Goal: Information Seeking & Learning: Find specific fact

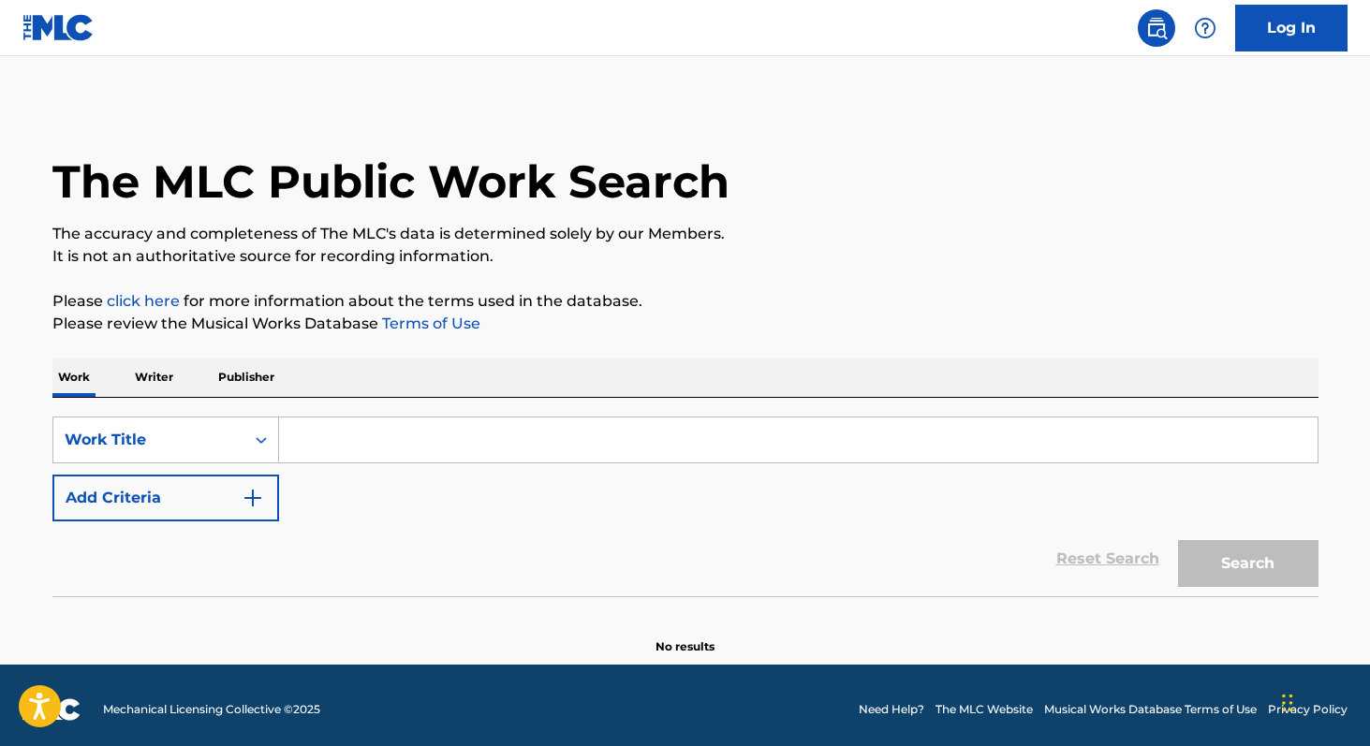
click at [336, 441] on input "Search Form" at bounding box center [798, 439] width 1038 height 45
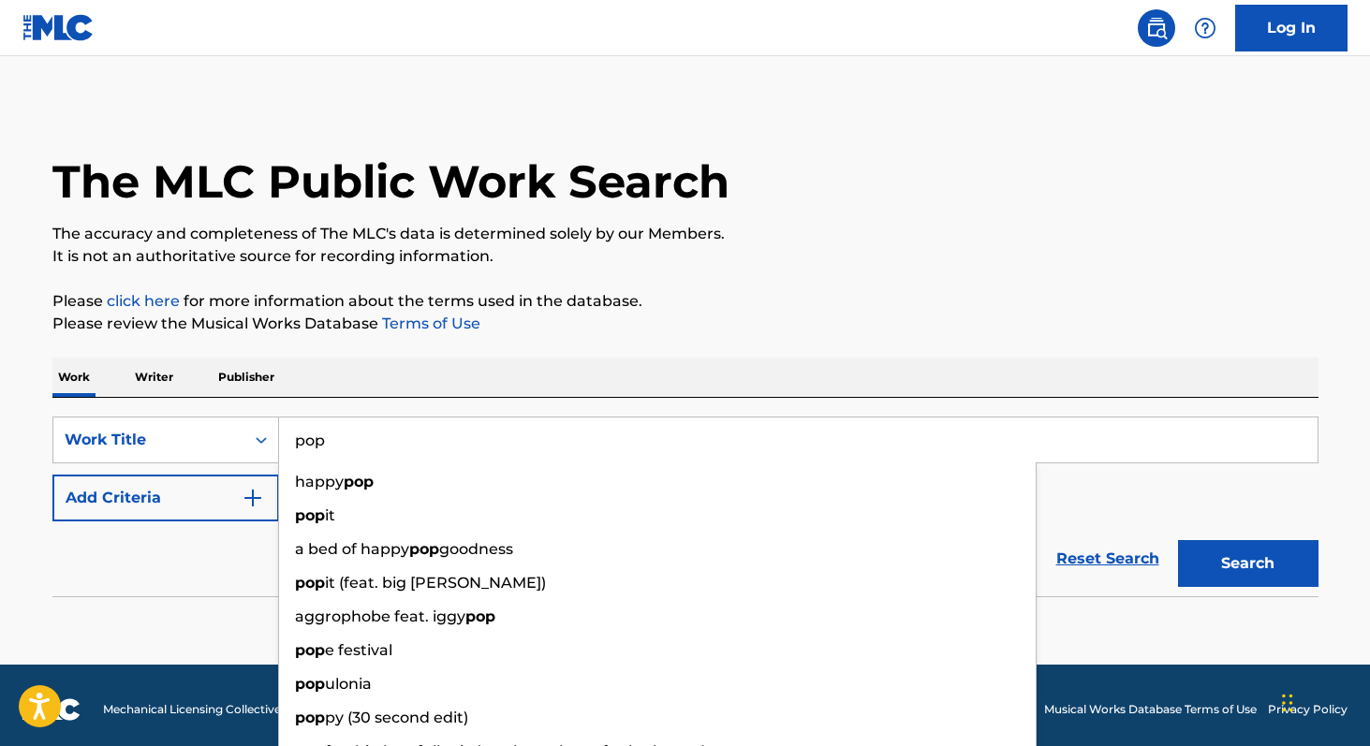
type input "pop"
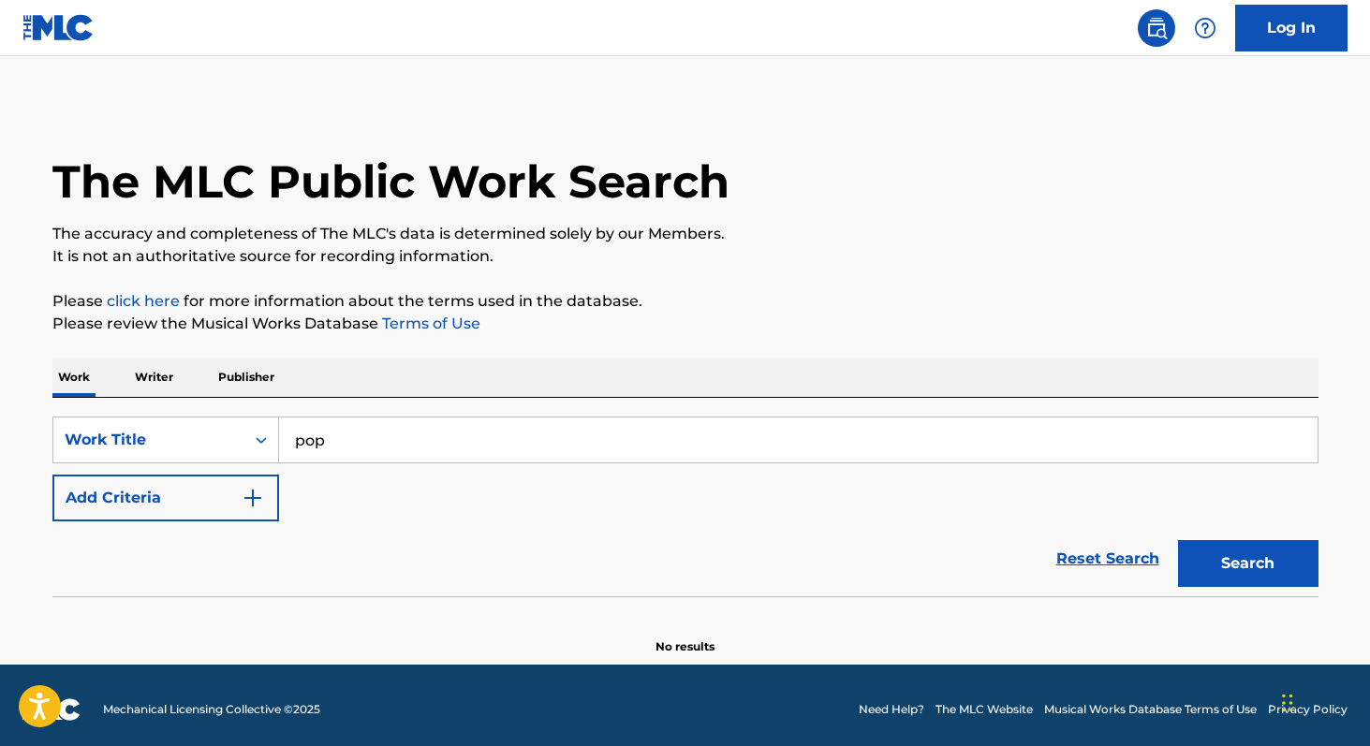
click at [154, 501] on button "Add Criteria" at bounding box center [165, 498] width 227 height 47
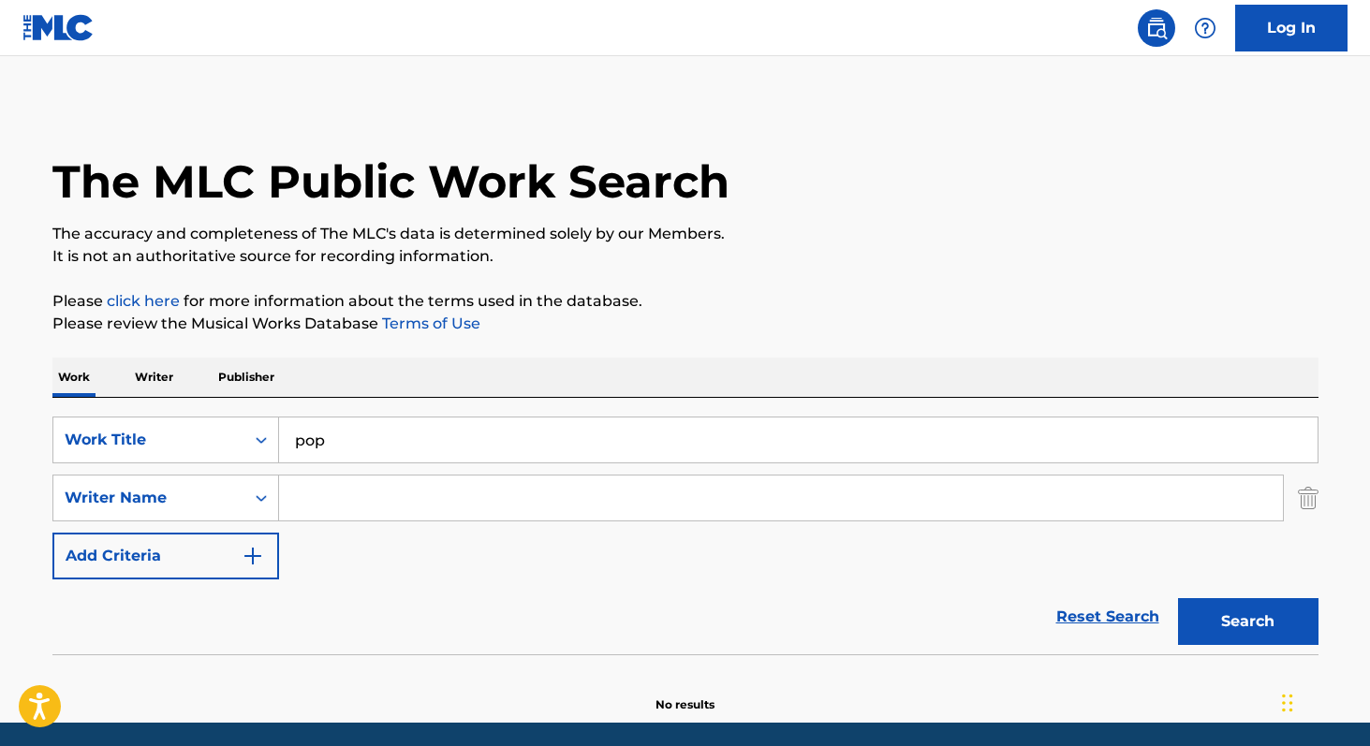
click at [345, 517] on input "Search Form" at bounding box center [780, 498] width 1003 height 45
paste input "[PERSON_NAME]"
click at [387, 494] on input "[PERSON_NAME]" at bounding box center [780, 498] width 1003 height 45
type input "[PERSON_NAME]"
click at [471, 495] on input "[PERSON_NAME]" at bounding box center [780, 498] width 1003 height 45
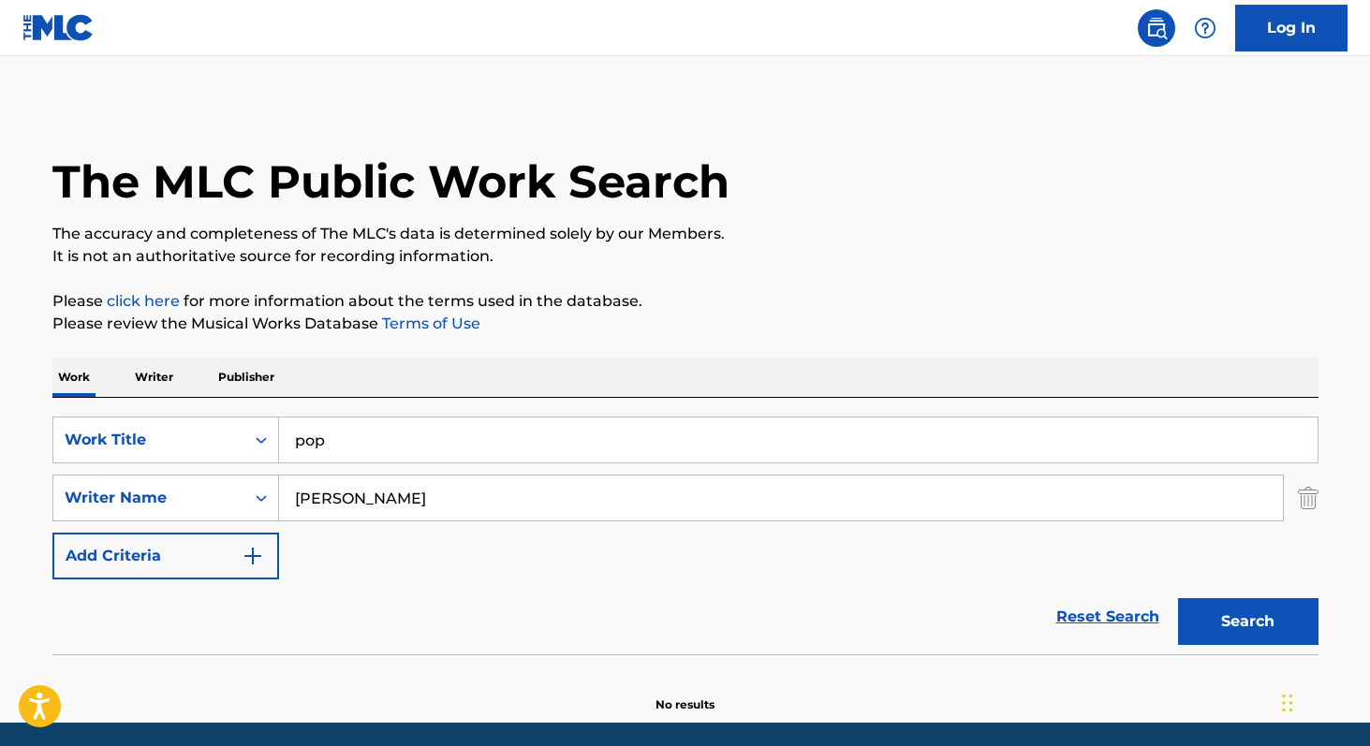
click at [144, 382] on p "Writer" at bounding box center [154, 377] width 50 height 39
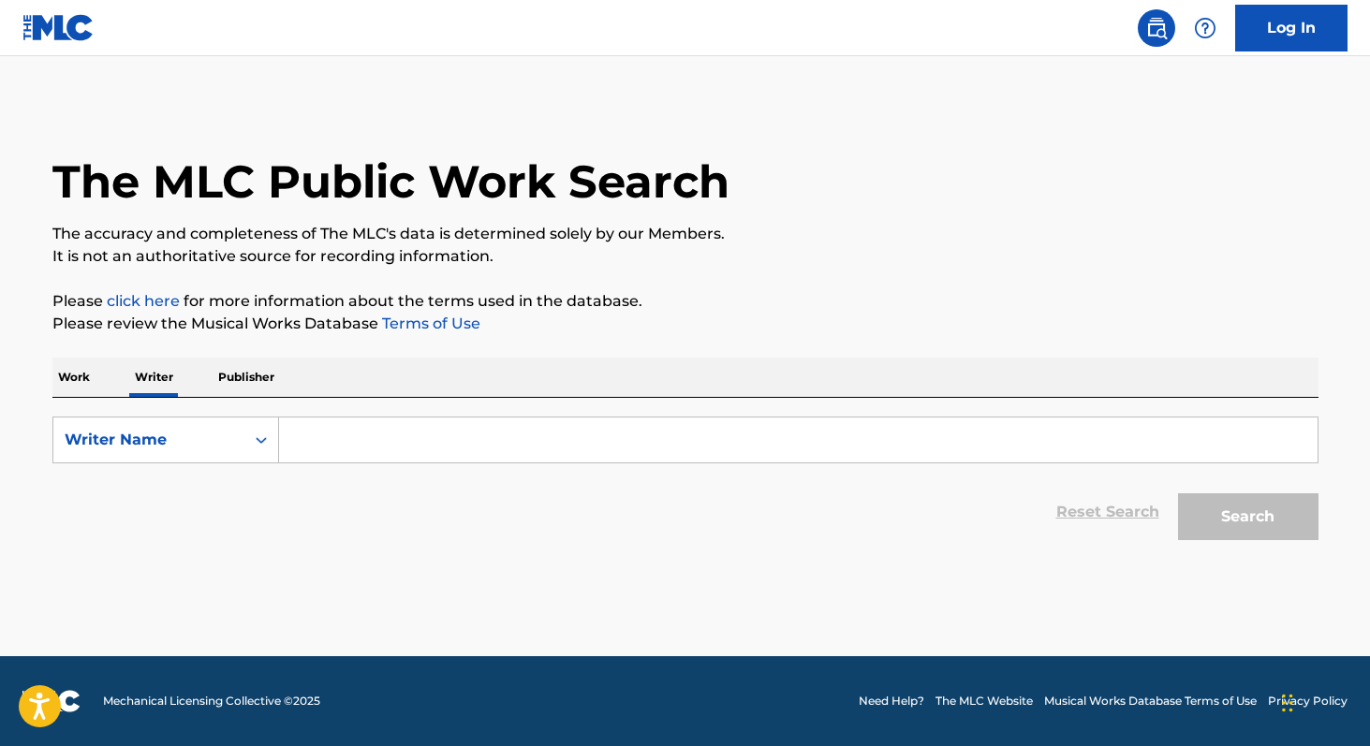
click at [349, 431] on input "Search Form" at bounding box center [798, 439] width 1038 height 45
paste input "[PERSON_NAME]"
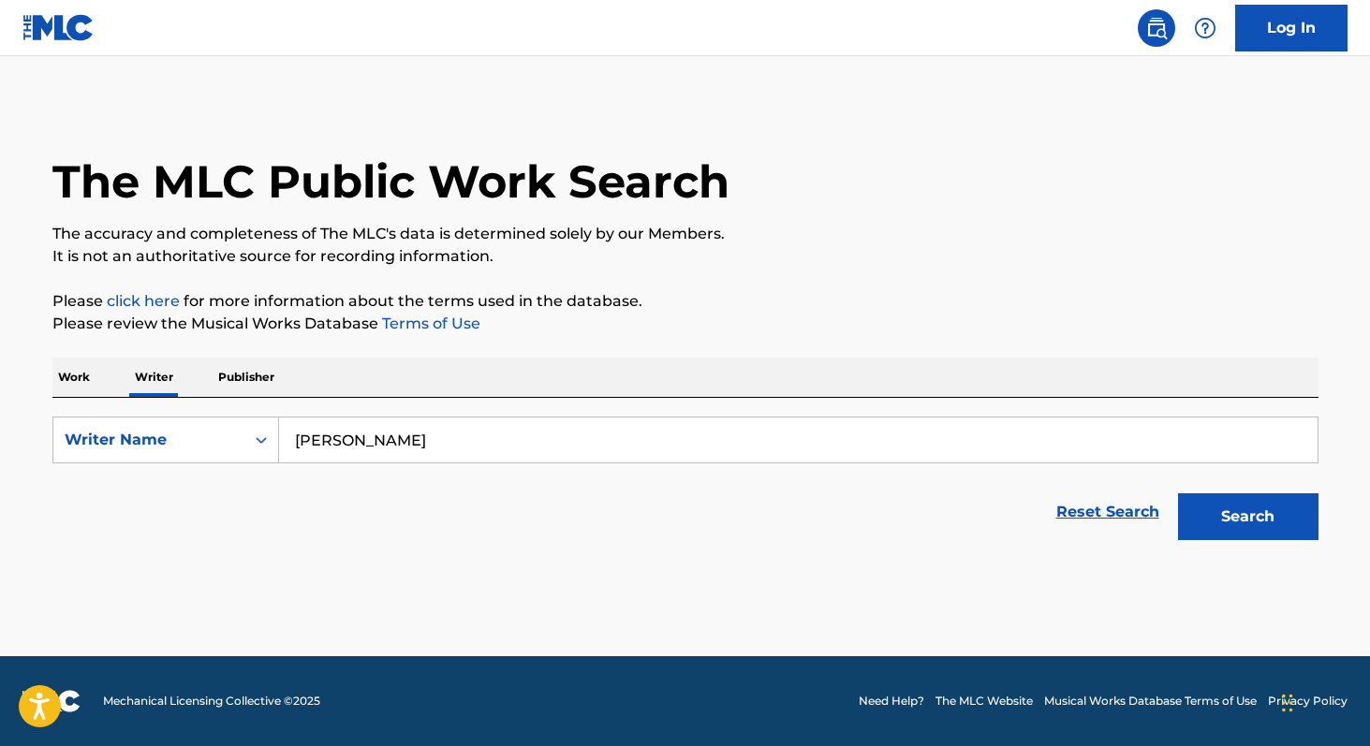
type input "[PERSON_NAME]"
click at [76, 382] on p "Work" at bounding box center [73, 377] width 43 height 39
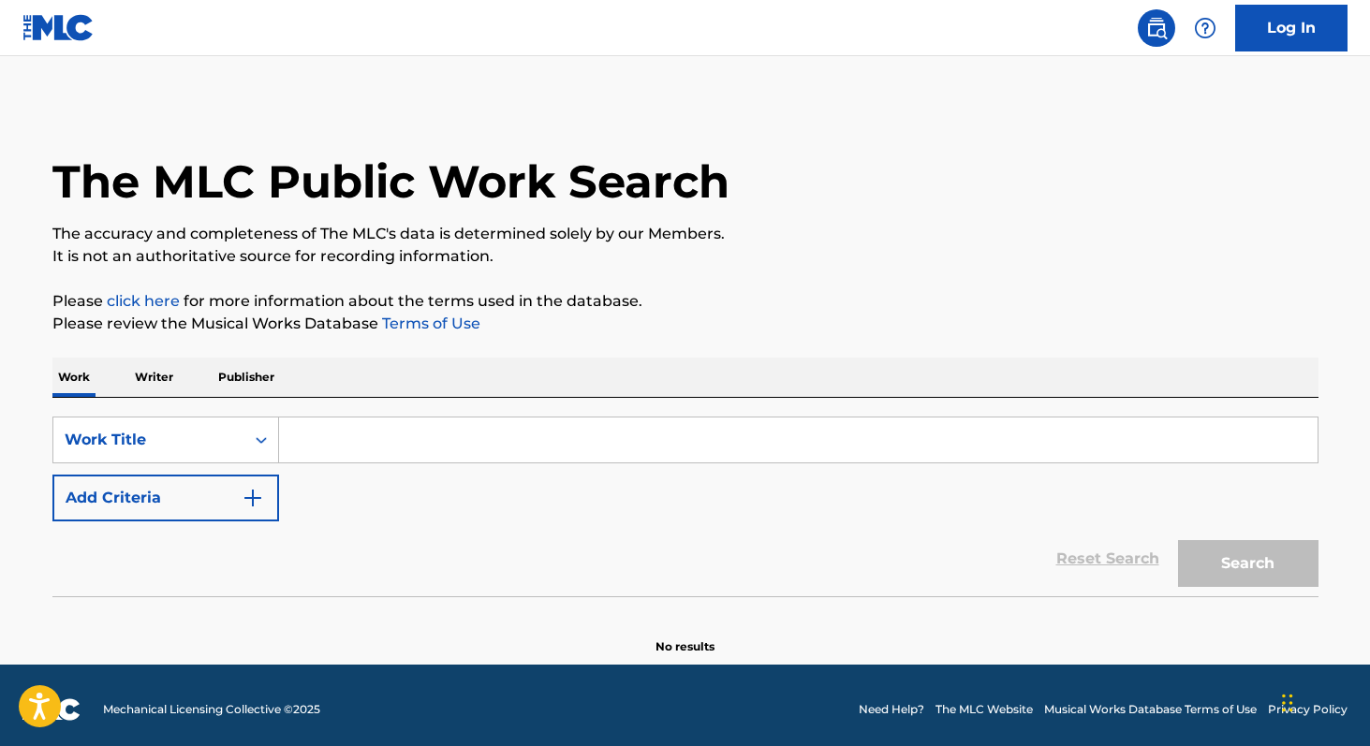
click at [309, 448] on input "Search Form" at bounding box center [798, 439] width 1038 height 45
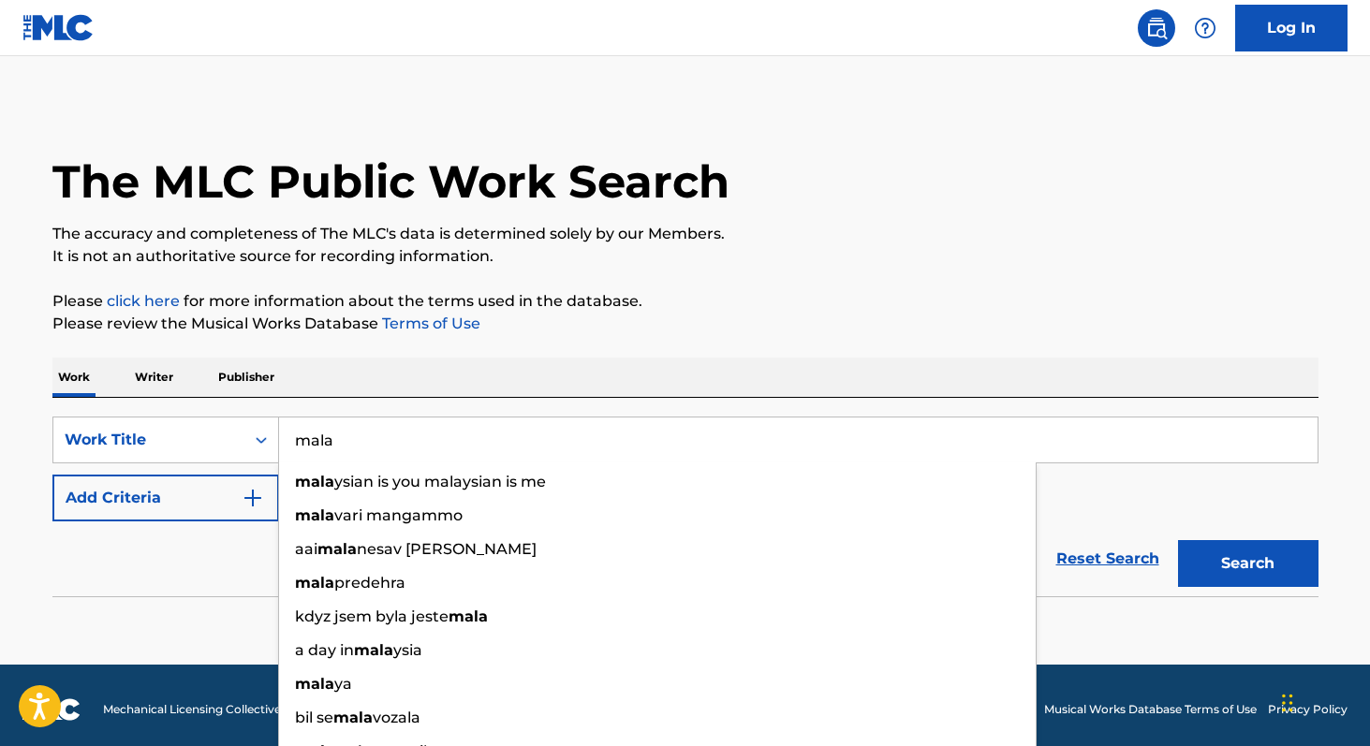
type input "mala"
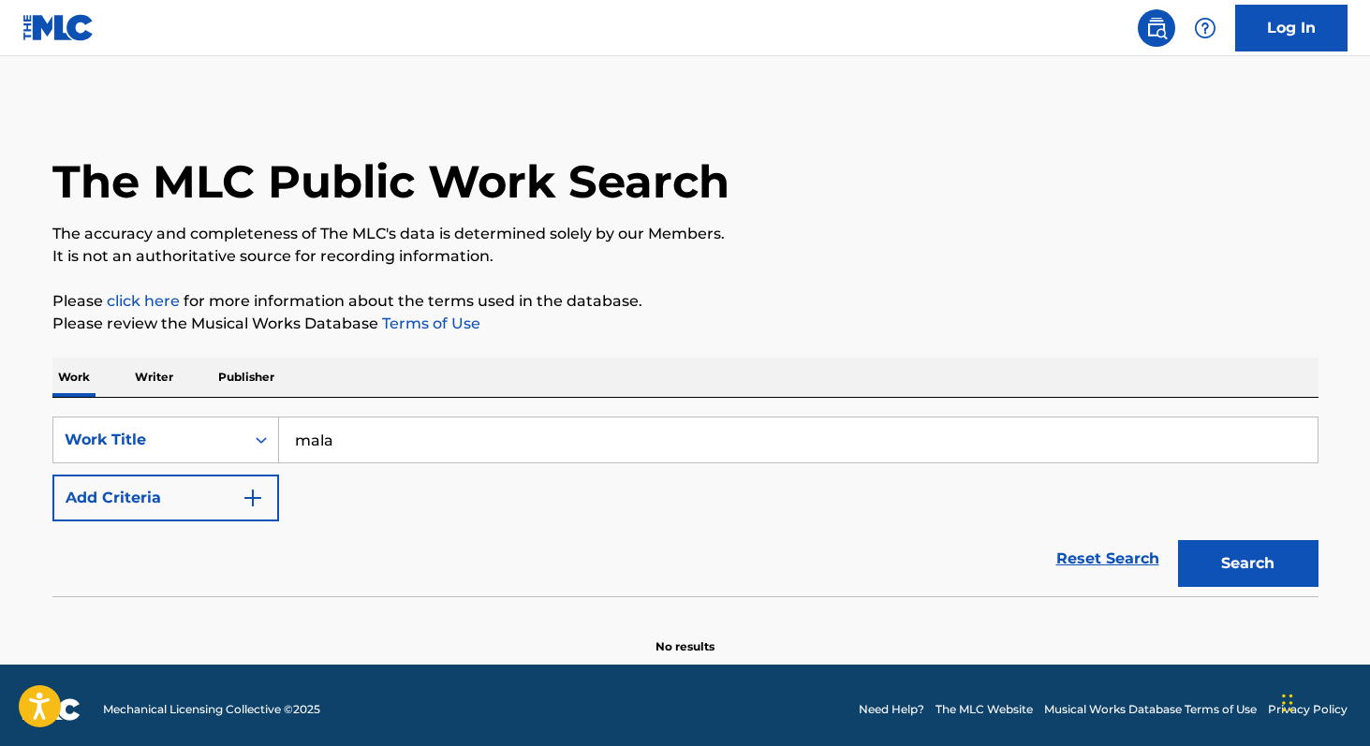
click at [402, 368] on div "Work Writer Publisher" at bounding box center [685, 377] width 1266 height 39
click at [207, 490] on button "Add Criteria" at bounding box center [165, 498] width 227 height 47
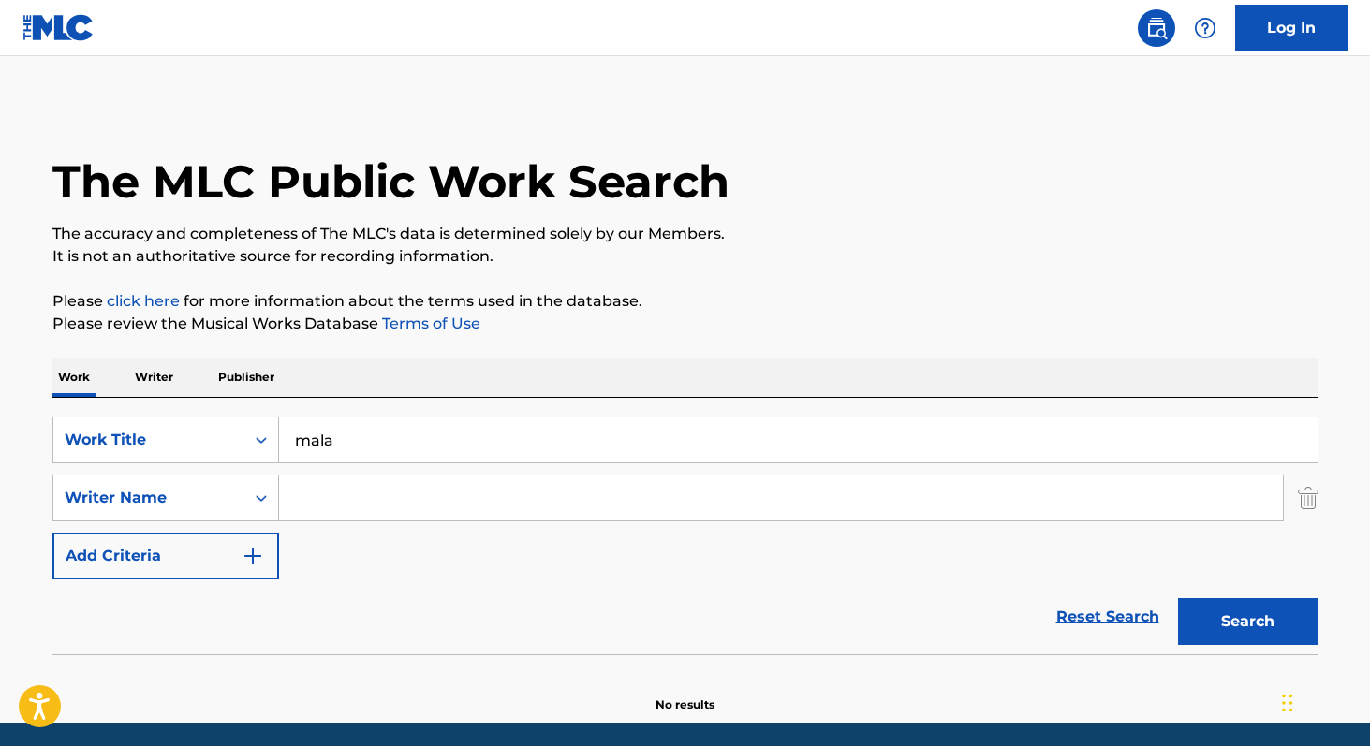
click at [323, 498] on input "Search Form" at bounding box center [780, 498] width 1003 height 45
paste input "[PERSON_NAME]"
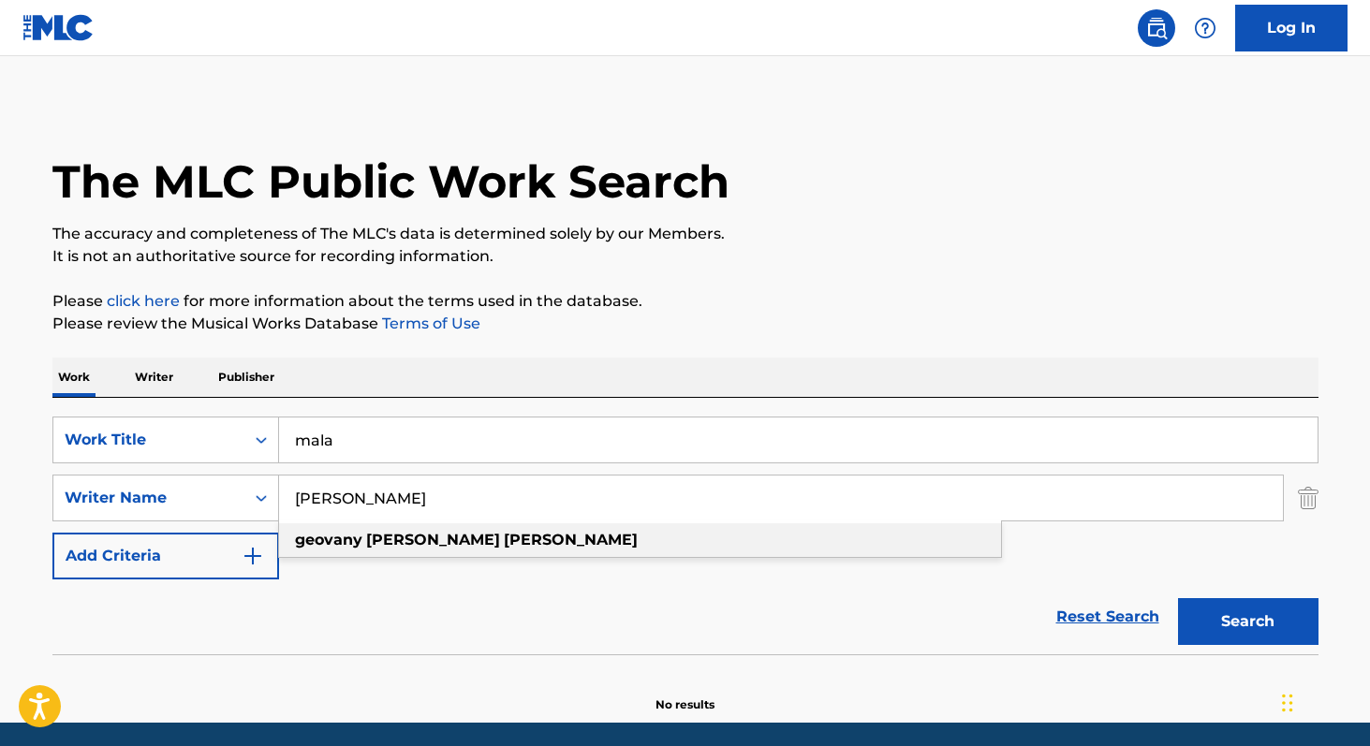
click at [514, 548] on div "[PERSON_NAME]" at bounding box center [640, 540] width 722 height 34
type input "[PERSON_NAME]"
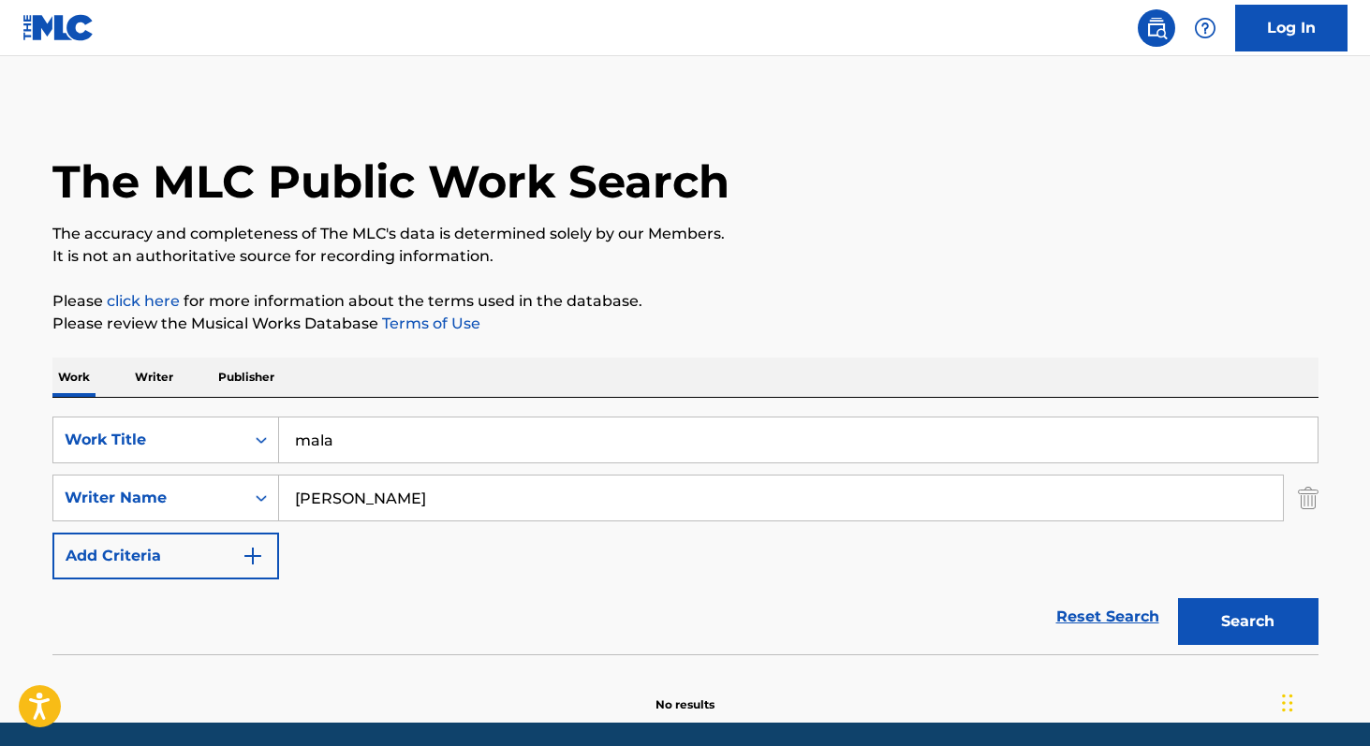
click at [1255, 633] on button "Search" at bounding box center [1248, 621] width 140 height 47
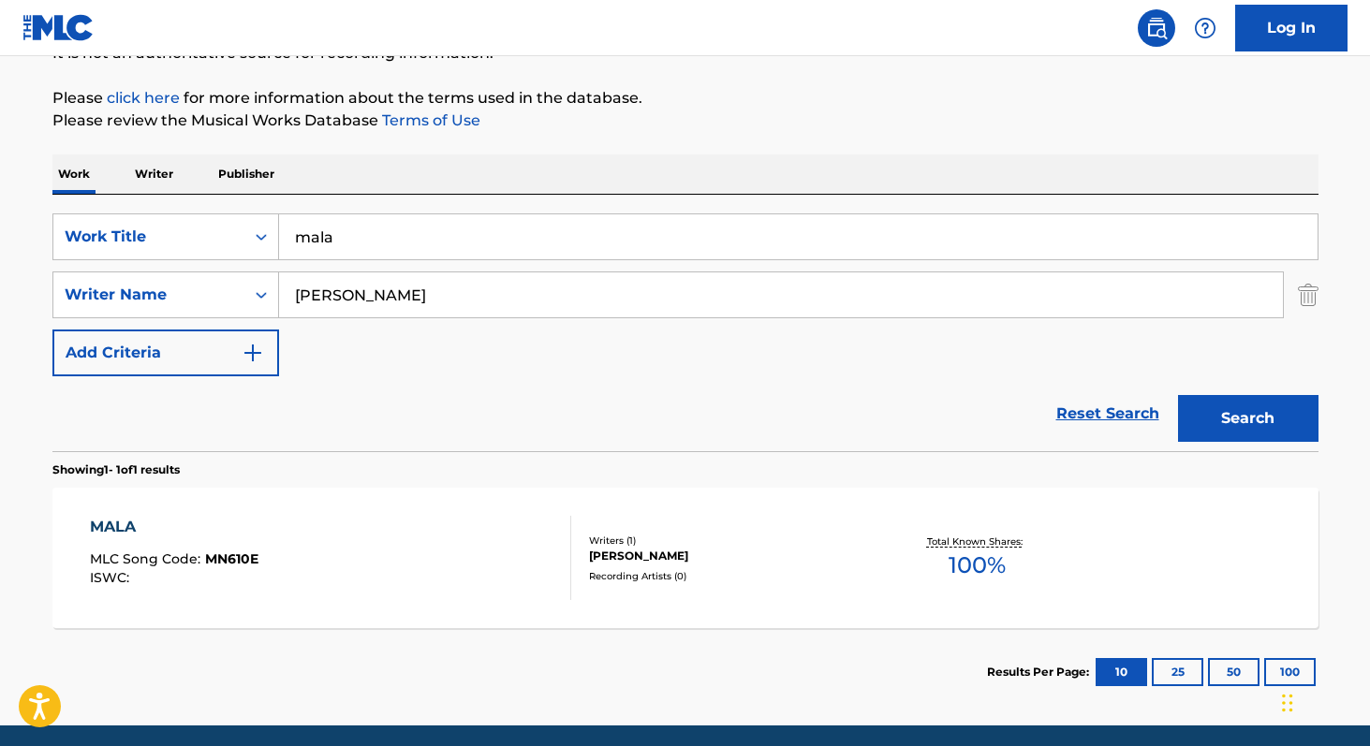
scroll to position [205, 0]
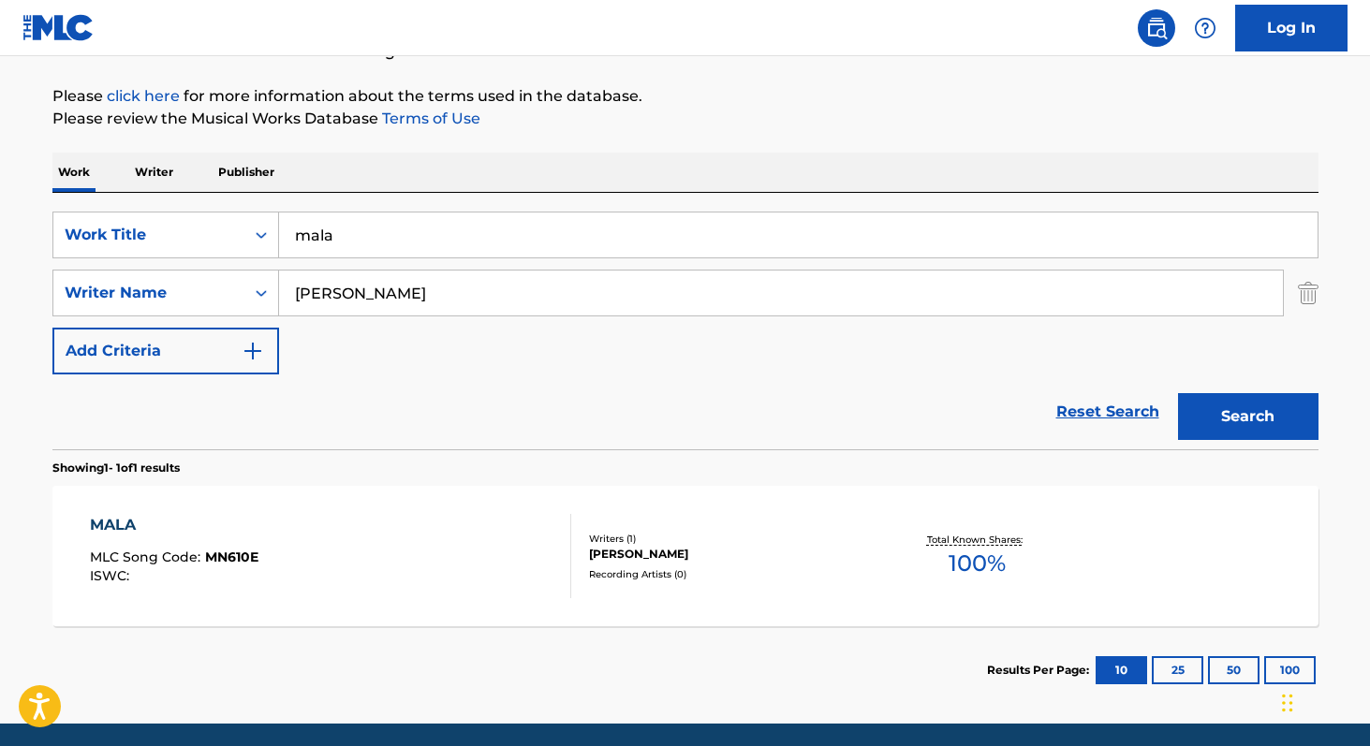
click at [969, 563] on span "100 %" at bounding box center [976, 564] width 57 height 34
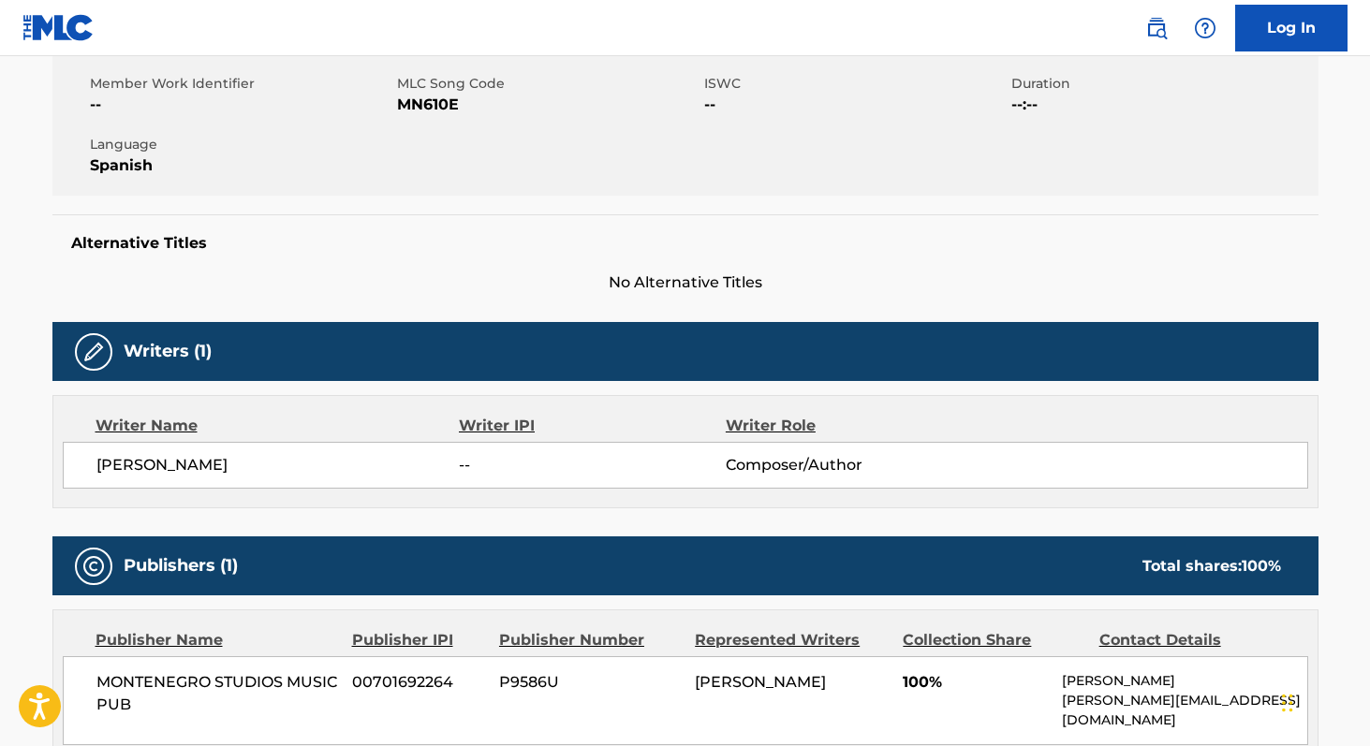
scroll to position [339, 0]
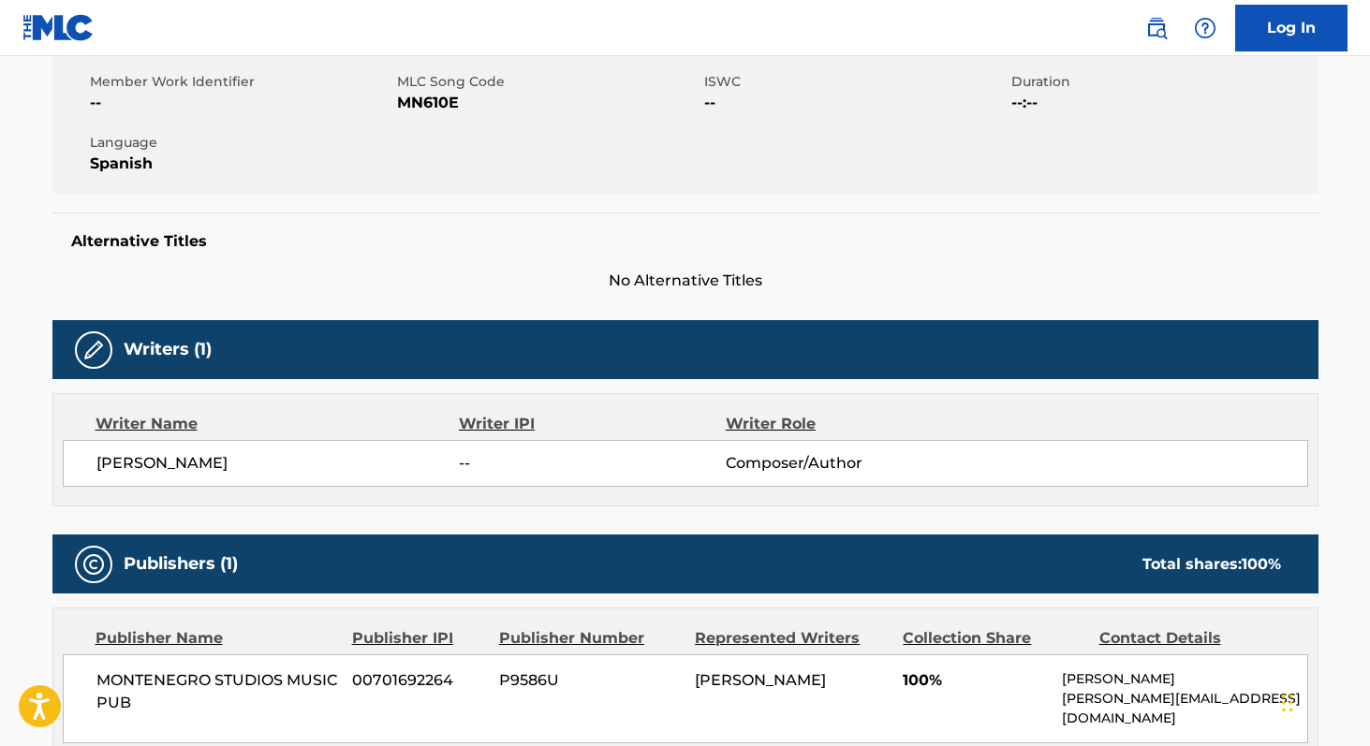
click at [101, 676] on span "MONTENEGRO STUDIOS MUSIC PUB" at bounding box center [217, 691] width 242 height 45
copy div "MONTENEGRO STUDIOS MUSIC PUB"
click at [430, 105] on span "MN610E" at bounding box center [548, 103] width 302 height 22
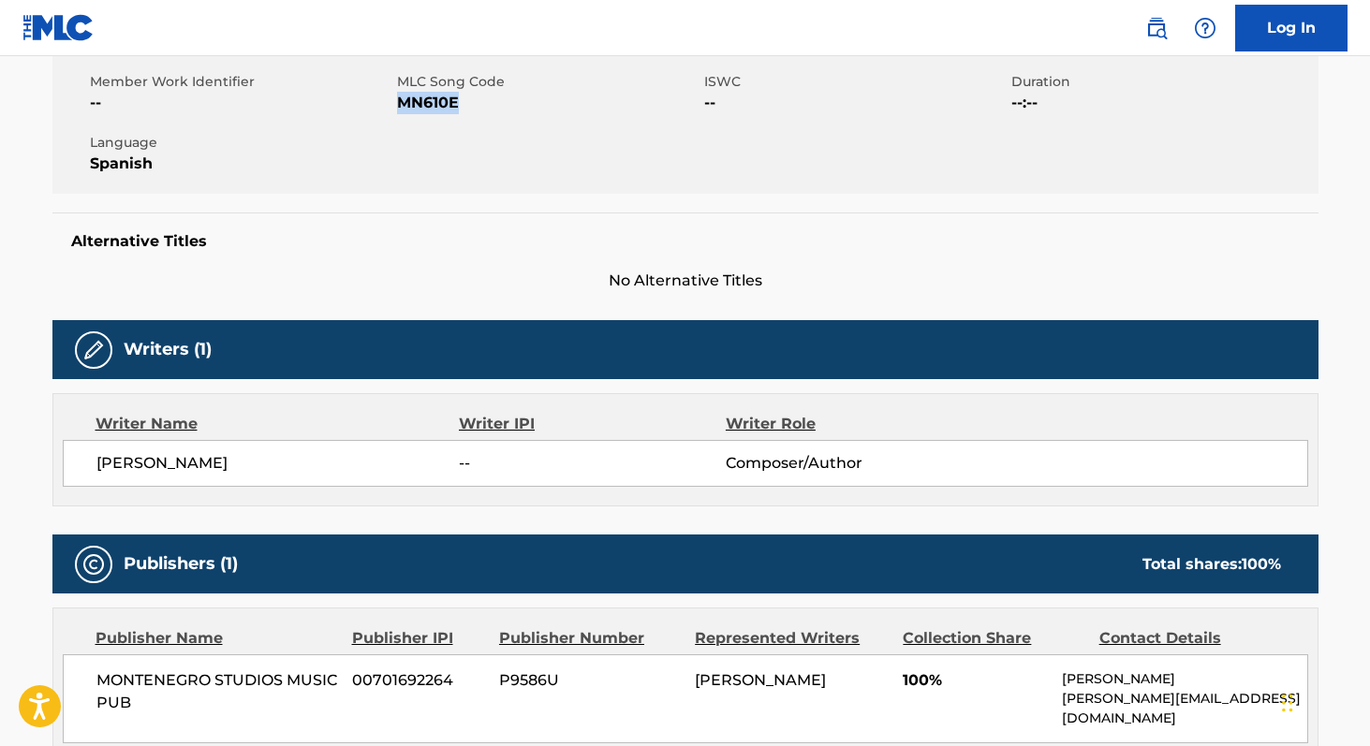
click at [430, 105] on span "MN610E" at bounding box center [548, 103] width 302 height 22
copy span "MN610E"
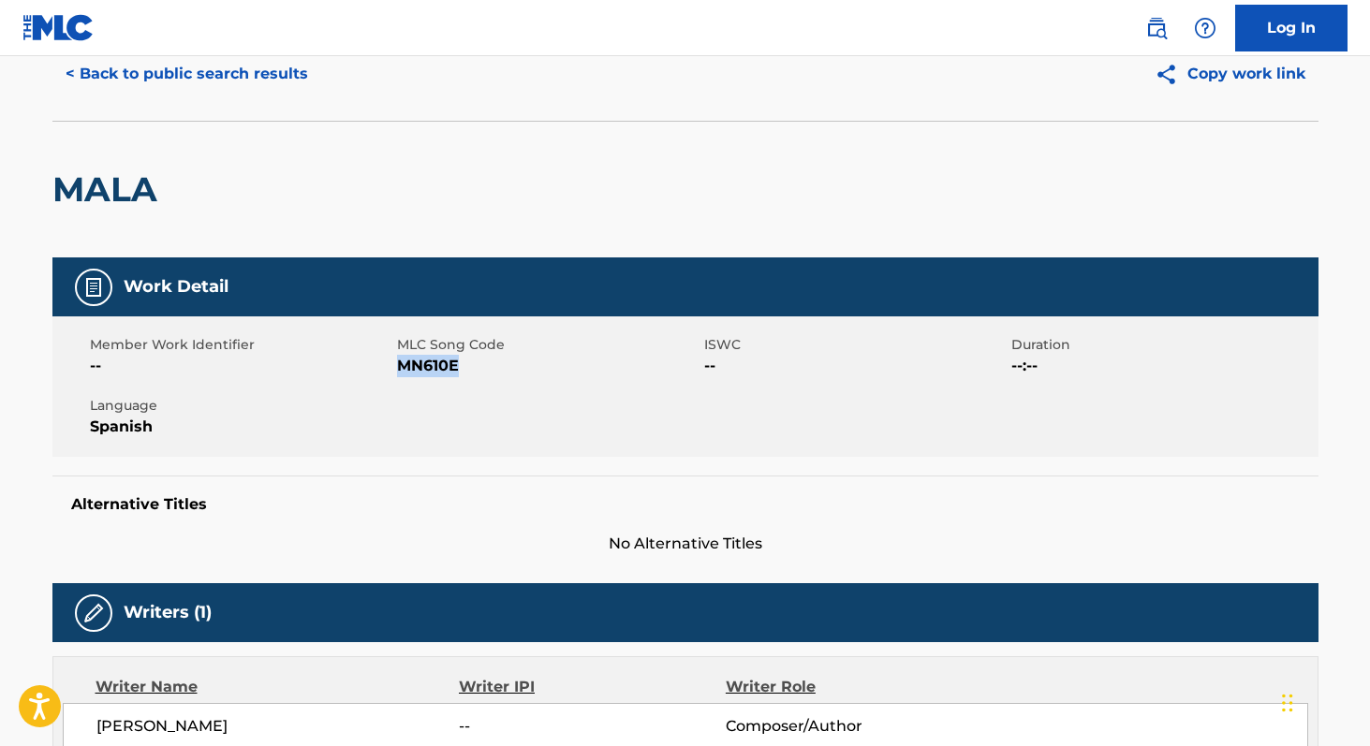
scroll to position [0, 0]
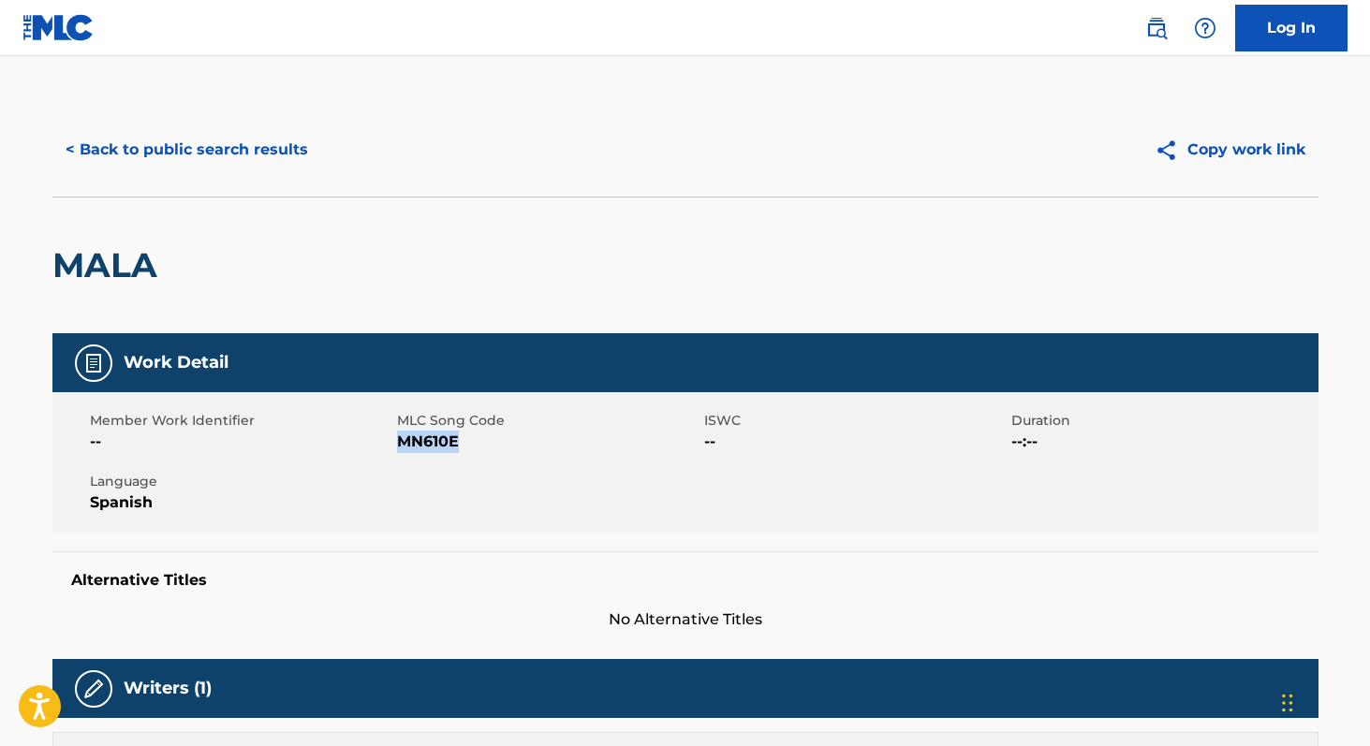
click at [214, 145] on button "< Back to public search results" at bounding box center [186, 149] width 269 height 47
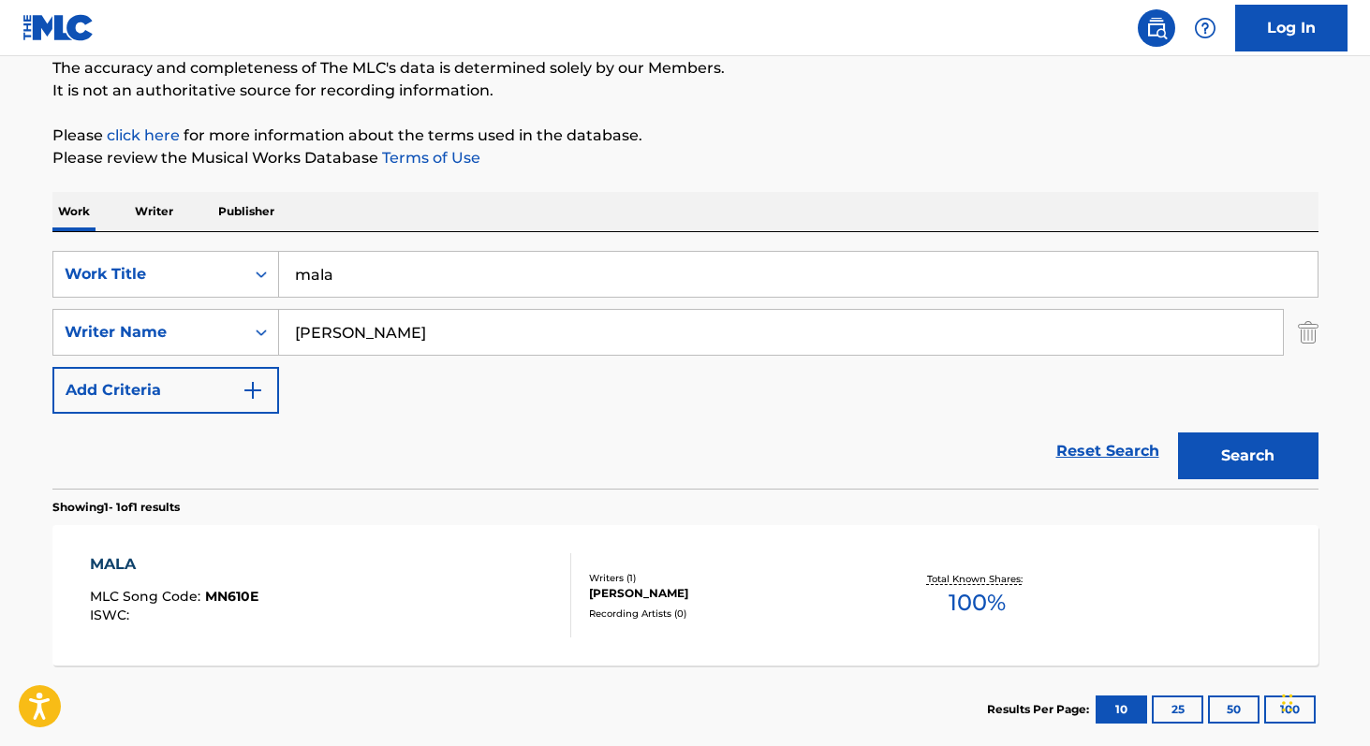
click at [386, 278] on input "mala" at bounding box center [798, 274] width 1038 height 45
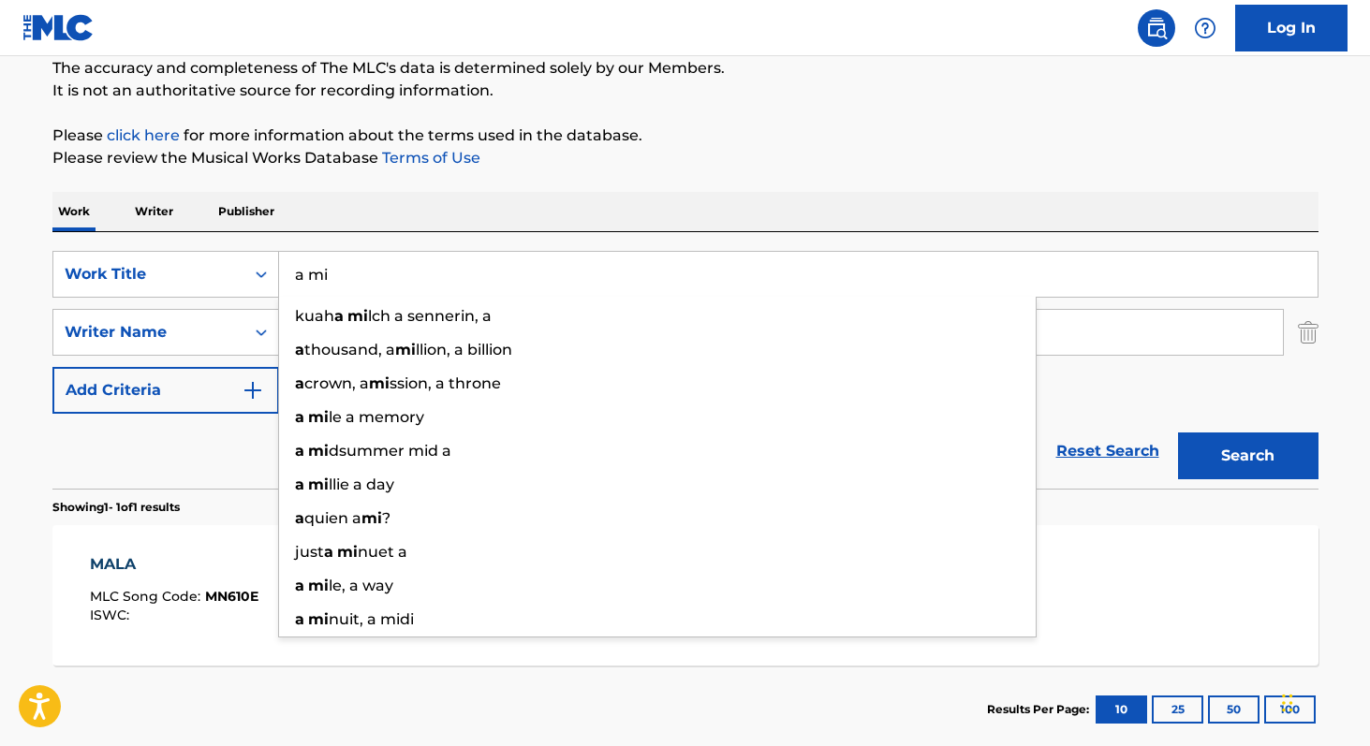
type input "a mi"
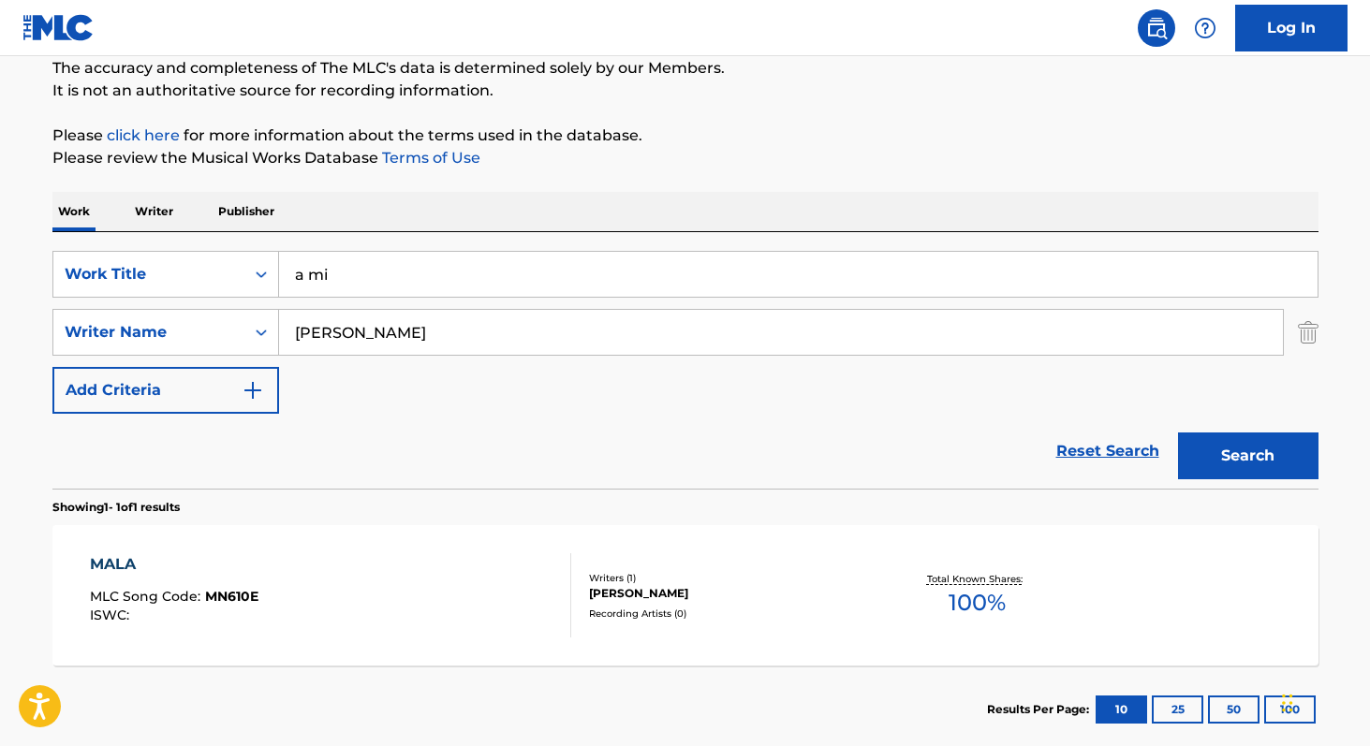
click at [494, 223] on div "Work Writer Publisher" at bounding box center [685, 211] width 1266 height 39
click at [607, 334] on input "[PERSON_NAME]" at bounding box center [780, 332] width 1003 height 45
paste input "[PERSON_NAME]"
type input "[PERSON_NAME]"
click at [1260, 449] on button "Search" at bounding box center [1248, 455] width 140 height 47
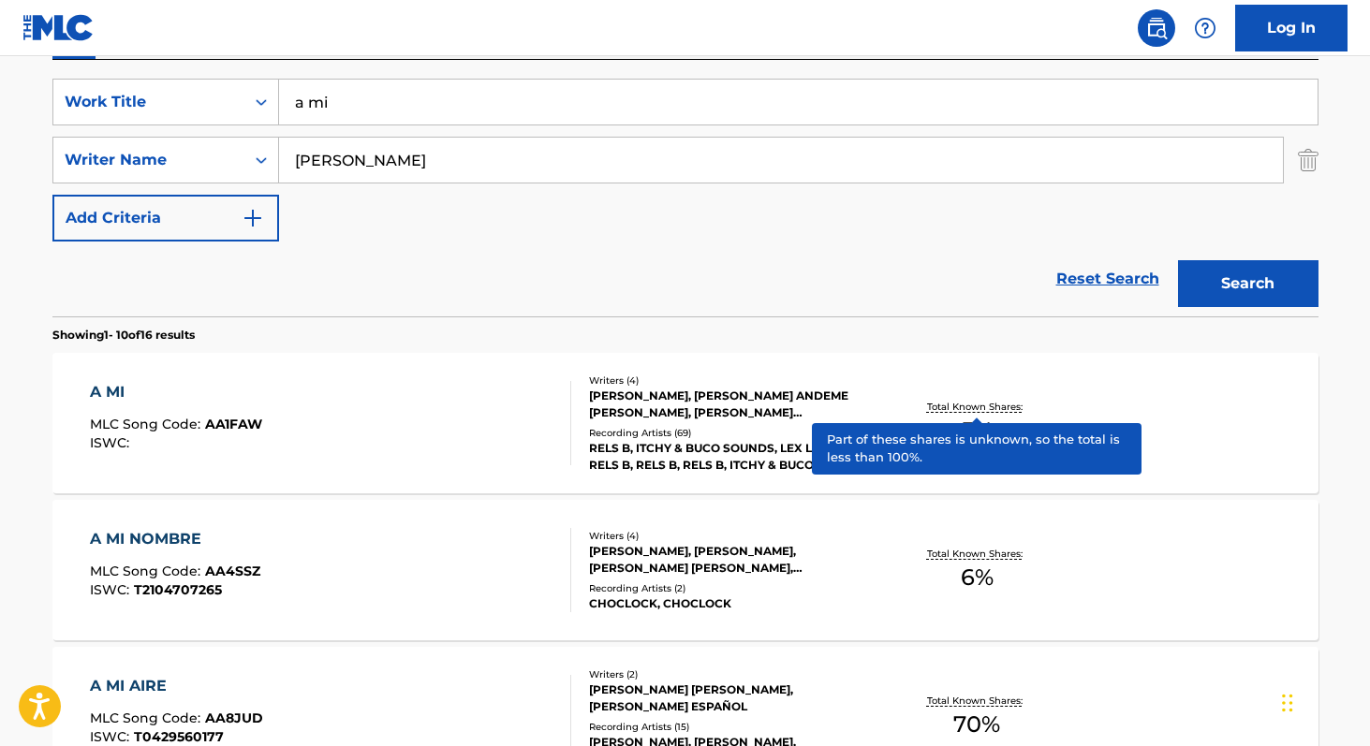
scroll to position [339, 0]
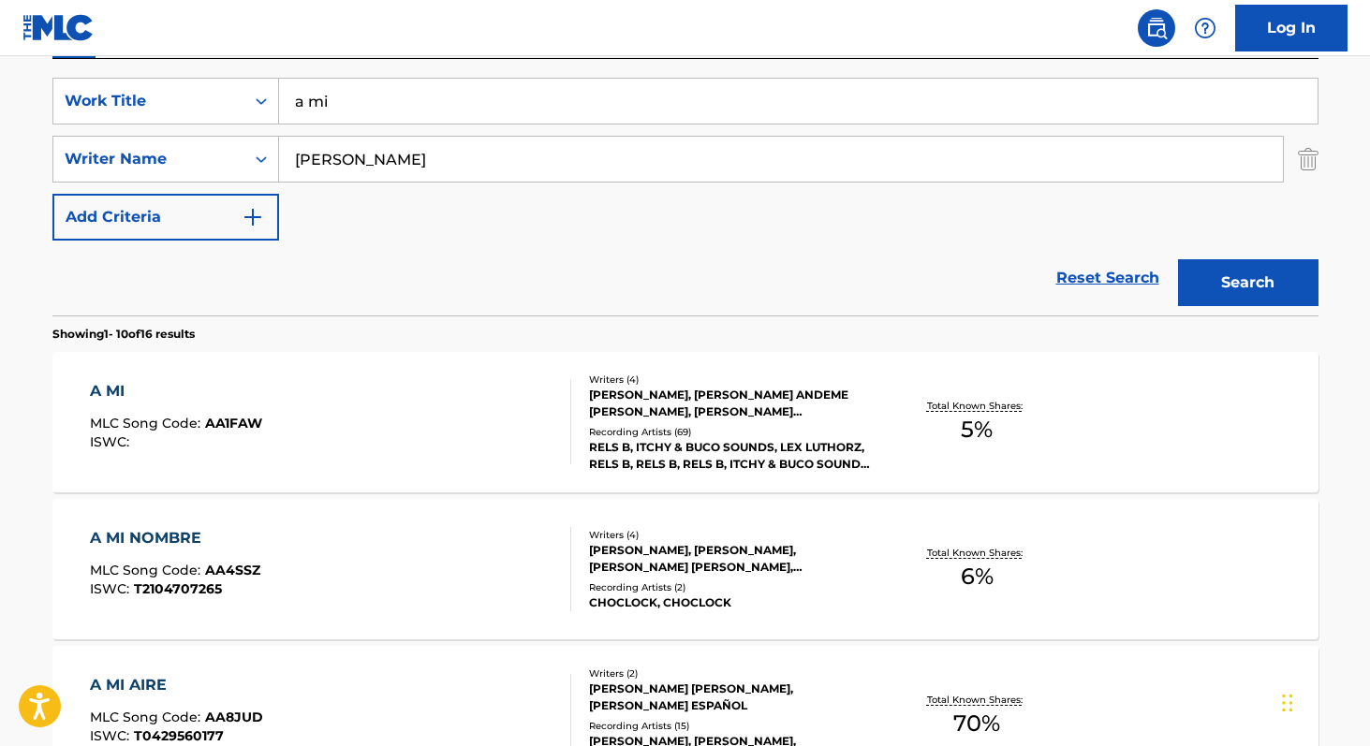
click at [979, 439] on span "5 %" at bounding box center [976, 430] width 32 height 34
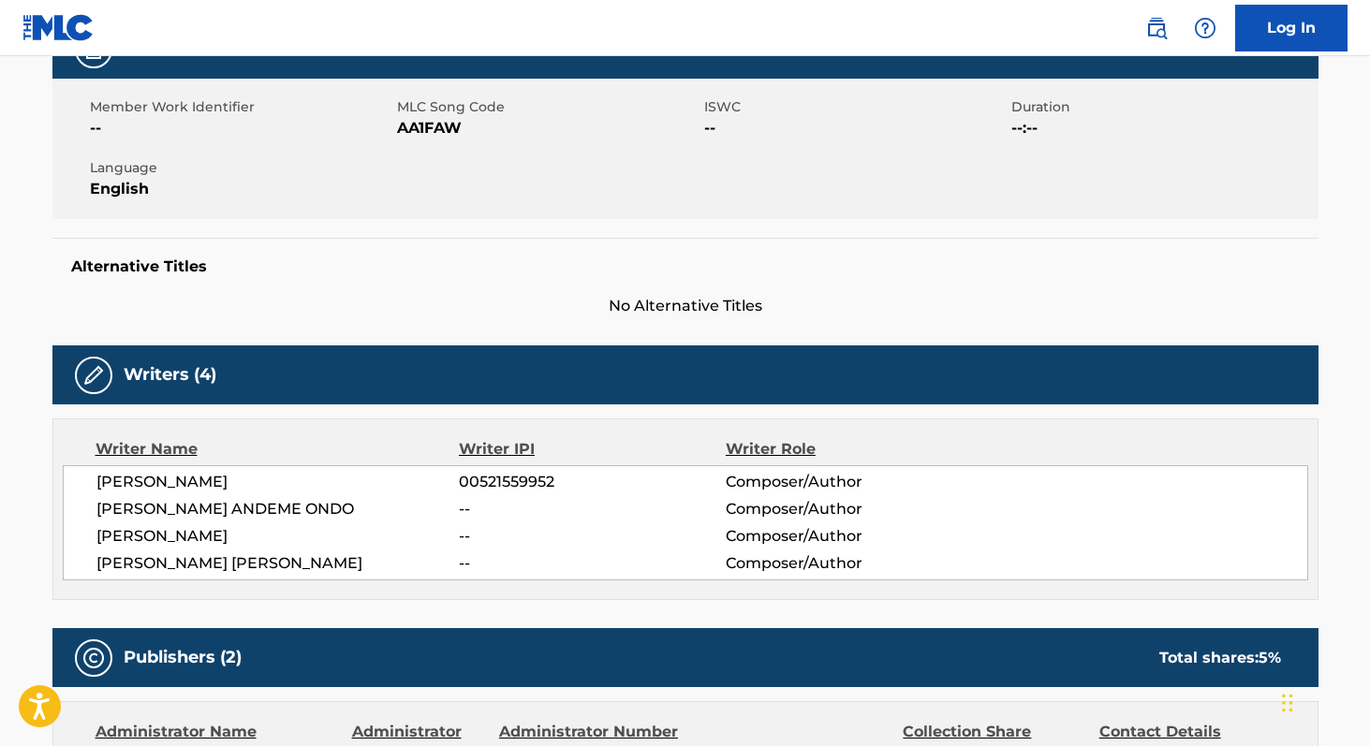
scroll to position [322, 0]
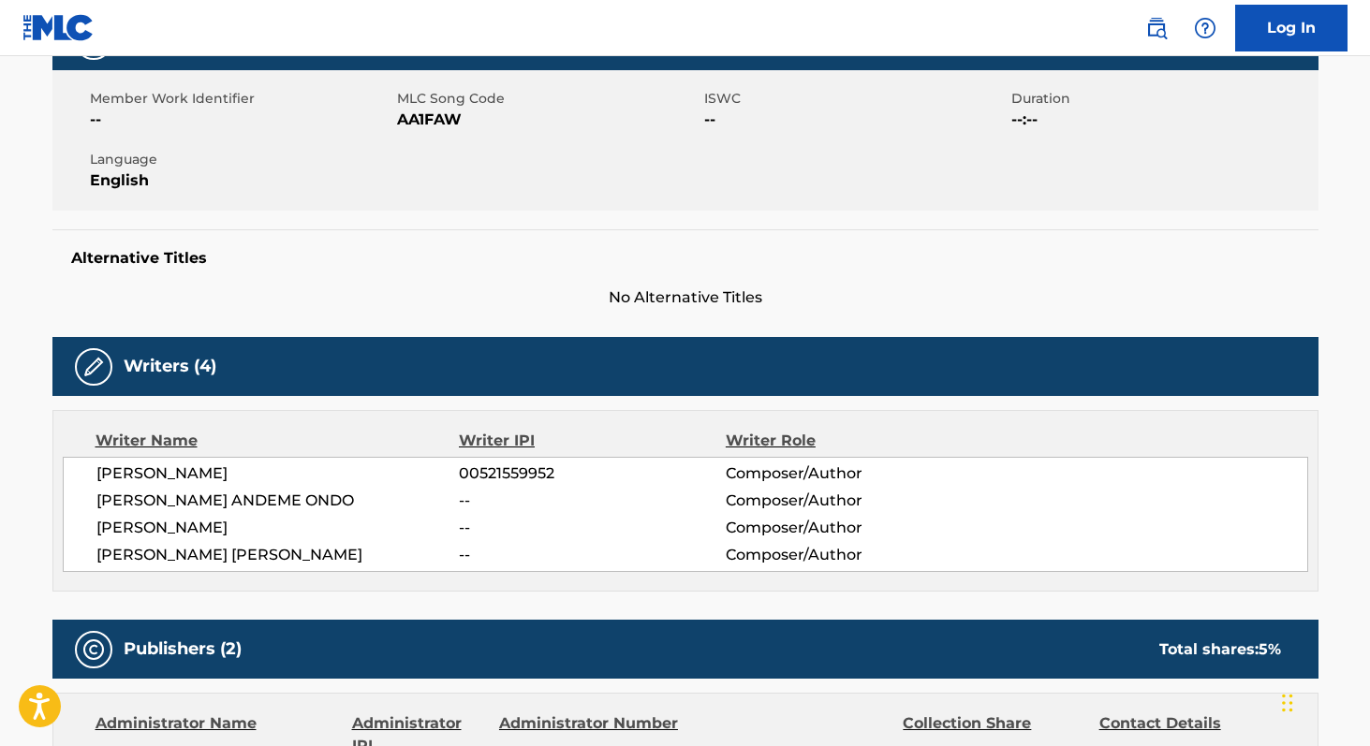
click at [507, 474] on span "00521559952" at bounding box center [592, 473] width 266 height 22
copy span "00521559952"
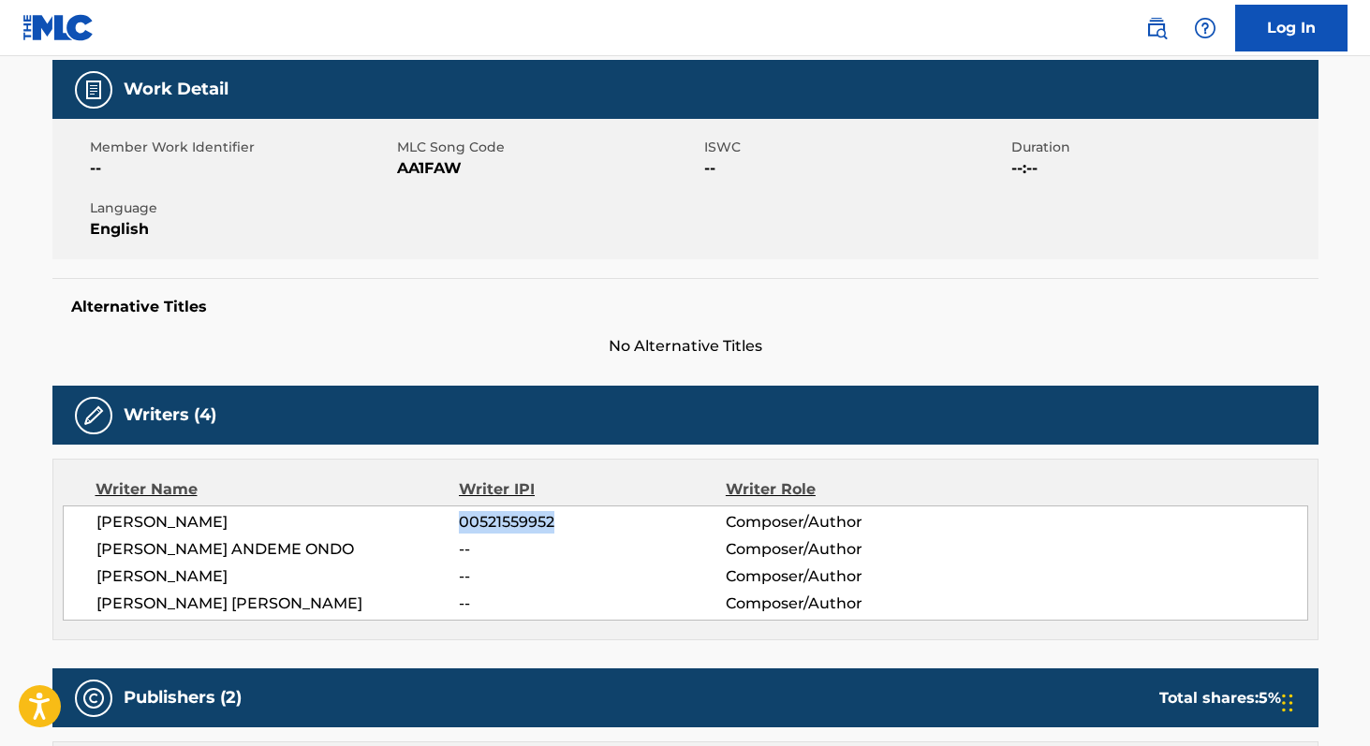
scroll to position [268, 0]
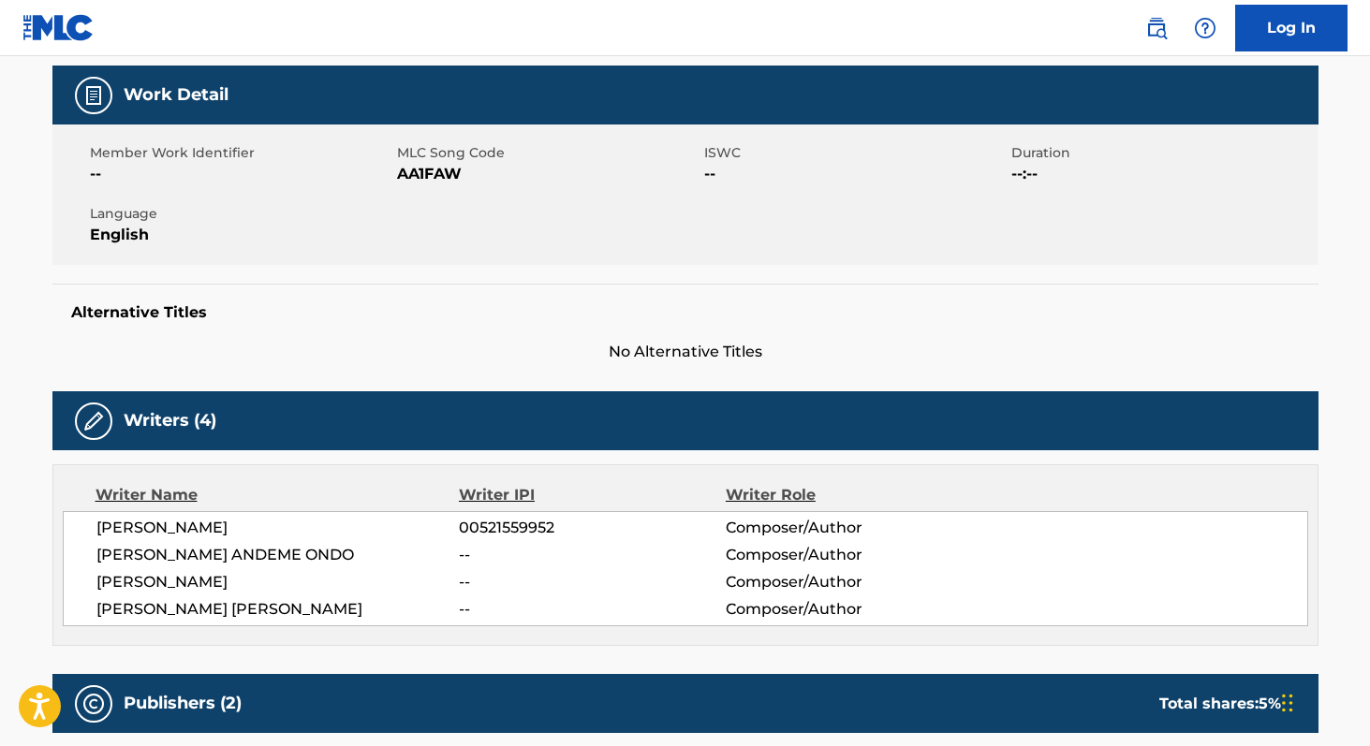
click at [435, 171] on span "AA1FAW" at bounding box center [548, 174] width 302 height 22
copy span "AA1FAW"
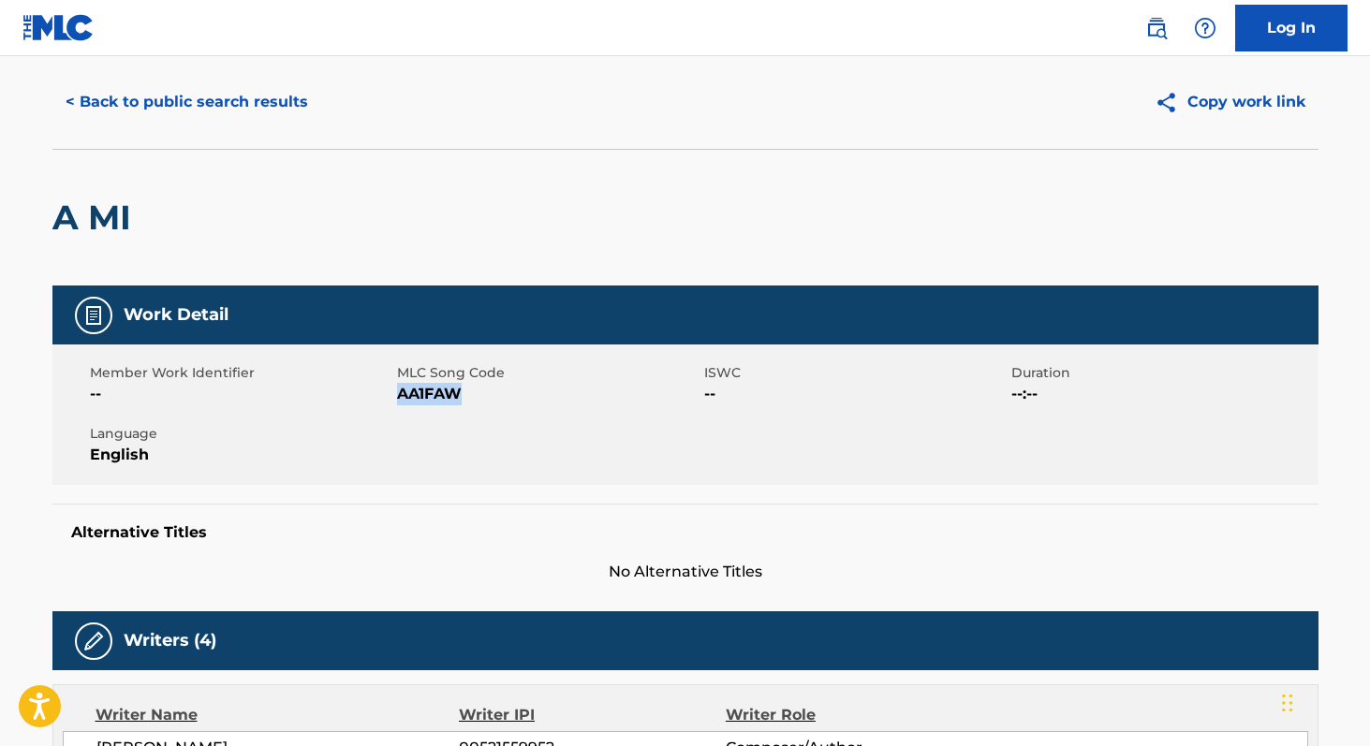
scroll to position [0, 0]
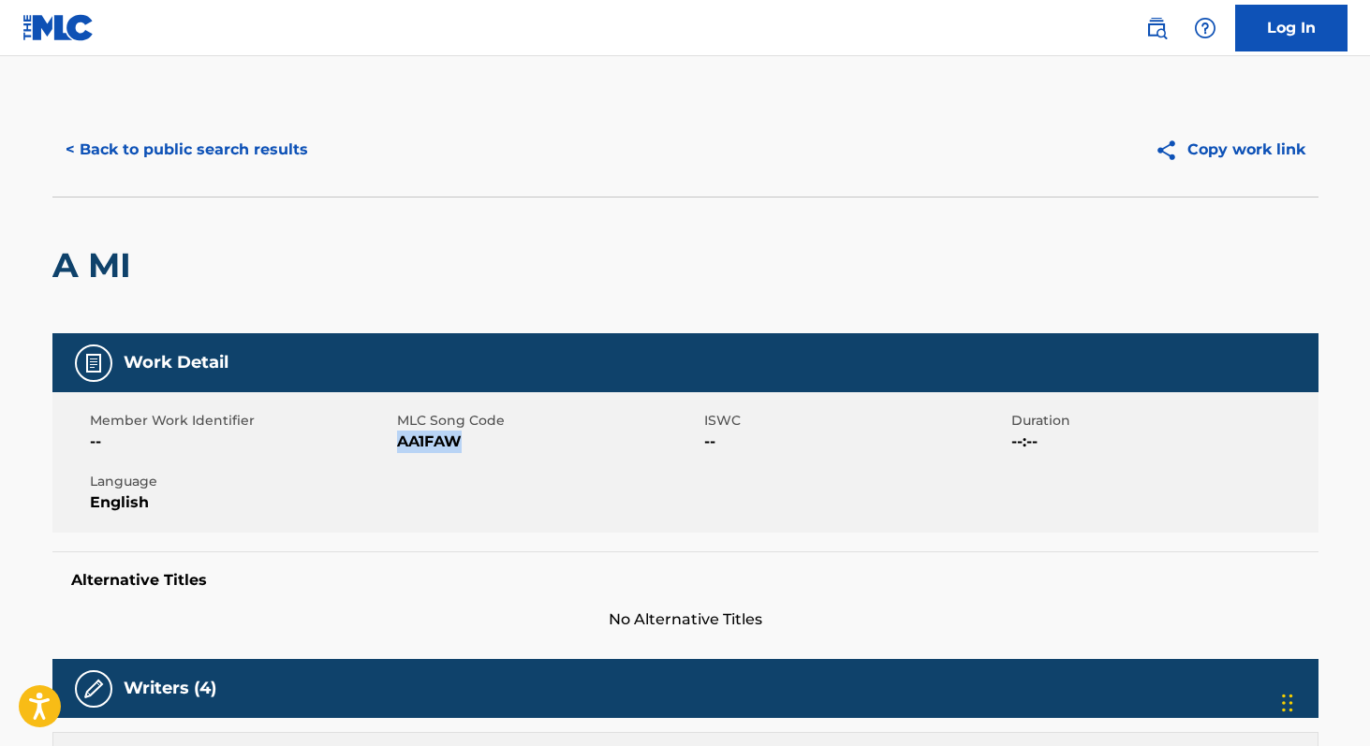
click at [271, 148] on button "< Back to public search results" at bounding box center [186, 149] width 269 height 47
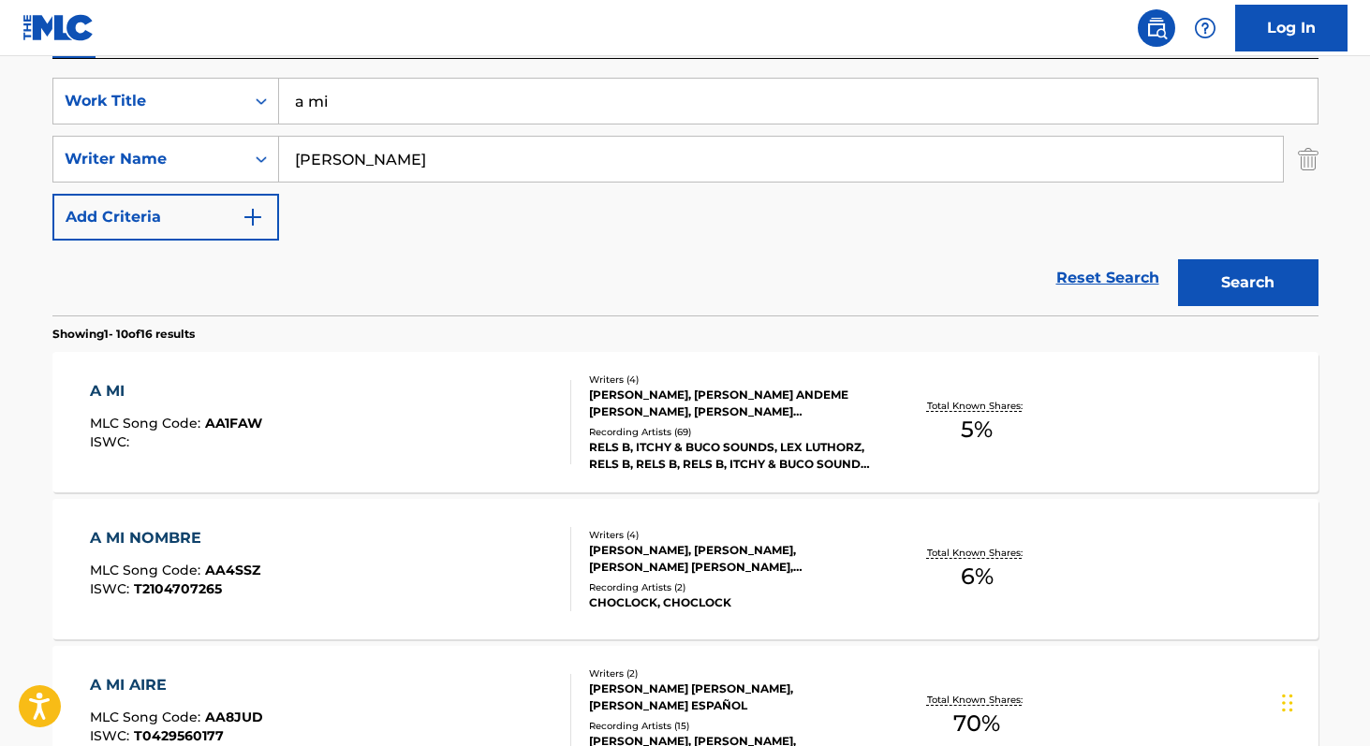
click at [535, 172] on input "[PERSON_NAME]" at bounding box center [780, 159] width 1003 height 45
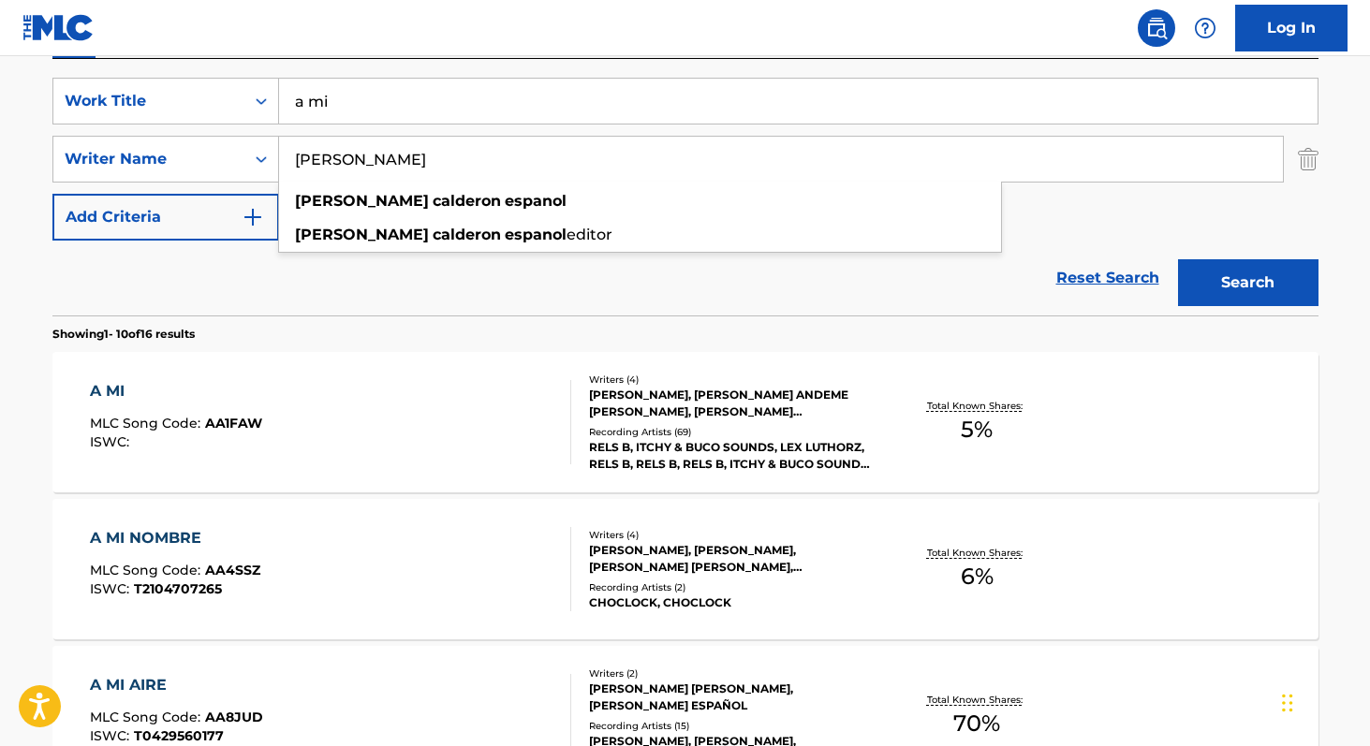
paste input "[PERSON_NAME]"
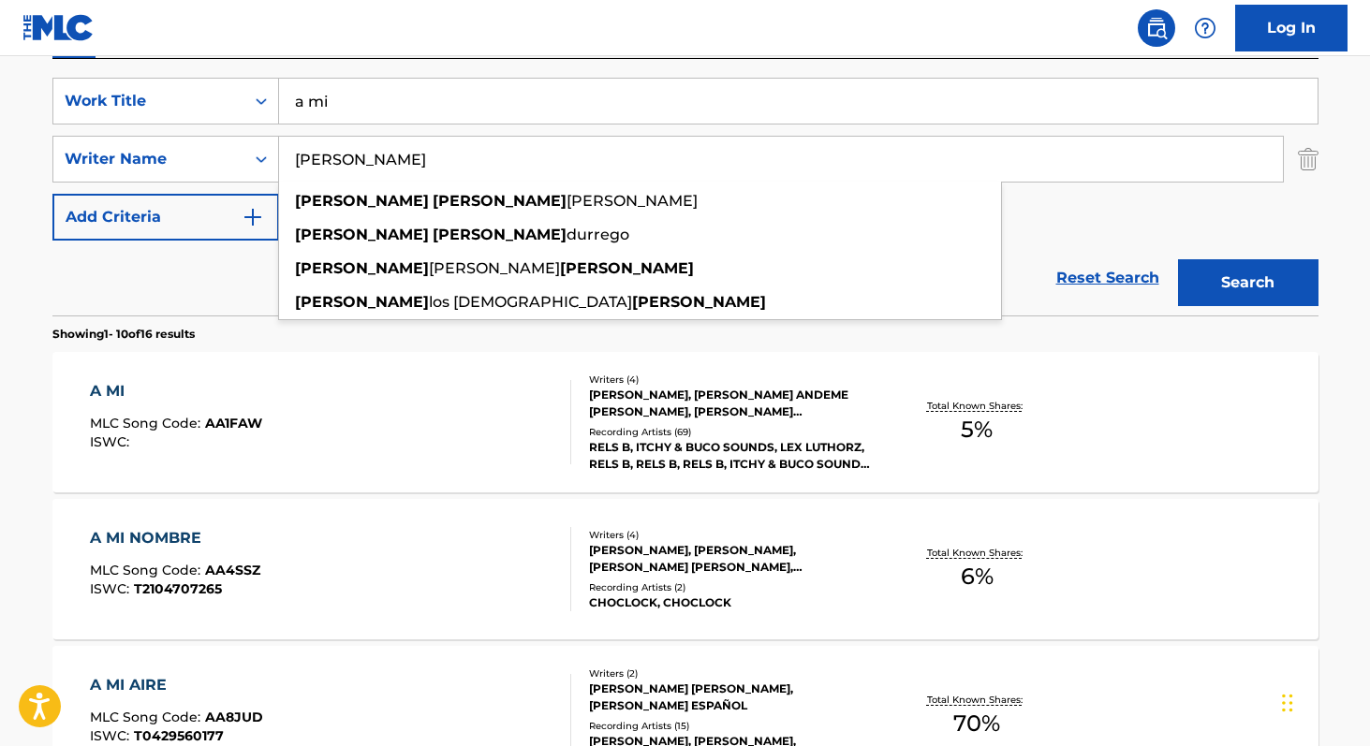
type input "[PERSON_NAME]"
click at [381, 102] on input "a mi" at bounding box center [798, 101] width 1038 height 45
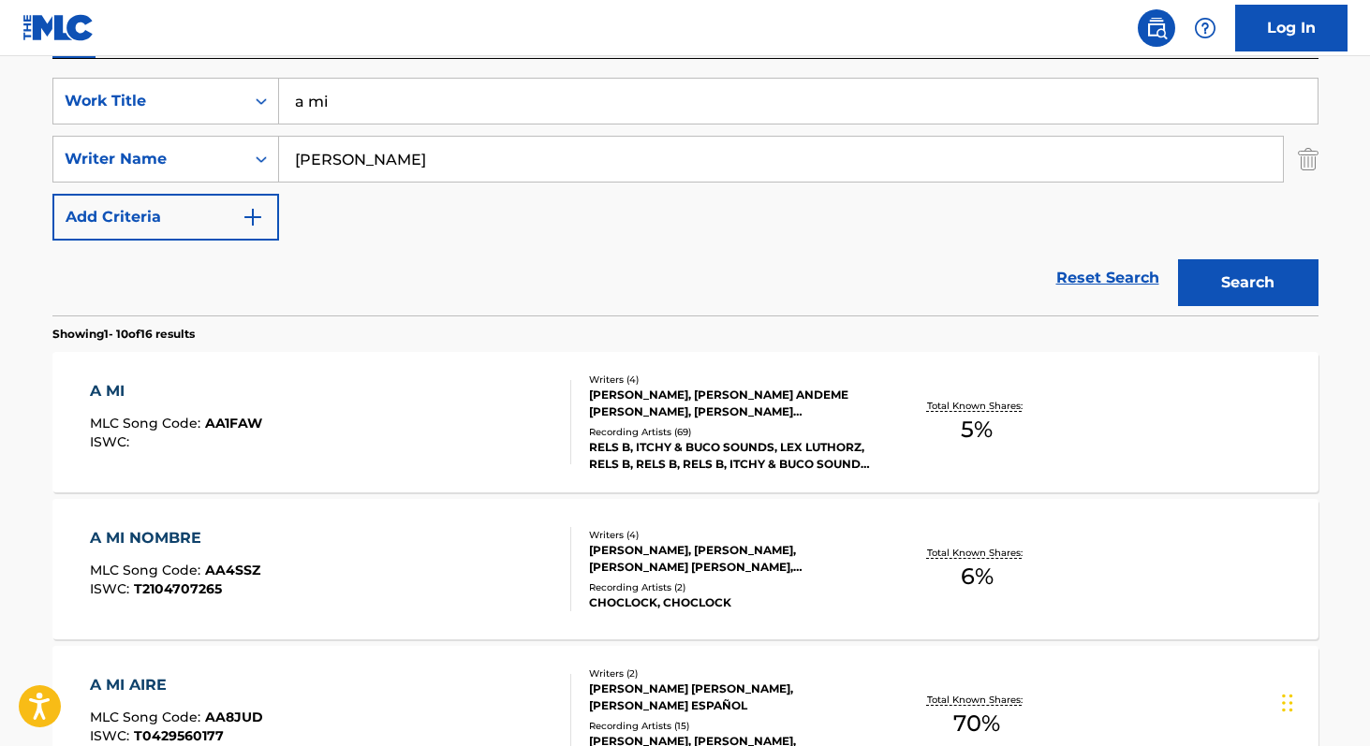
click at [381, 102] on input "a mi" at bounding box center [798, 101] width 1038 height 45
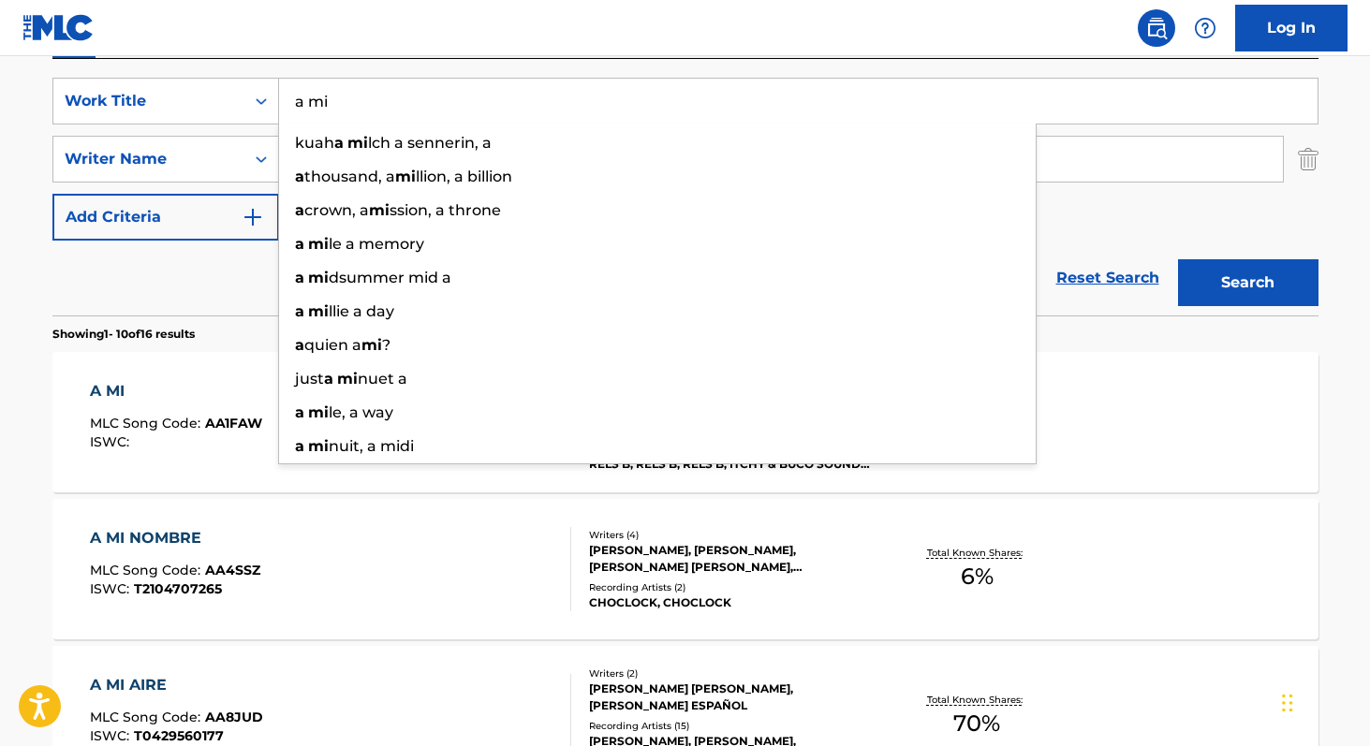
type input "a"
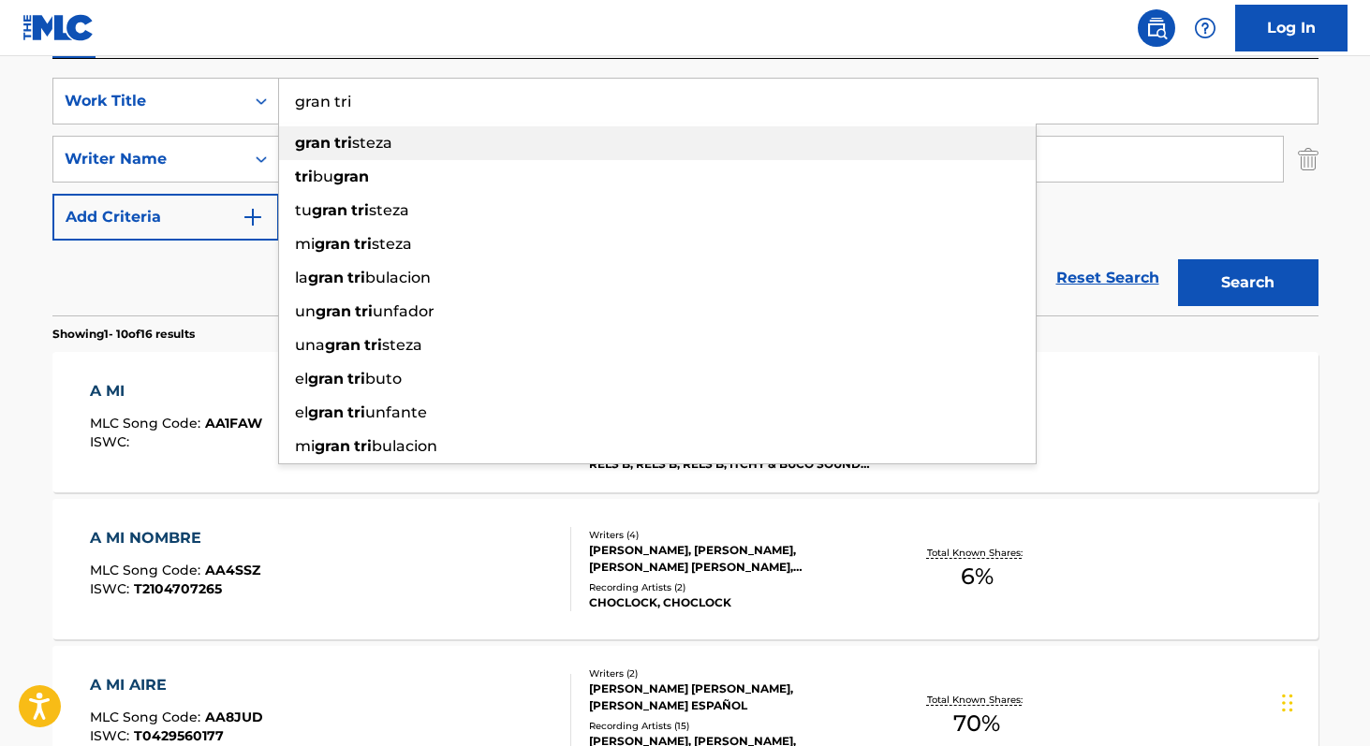
click at [368, 144] on span "steza" at bounding box center [372, 143] width 40 height 18
type input "gran tristeza"
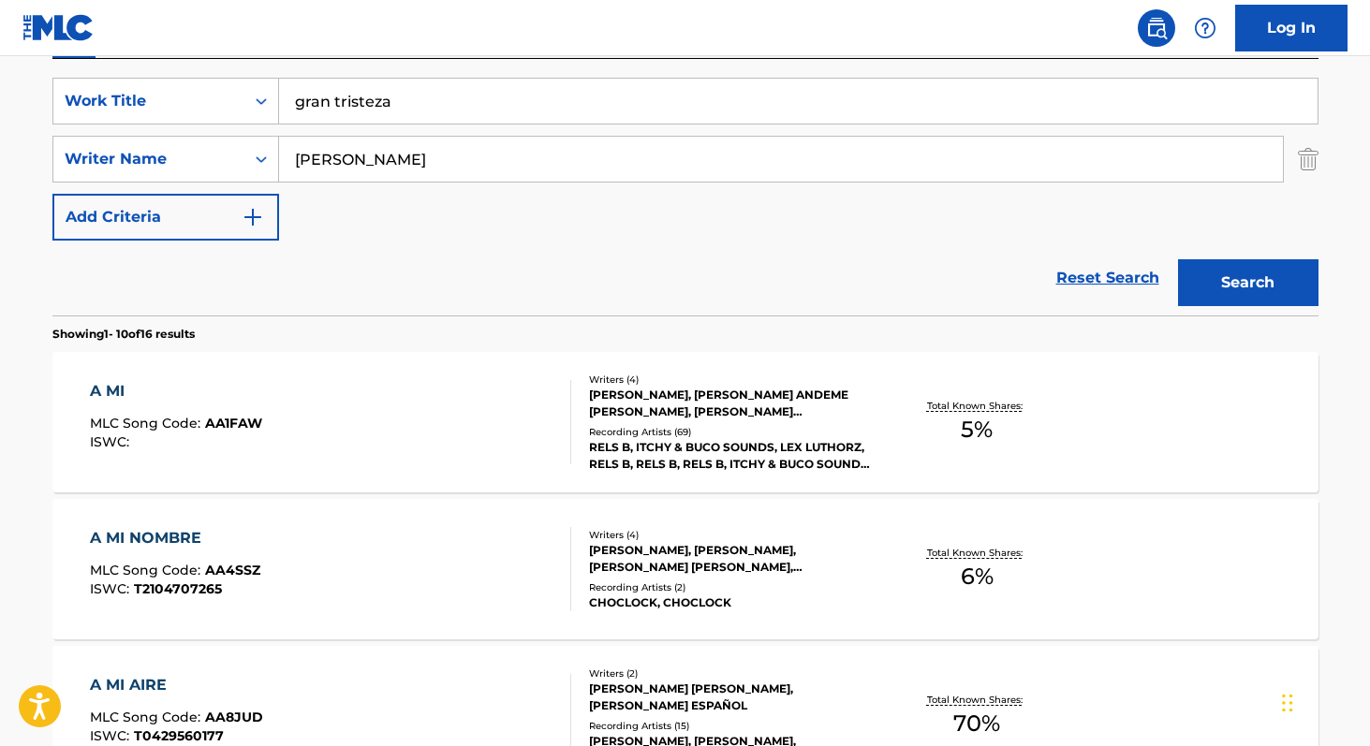
click at [1231, 296] on button "Search" at bounding box center [1248, 282] width 140 height 47
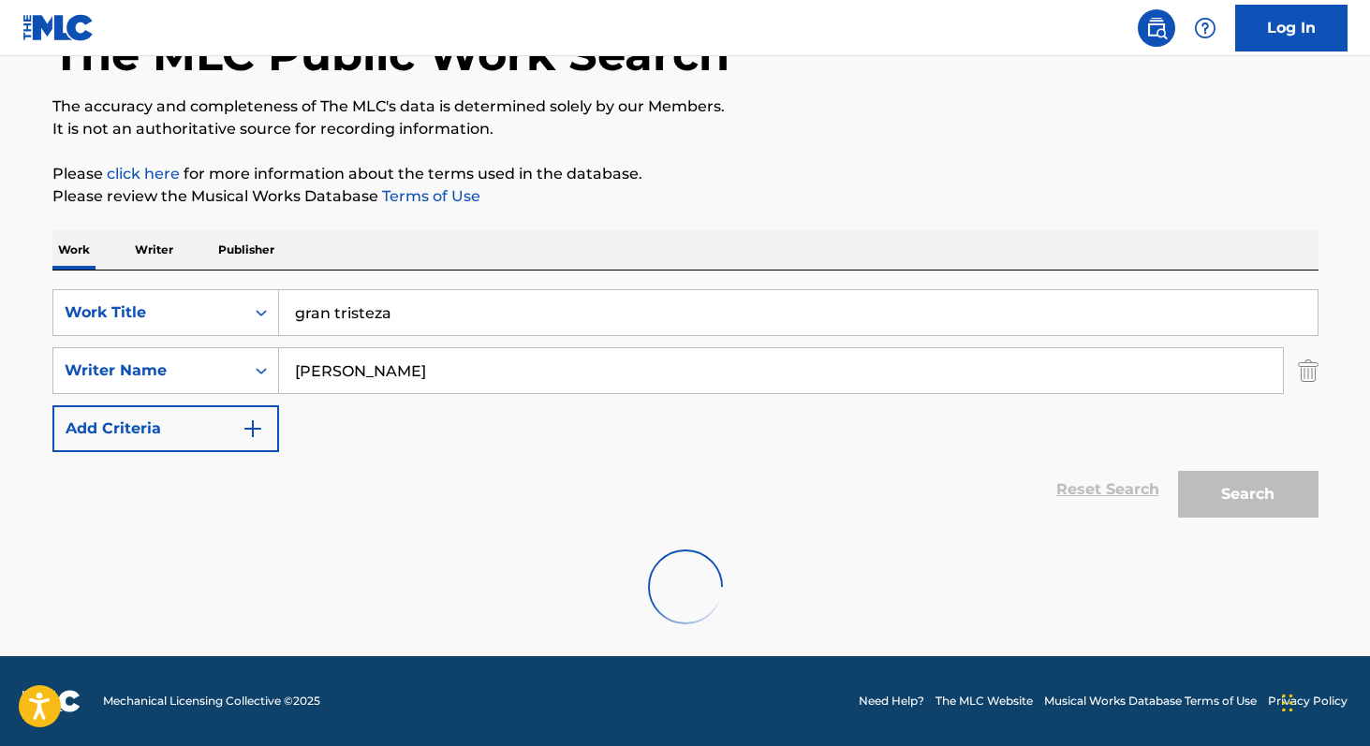
scroll to position [66, 0]
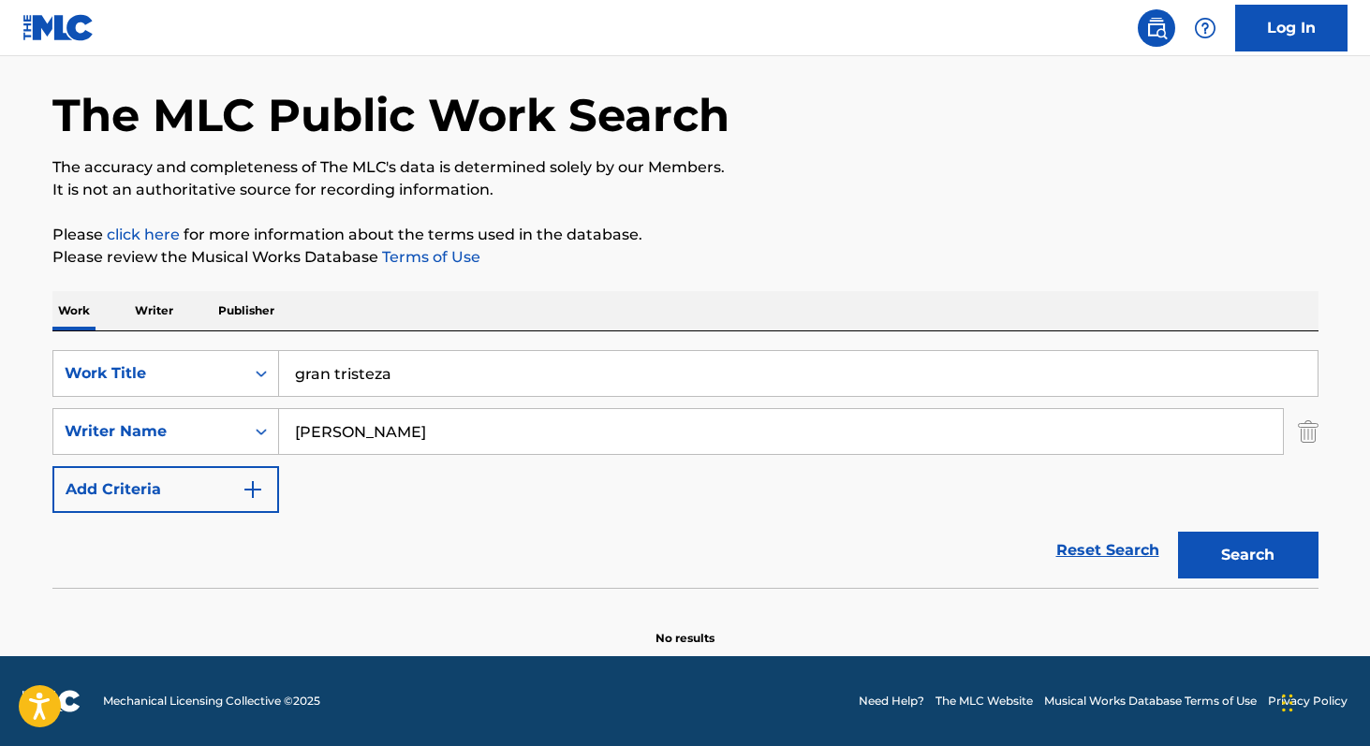
click at [426, 432] on input "[PERSON_NAME]" at bounding box center [780, 431] width 1003 height 45
type input "[PERSON_NAME]"
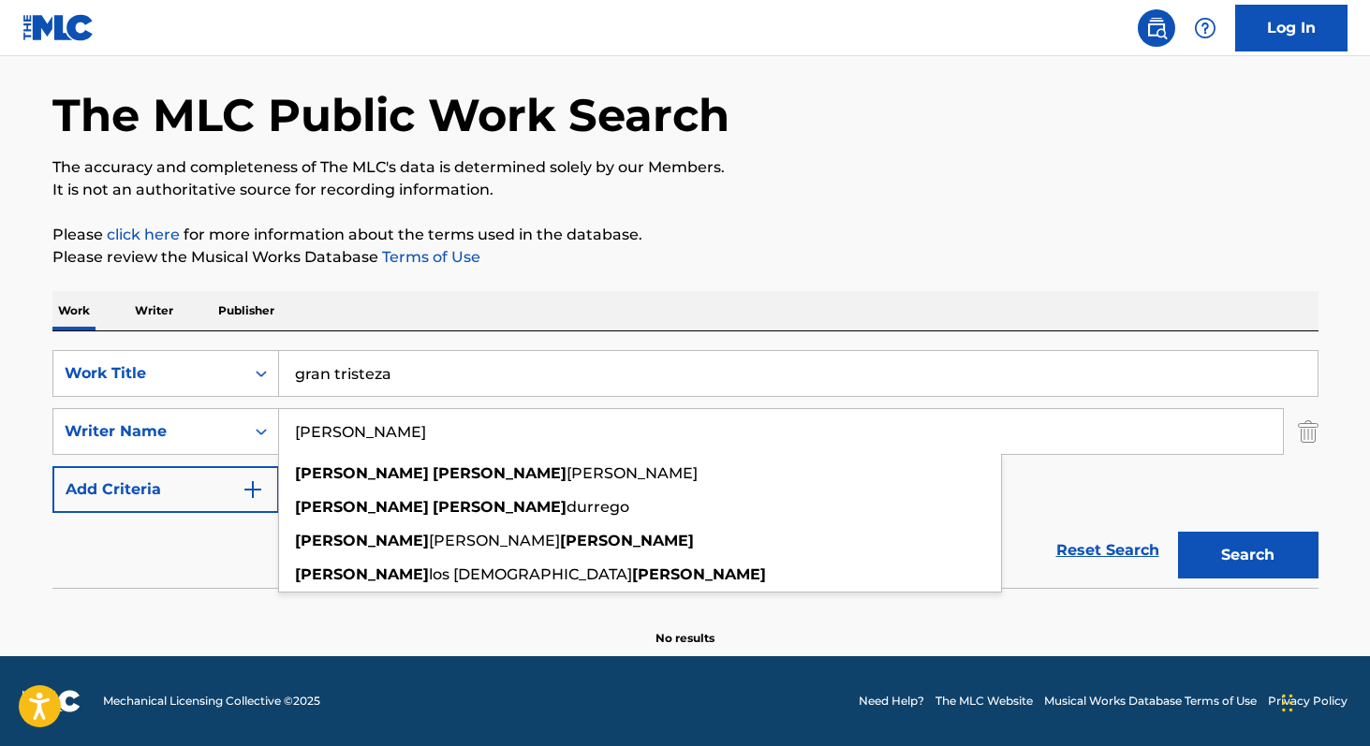
click at [164, 301] on p "Writer" at bounding box center [154, 310] width 50 height 39
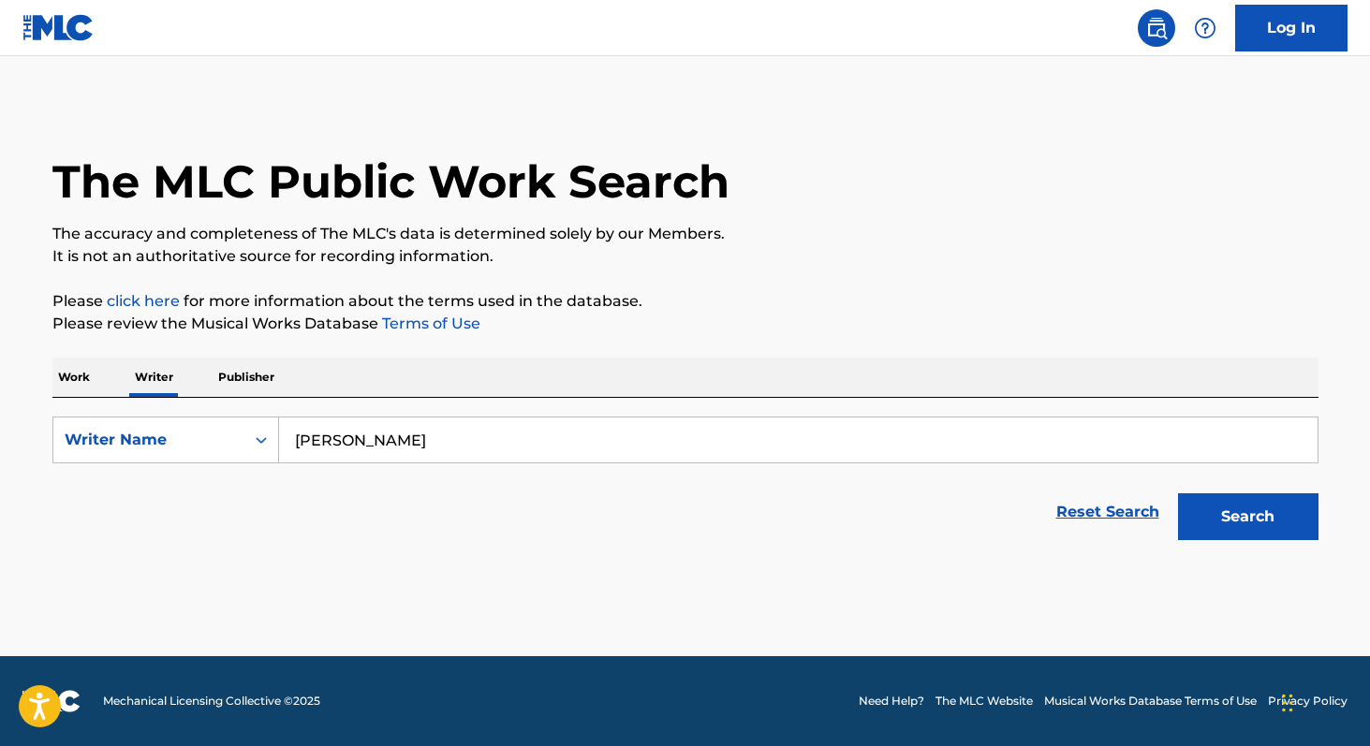
click at [529, 436] on input "[PERSON_NAME]" at bounding box center [798, 439] width 1038 height 45
paste input "[PERSON_NAME]"
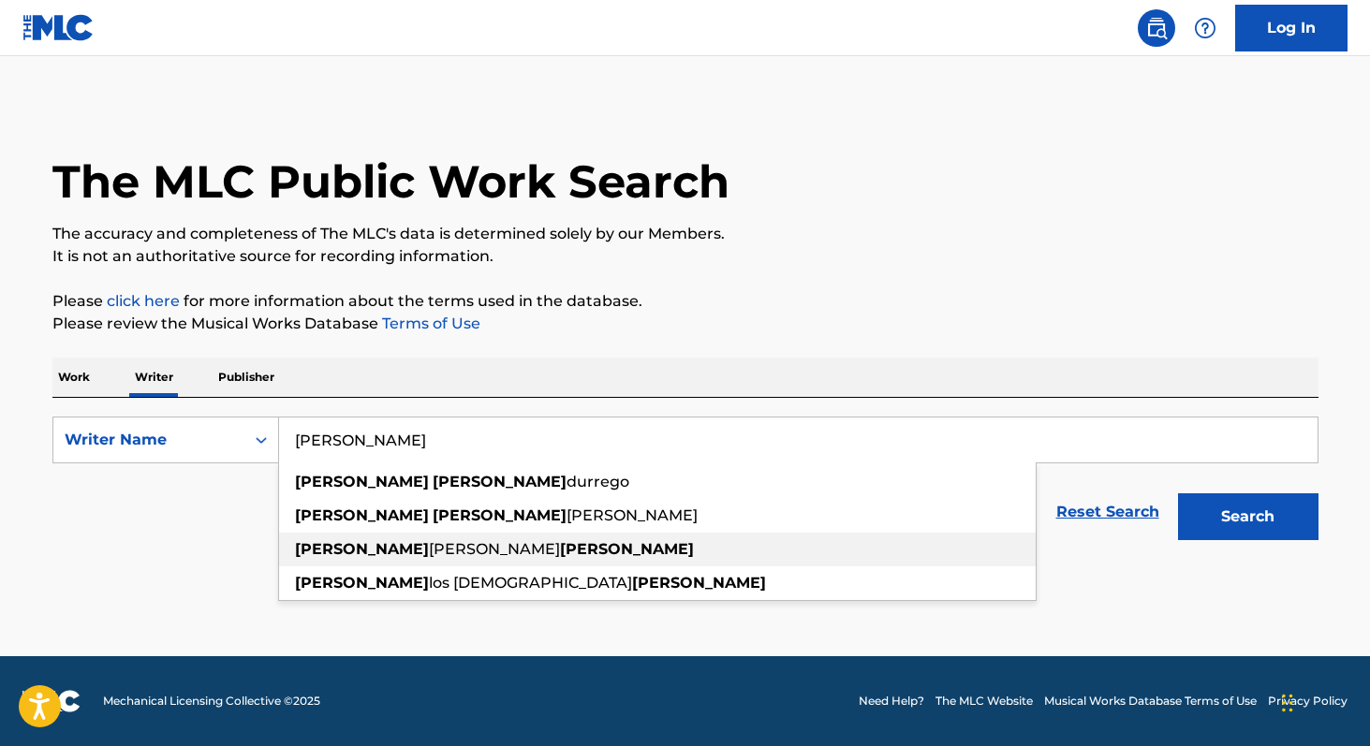
click at [560, 556] on strong "[PERSON_NAME]" at bounding box center [627, 549] width 134 height 18
type input "[PERSON_NAME]"
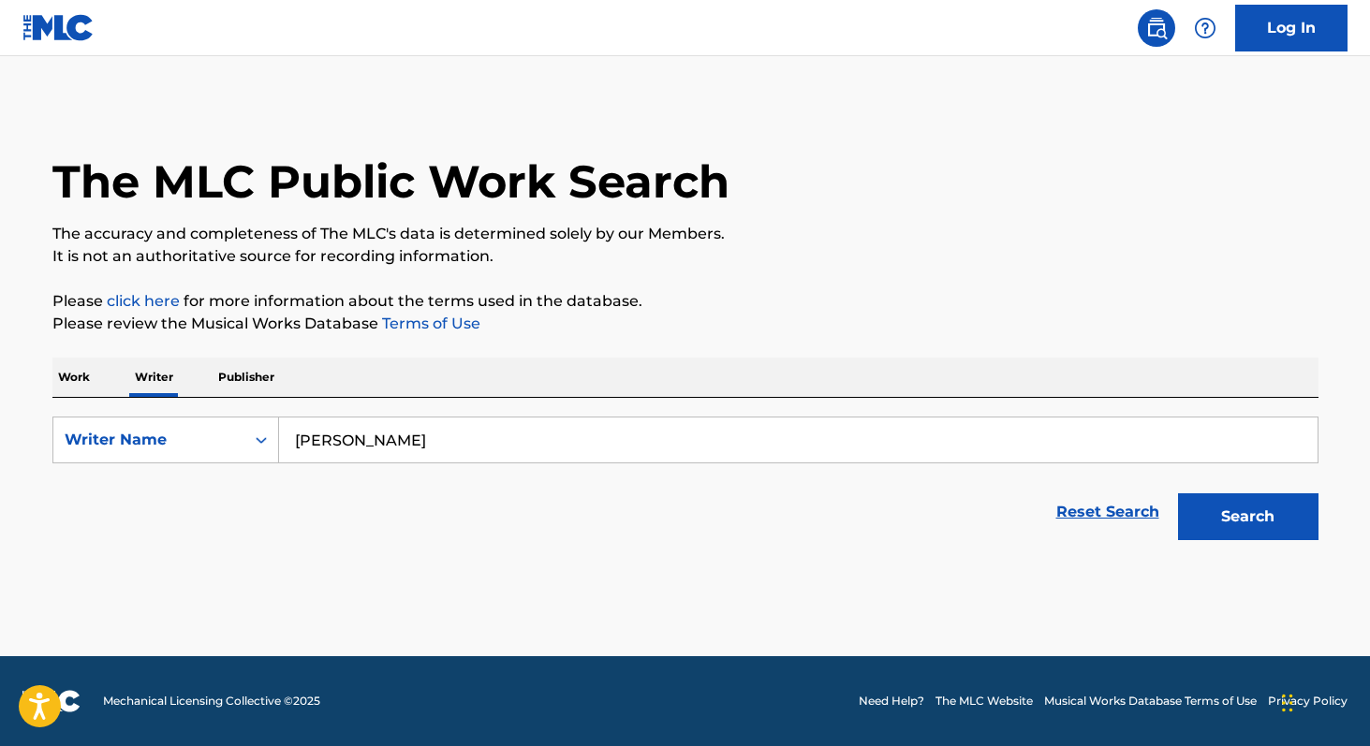
click at [1257, 514] on button "Search" at bounding box center [1248, 516] width 140 height 47
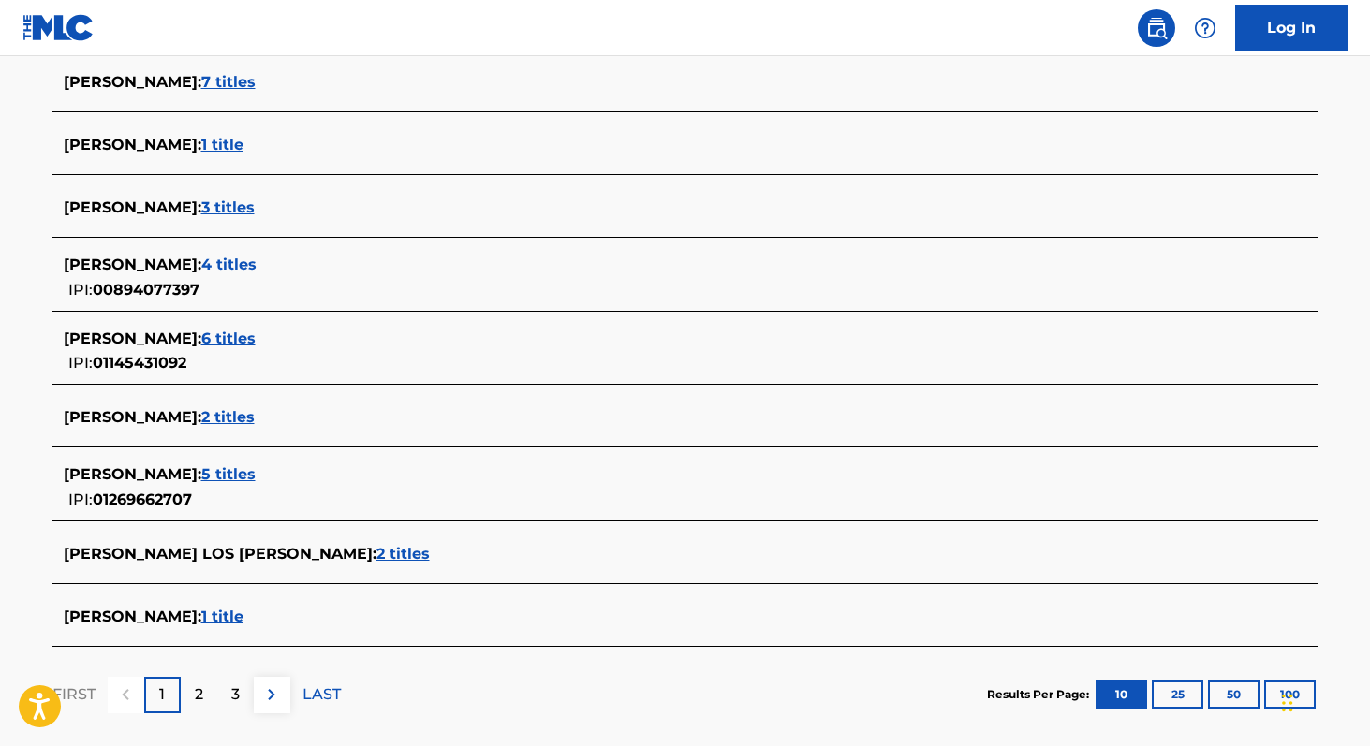
scroll to position [589, 0]
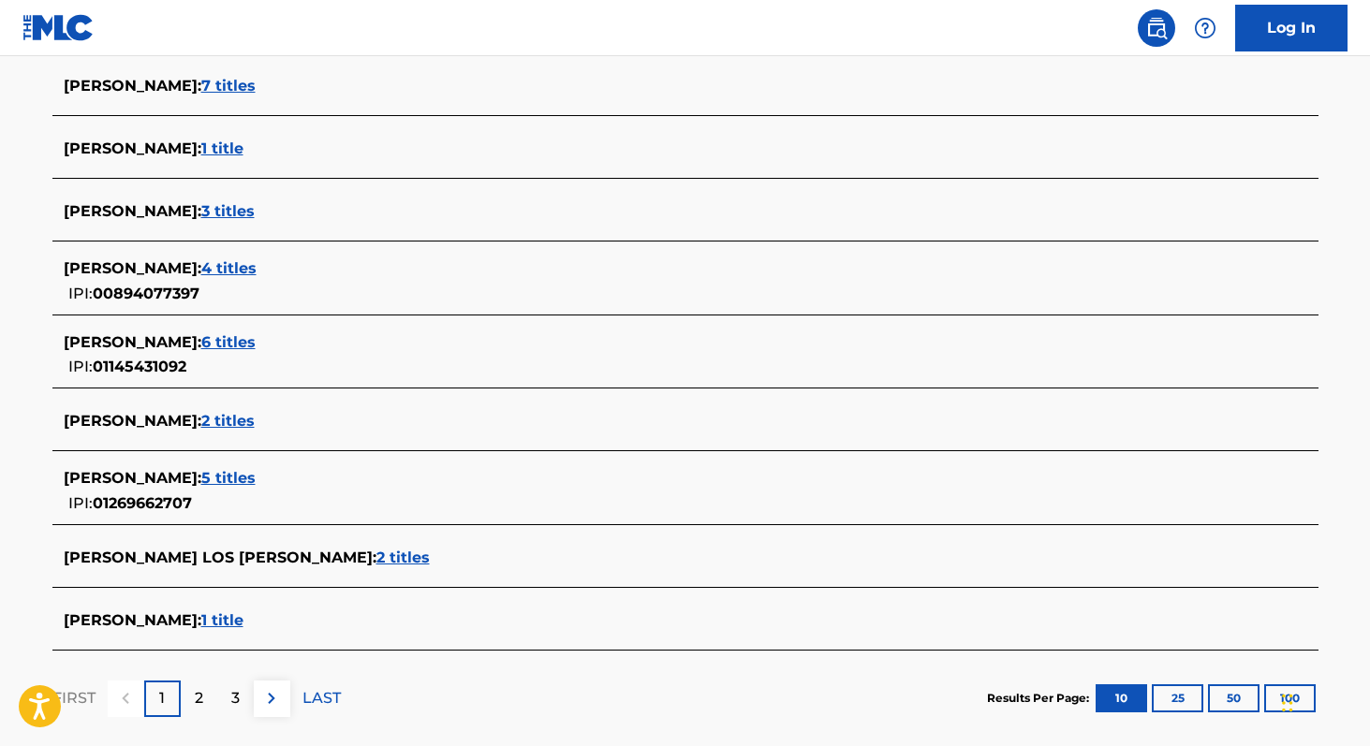
click at [243, 618] on span "1 title" at bounding box center [222, 620] width 42 height 18
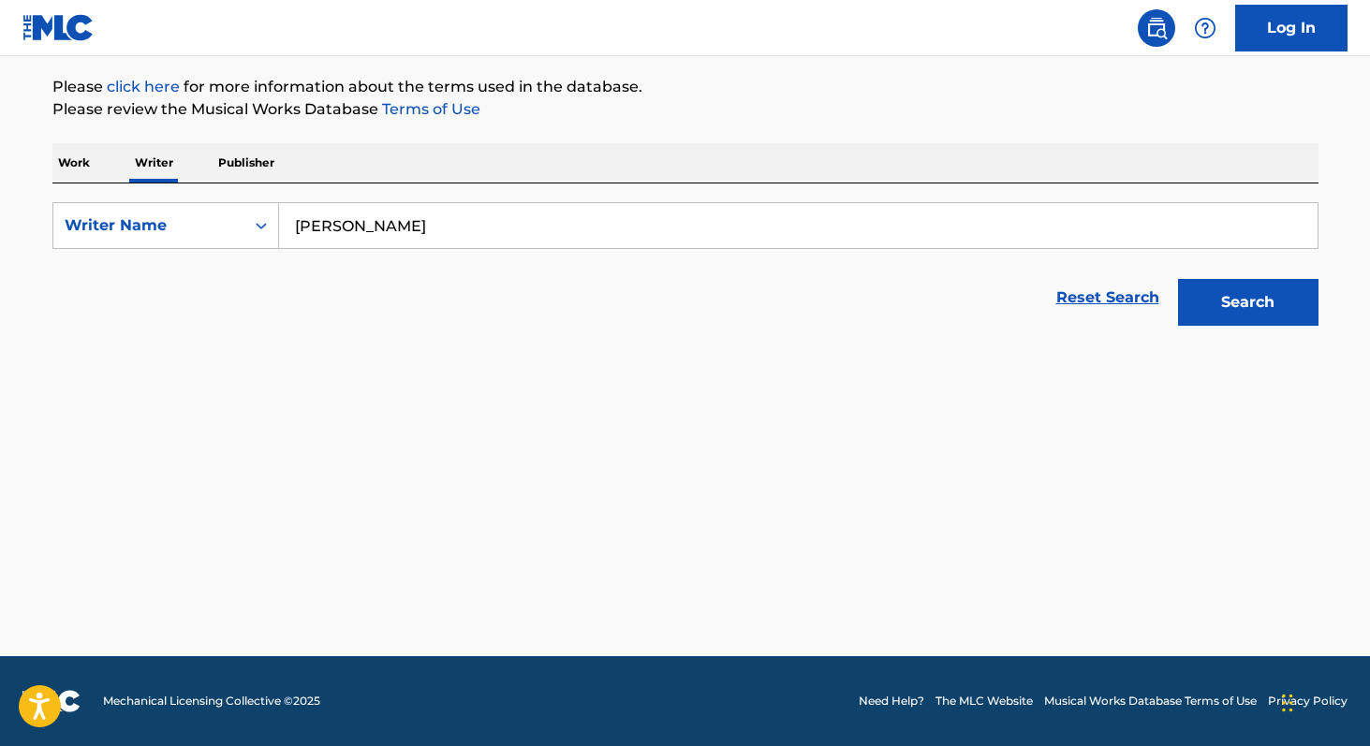
scroll to position [214, 0]
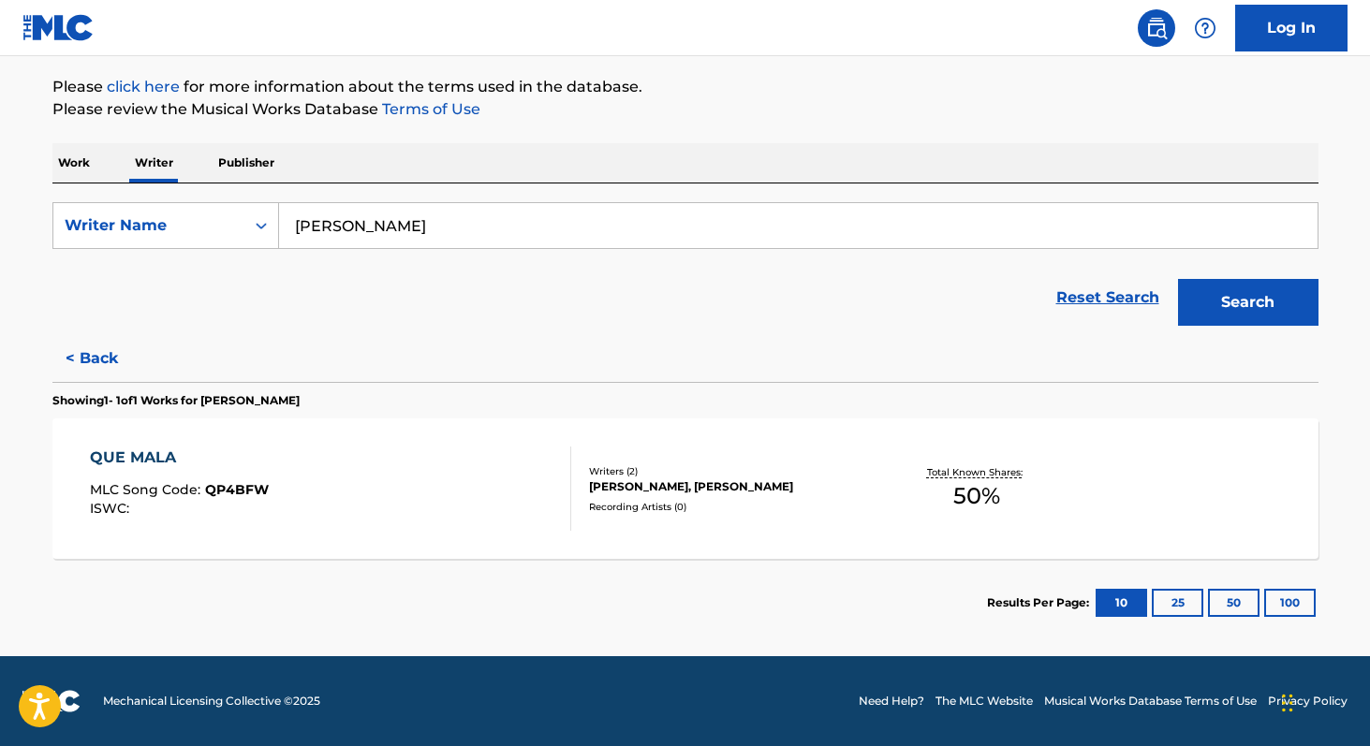
click at [983, 491] on span "50 %" at bounding box center [976, 496] width 47 height 34
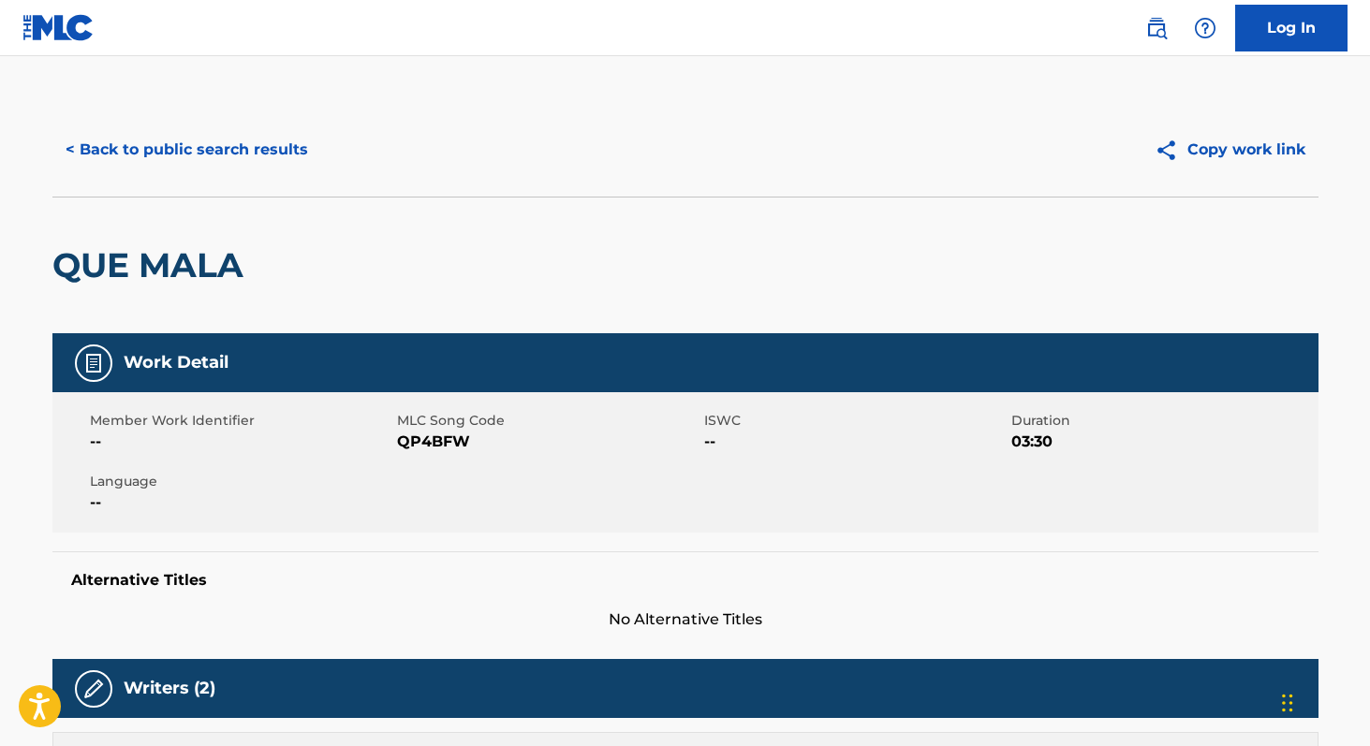
click at [191, 155] on button "< Back to public search results" at bounding box center [186, 149] width 269 height 47
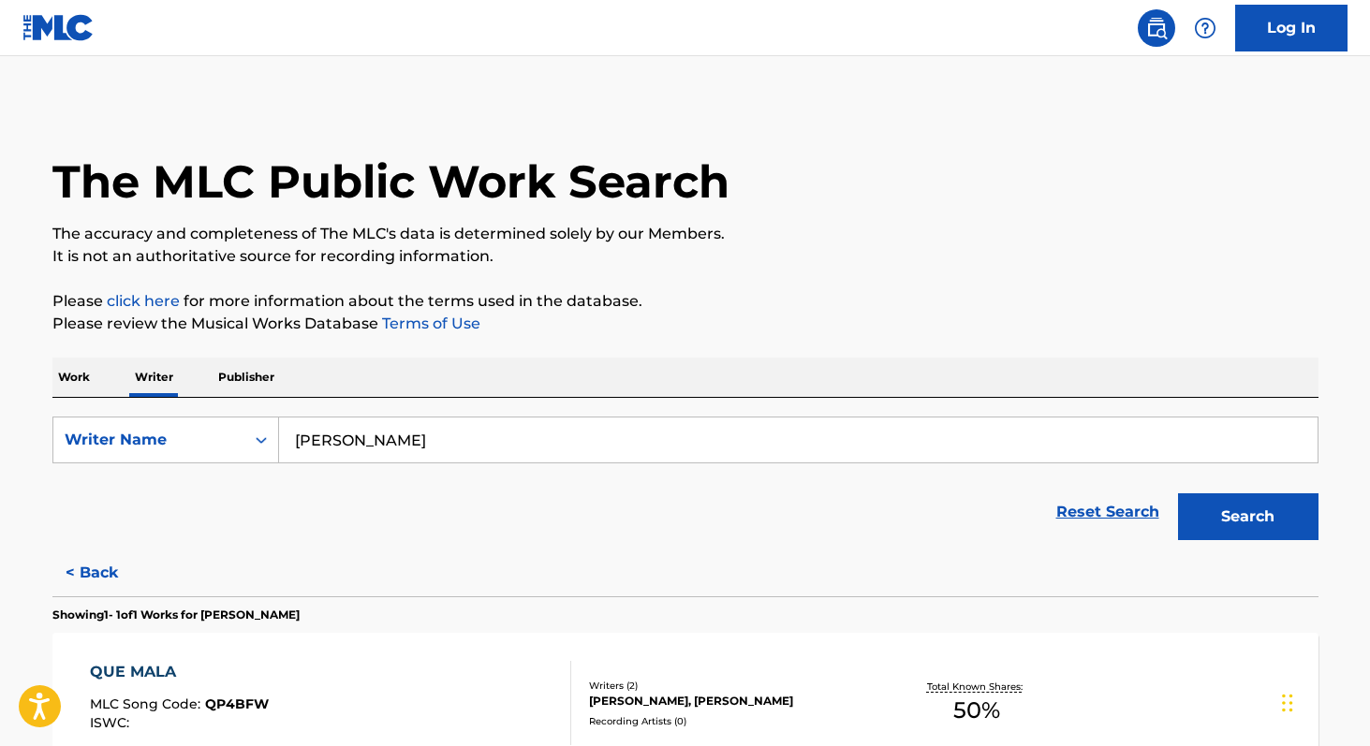
click at [356, 443] on input "[PERSON_NAME]" at bounding box center [798, 439] width 1038 height 45
click at [1265, 512] on button "Search" at bounding box center [1248, 516] width 140 height 47
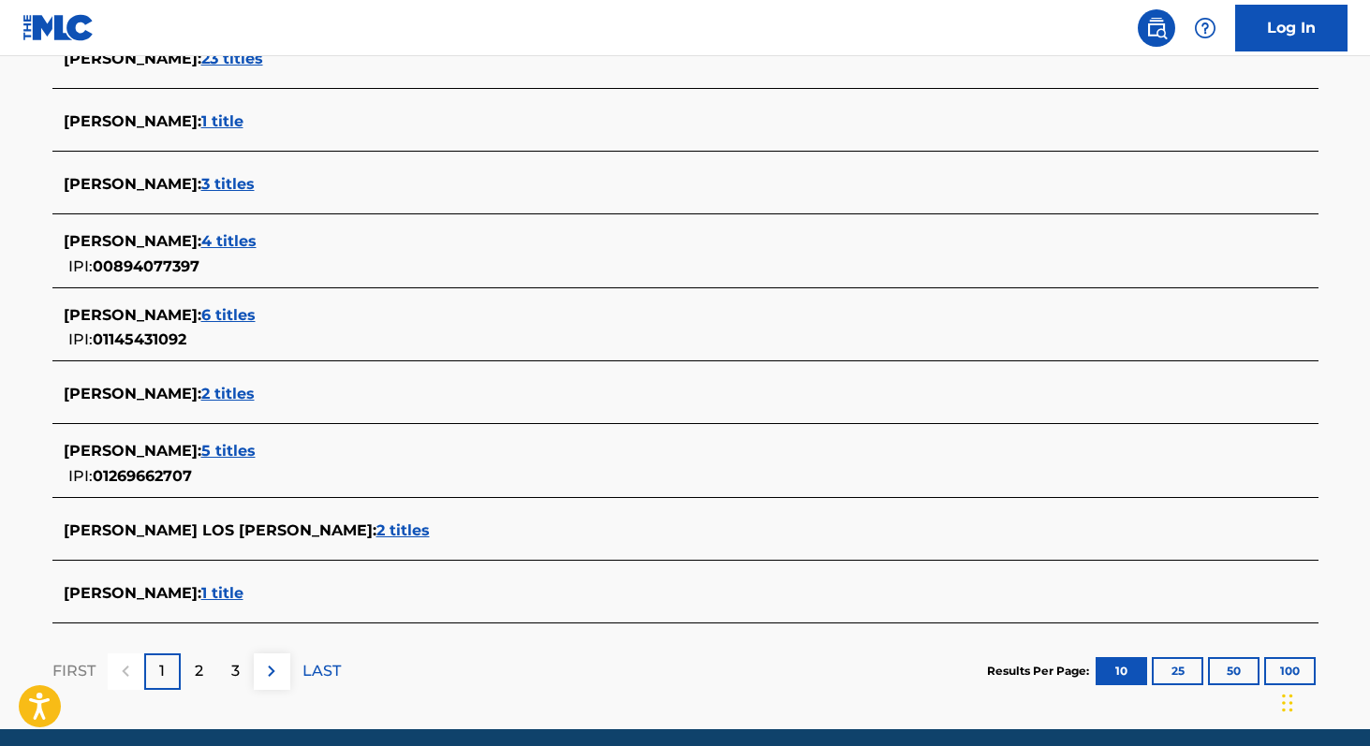
scroll to position [624, 0]
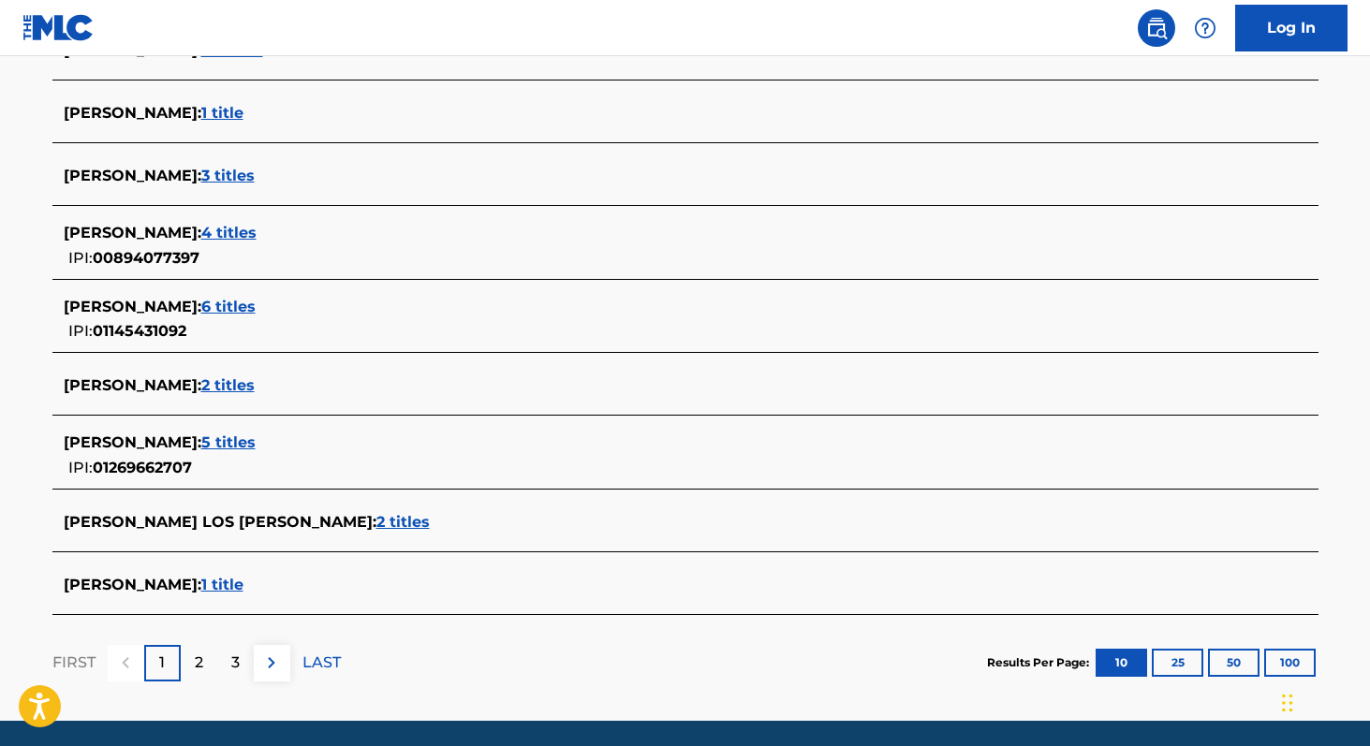
click at [255, 381] on span "2 titles" at bounding box center [227, 385] width 53 height 18
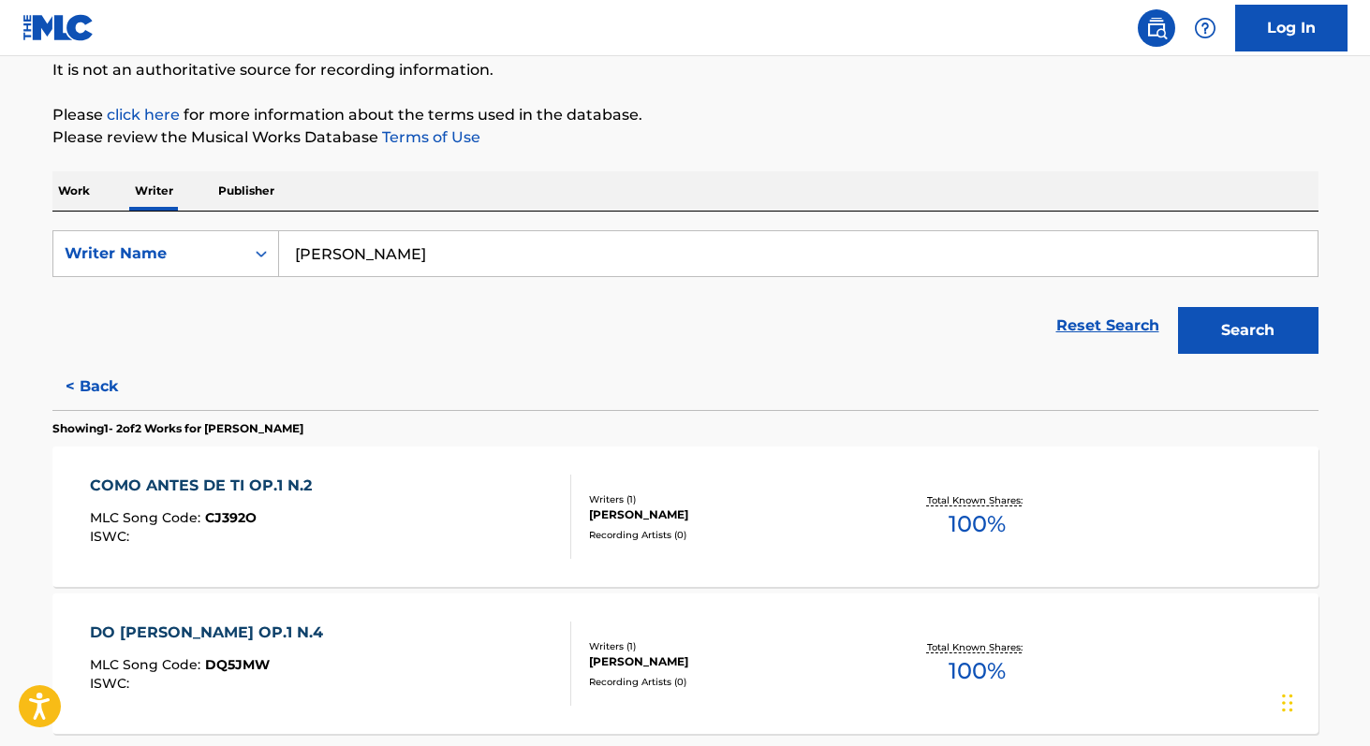
scroll to position [180, 0]
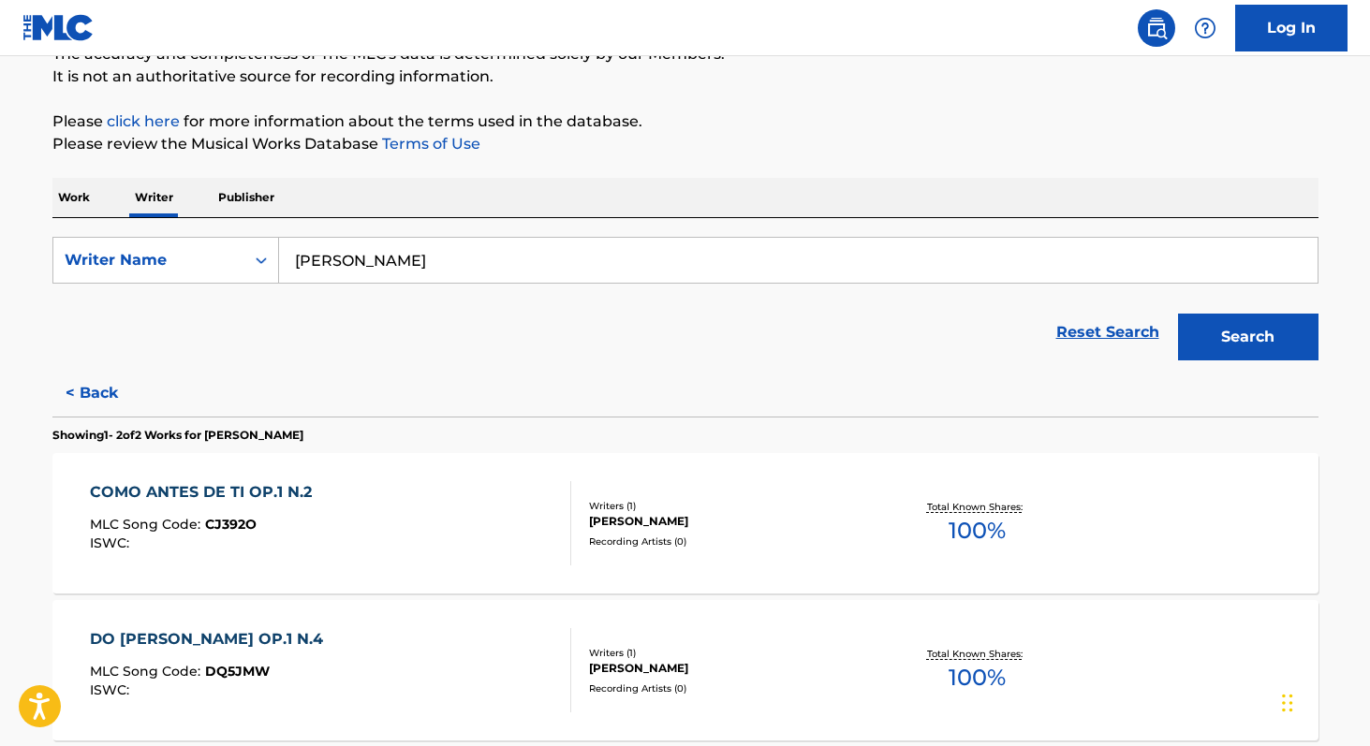
click at [1241, 334] on button "Search" at bounding box center [1248, 337] width 140 height 47
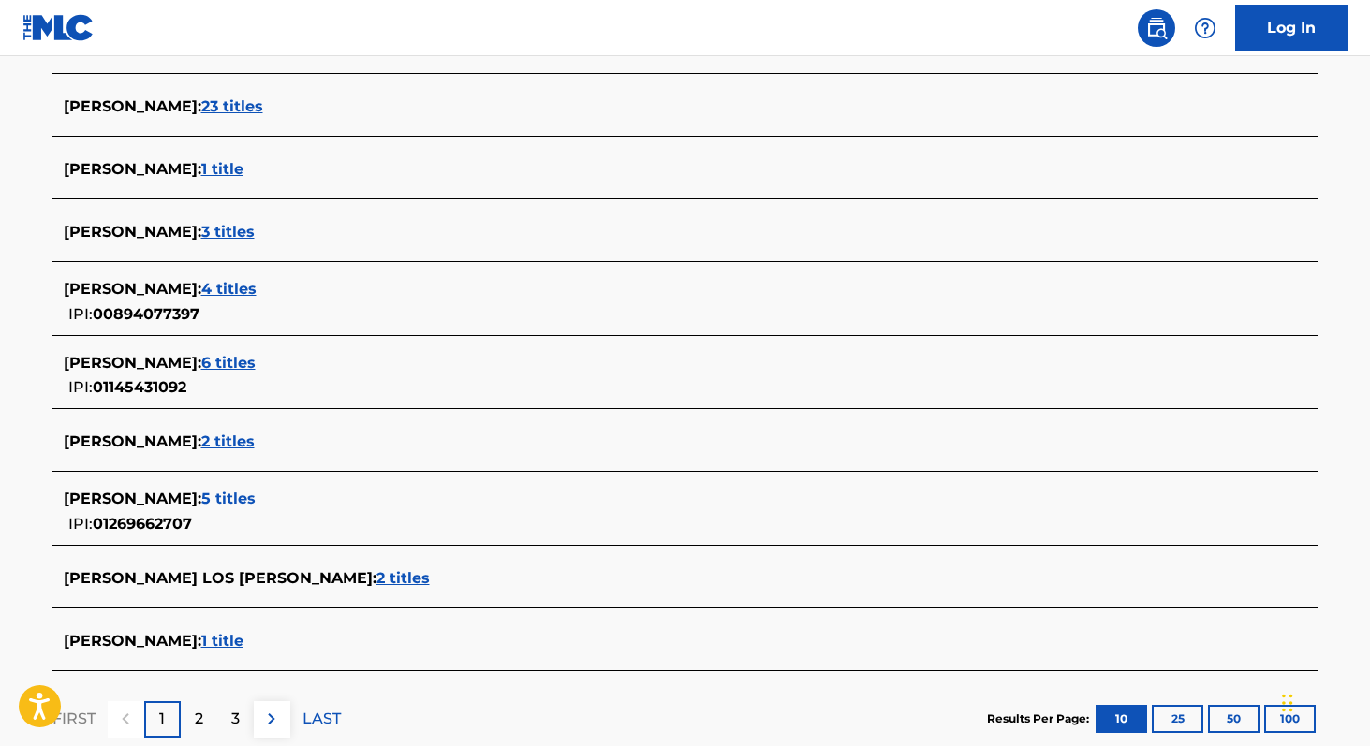
scroll to position [574, 0]
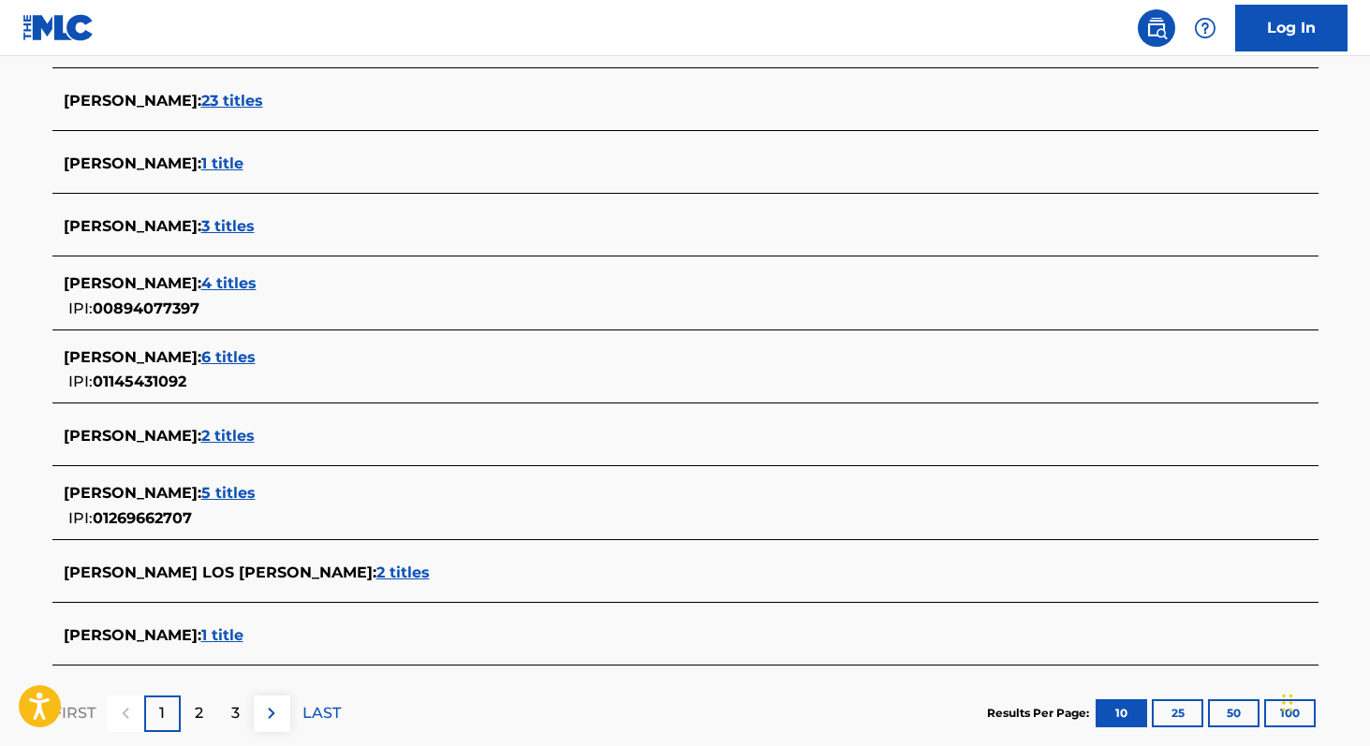
click at [256, 492] on span "5 titles" at bounding box center [228, 493] width 54 height 18
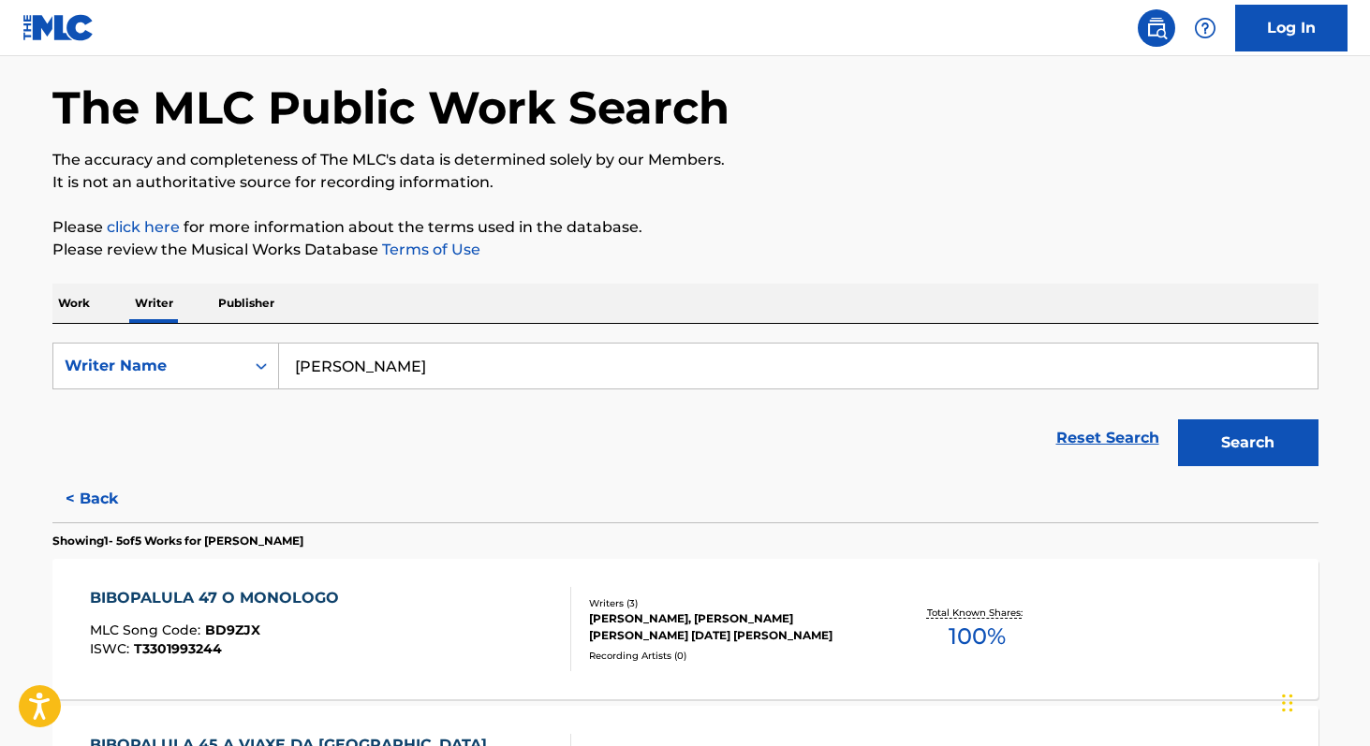
scroll to position [68, 0]
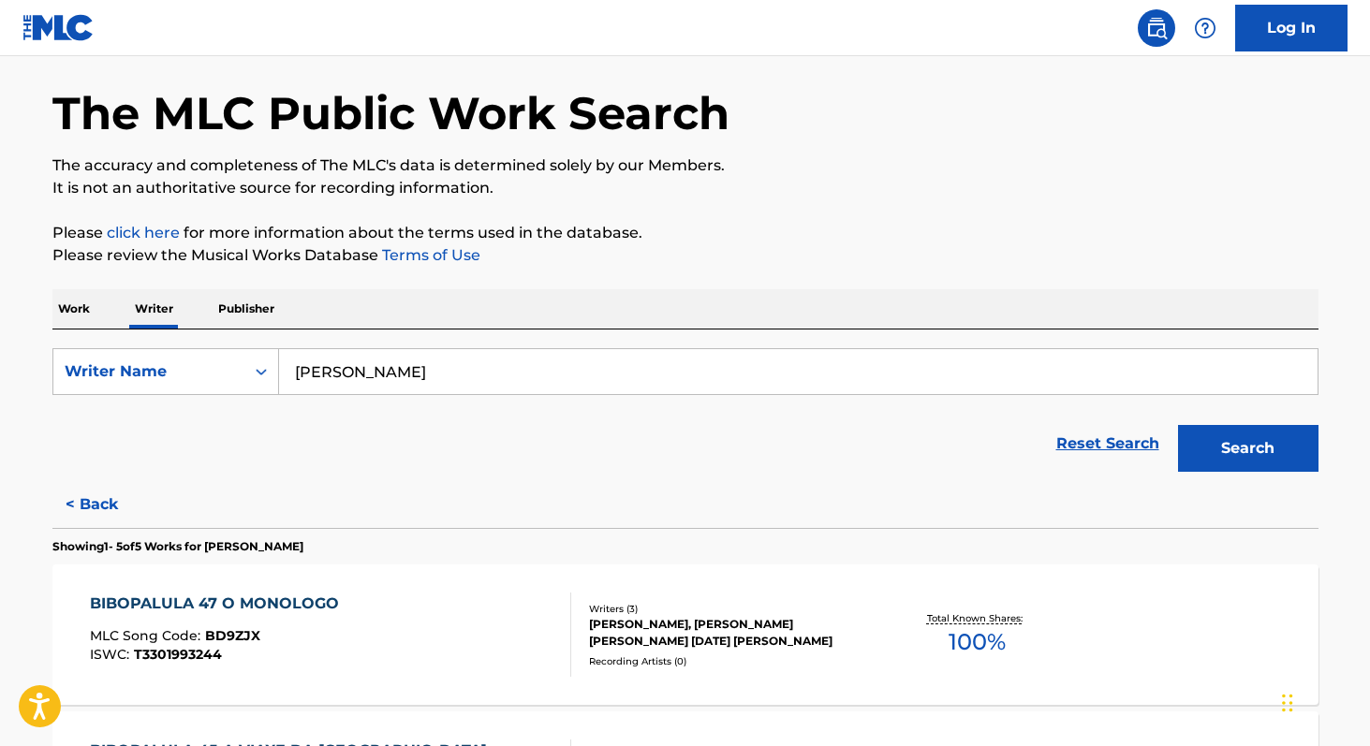
click at [591, 371] on input "[PERSON_NAME]" at bounding box center [798, 371] width 1038 height 45
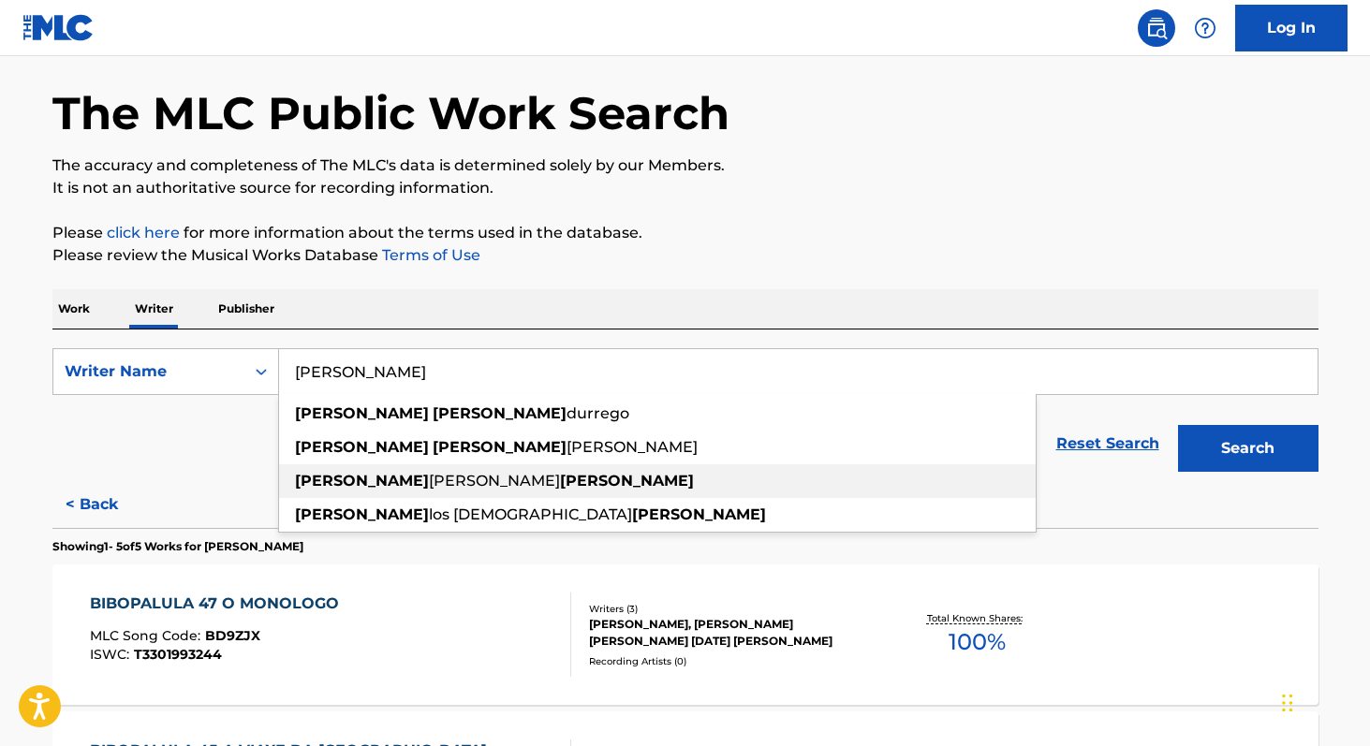
click at [429, 486] on span "[PERSON_NAME]" at bounding box center [494, 481] width 131 height 18
type input "[PERSON_NAME]"
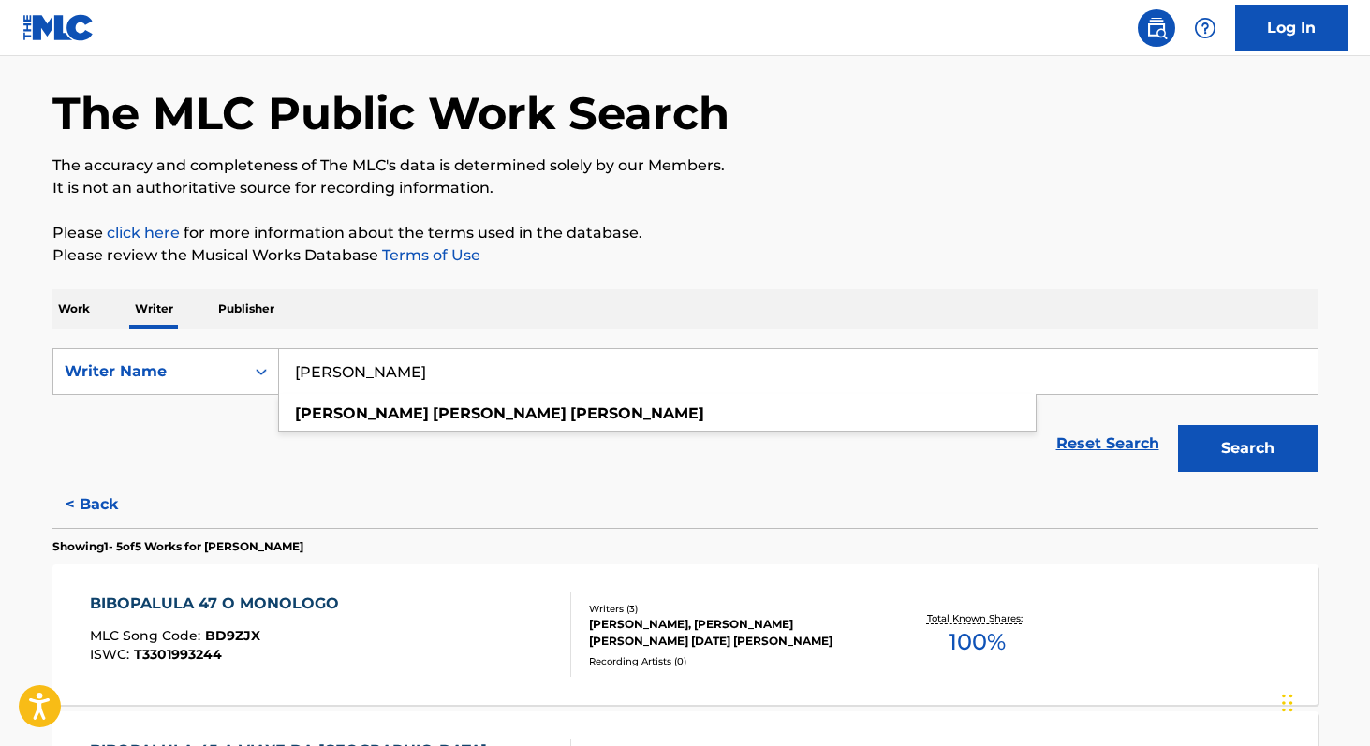
click at [64, 313] on p "Work" at bounding box center [73, 308] width 43 height 39
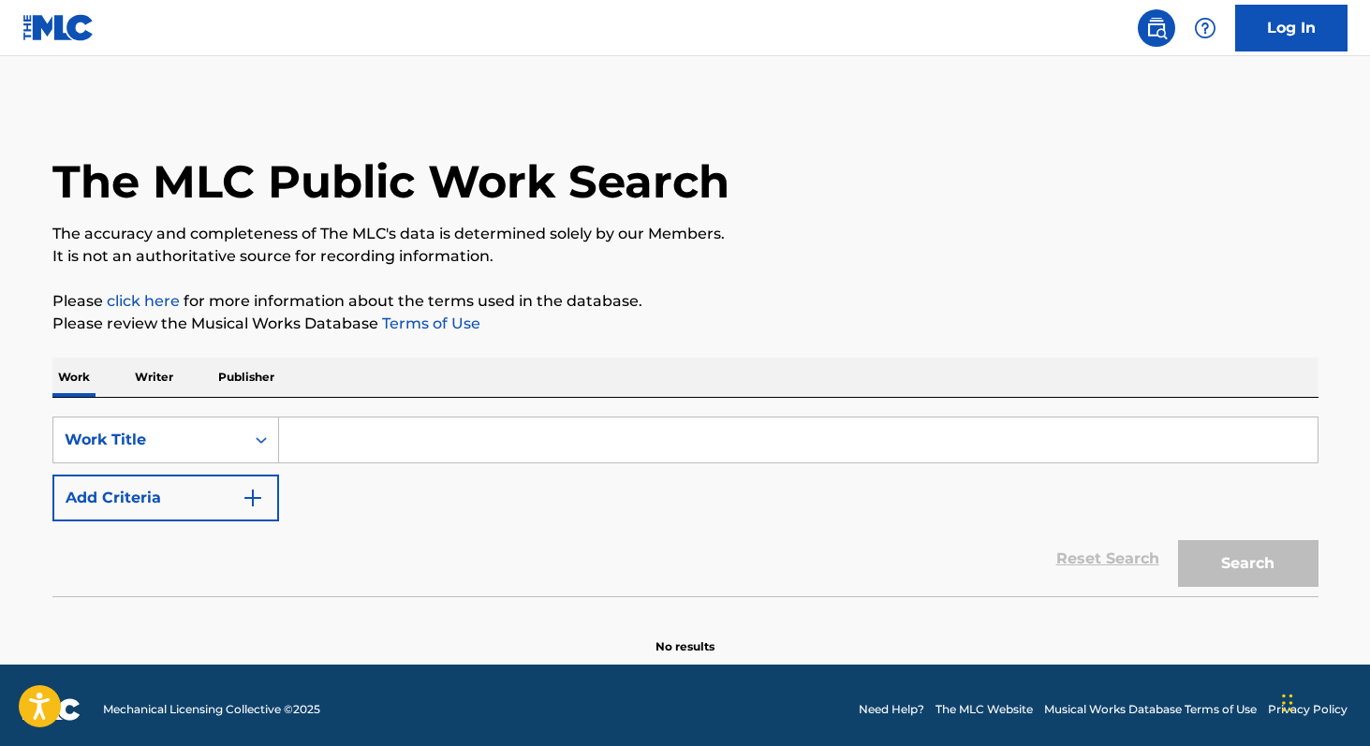
click at [200, 492] on button "Add Criteria" at bounding box center [165, 498] width 227 height 47
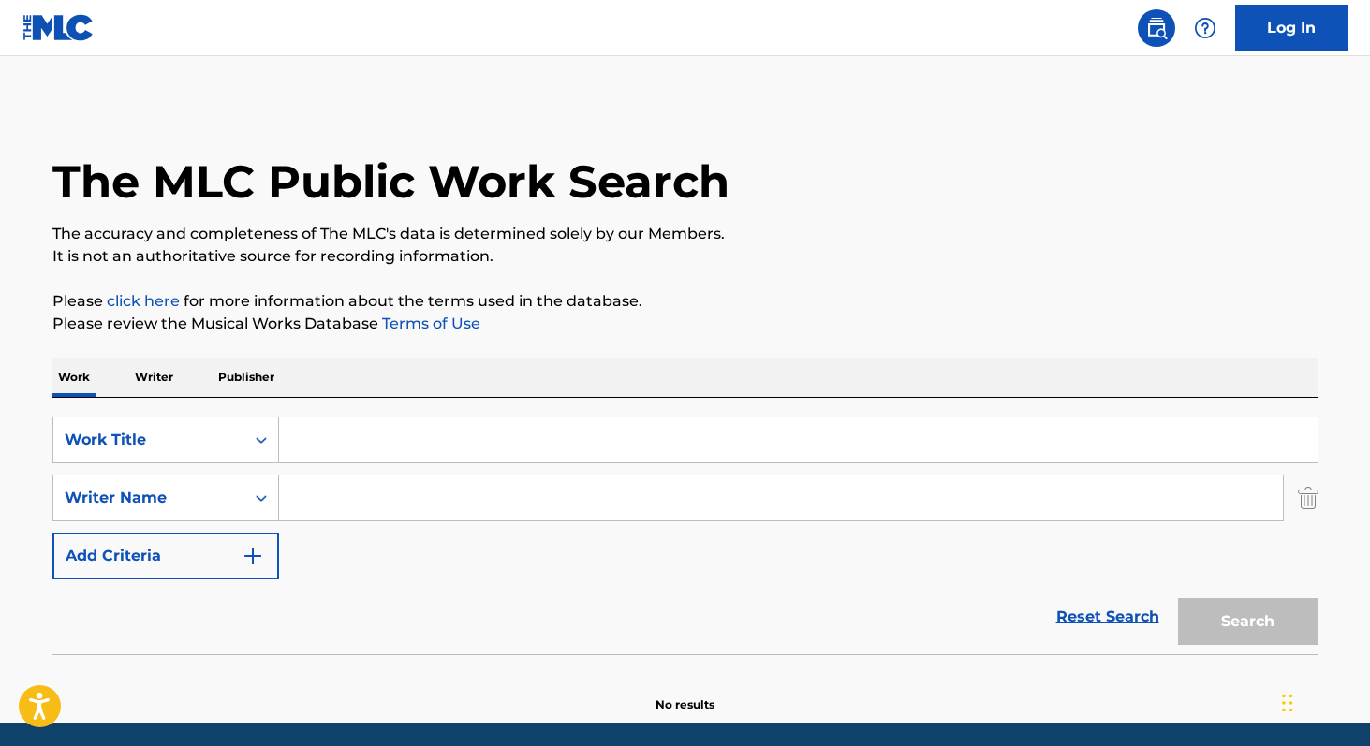
click at [349, 506] on input "Search Form" at bounding box center [780, 498] width 1003 height 45
paste input "[PERSON_NAME]"
click at [379, 503] on input "[PERSON_NAME]" at bounding box center [780, 498] width 1003 height 45
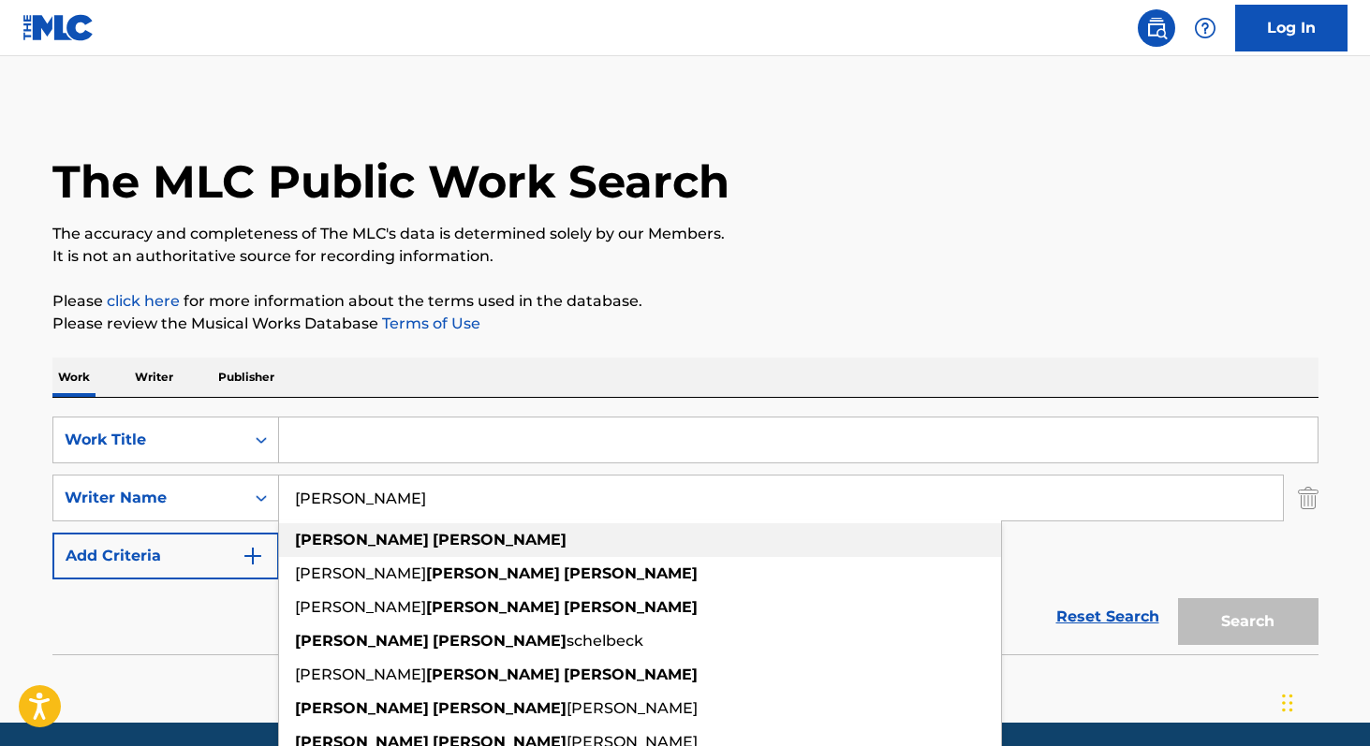
click at [407, 549] on div "[PERSON_NAME]" at bounding box center [640, 540] width 722 height 34
type input "[PERSON_NAME]"
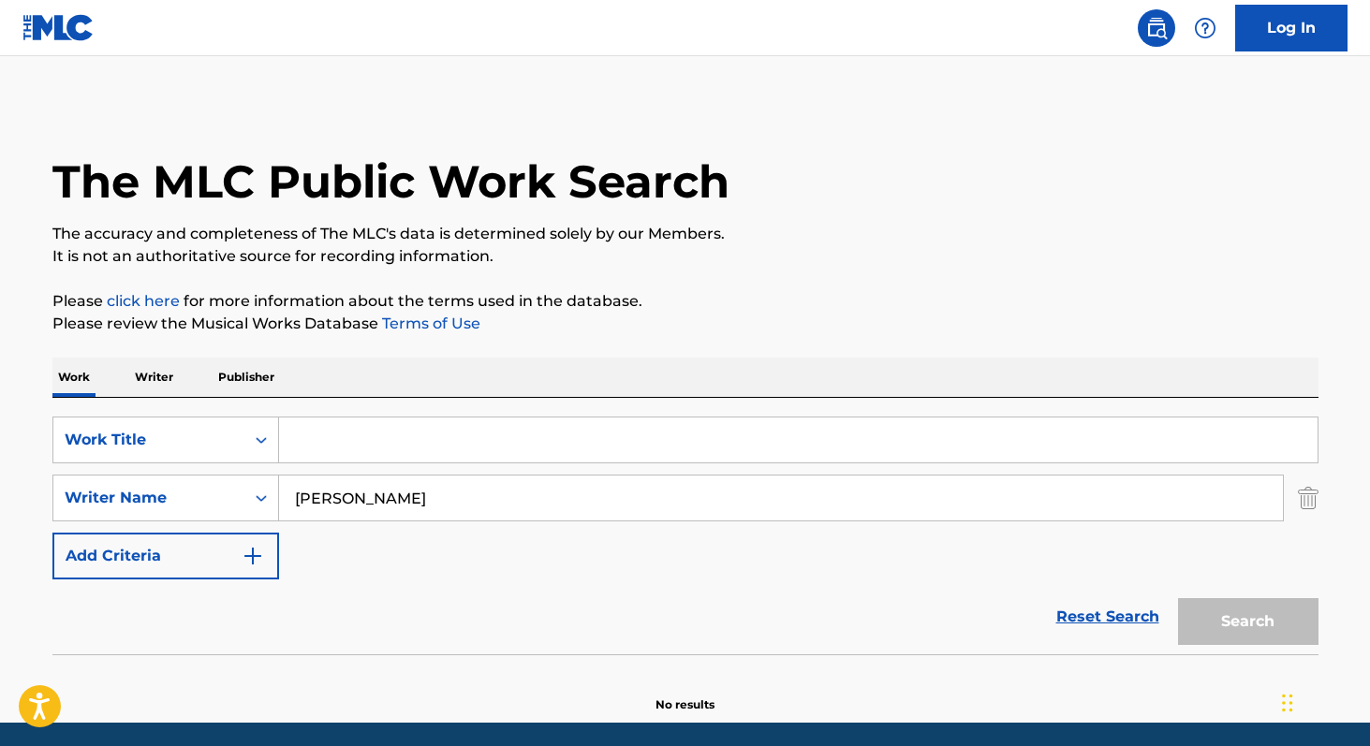
click at [374, 440] on input "Search Form" at bounding box center [798, 439] width 1038 height 45
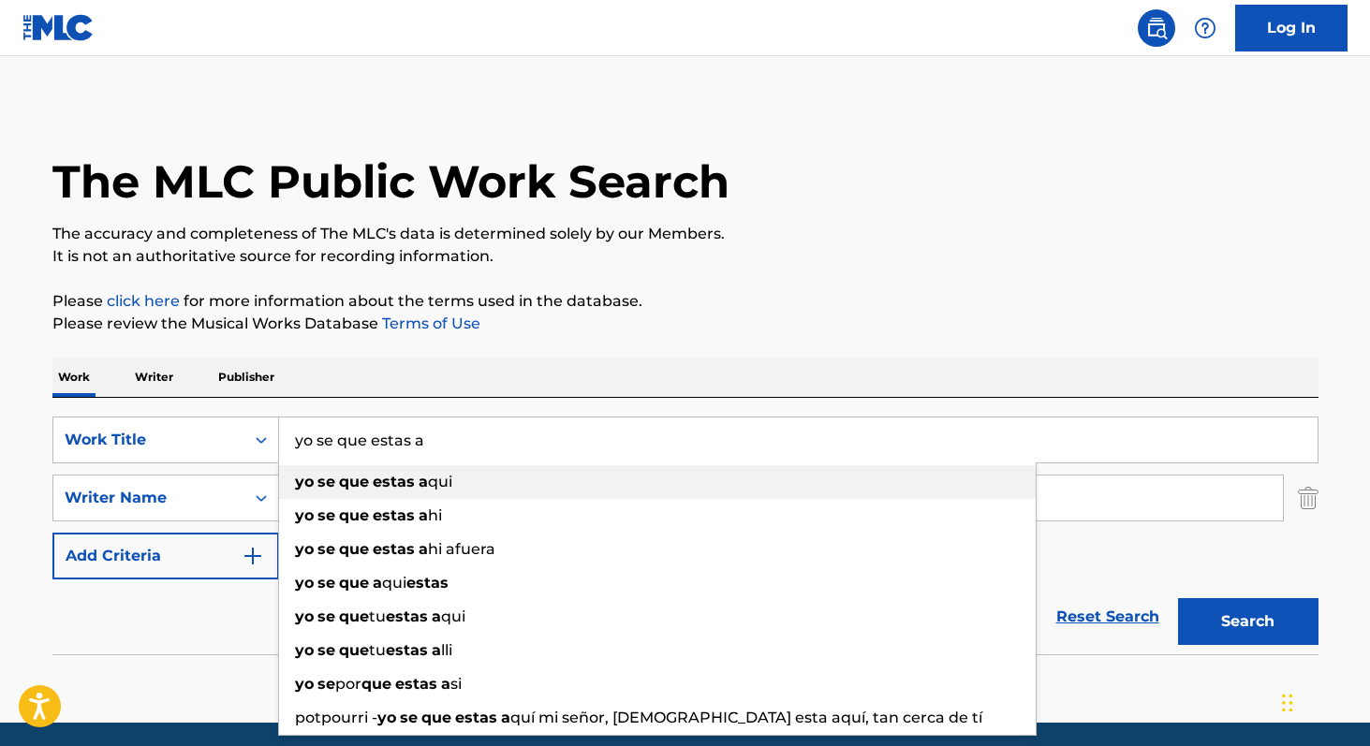
click at [387, 487] on strong "estas" at bounding box center [394, 482] width 42 height 18
type input "yo se que estas aqui"
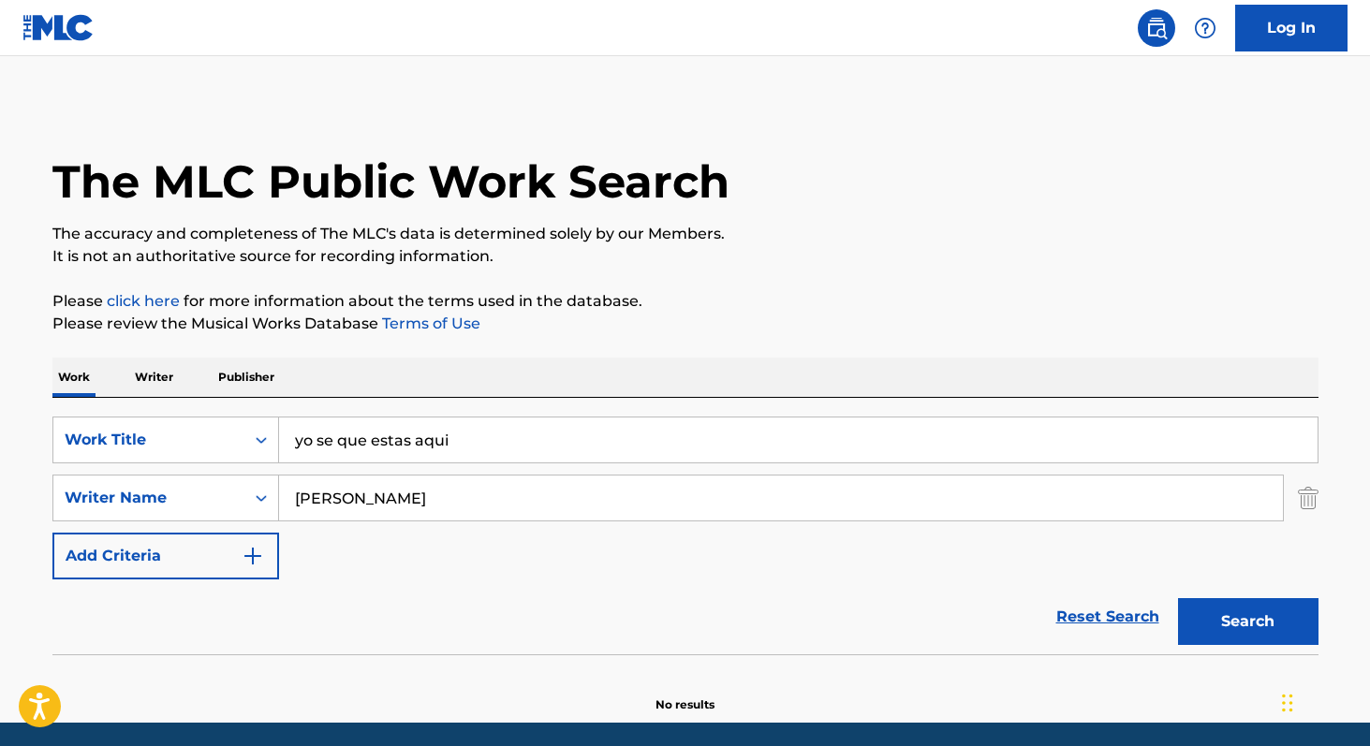
click at [1238, 608] on button "Search" at bounding box center [1248, 621] width 140 height 47
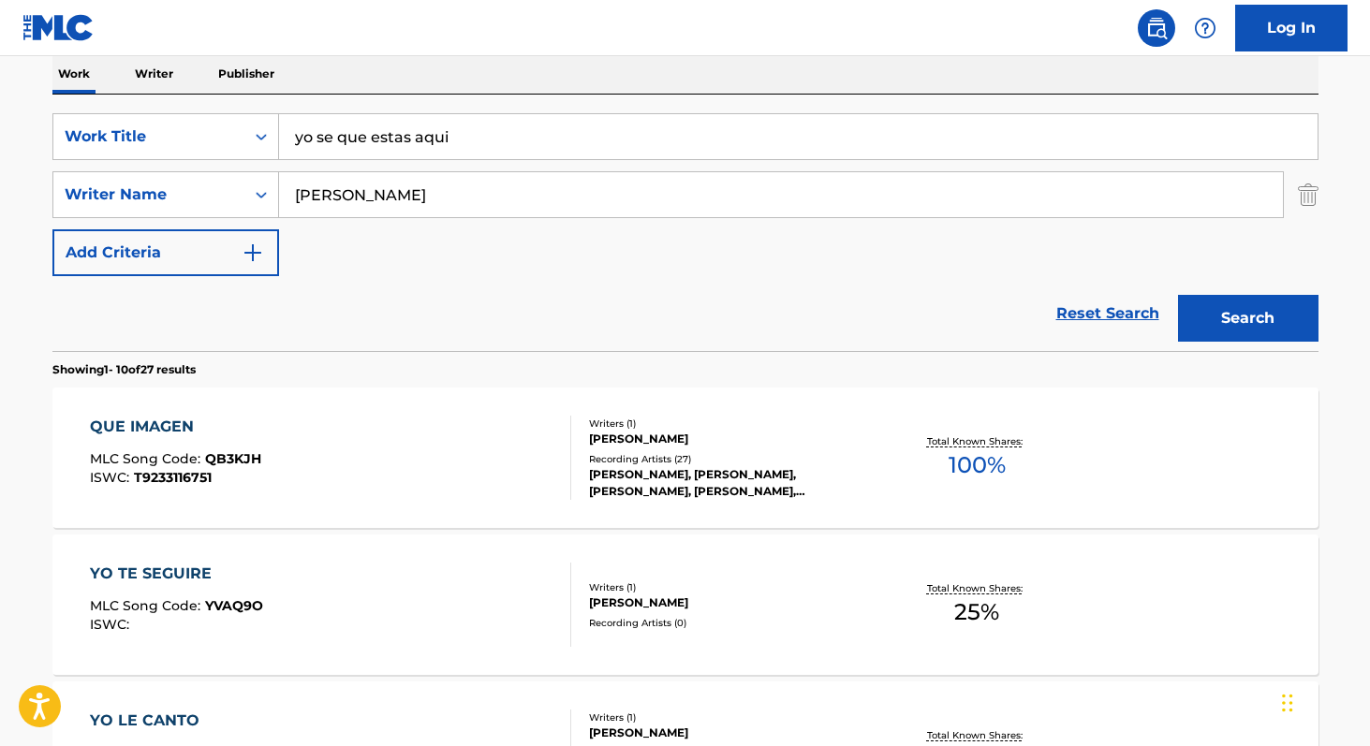
scroll to position [312, 0]
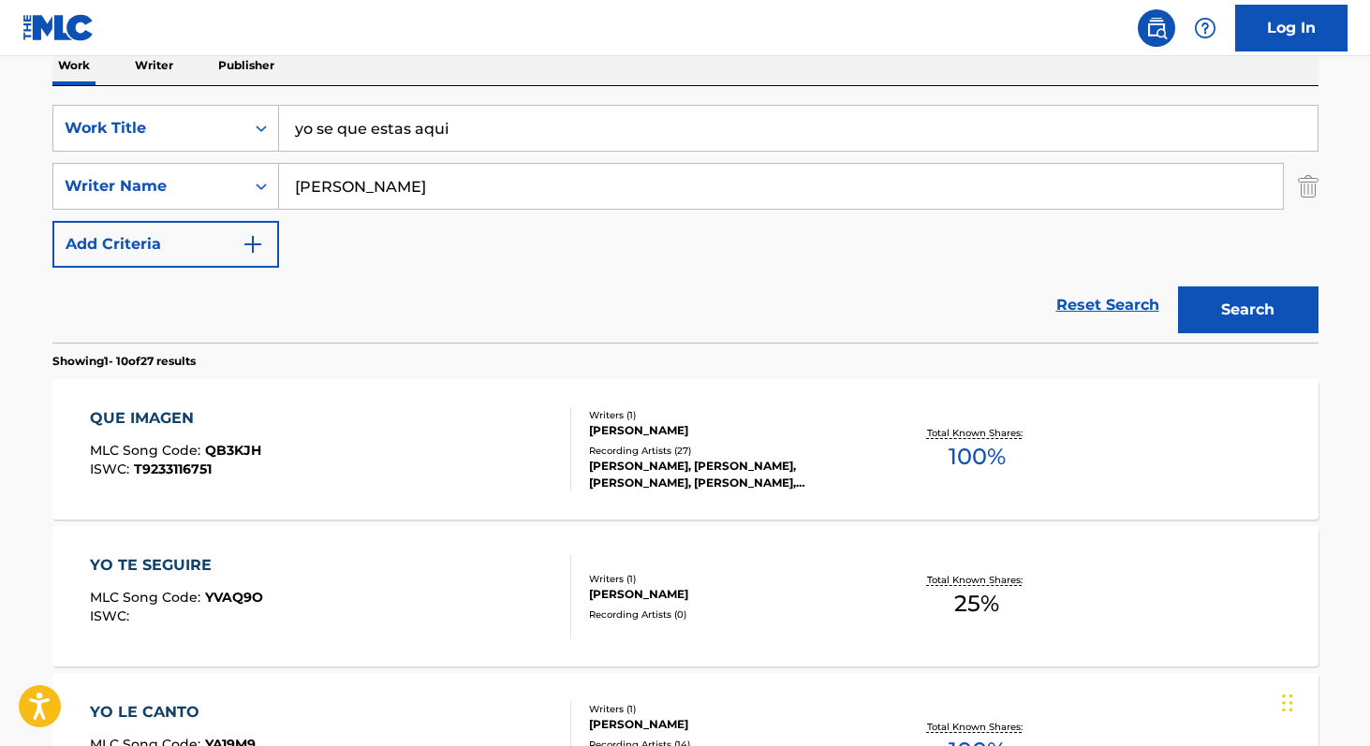
click at [945, 478] on div "QUE IMAGEN MLC Song Code : QB3KJH ISWC : T9233116751 Writers ( 1 ) [PERSON_NAME…" at bounding box center [685, 449] width 1266 height 140
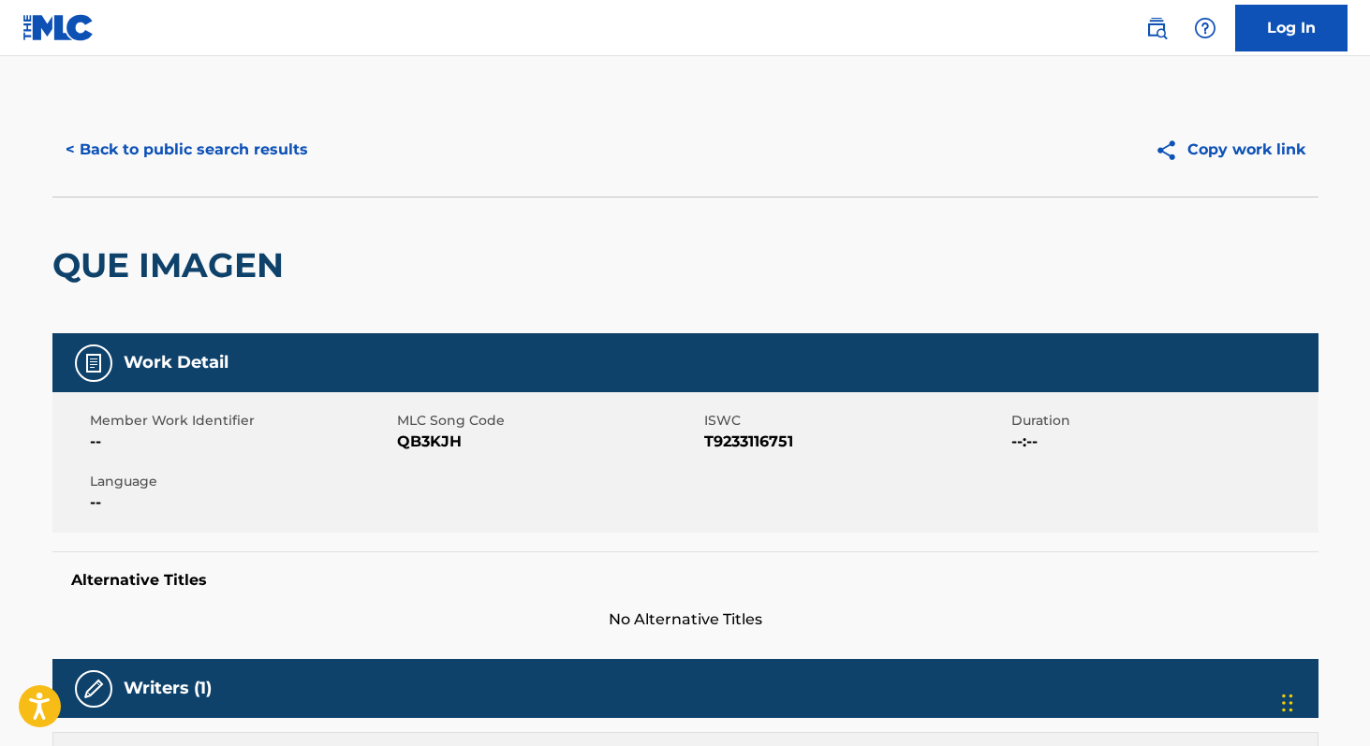
click at [413, 442] on span "QB3KJH" at bounding box center [548, 442] width 302 height 22
copy span "QB3KJH"
click at [268, 158] on button "< Back to public search results" at bounding box center [186, 149] width 269 height 47
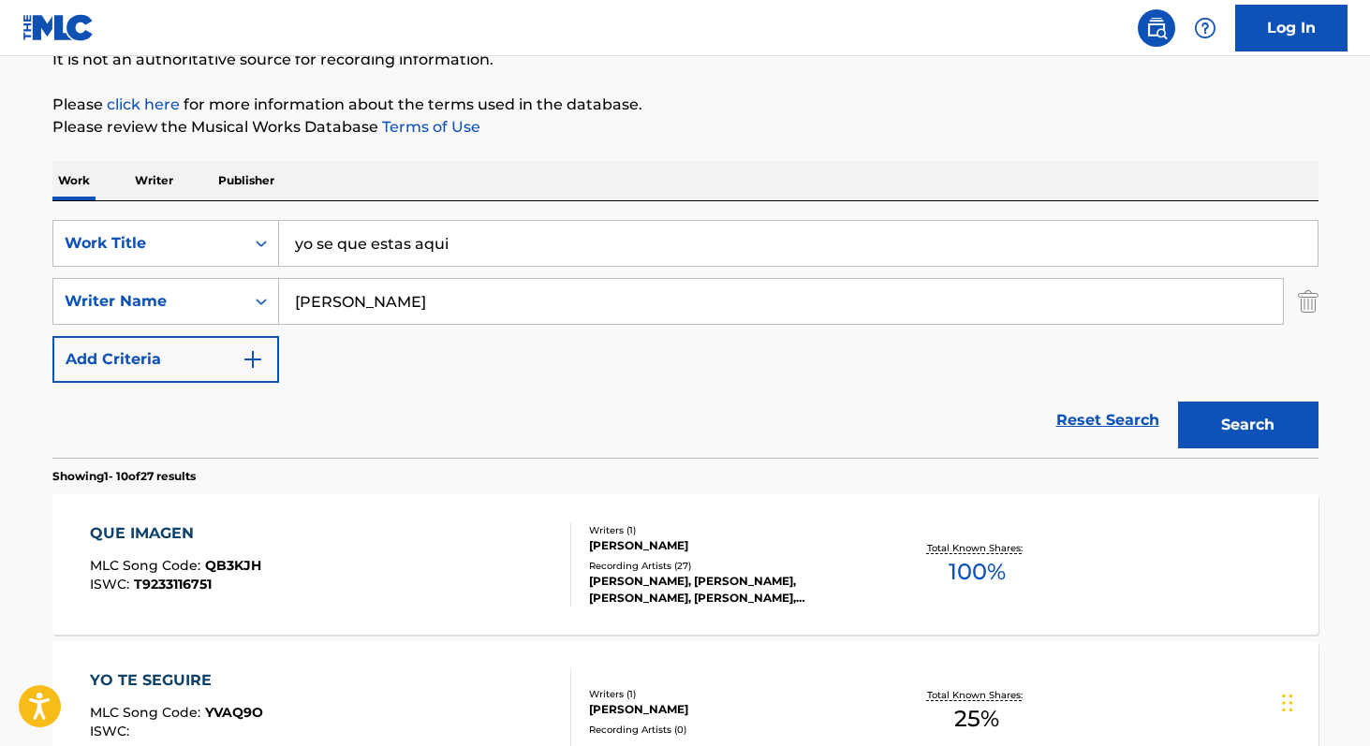
scroll to position [192, 0]
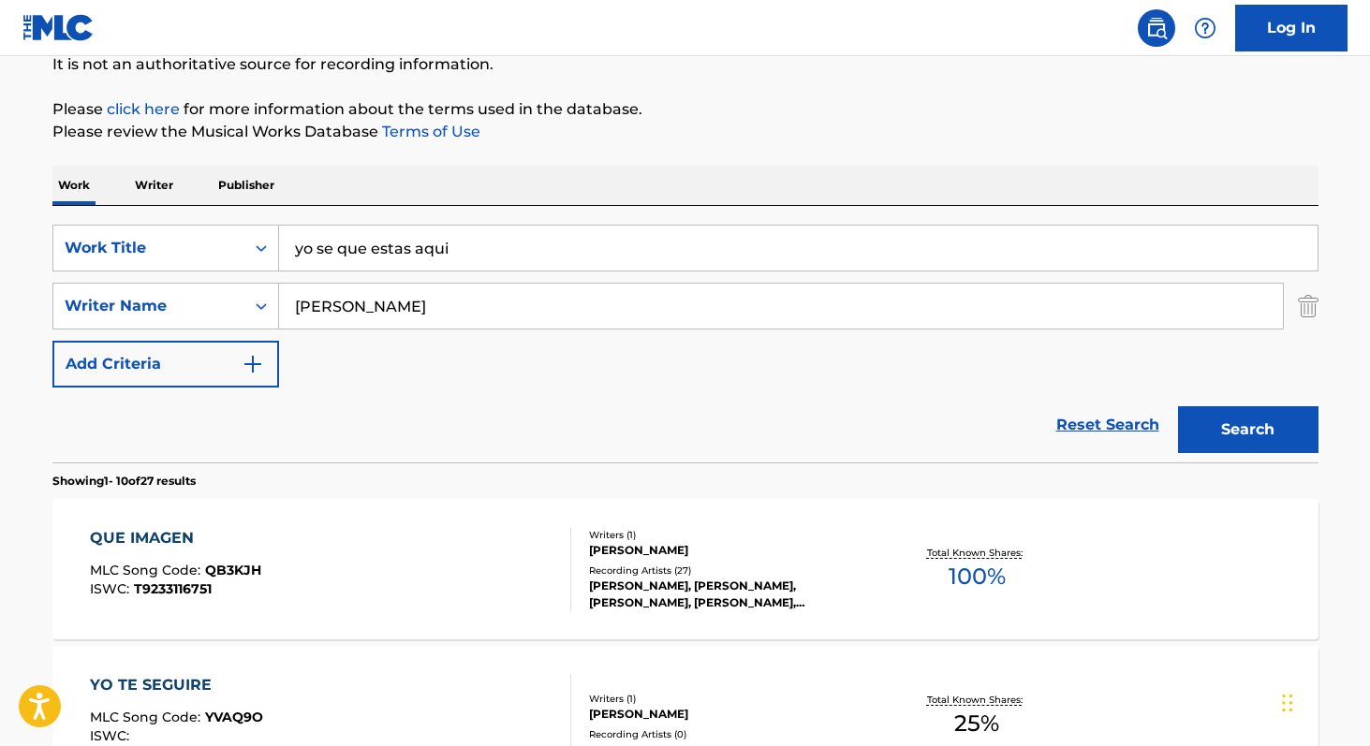
click at [145, 194] on p "Writer" at bounding box center [154, 185] width 50 height 39
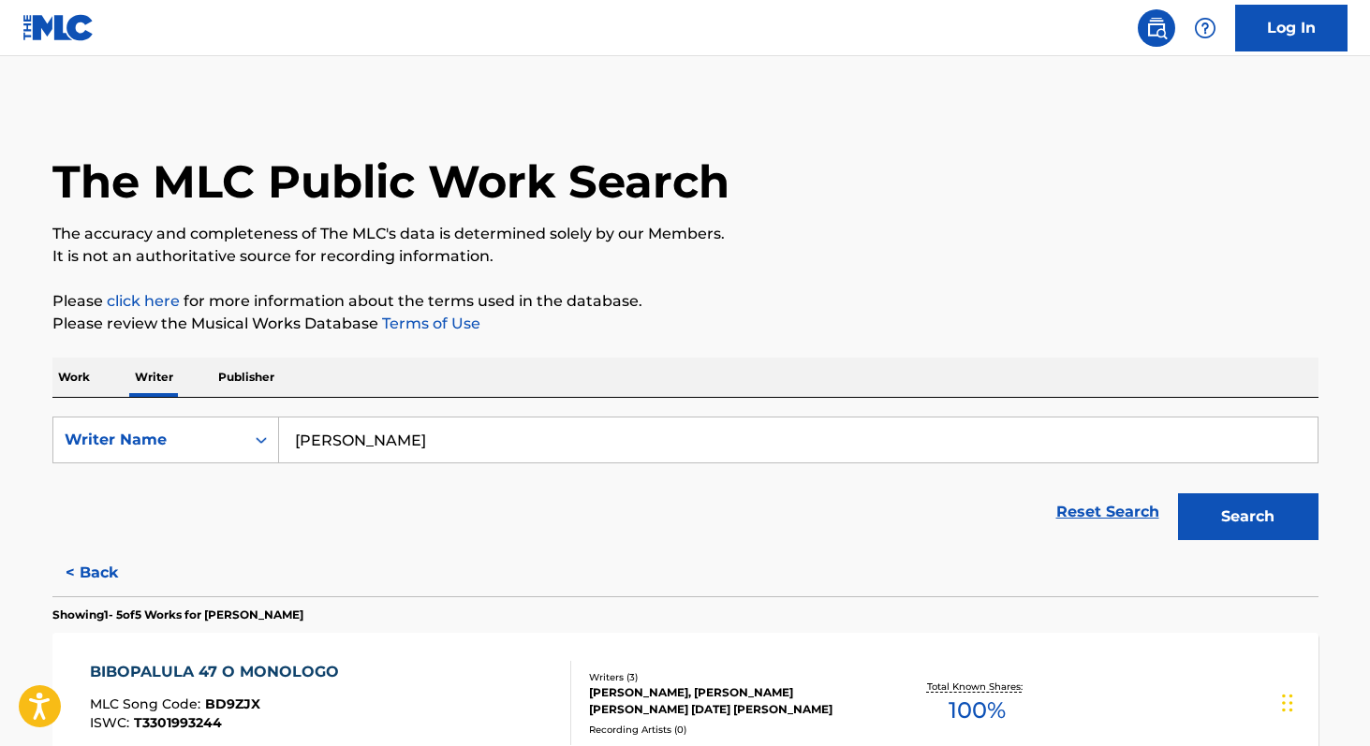
click at [546, 444] on input "[PERSON_NAME]" at bounding box center [798, 439] width 1038 height 45
paste input "Devour"
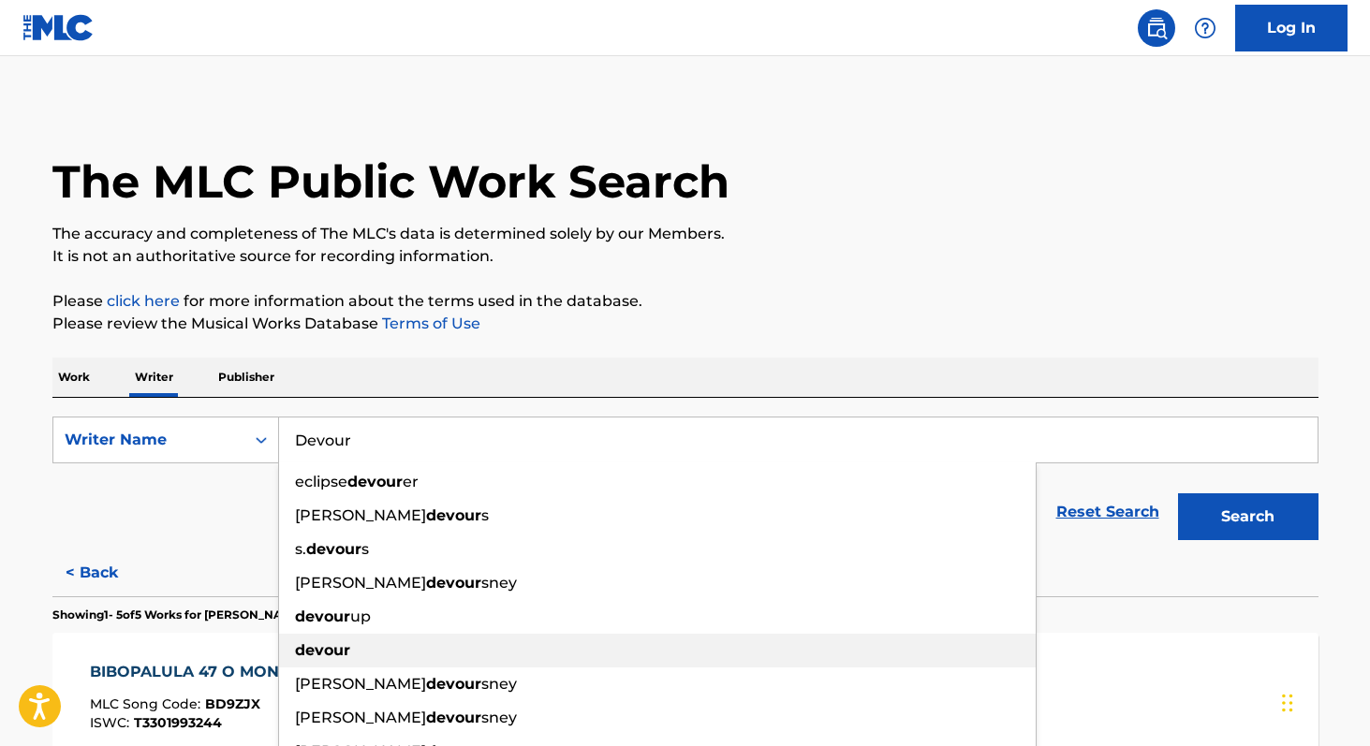
click at [356, 645] on div "devour" at bounding box center [657, 651] width 756 height 34
type input "devour"
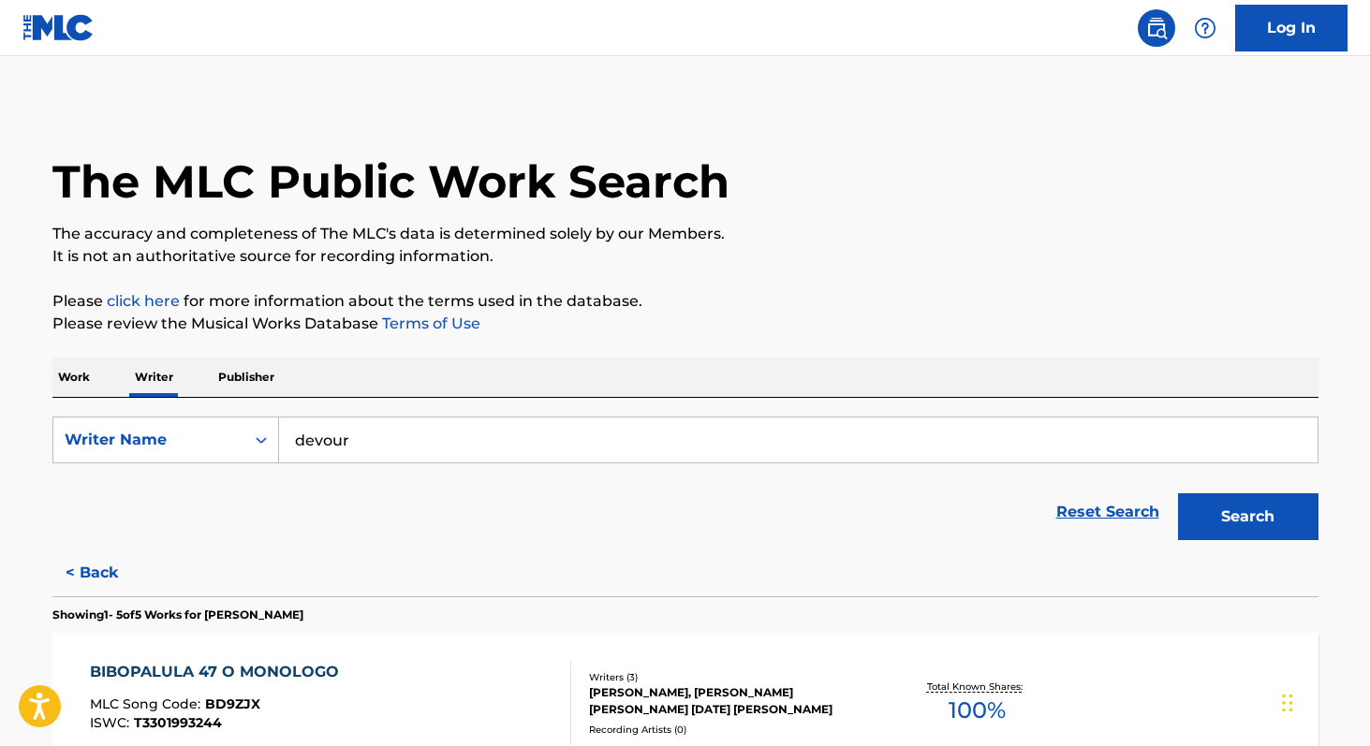
click at [1221, 505] on button "Search" at bounding box center [1248, 516] width 140 height 47
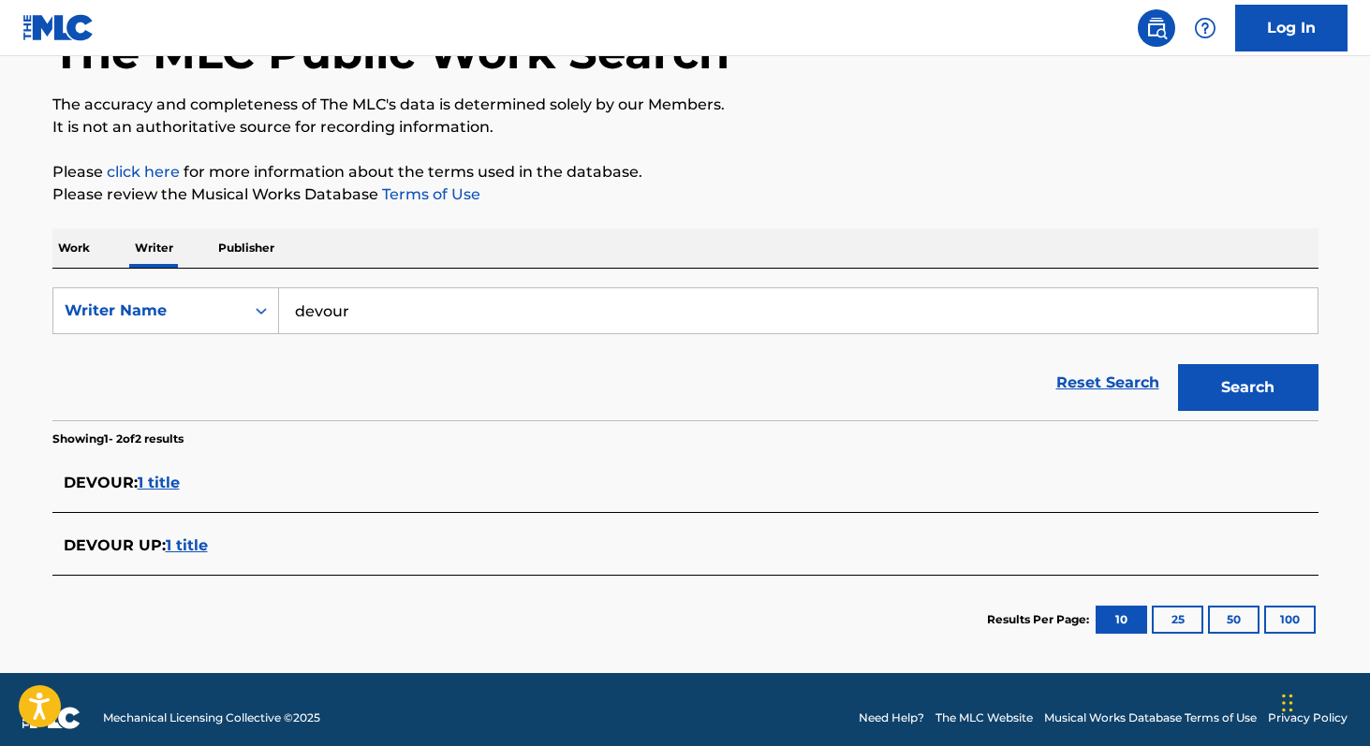
scroll to position [136, 0]
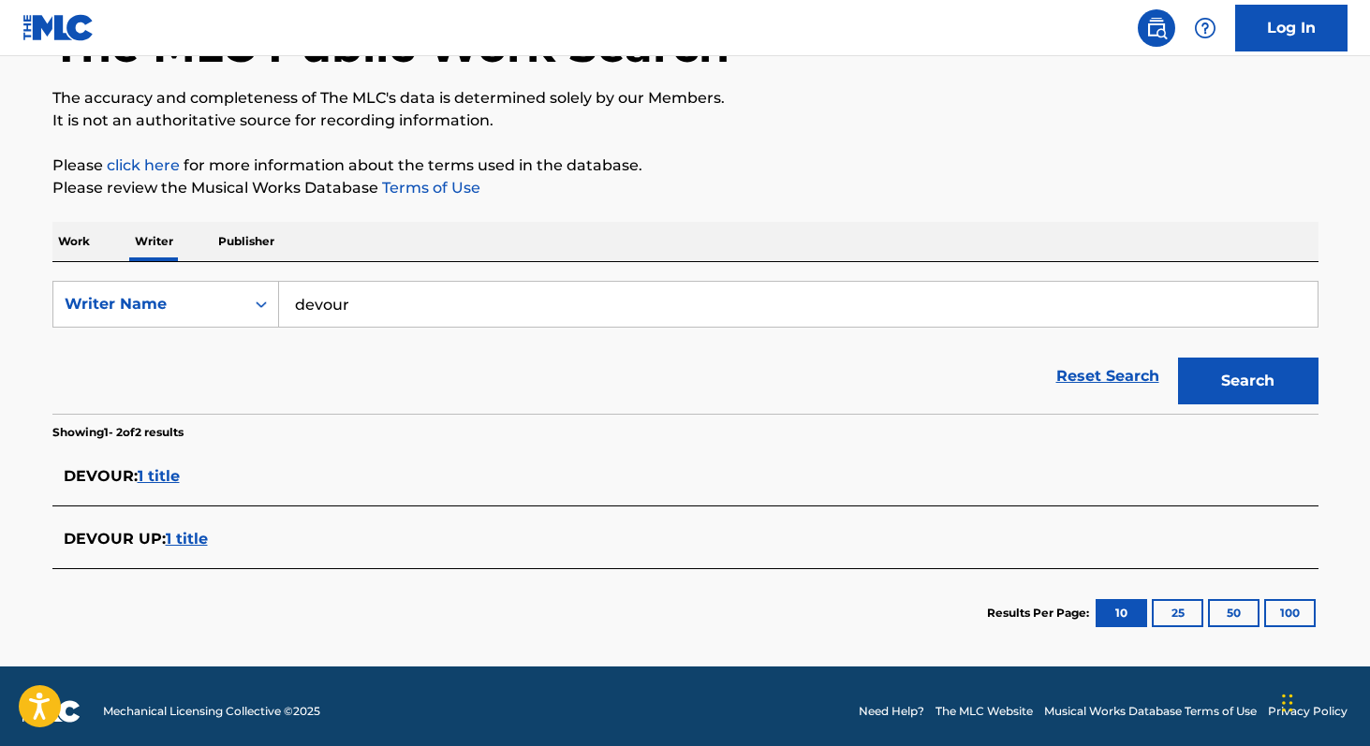
click at [178, 476] on span "1 title" at bounding box center [159, 476] width 42 height 18
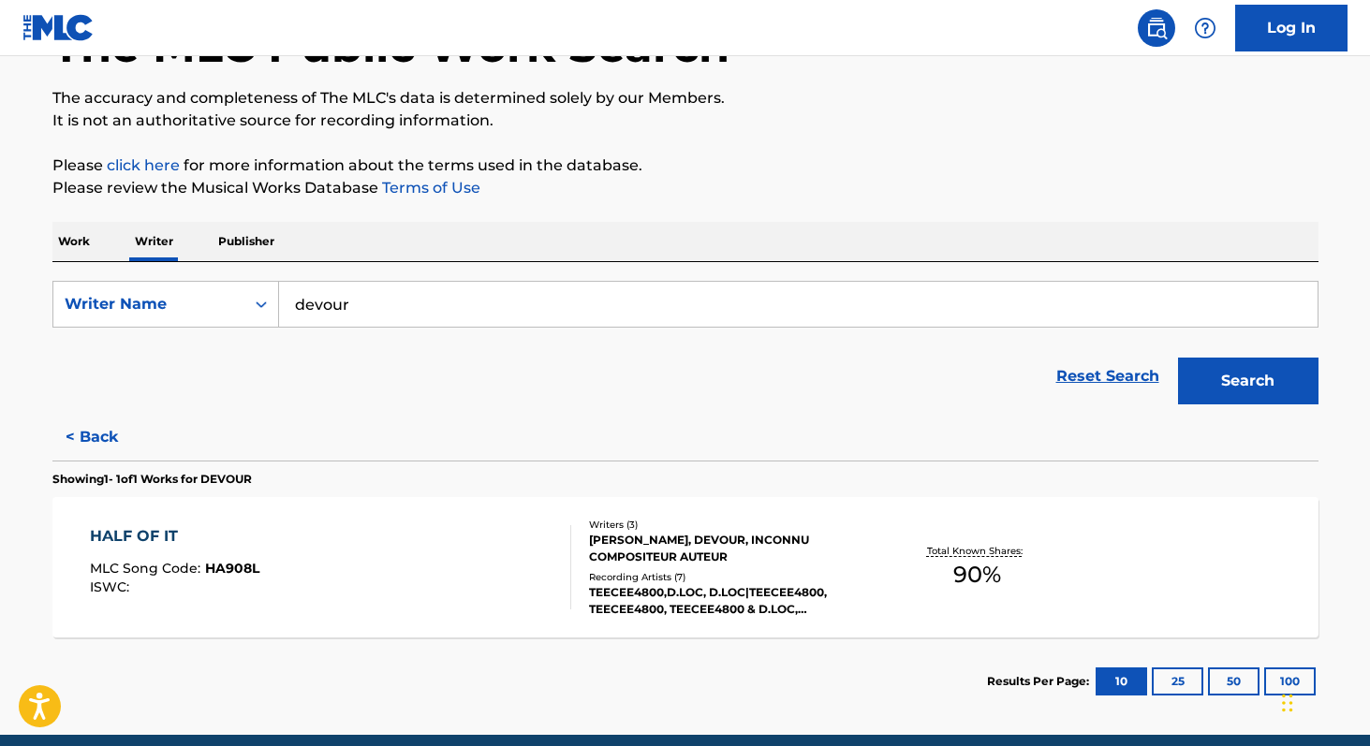
click at [954, 572] on span "90 %" at bounding box center [977, 575] width 48 height 34
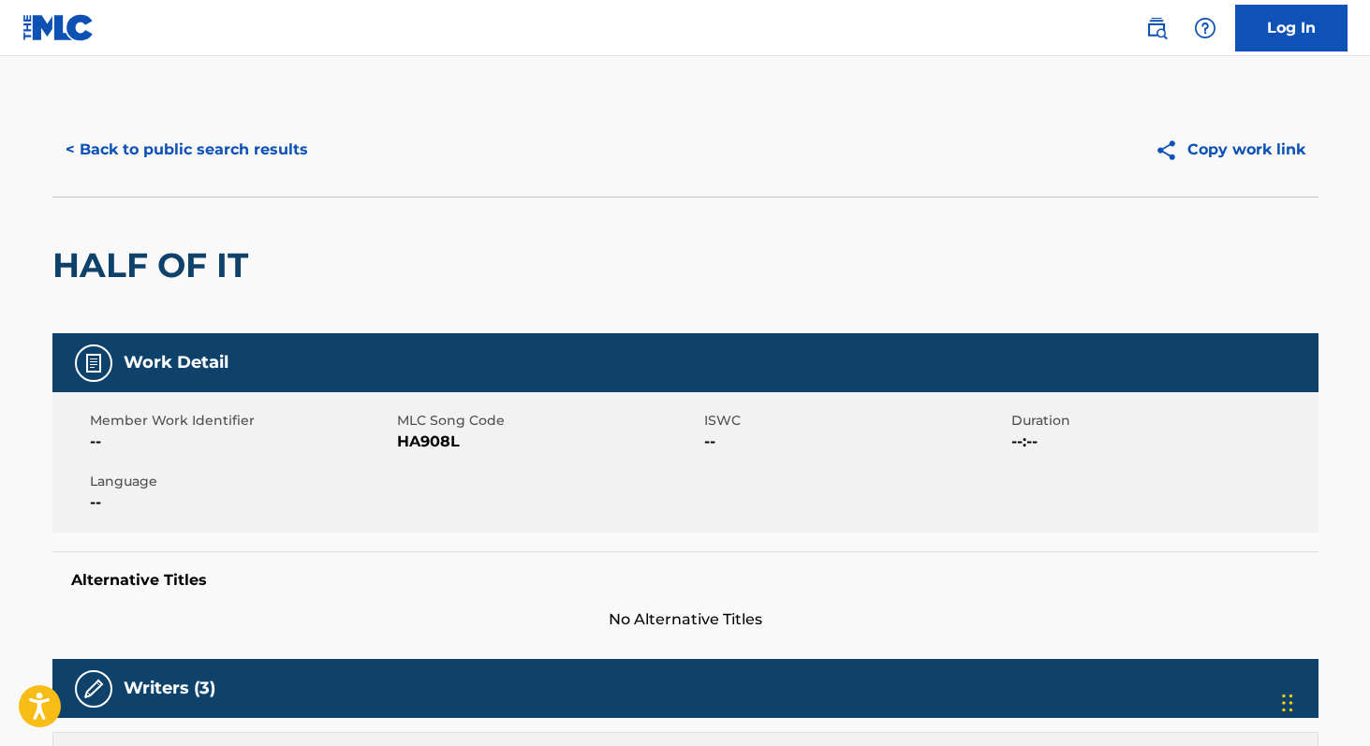
click at [261, 150] on button "< Back to public search results" at bounding box center [186, 149] width 269 height 47
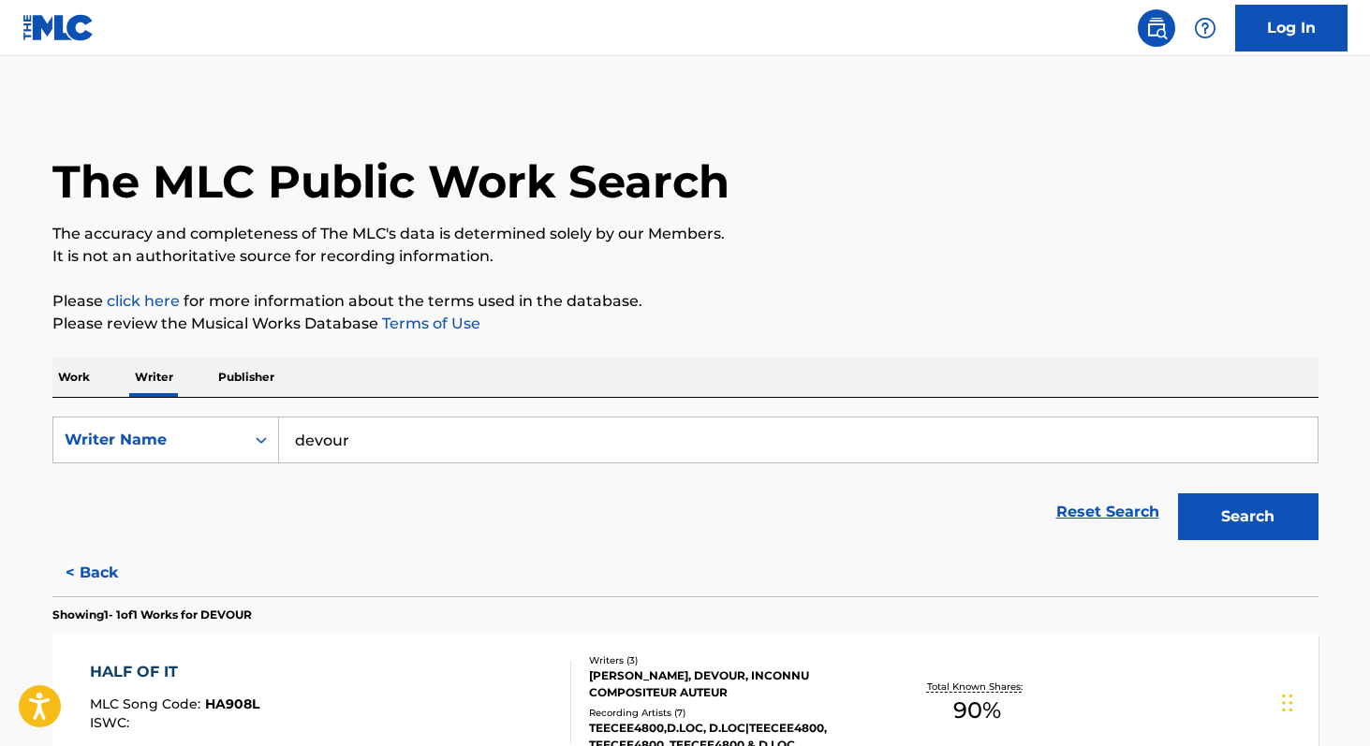
click at [516, 439] on input "devour" at bounding box center [798, 439] width 1038 height 45
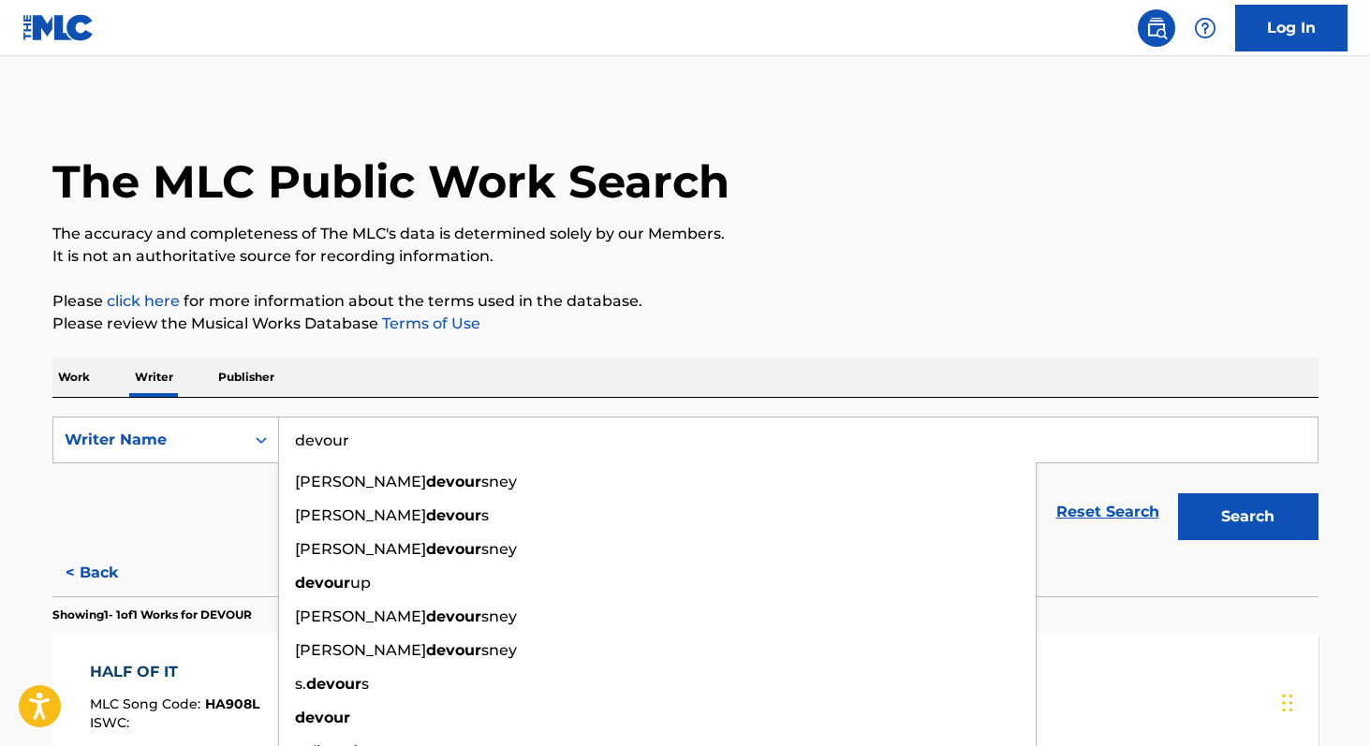
paste input "[PERSON_NAME] [PERSON_NAME] [PERSON_NAME]"
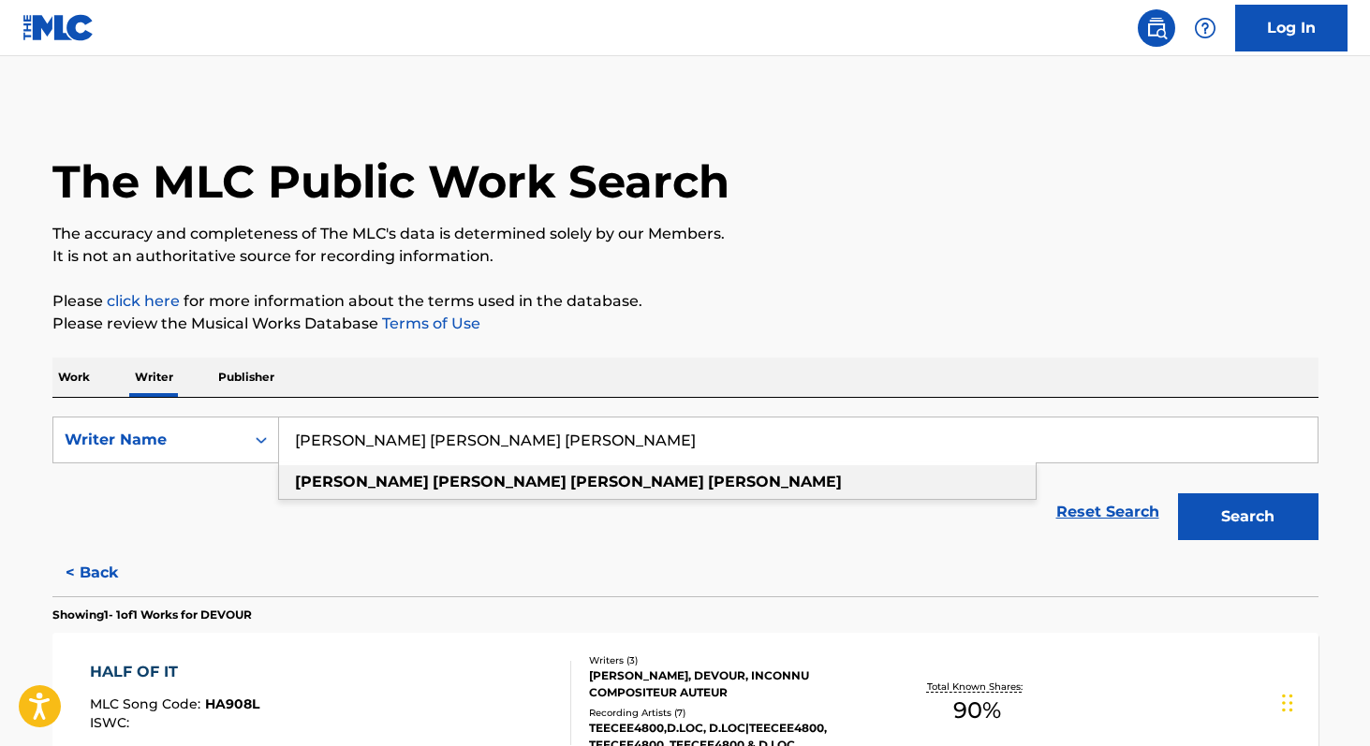
click at [708, 483] on strong "[PERSON_NAME]" at bounding box center [775, 482] width 134 height 18
type input "[PERSON_NAME] [PERSON_NAME]"
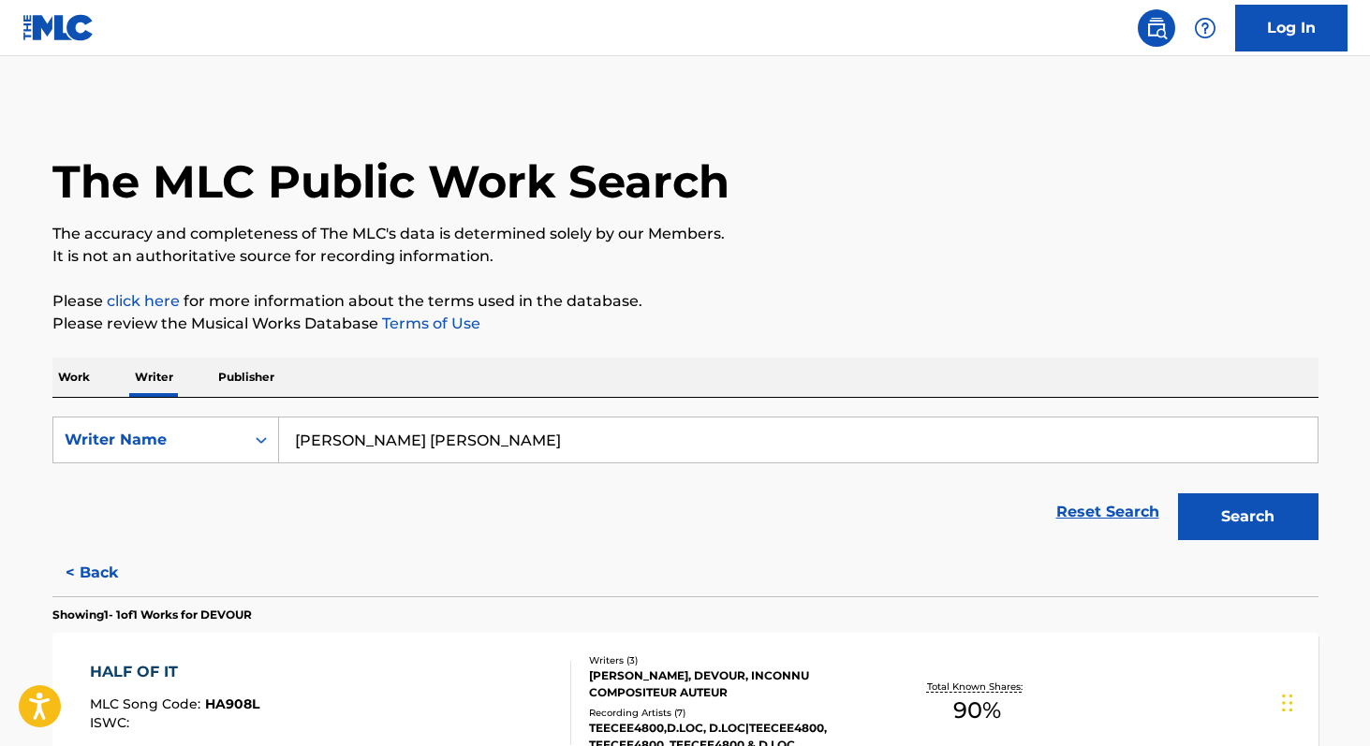
click at [1225, 511] on button "Search" at bounding box center [1248, 516] width 140 height 47
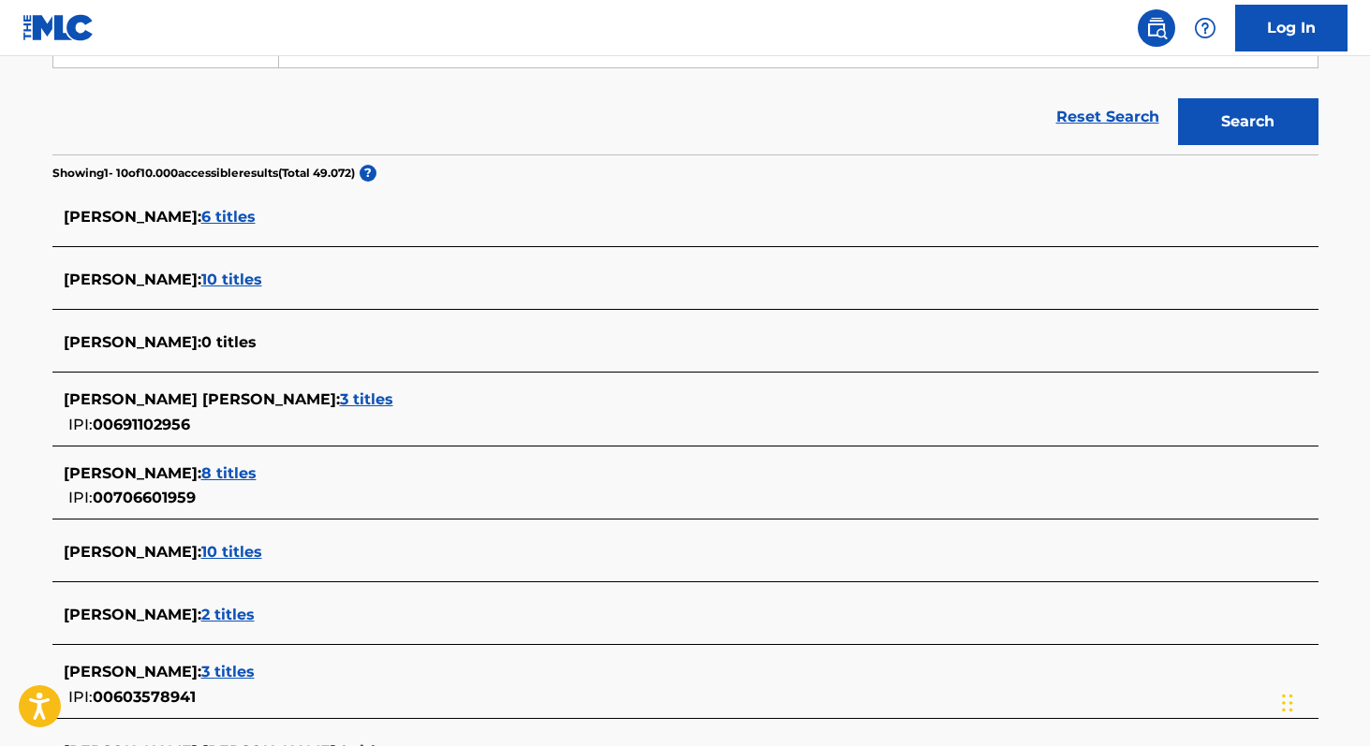
scroll to position [399, 0]
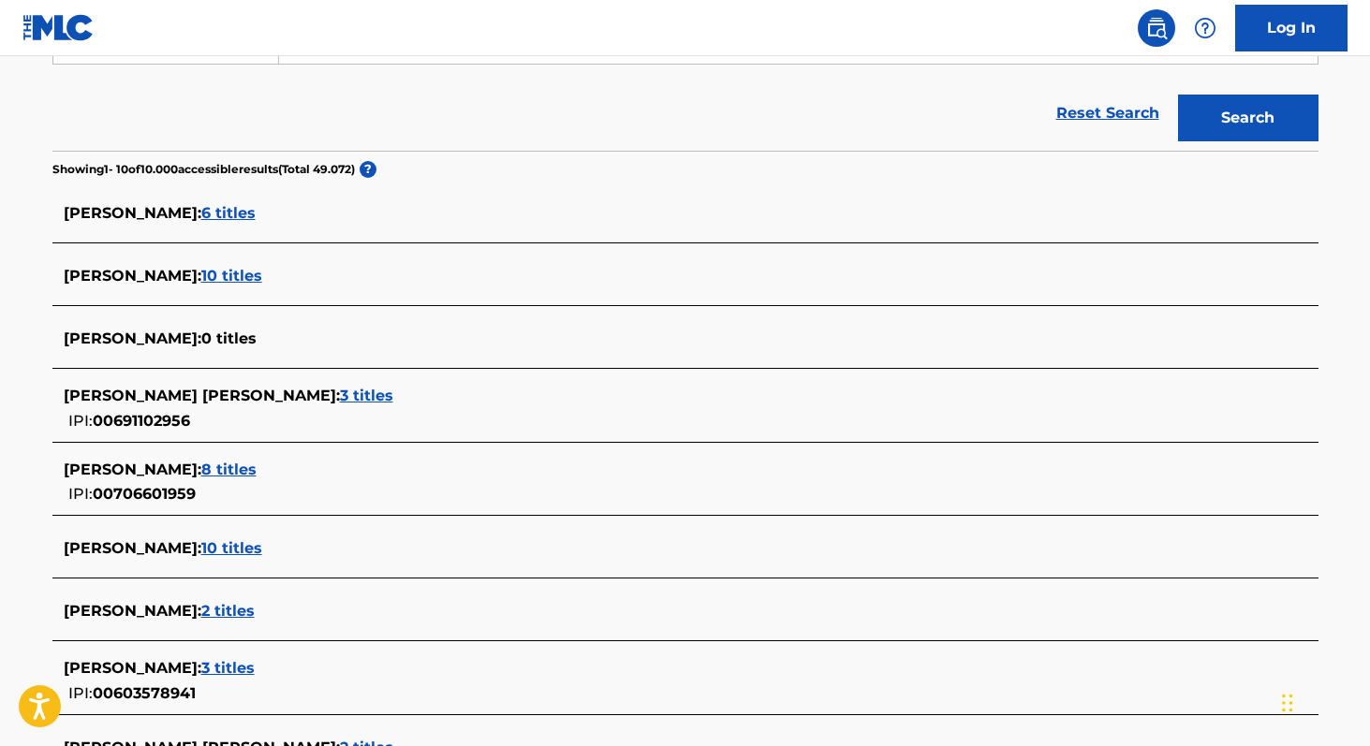
click at [359, 396] on span "3 titles" at bounding box center [366, 396] width 53 height 18
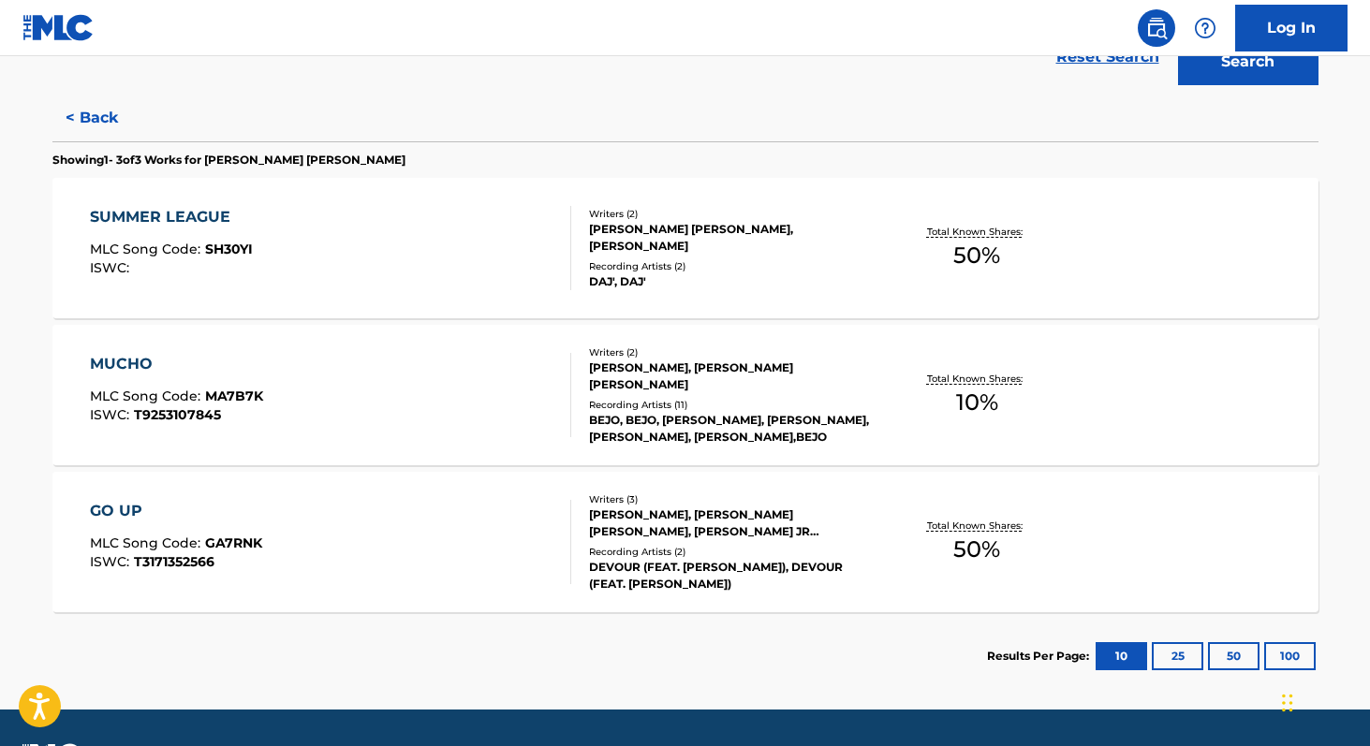
scroll to position [451, 0]
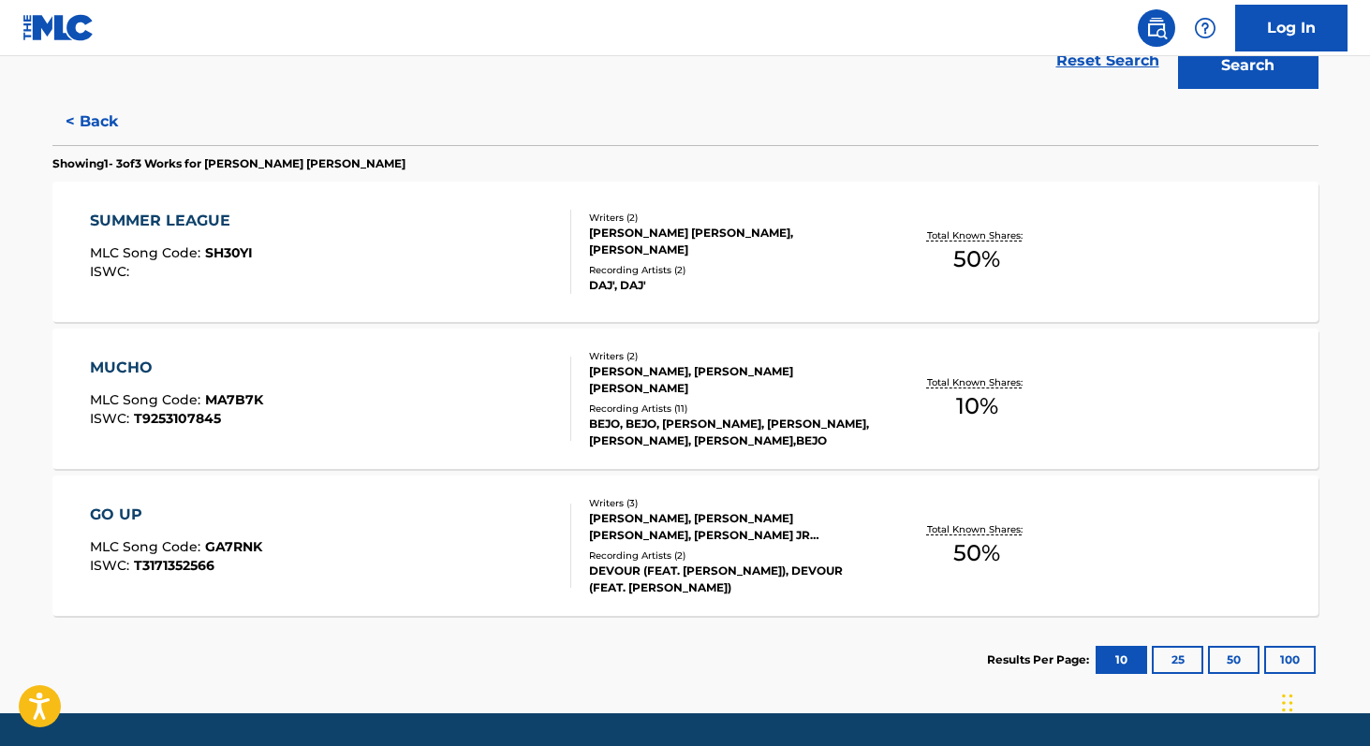
click at [958, 565] on span "50 %" at bounding box center [976, 553] width 47 height 34
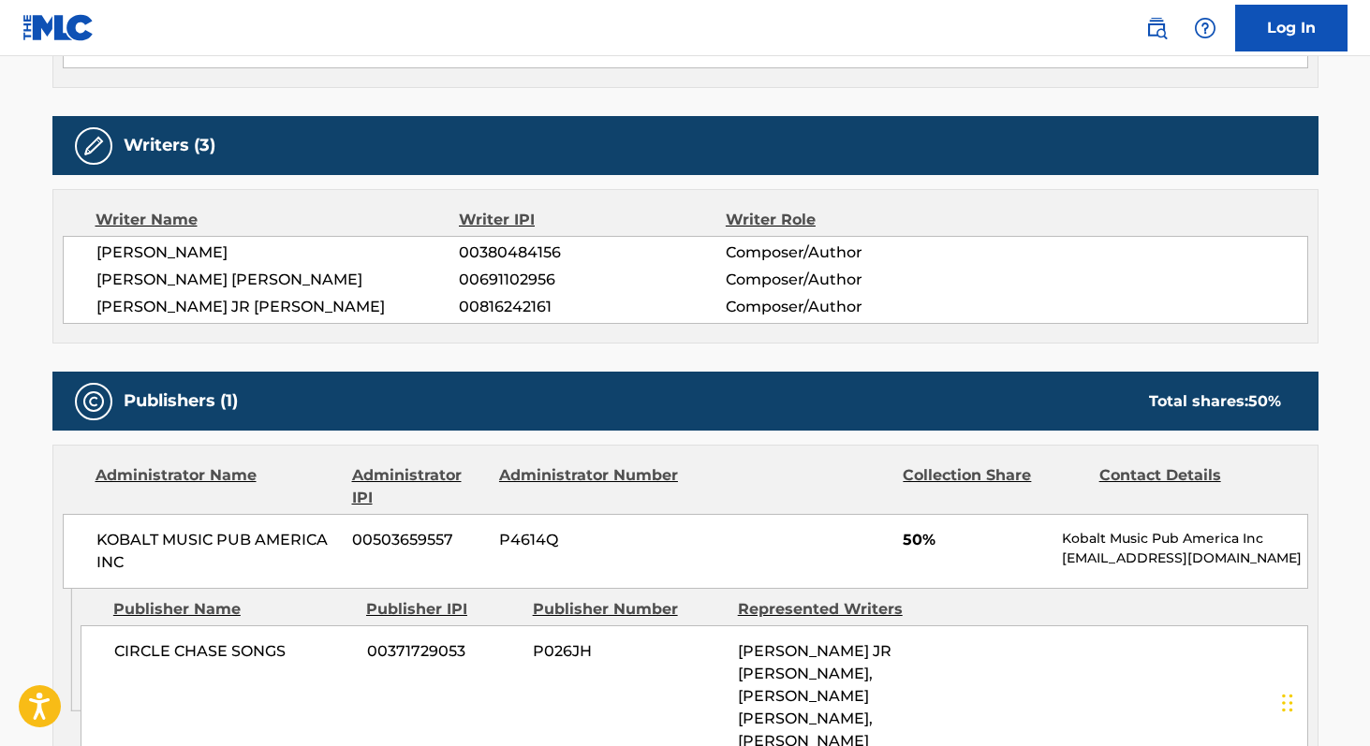
scroll to position [637, 0]
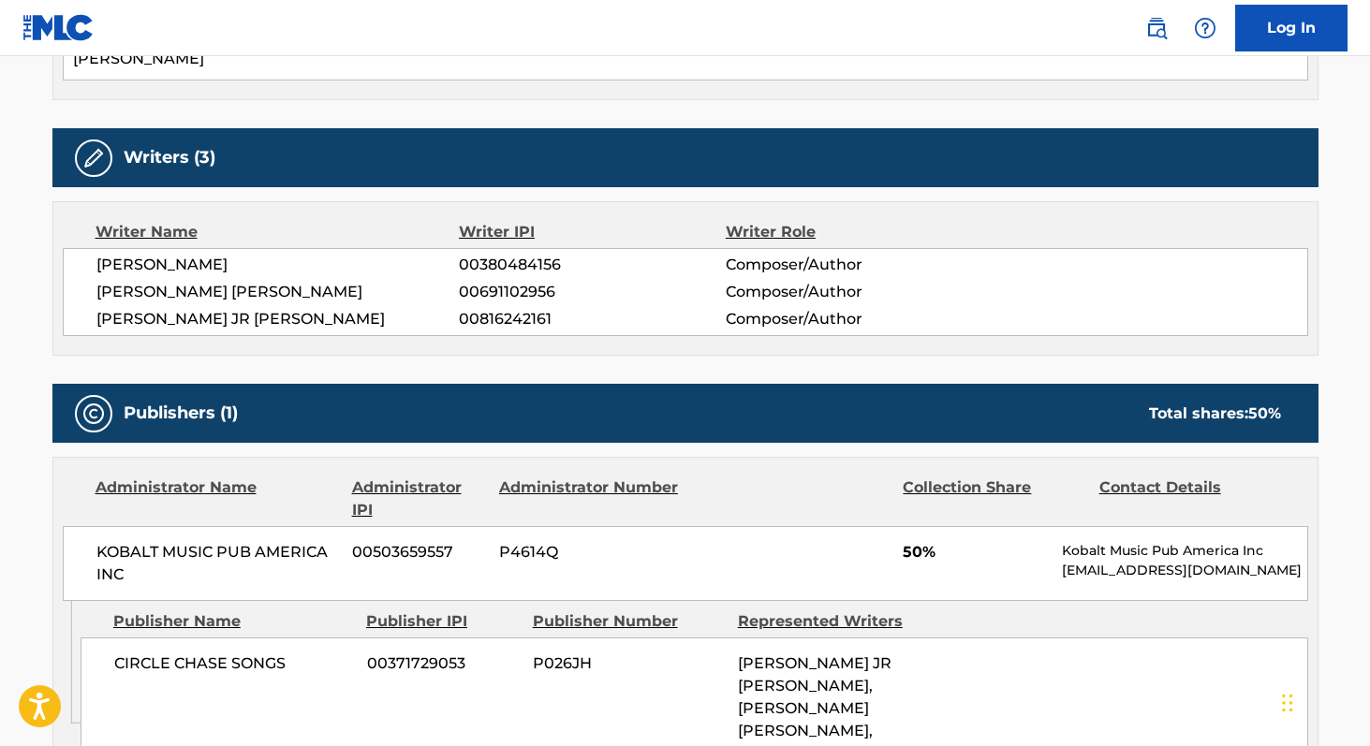
click at [115, 281] on span "[PERSON_NAME] [PERSON_NAME]" at bounding box center [277, 292] width 363 height 22
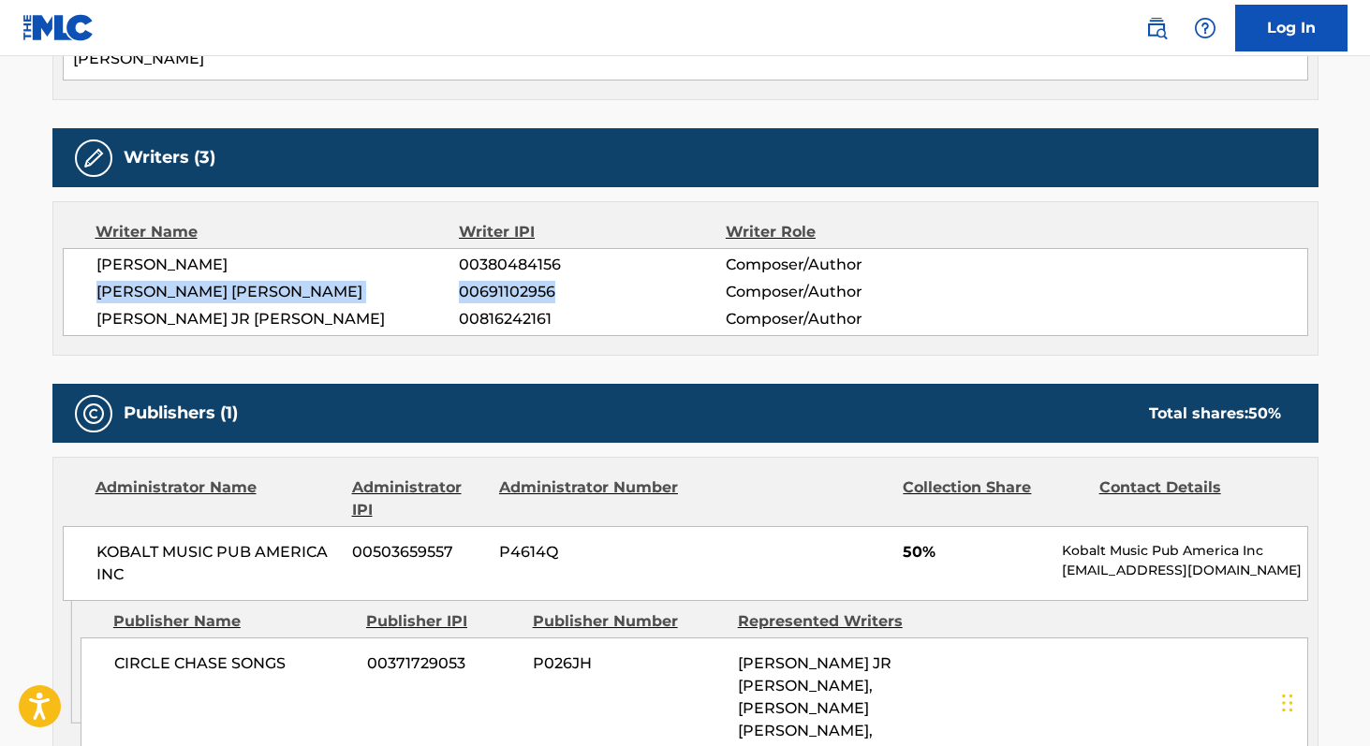
copy div "[PERSON_NAME] [PERSON_NAME] 00691102956"
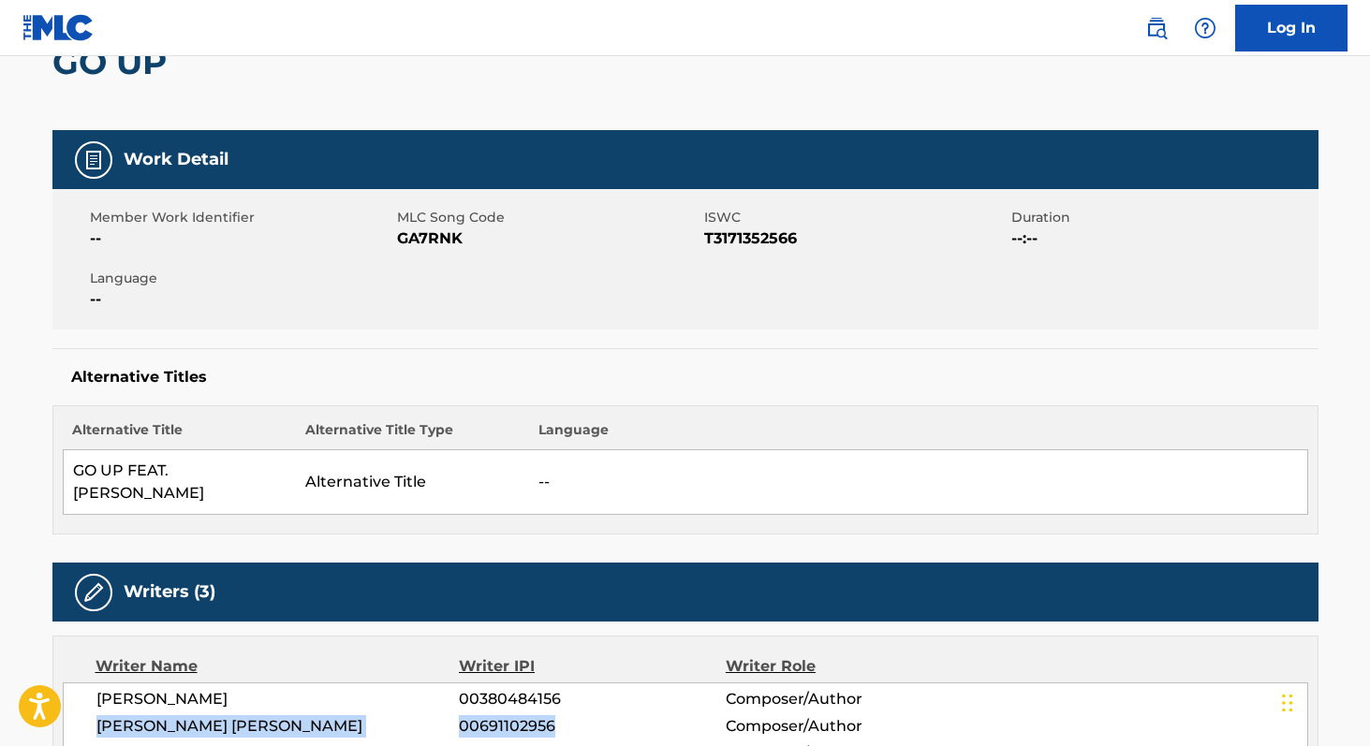
scroll to position [200, 0]
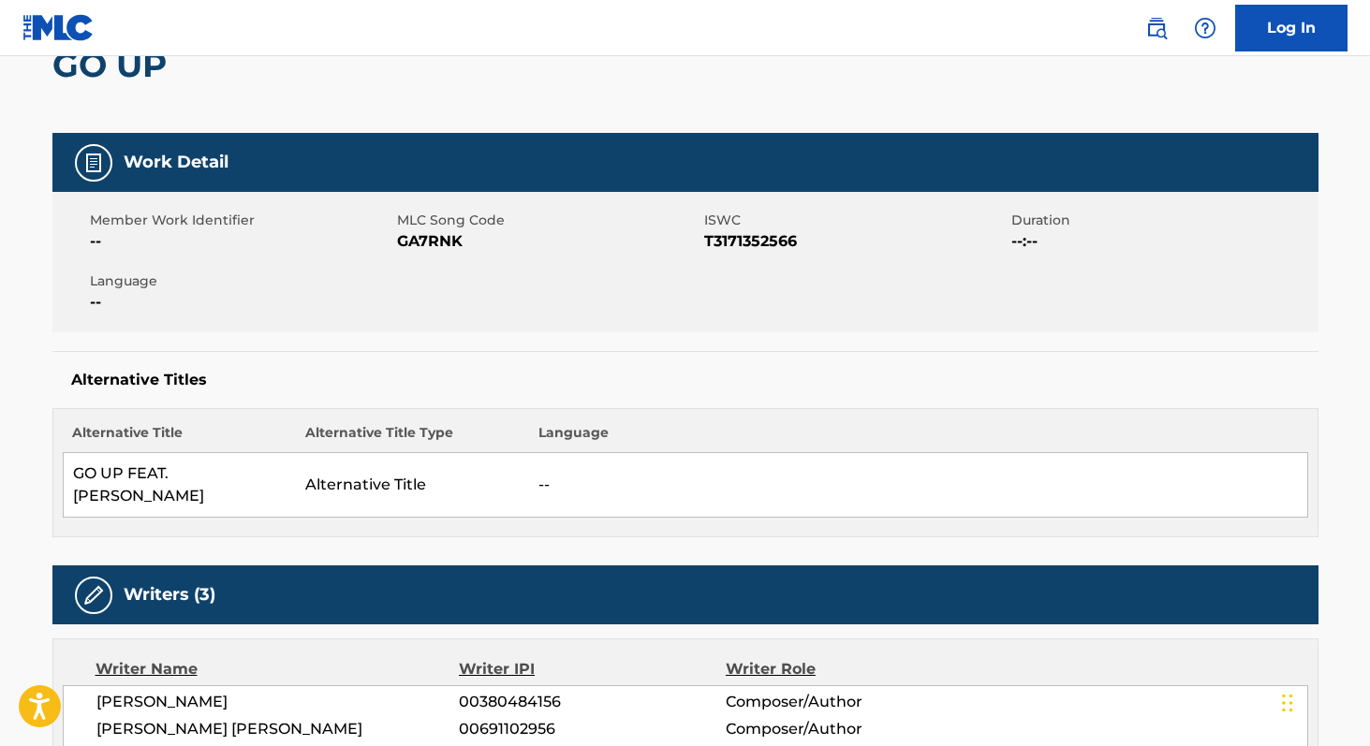
click at [424, 239] on span "GA7RNK" at bounding box center [548, 241] width 302 height 22
copy span "GA7RNK"
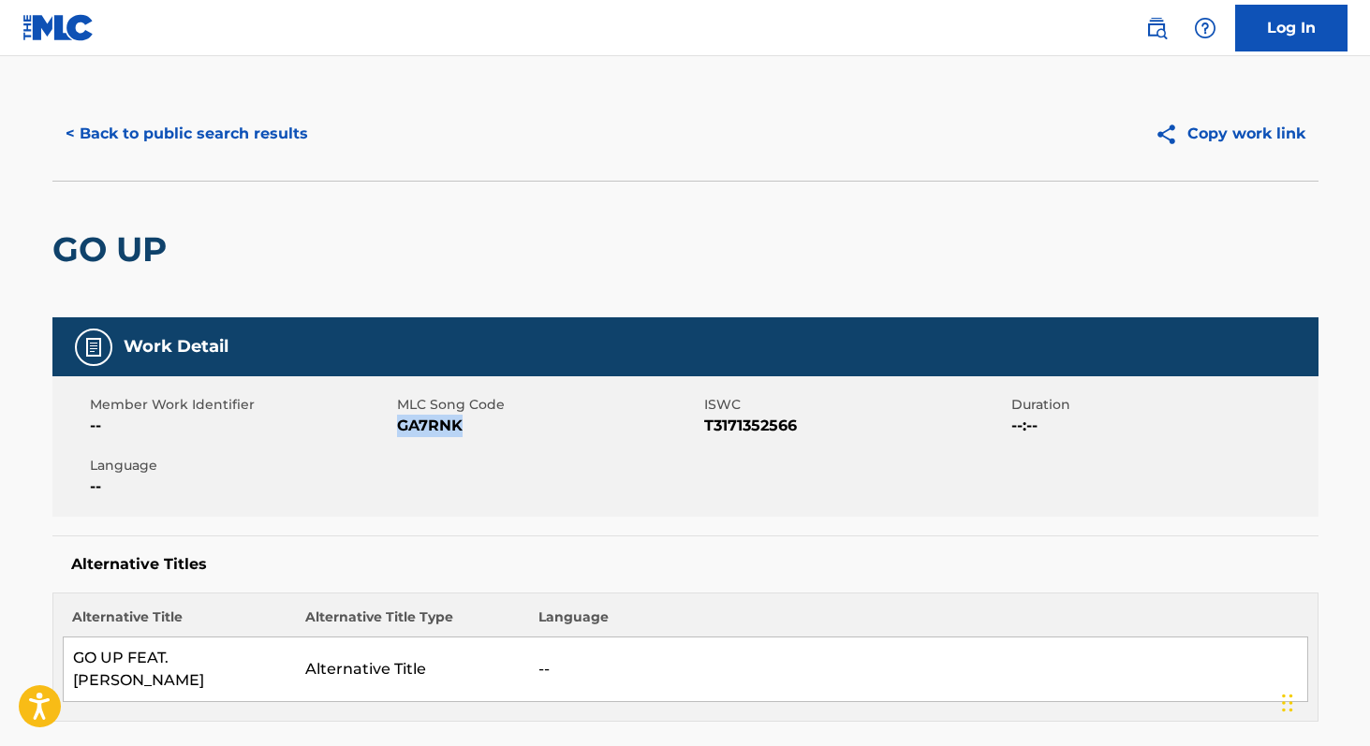
scroll to position [0, 0]
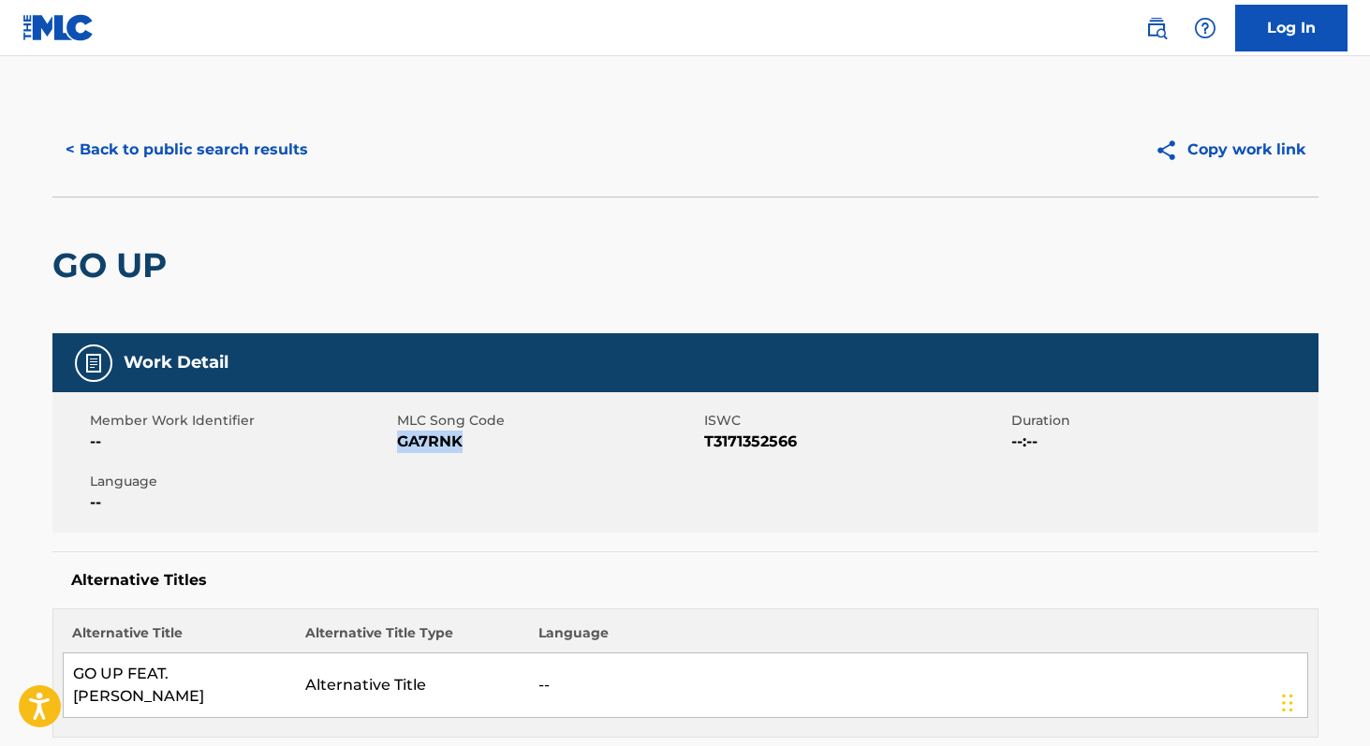
click at [209, 142] on button "< Back to public search results" at bounding box center [186, 149] width 269 height 47
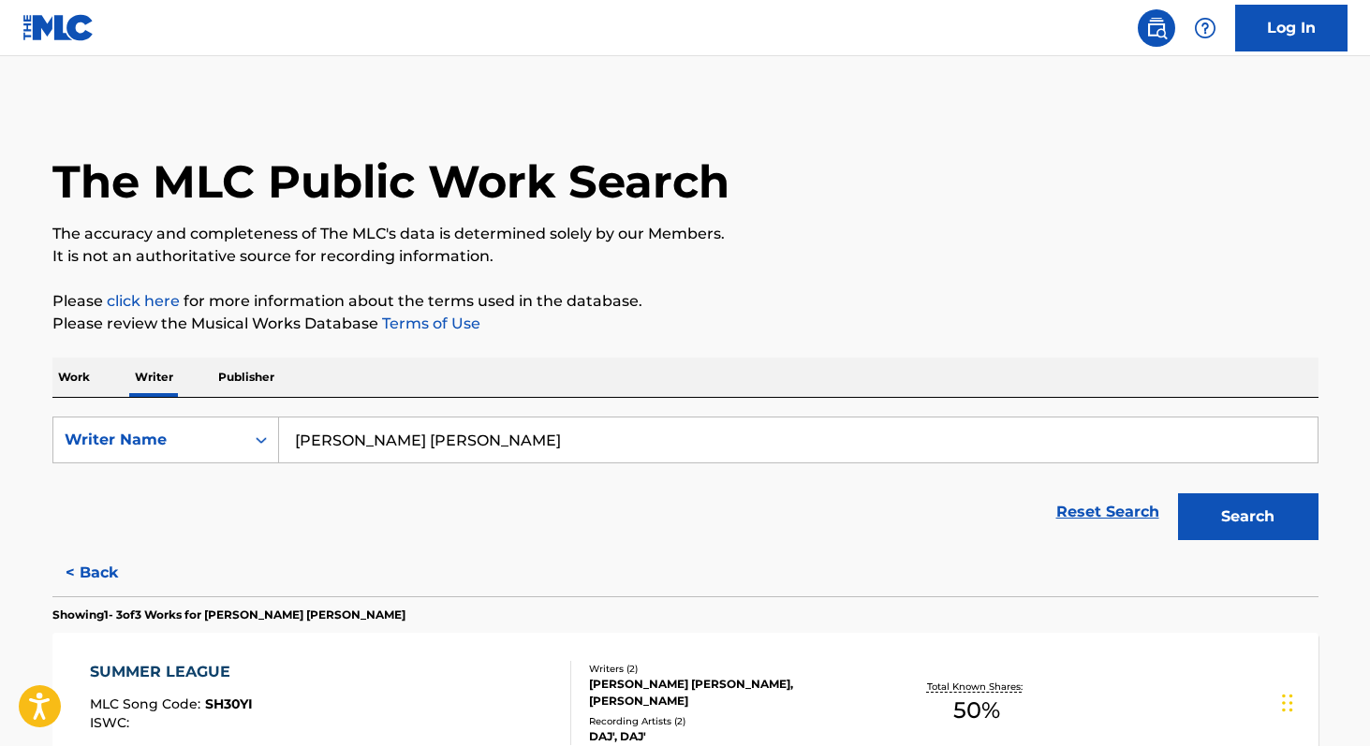
click at [79, 374] on p "Work" at bounding box center [73, 377] width 43 height 39
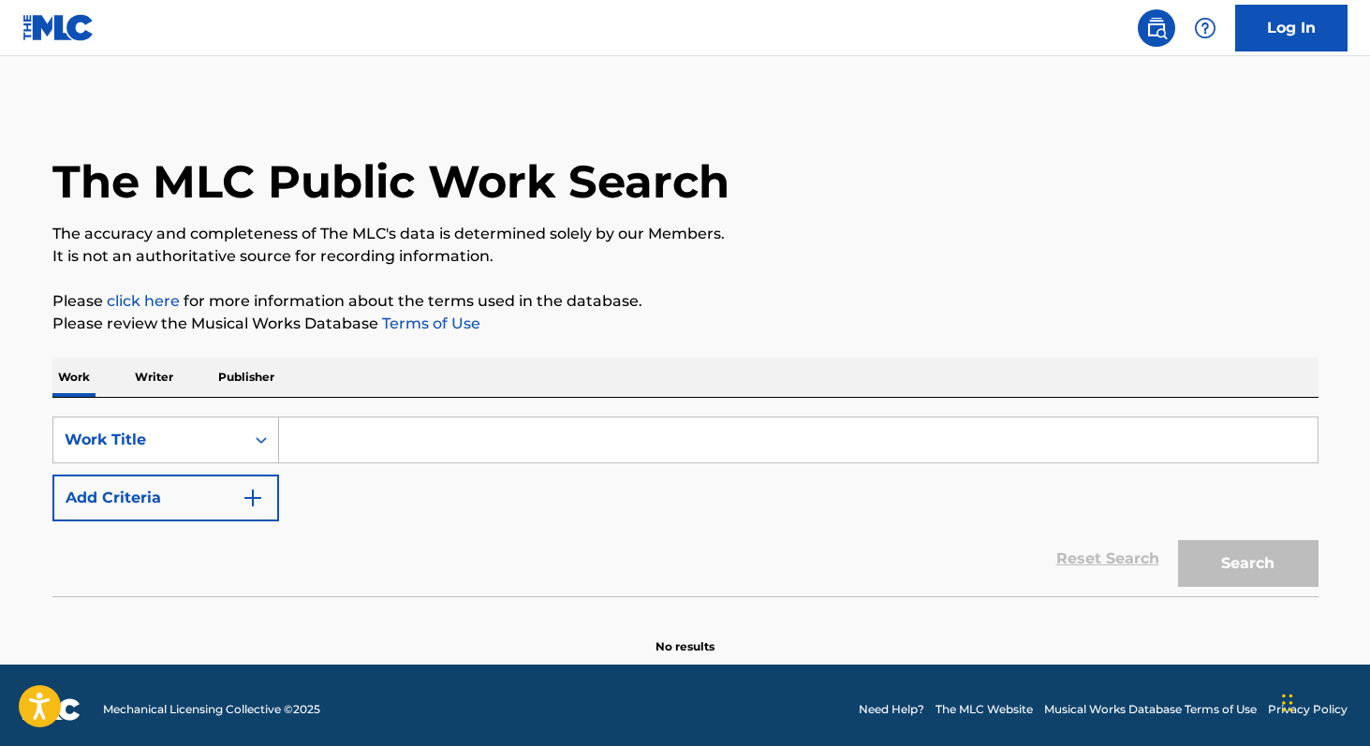
click at [228, 502] on button "Add Criteria" at bounding box center [165, 498] width 227 height 47
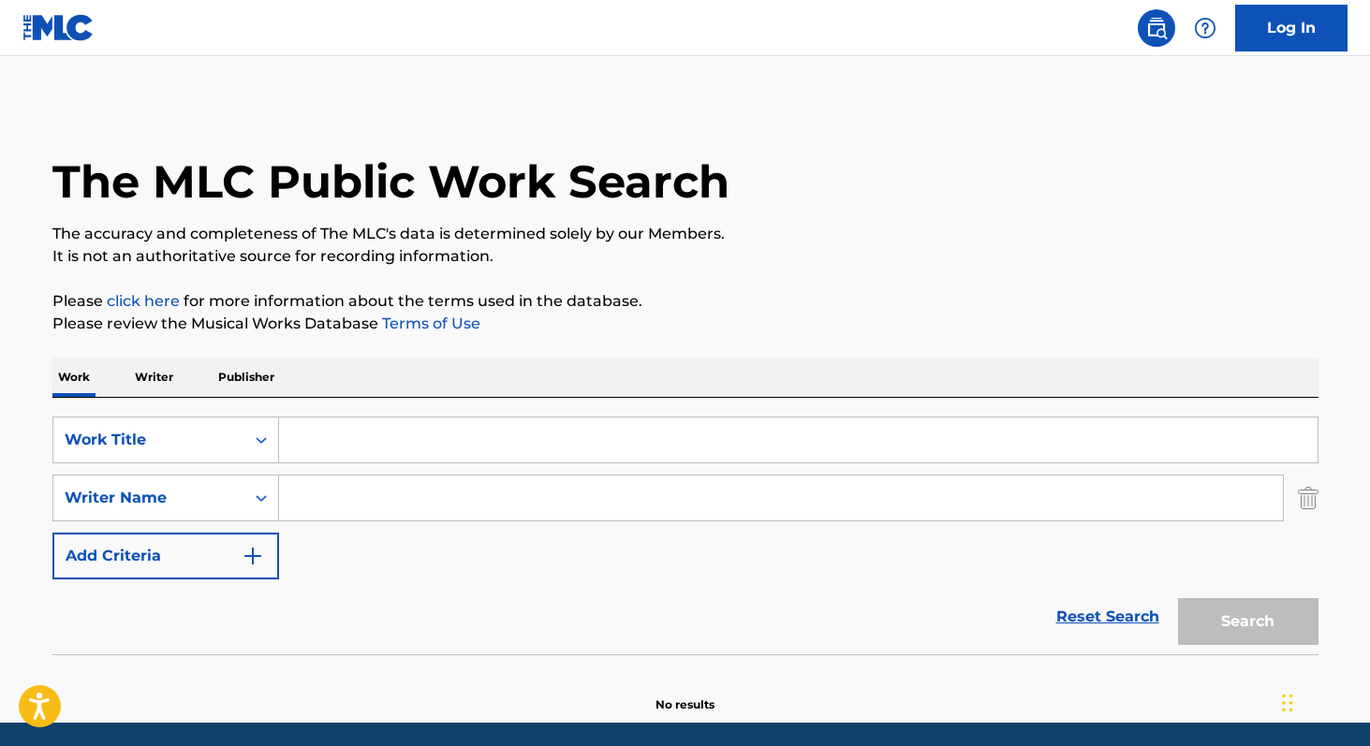
click at [341, 505] on input "Search Form" at bounding box center [780, 498] width 1003 height 45
paste input "[PERSON_NAME]"
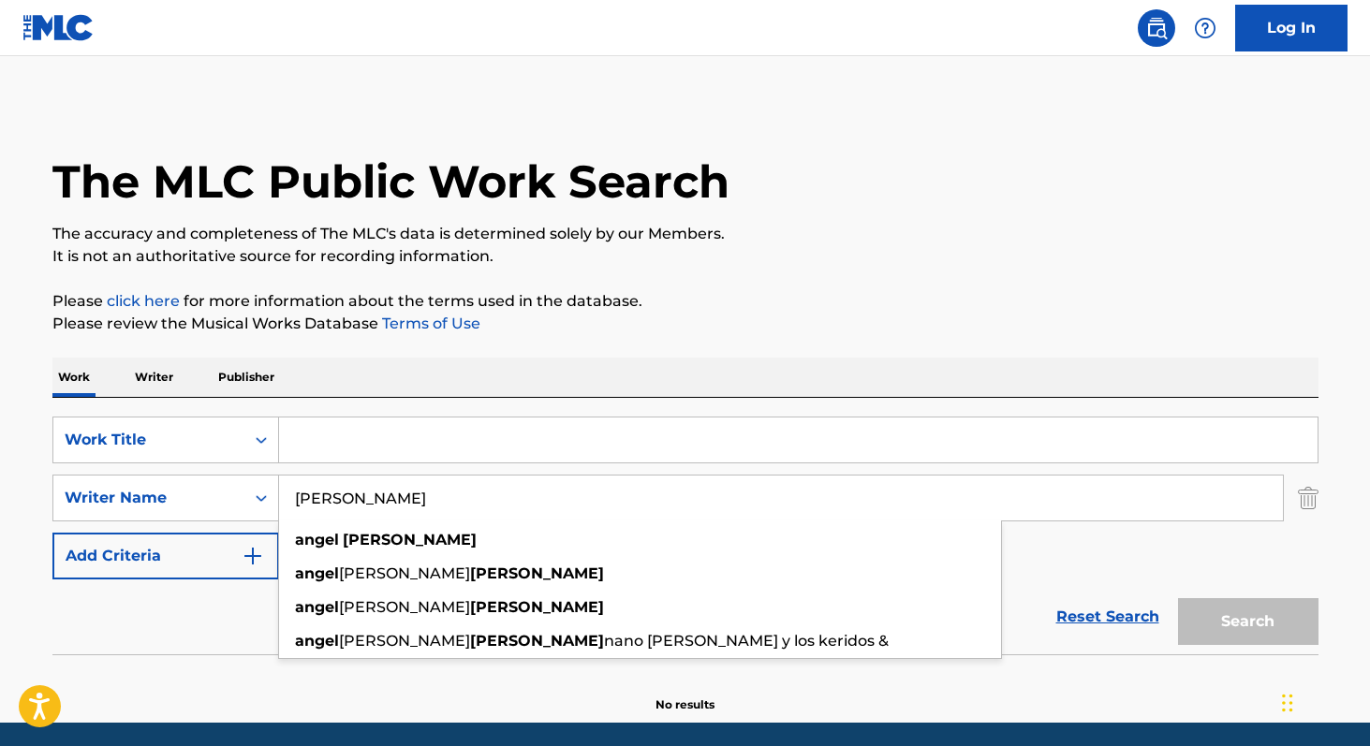
type input "[PERSON_NAME]"
click at [321, 443] on input "Search Form" at bounding box center [798, 439] width 1038 height 45
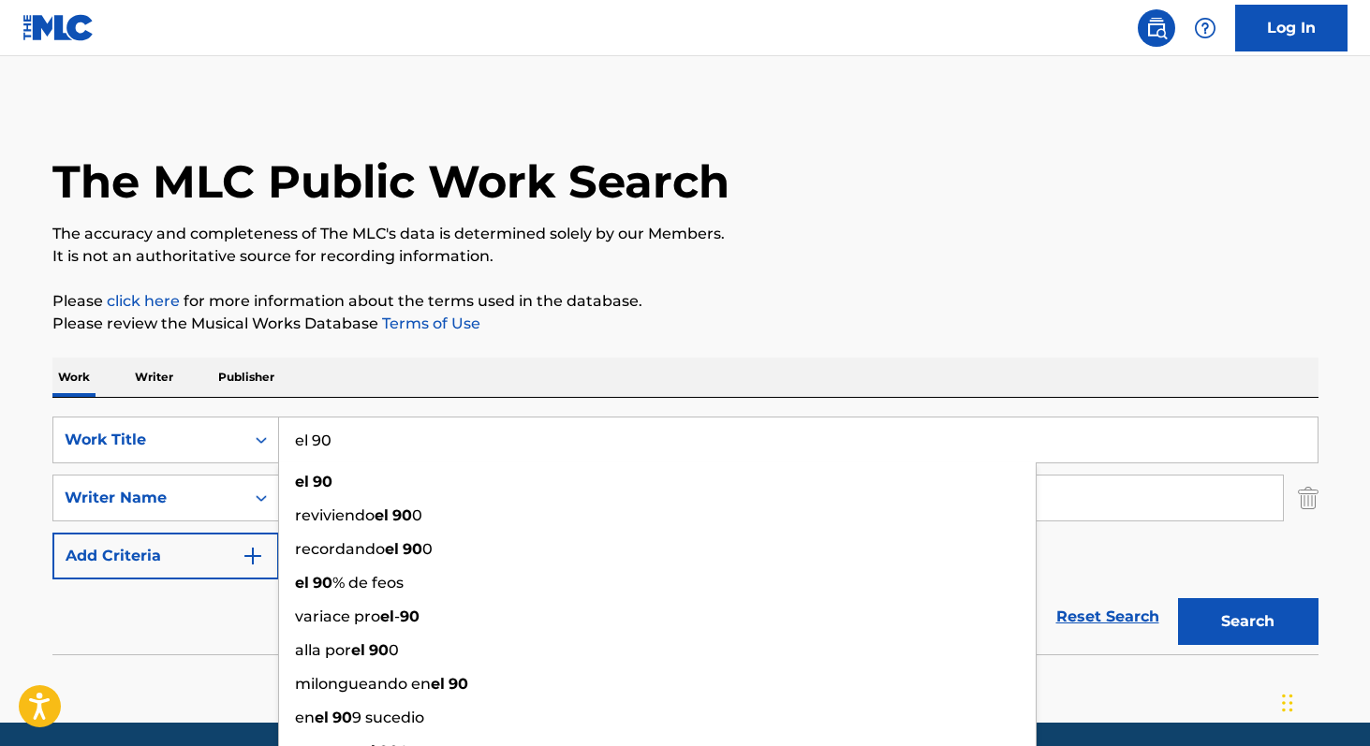
type input "el 90"
click at [1178, 598] on button "Search" at bounding box center [1248, 621] width 140 height 47
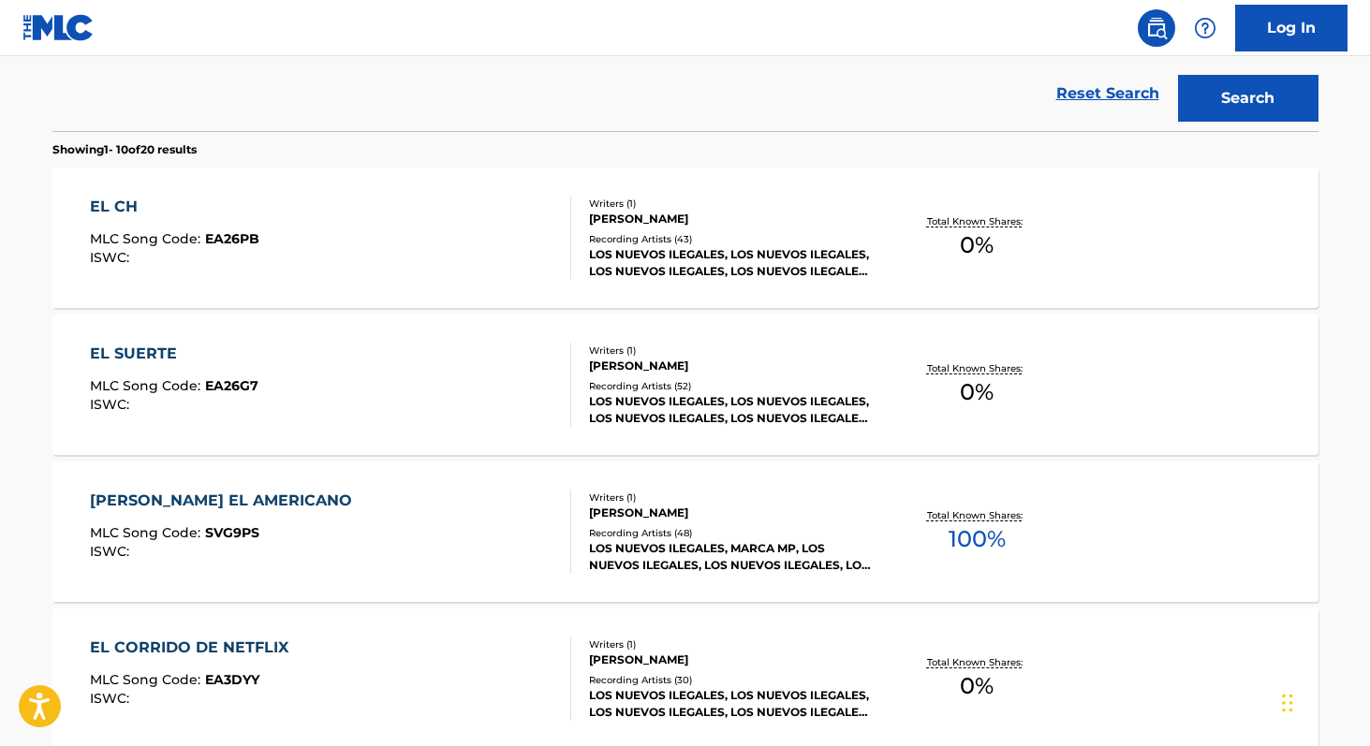
scroll to position [526, 0]
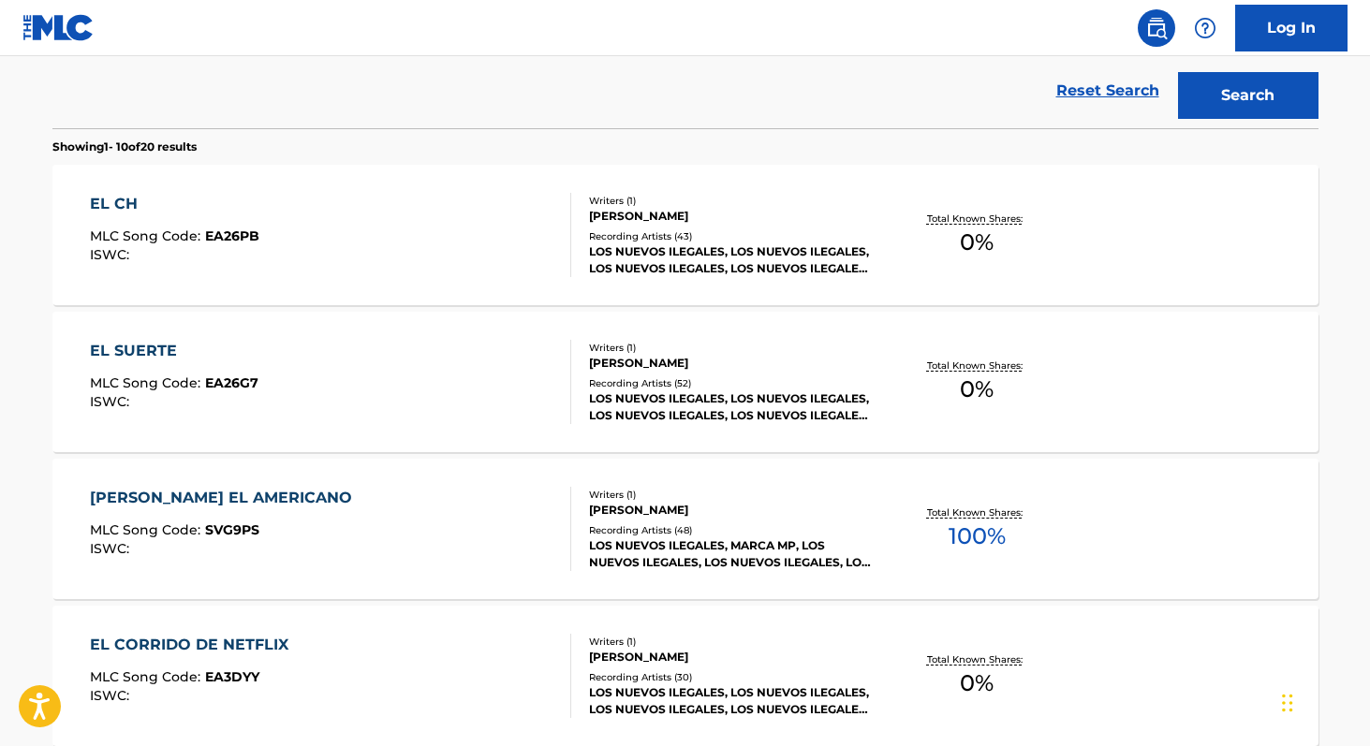
click at [956, 545] on span "100 %" at bounding box center [976, 537] width 57 height 34
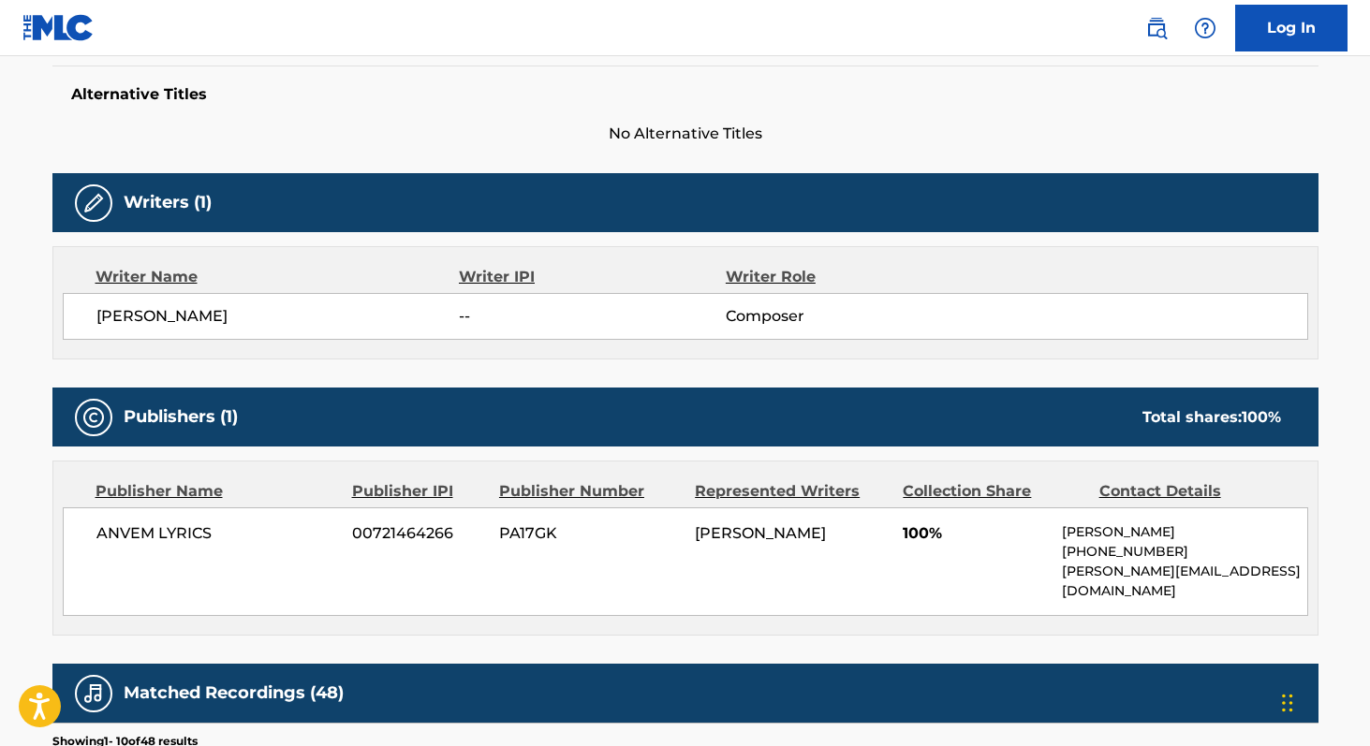
scroll to position [485, 0]
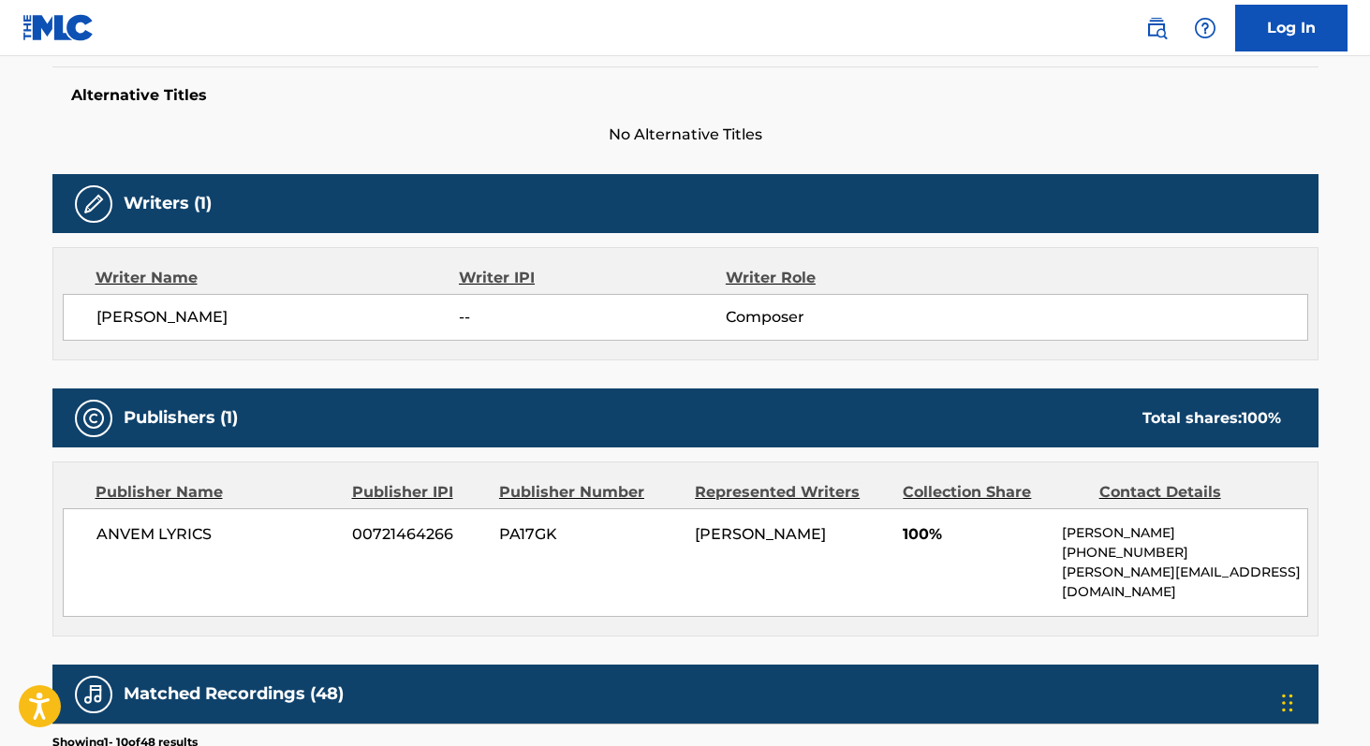
click at [123, 535] on span "ANVEM LYRICS" at bounding box center [217, 534] width 242 height 22
copy div "ANVEM LYRICS"
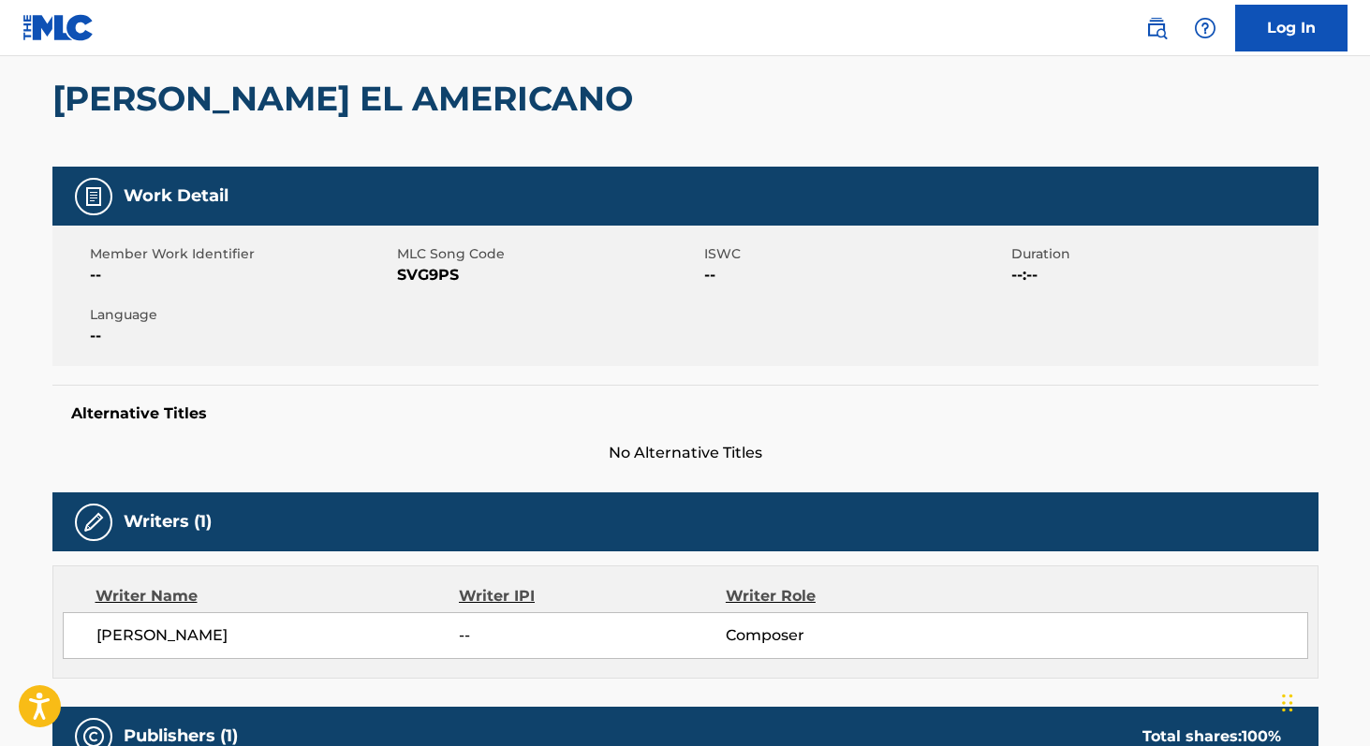
scroll to position [154, 0]
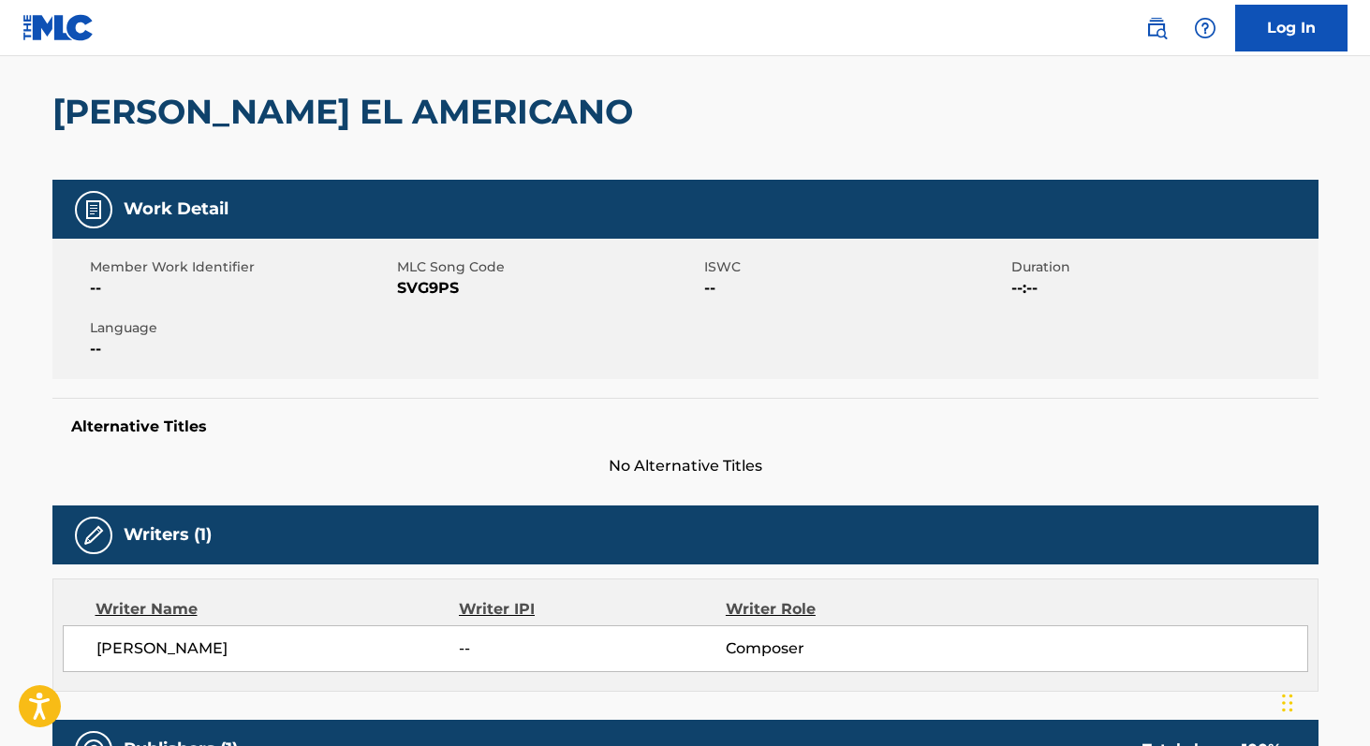
click at [433, 294] on span "SVG9PS" at bounding box center [548, 288] width 302 height 22
copy span "SVG9PS"
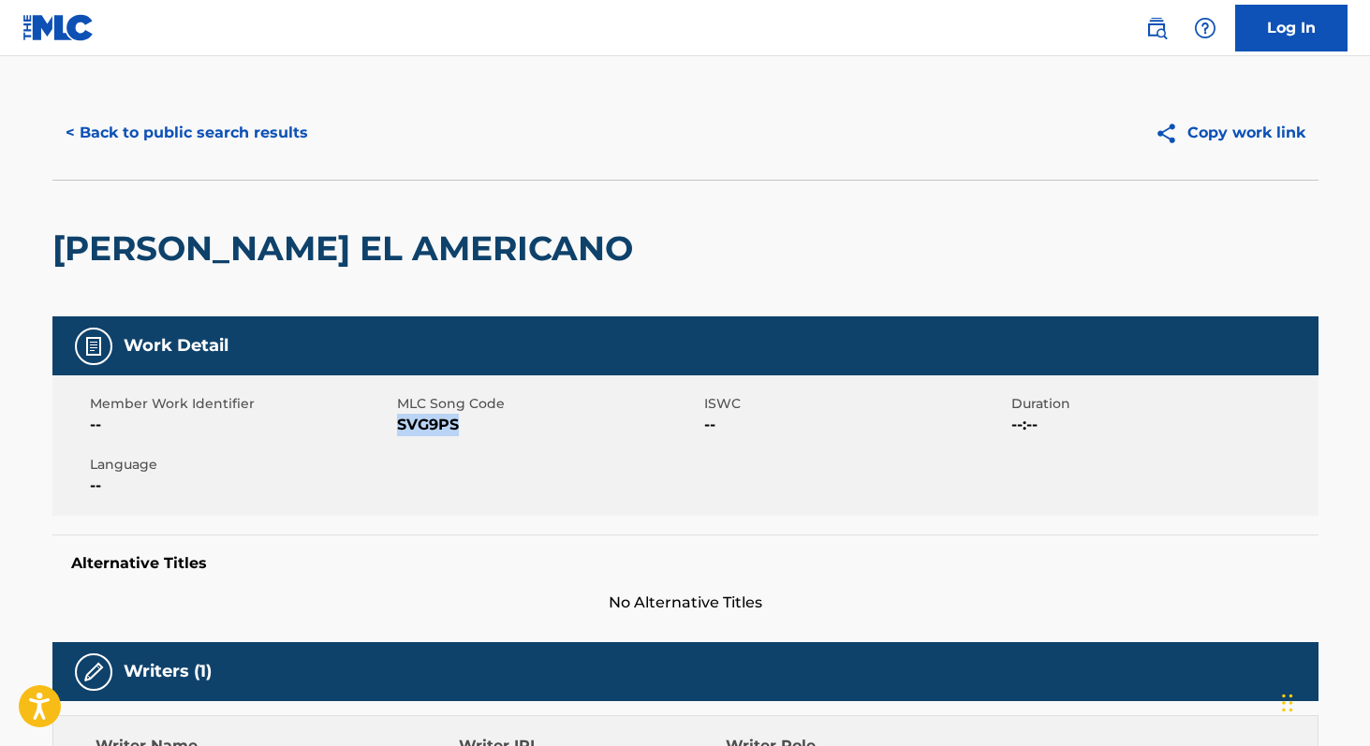
scroll to position [0, 0]
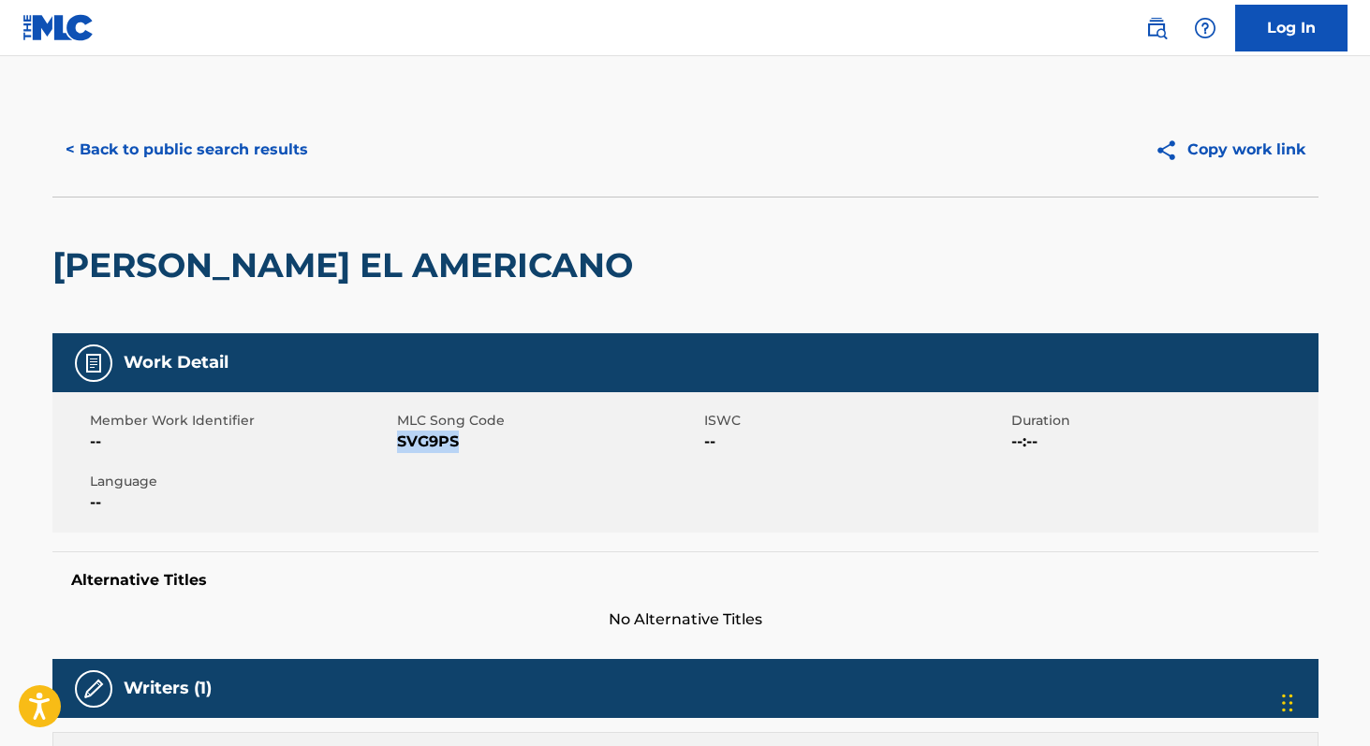
click at [276, 163] on button "< Back to public search results" at bounding box center [186, 149] width 269 height 47
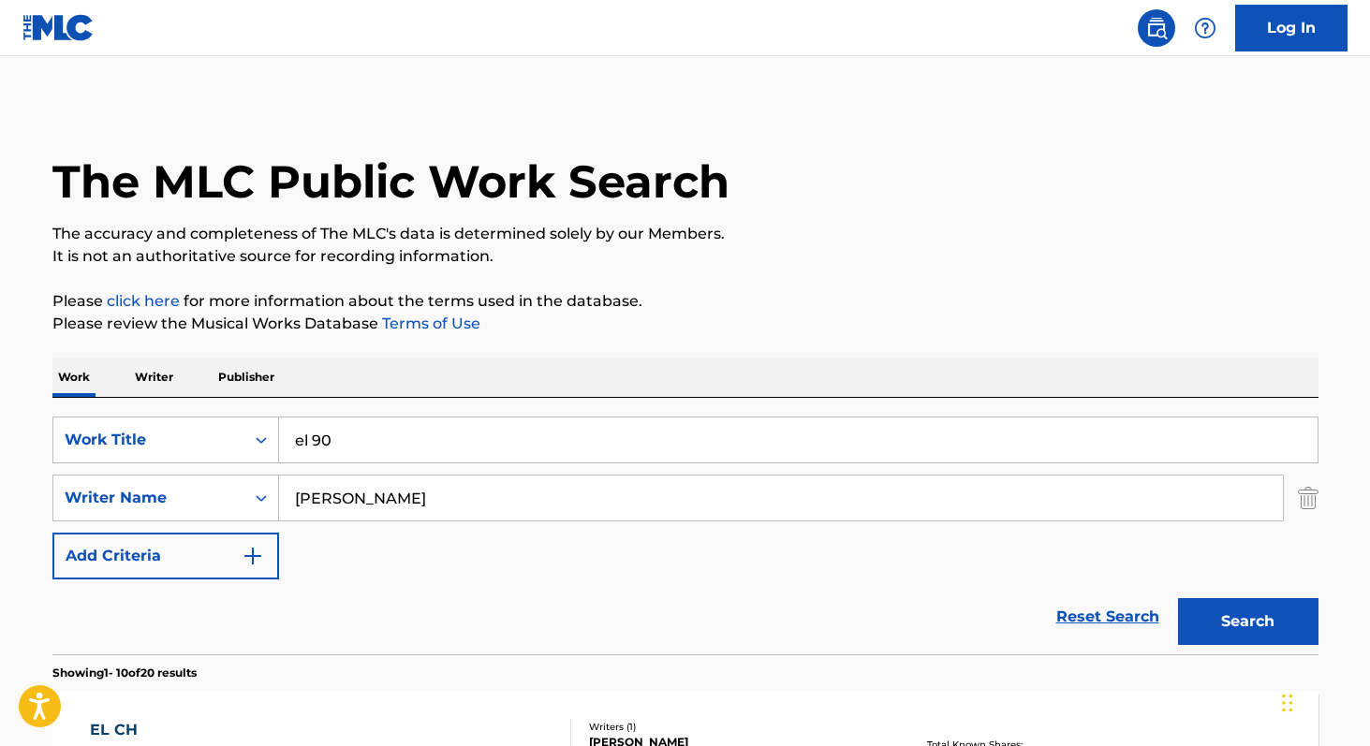
click at [88, 375] on p "Work" at bounding box center [73, 377] width 43 height 39
click at [1307, 507] on img "Search Form" at bounding box center [1307, 498] width 21 height 47
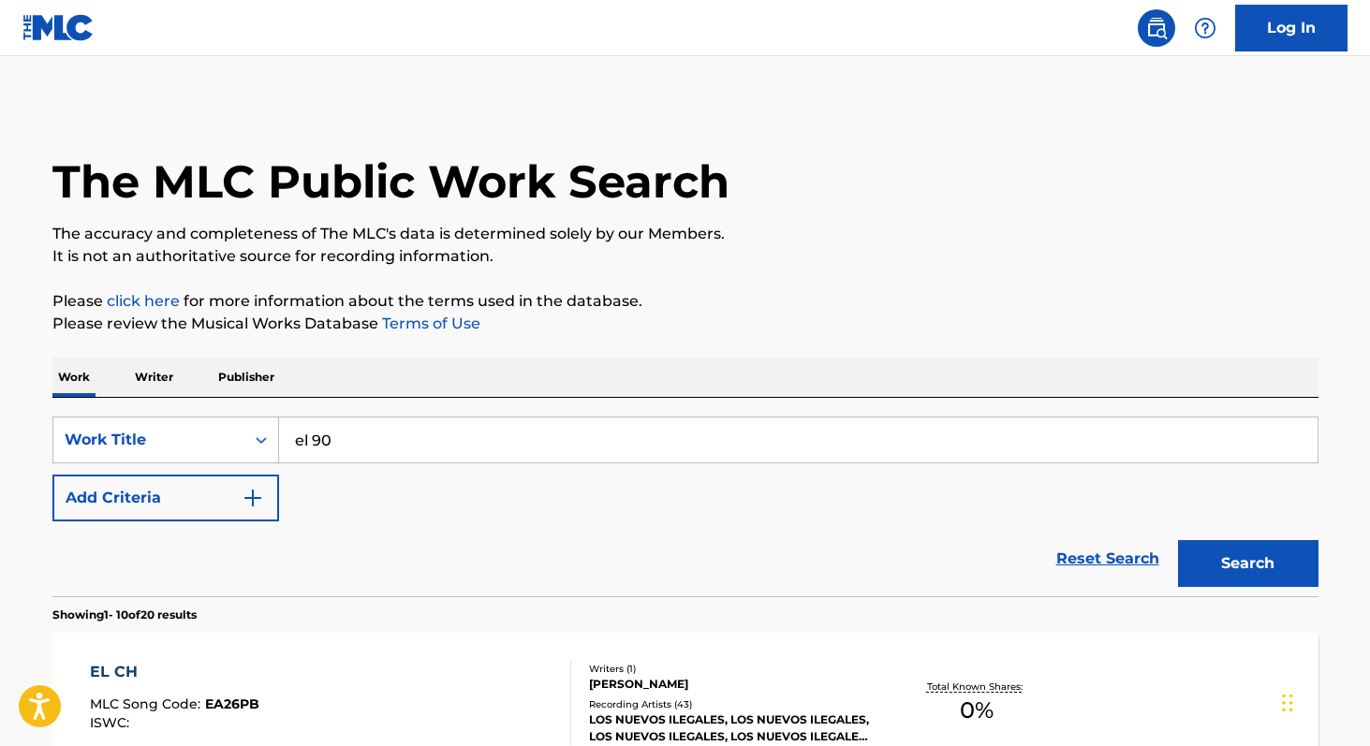
click at [670, 453] on input "el 90" at bounding box center [798, 439] width 1038 height 45
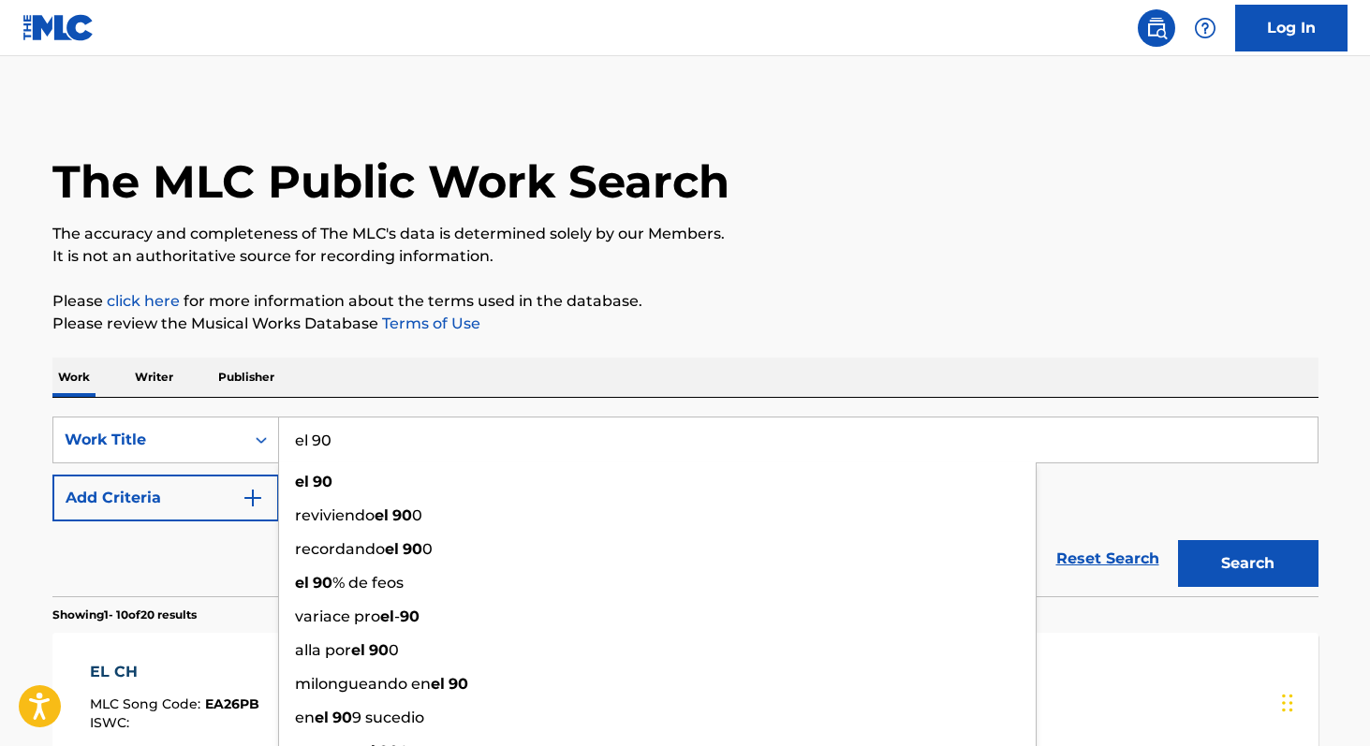
paste input "Cristo Yo Te Amo"
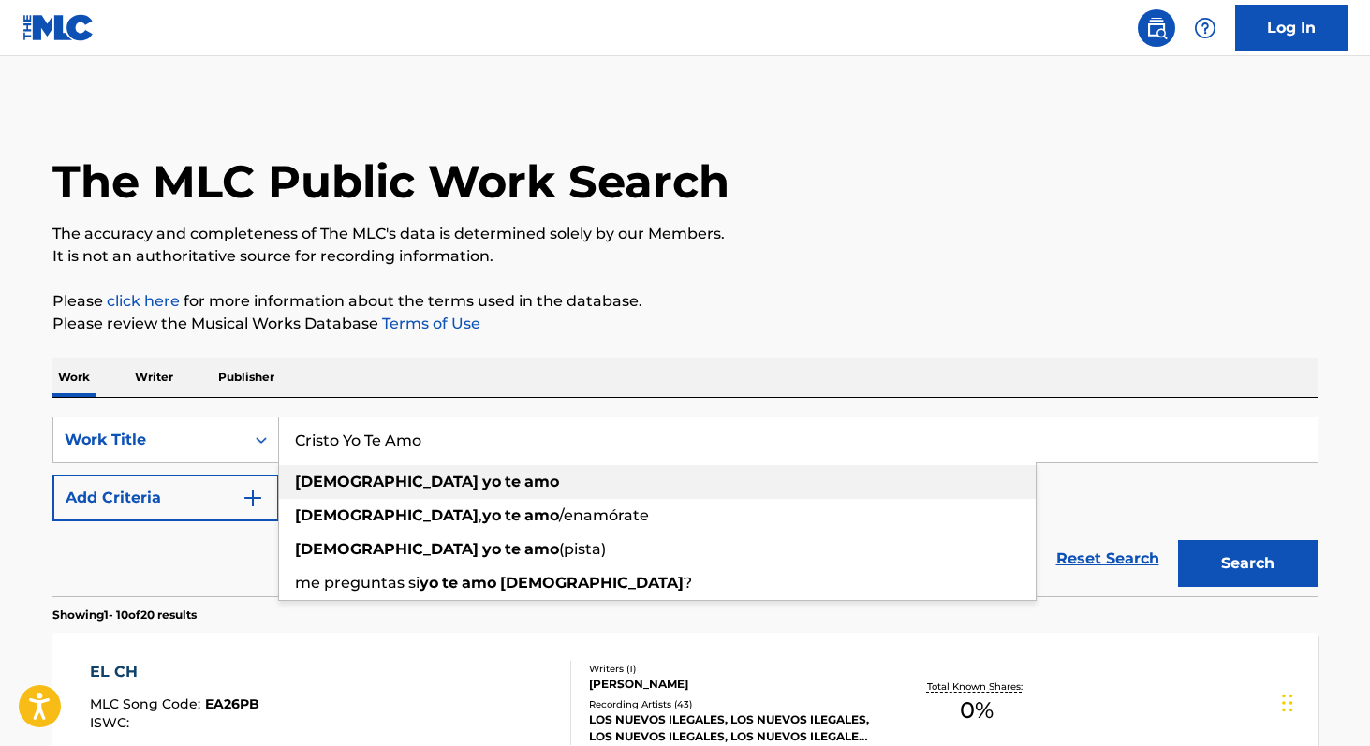
click at [334, 491] on strong "[DEMOGRAPHIC_DATA]" at bounding box center [386, 482] width 183 height 18
type input "cristo yo te amo"
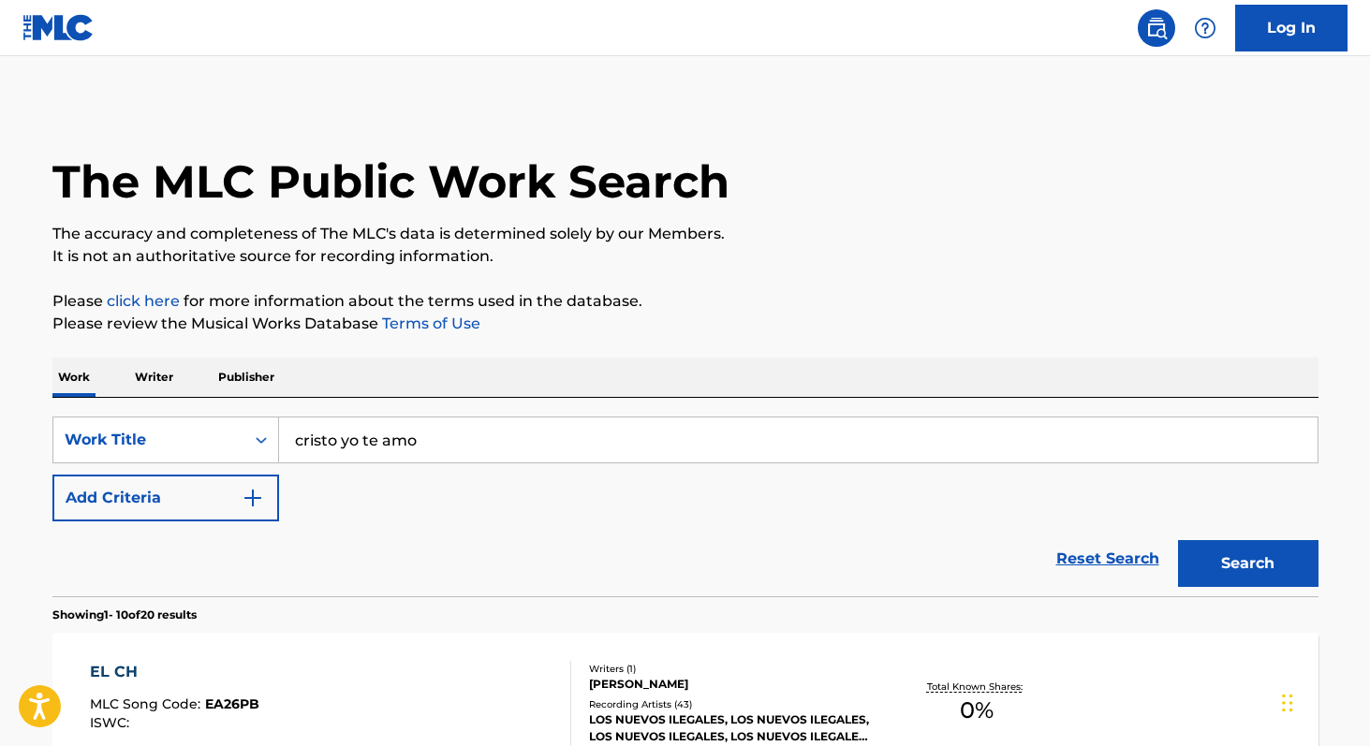
click at [1193, 564] on button "Search" at bounding box center [1248, 563] width 140 height 47
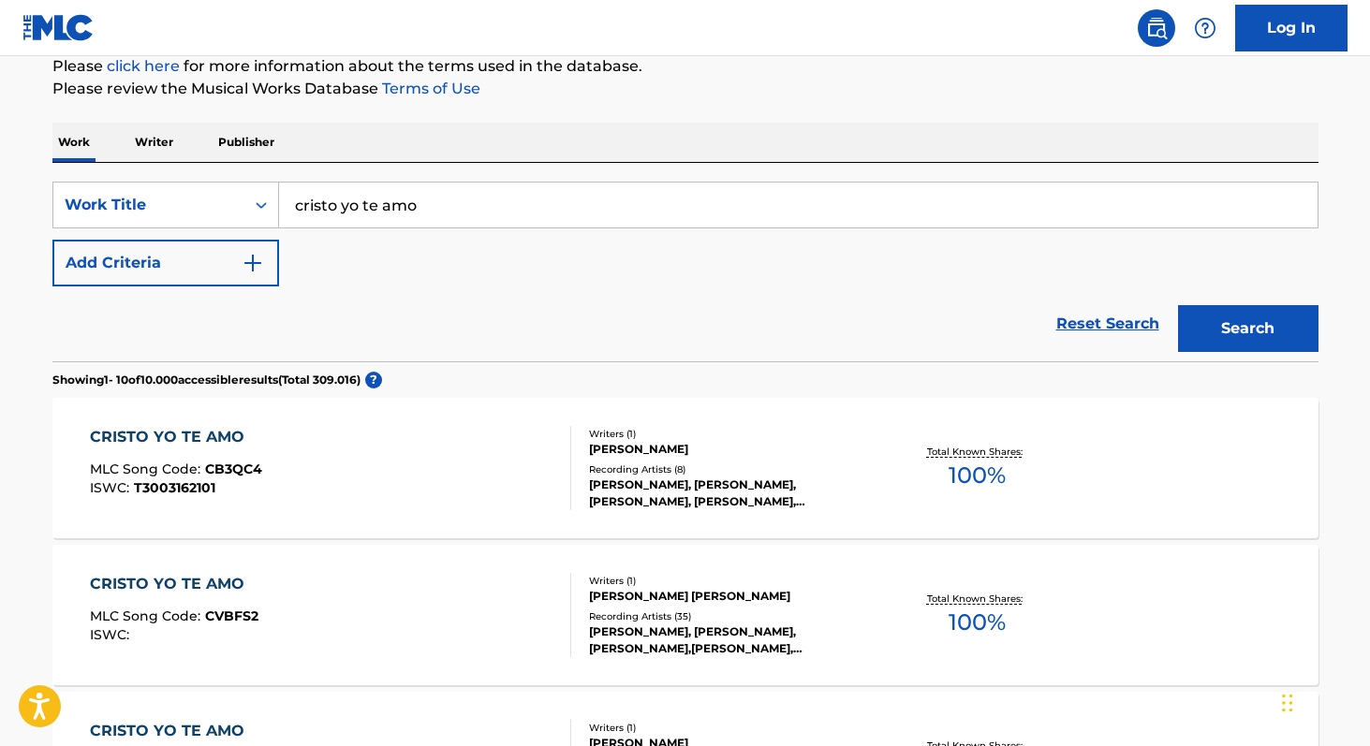
scroll to position [225, 0]
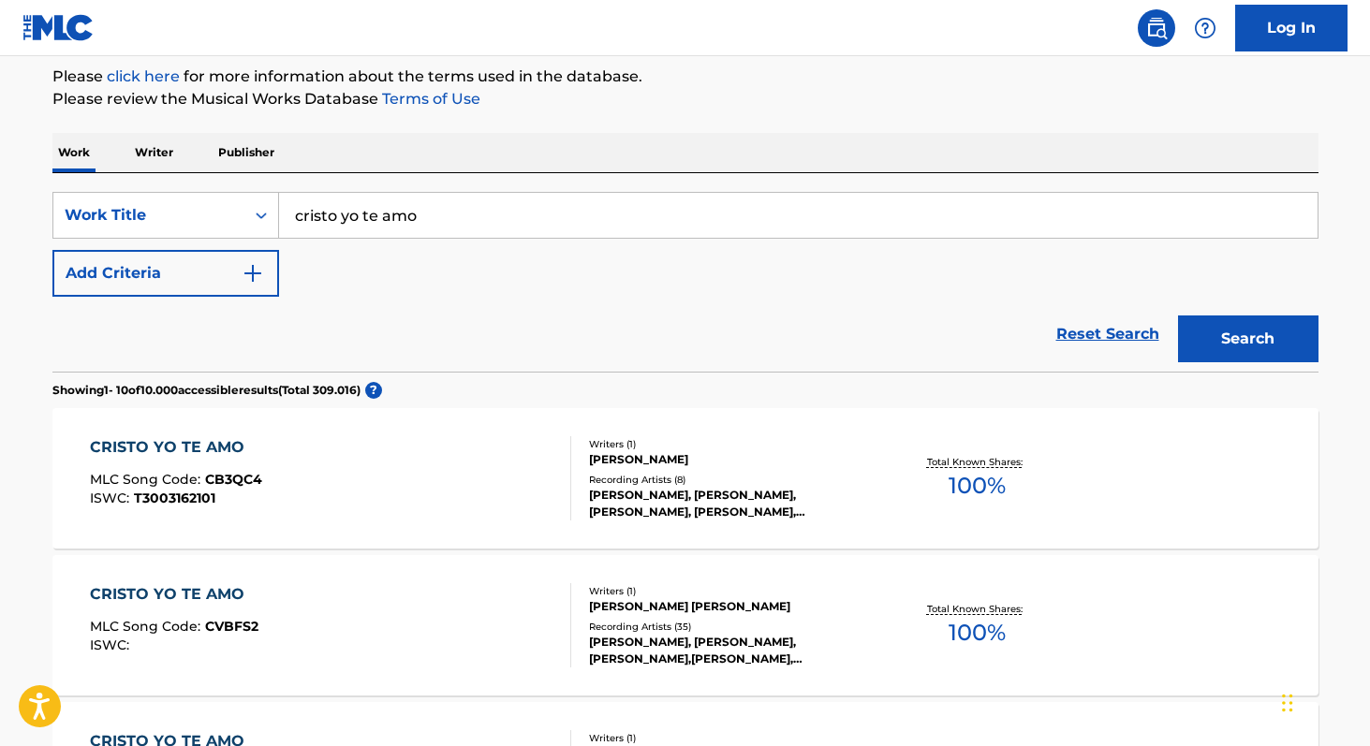
click at [234, 268] on button "Add Criteria" at bounding box center [165, 273] width 227 height 47
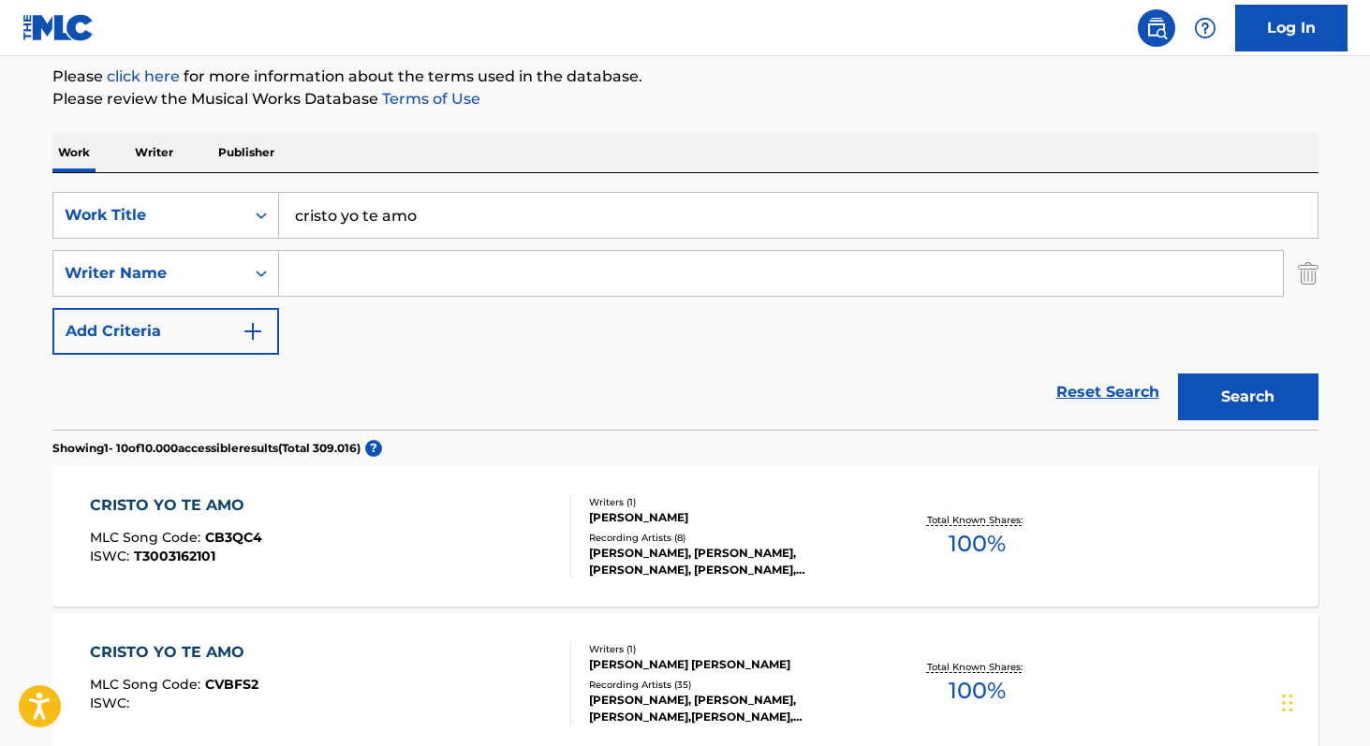
click at [307, 271] on input "Search Form" at bounding box center [780, 273] width 1003 height 45
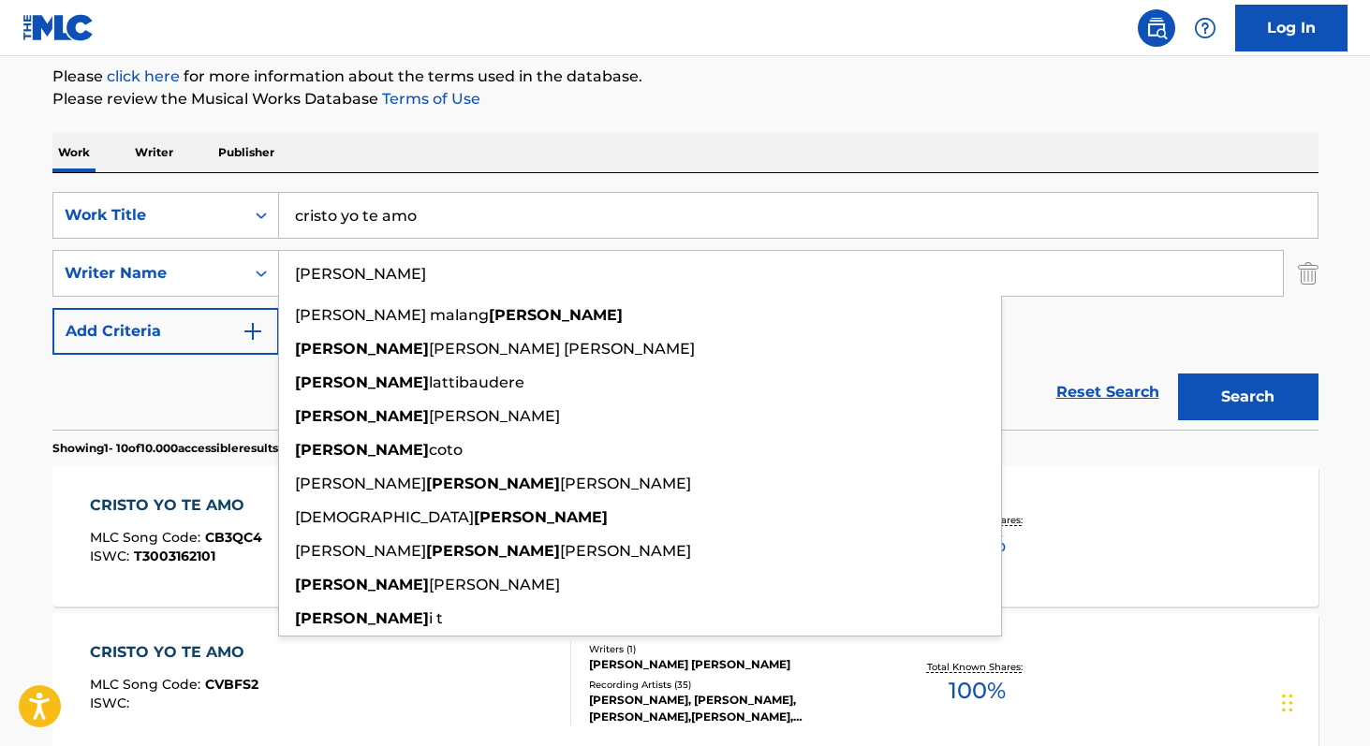
click at [1178, 374] on button "Search" at bounding box center [1248, 397] width 140 height 47
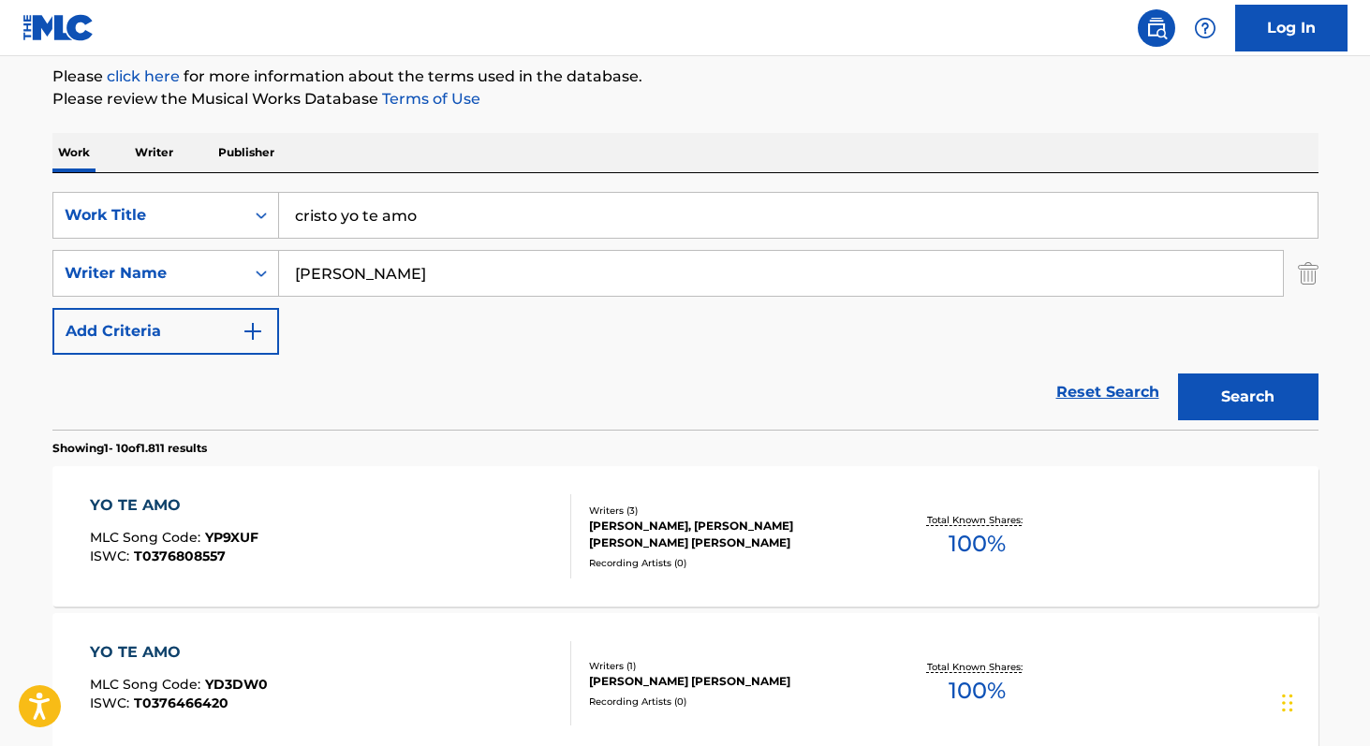
type input "[PERSON_NAME]"
click at [165, 156] on p "Writer" at bounding box center [154, 152] width 50 height 39
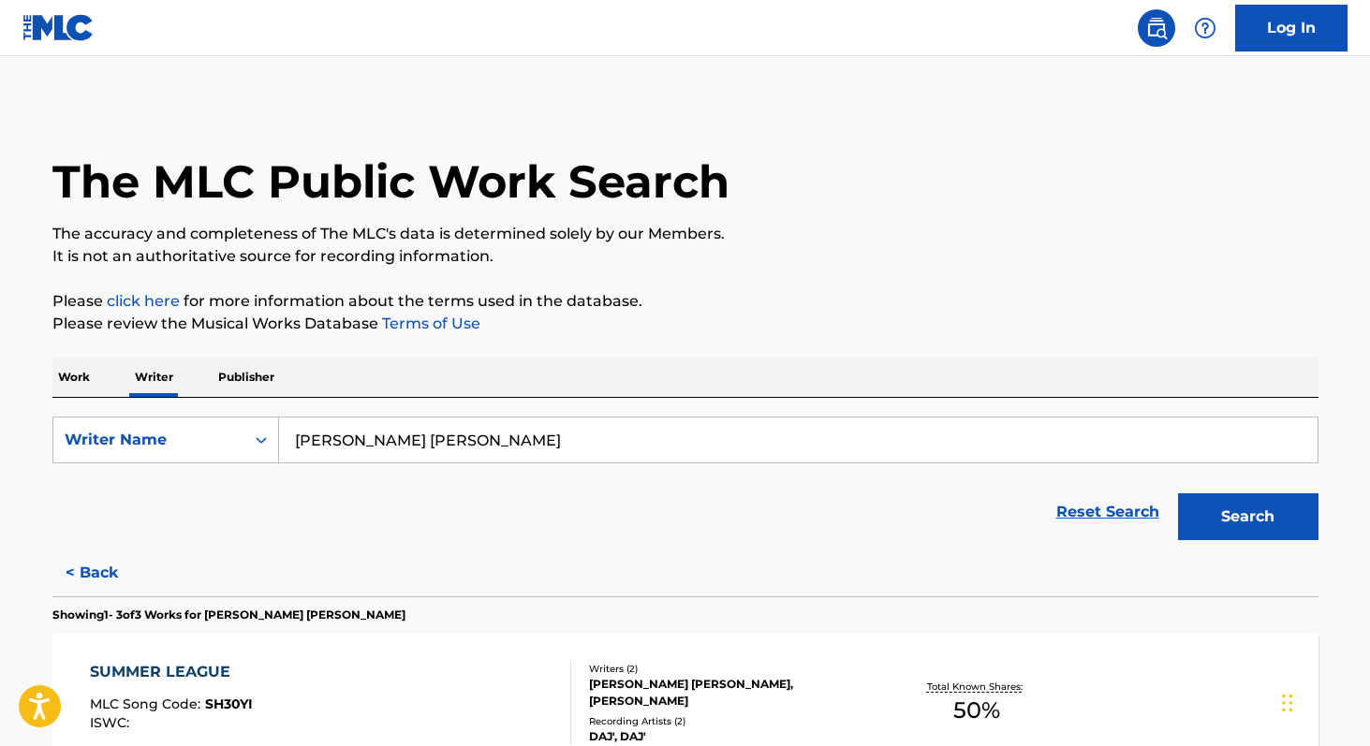
click at [549, 438] on input "[PERSON_NAME] [PERSON_NAME]" at bounding box center [798, 439] width 1038 height 45
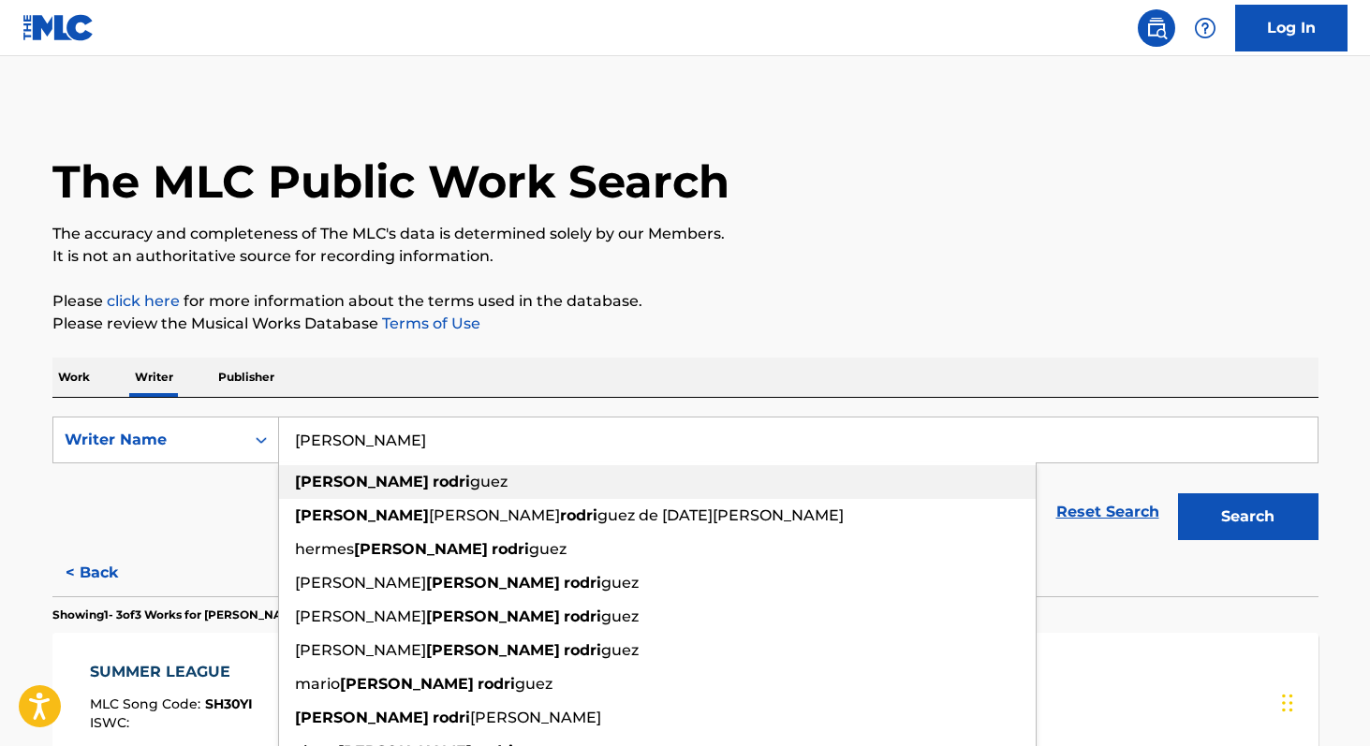
click at [437, 481] on div "[PERSON_NAME]" at bounding box center [657, 482] width 756 height 34
type input "[PERSON_NAME]"
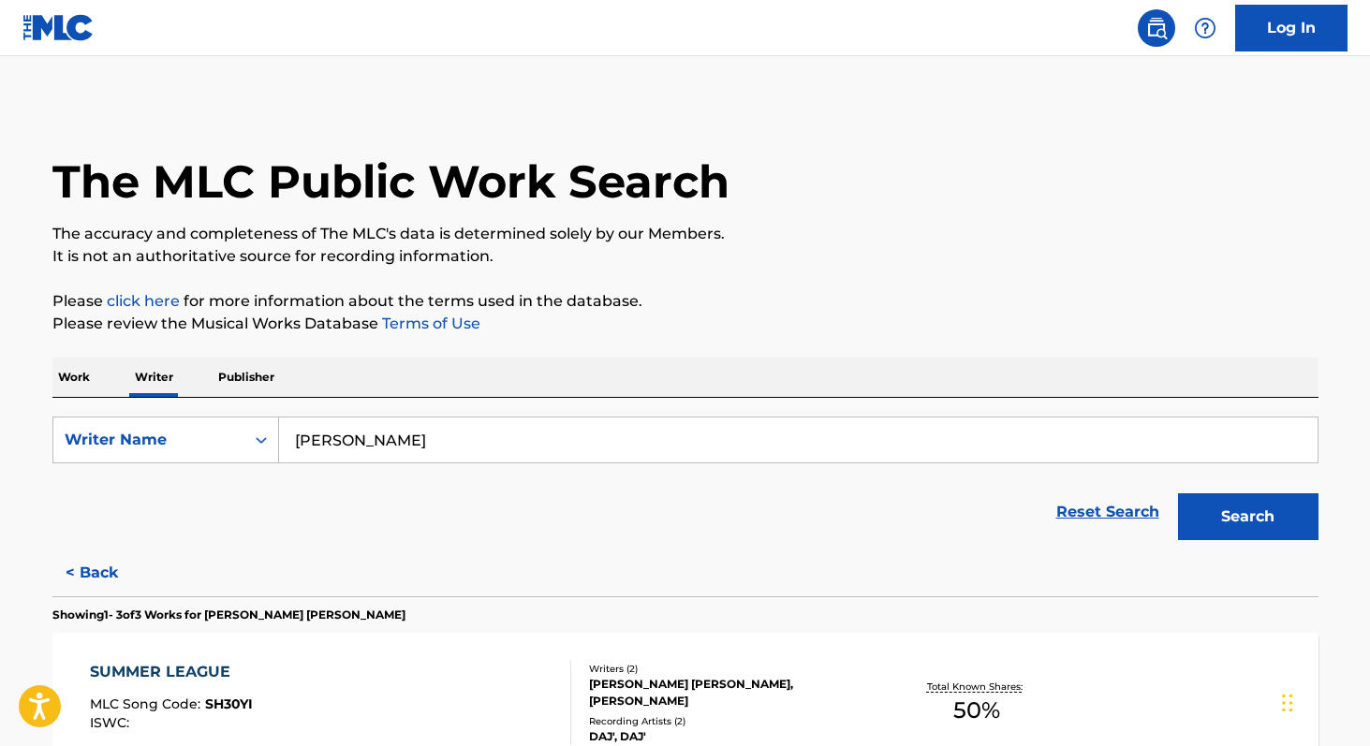
click at [1191, 518] on button "Search" at bounding box center [1248, 516] width 140 height 47
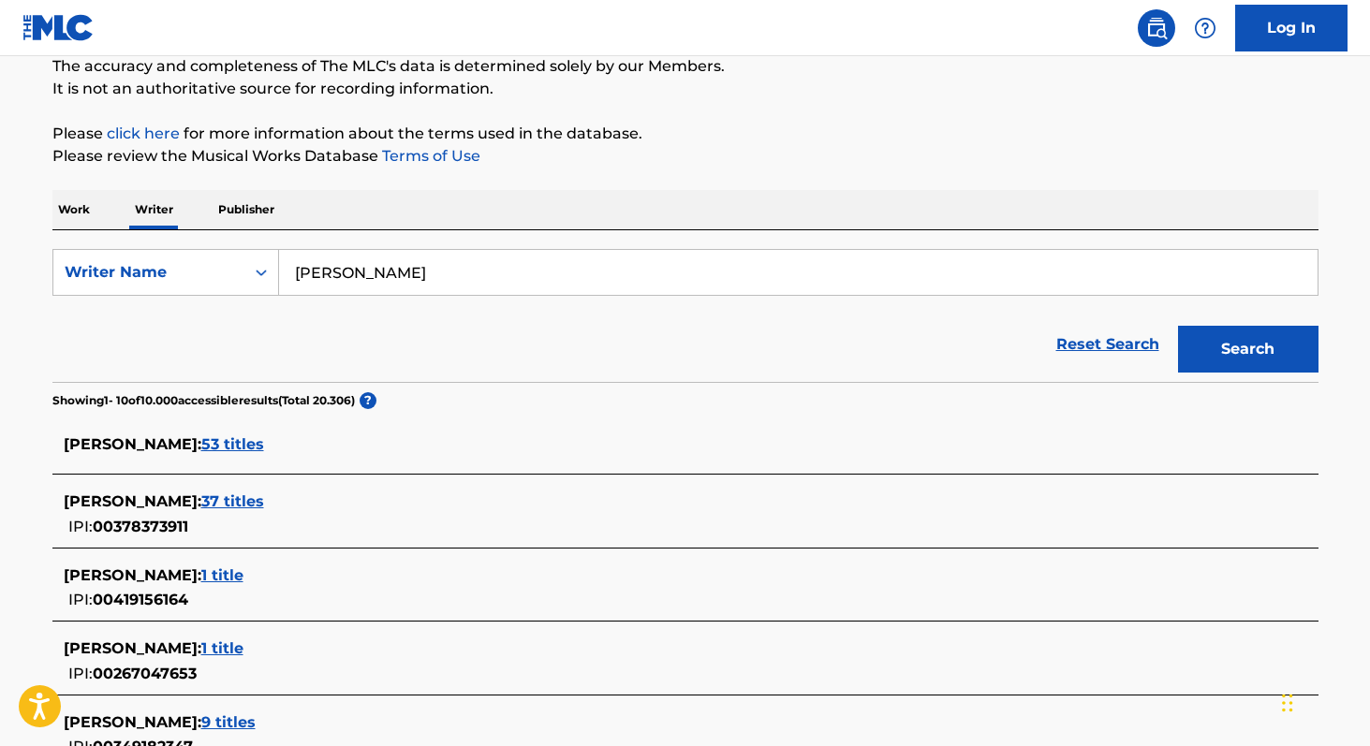
scroll to position [169, 0]
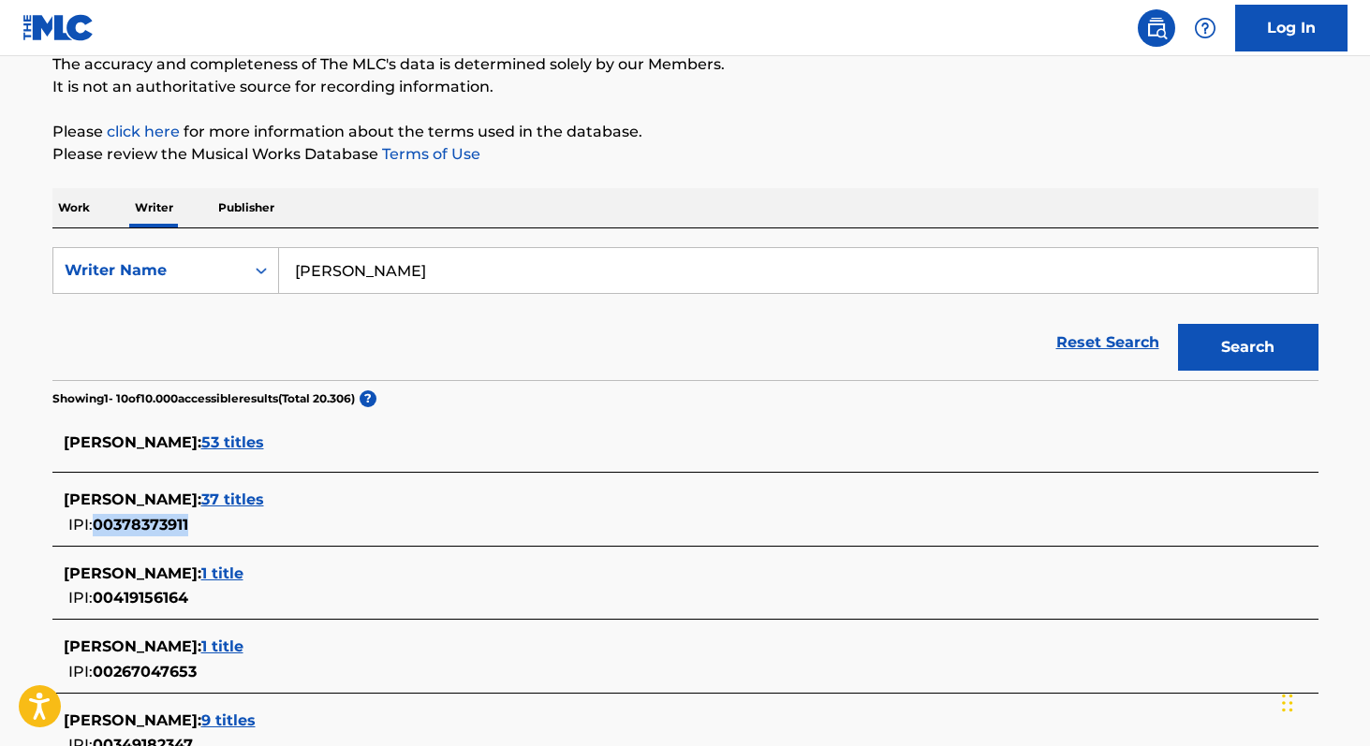
copy span "00378373911"
click at [257, 505] on span "37 titles" at bounding box center [232, 500] width 63 height 18
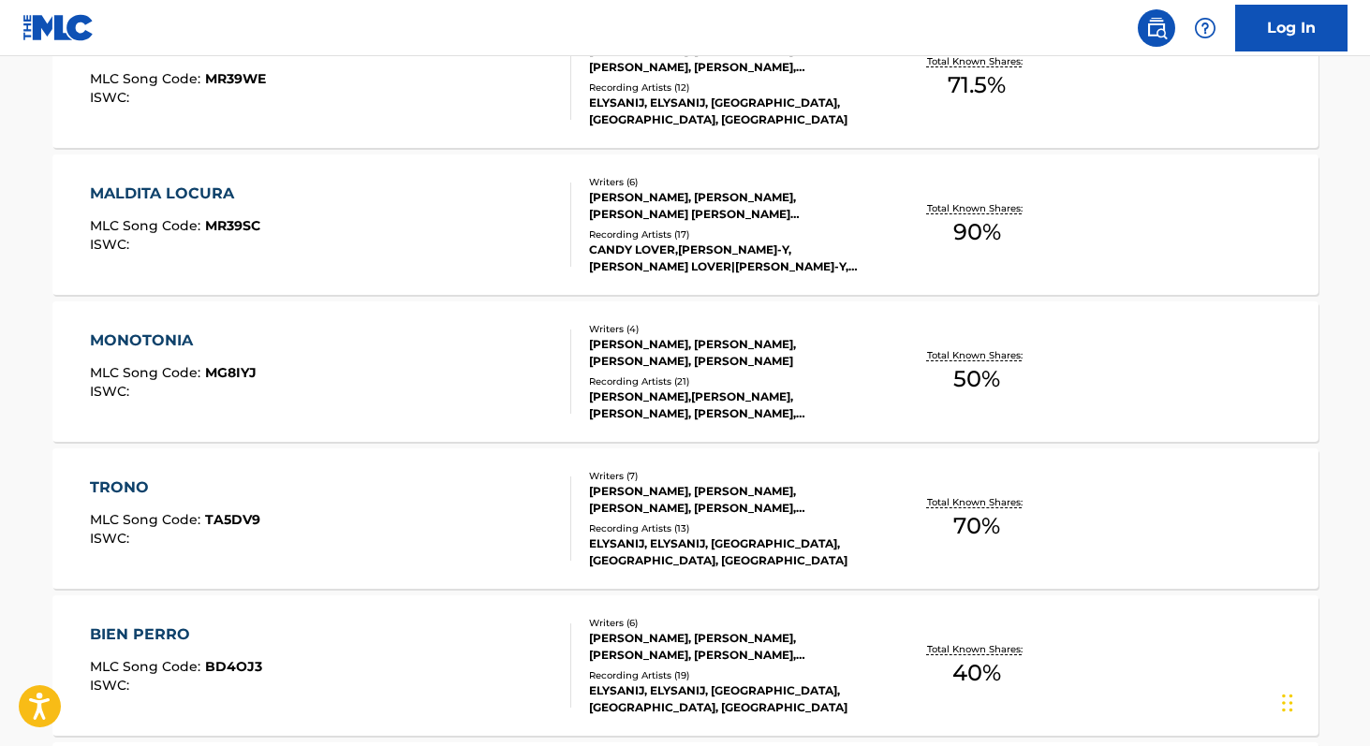
scroll to position [640, 0]
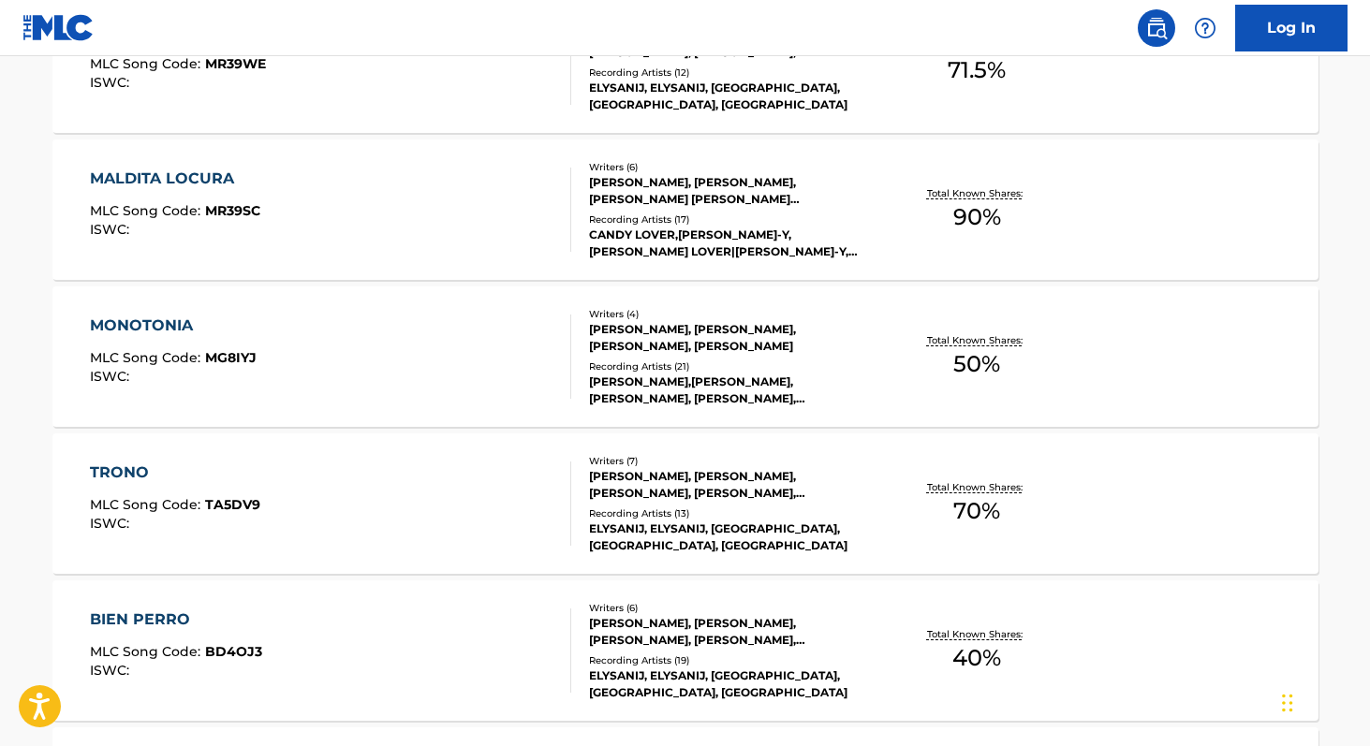
click at [957, 535] on div "TRONO MLC Song Code : TA5DV9 ISWC : Writers ( 7 ) [PERSON_NAME], [PERSON_NAME],…" at bounding box center [685, 503] width 1266 height 140
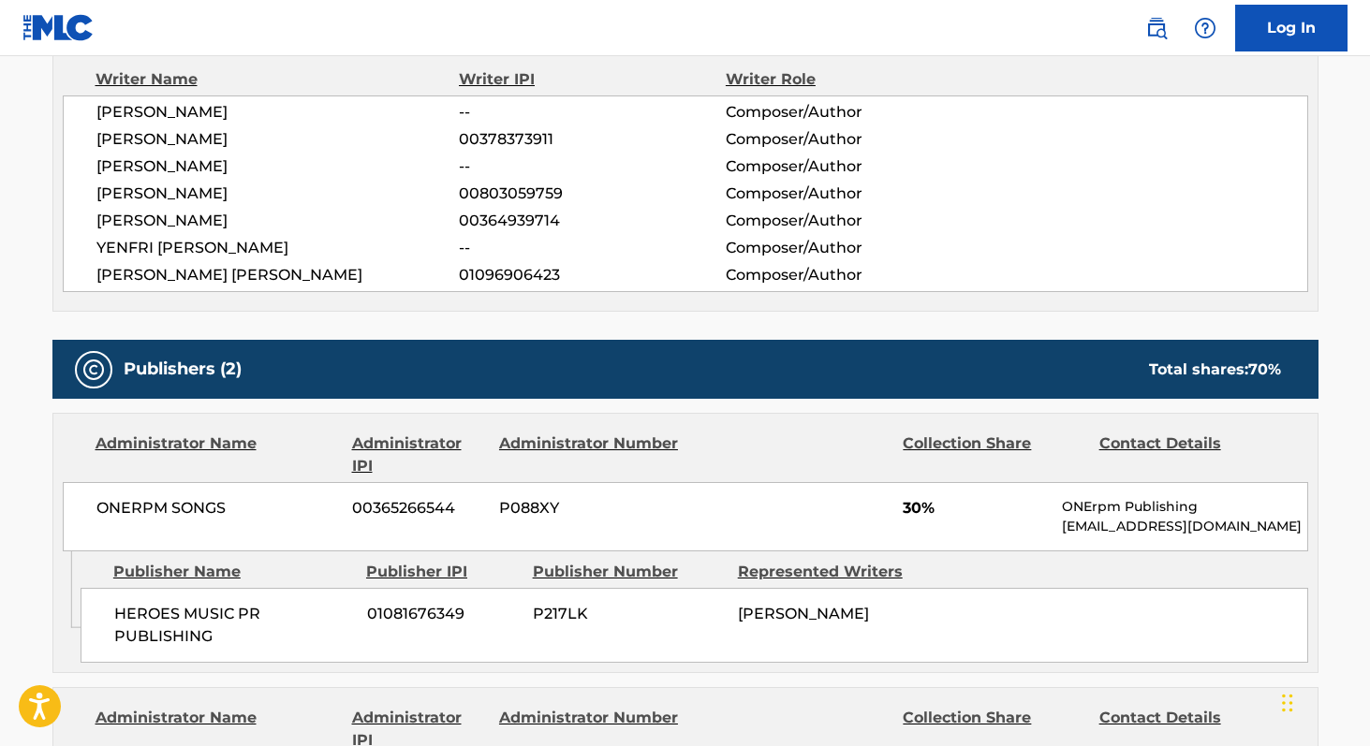
scroll to position [680, 0]
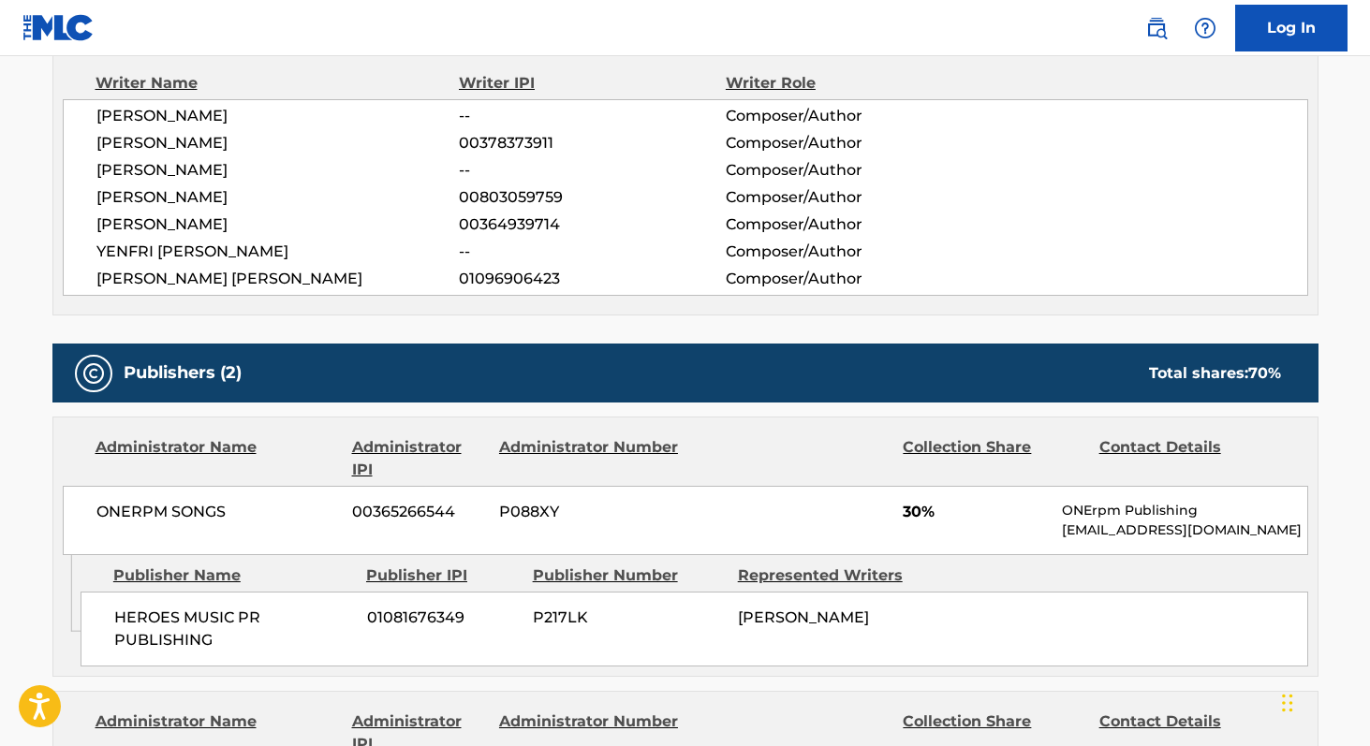
click at [119, 508] on span "ONERPM SONGS" at bounding box center [217, 512] width 242 height 22
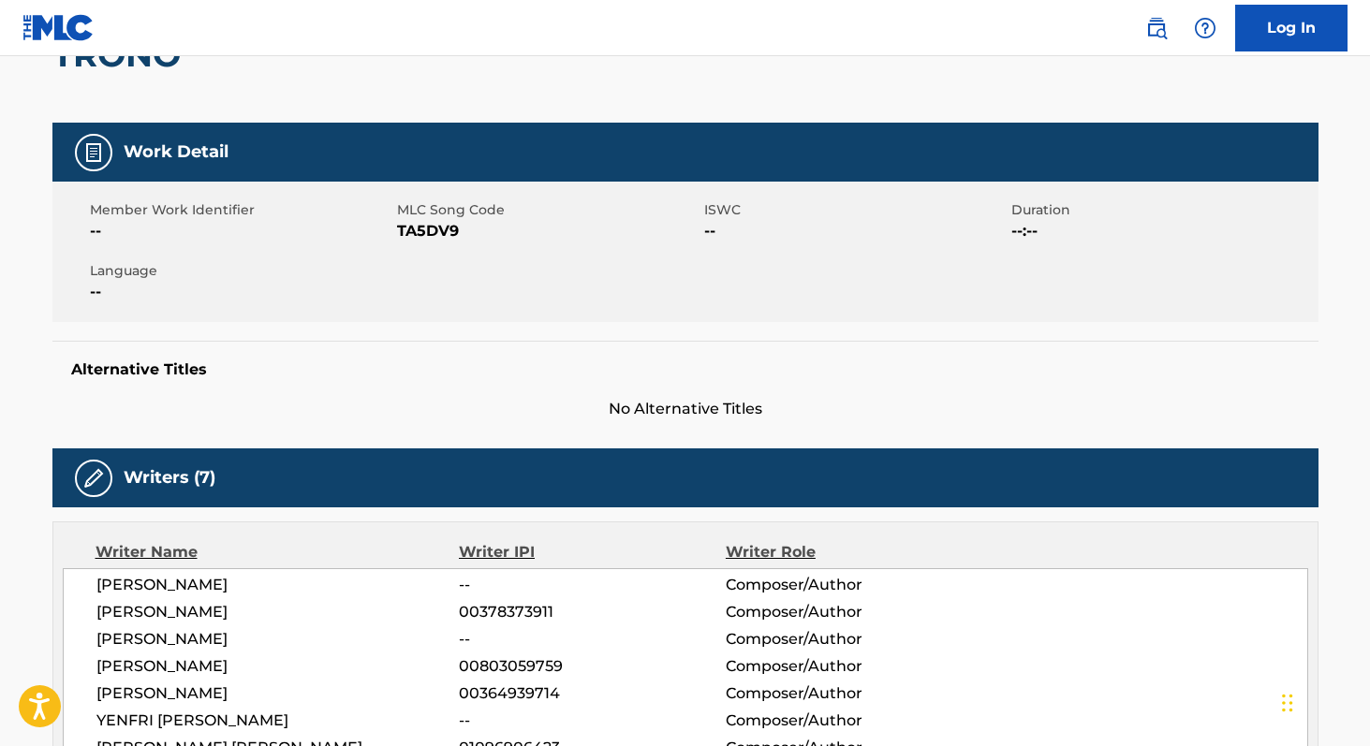
scroll to position [183, 0]
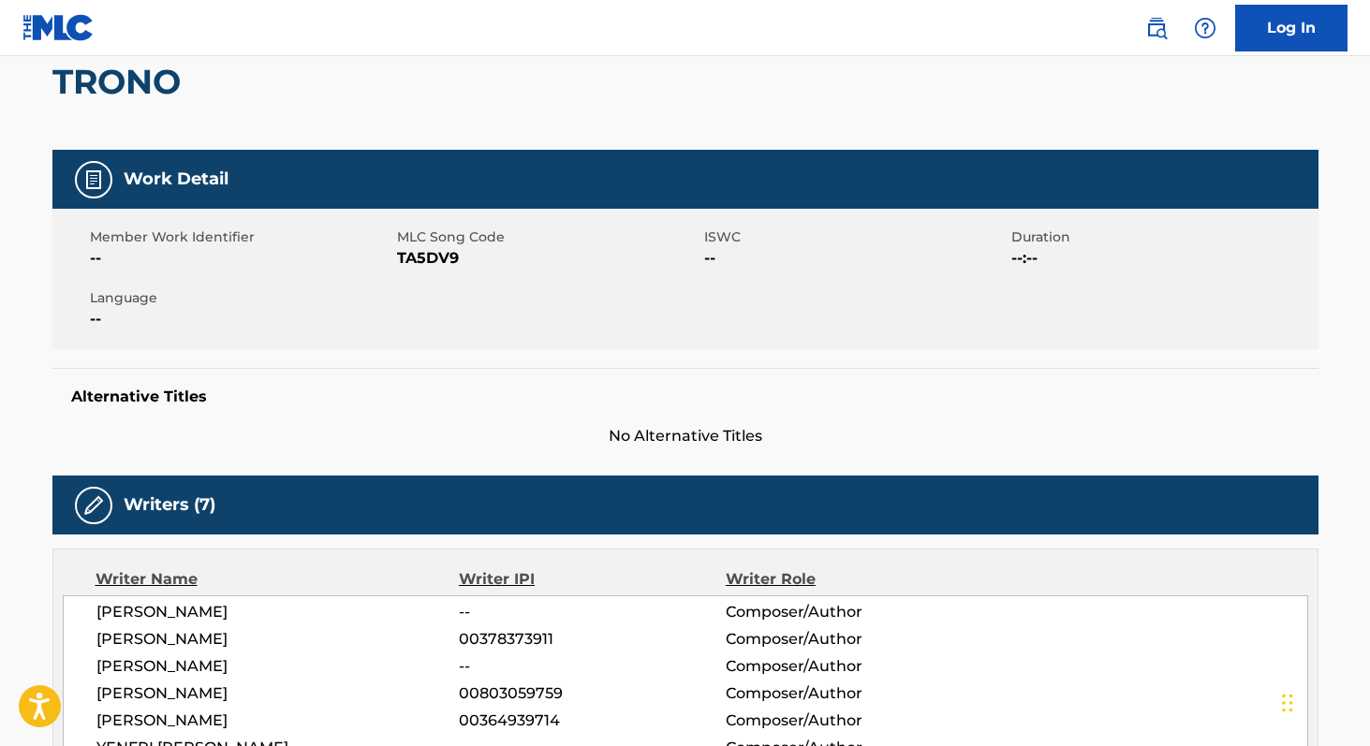
click at [404, 257] on span "TA5DV9" at bounding box center [548, 258] width 302 height 22
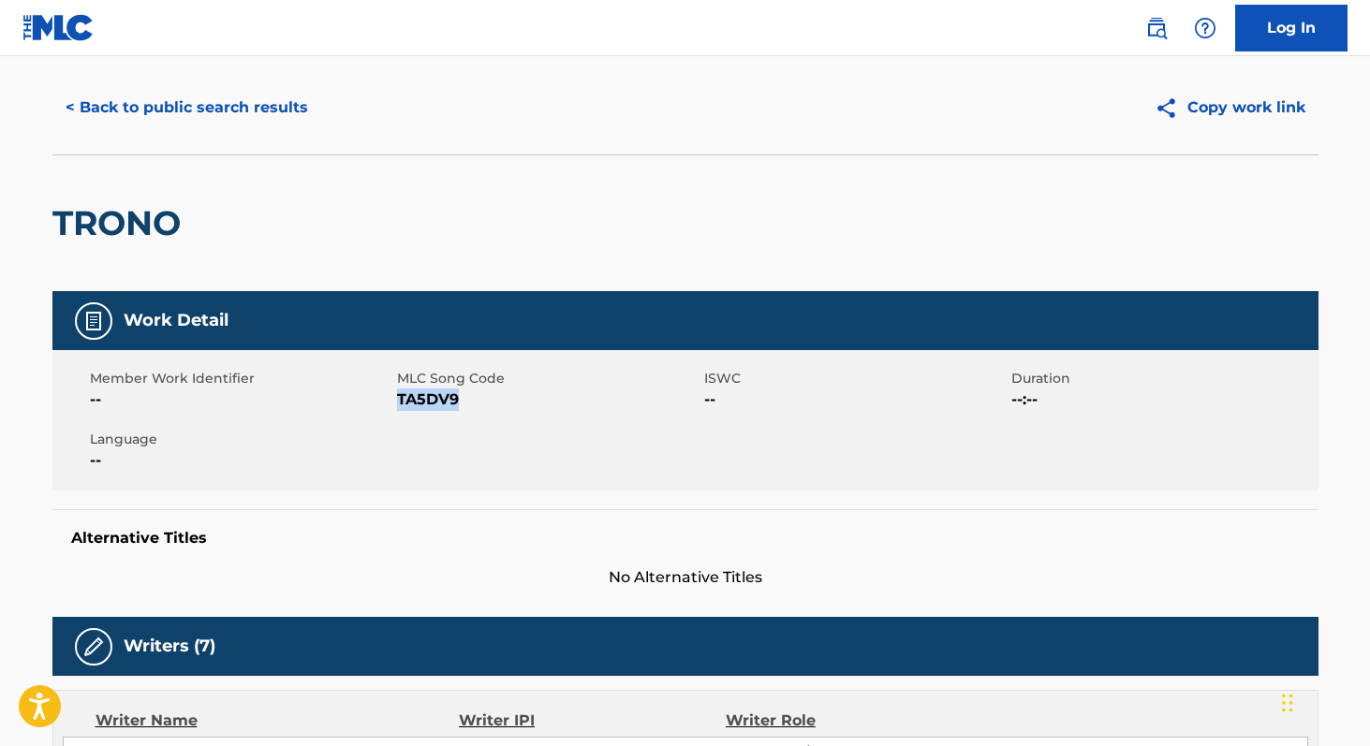
scroll to position [0, 0]
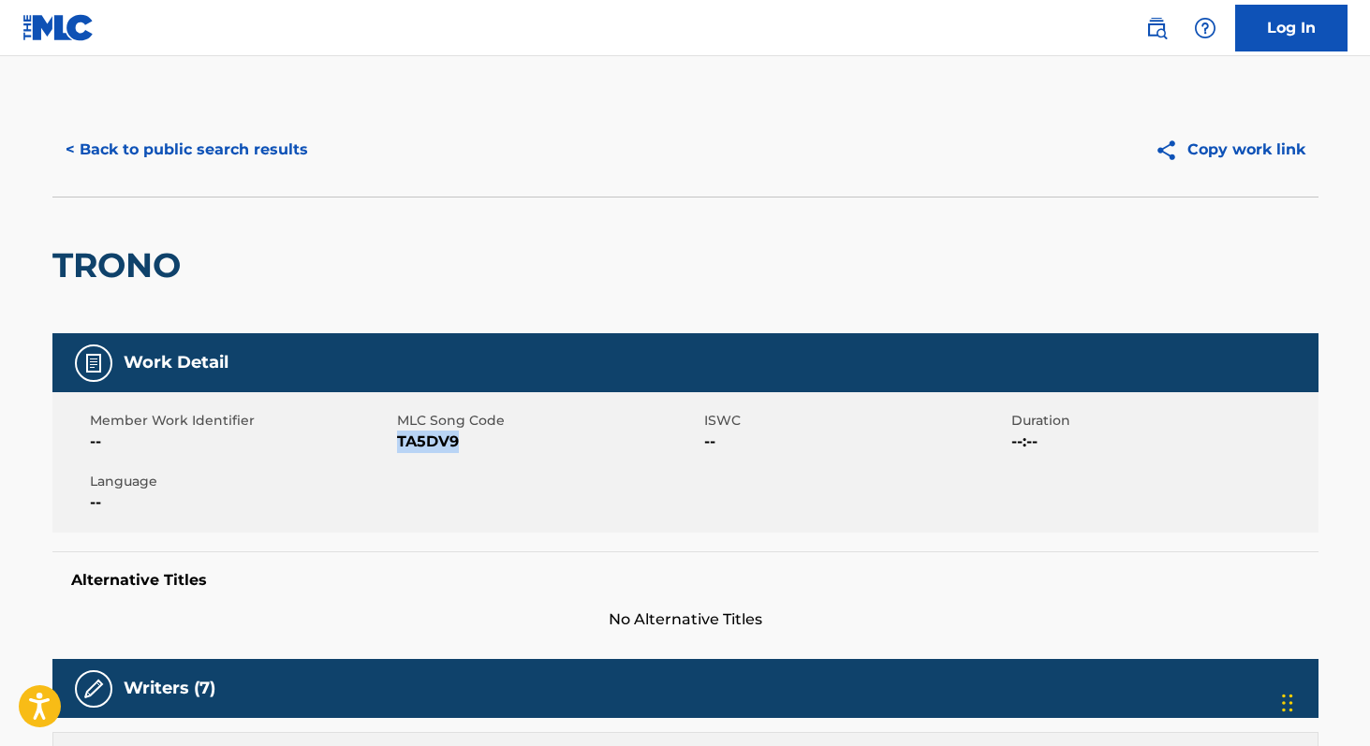
click at [183, 147] on button "< Back to public search results" at bounding box center [186, 149] width 269 height 47
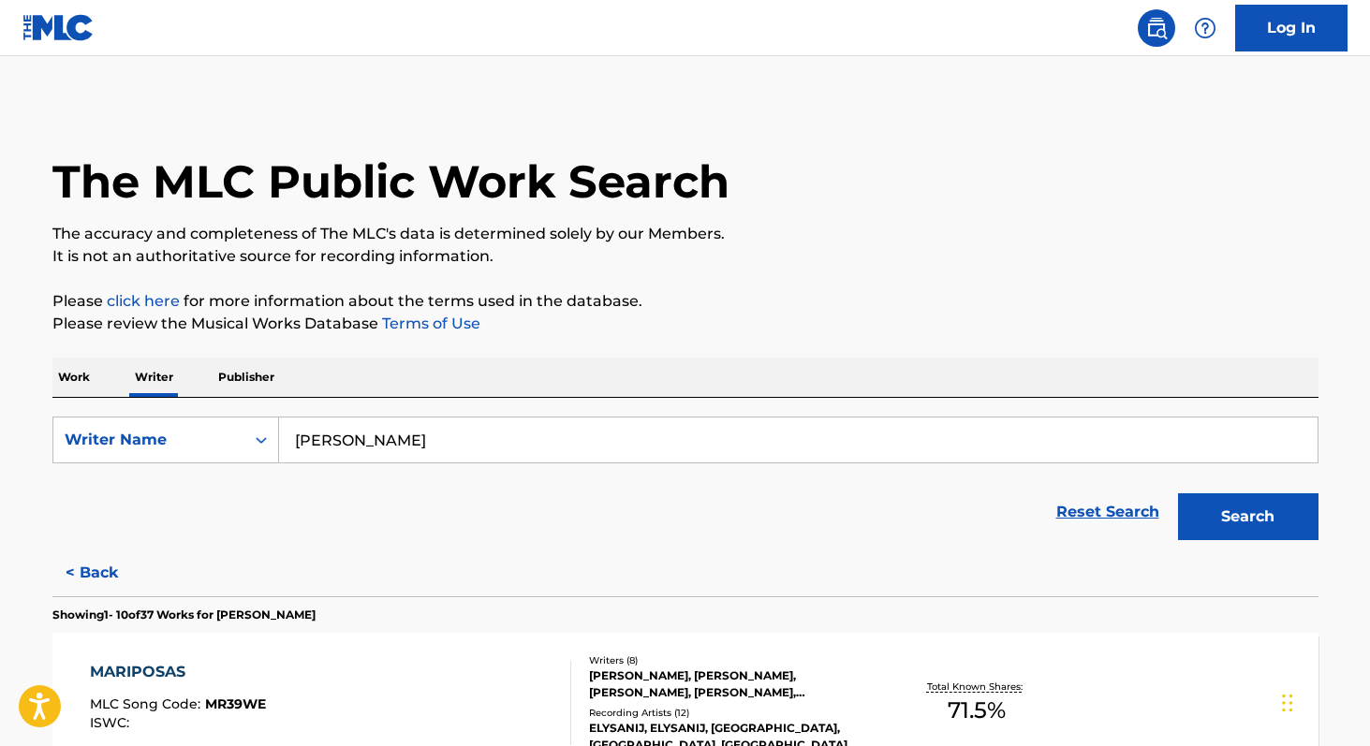
click at [67, 383] on p "Work" at bounding box center [73, 377] width 43 height 39
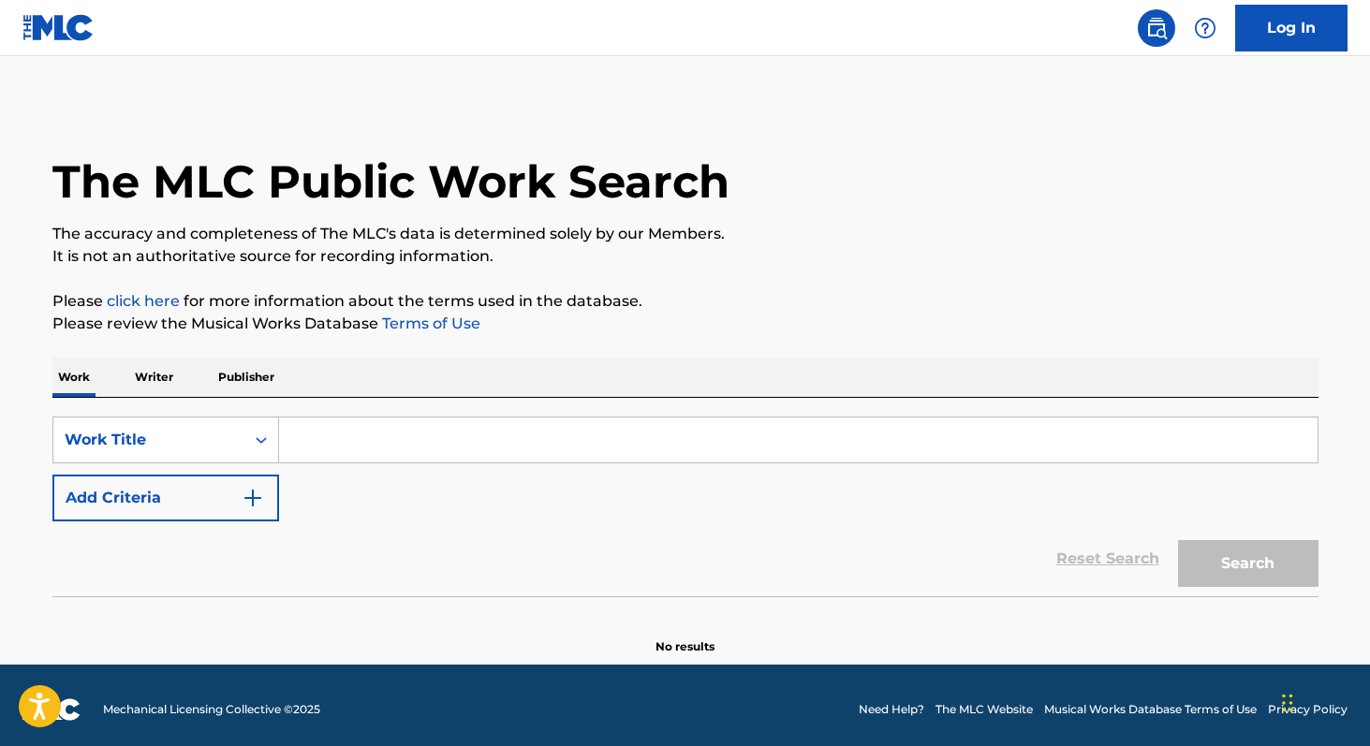
click at [346, 455] on input "Search Form" at bounding box center [798, 439] width 1038 height 45
paste input "Generación Que Danza"
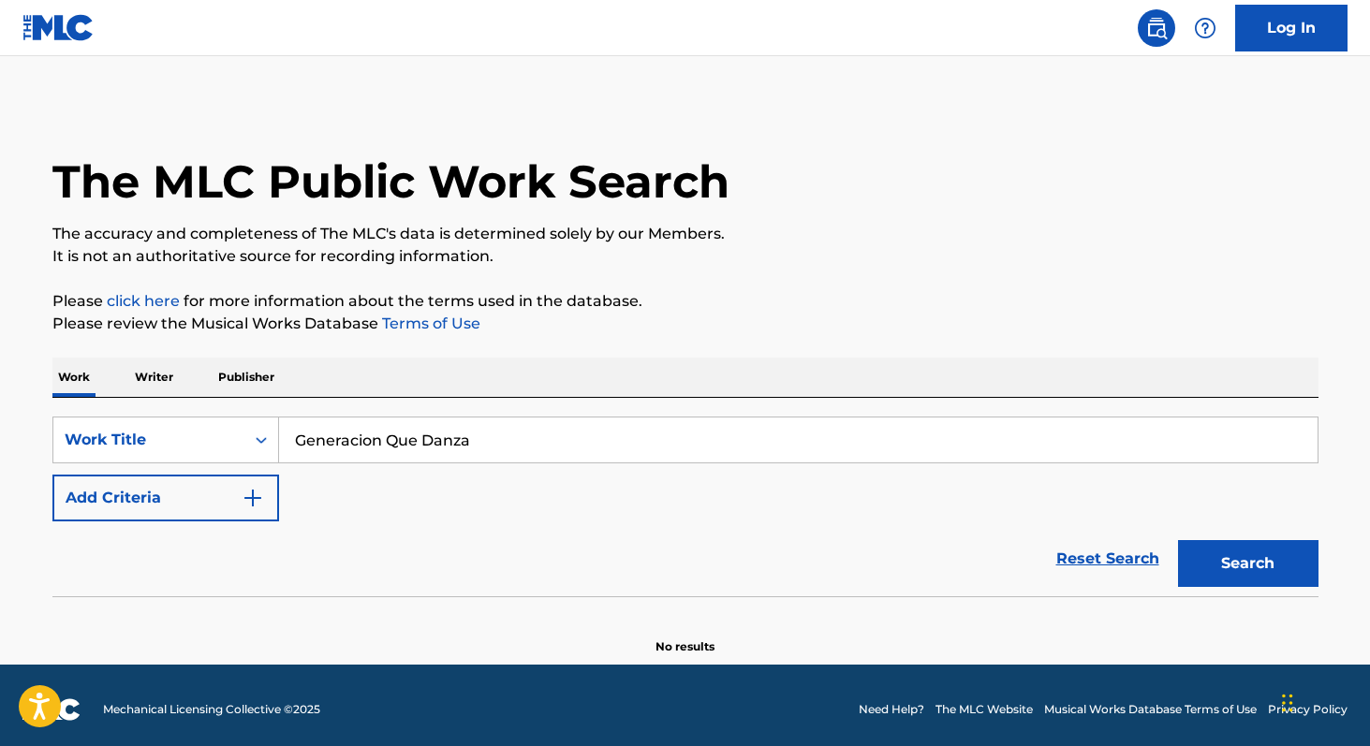
type input "Generacion Que Danza"
click at [151, 380] on p "Writer" at bounding box center [154, 377] width 50 height 39
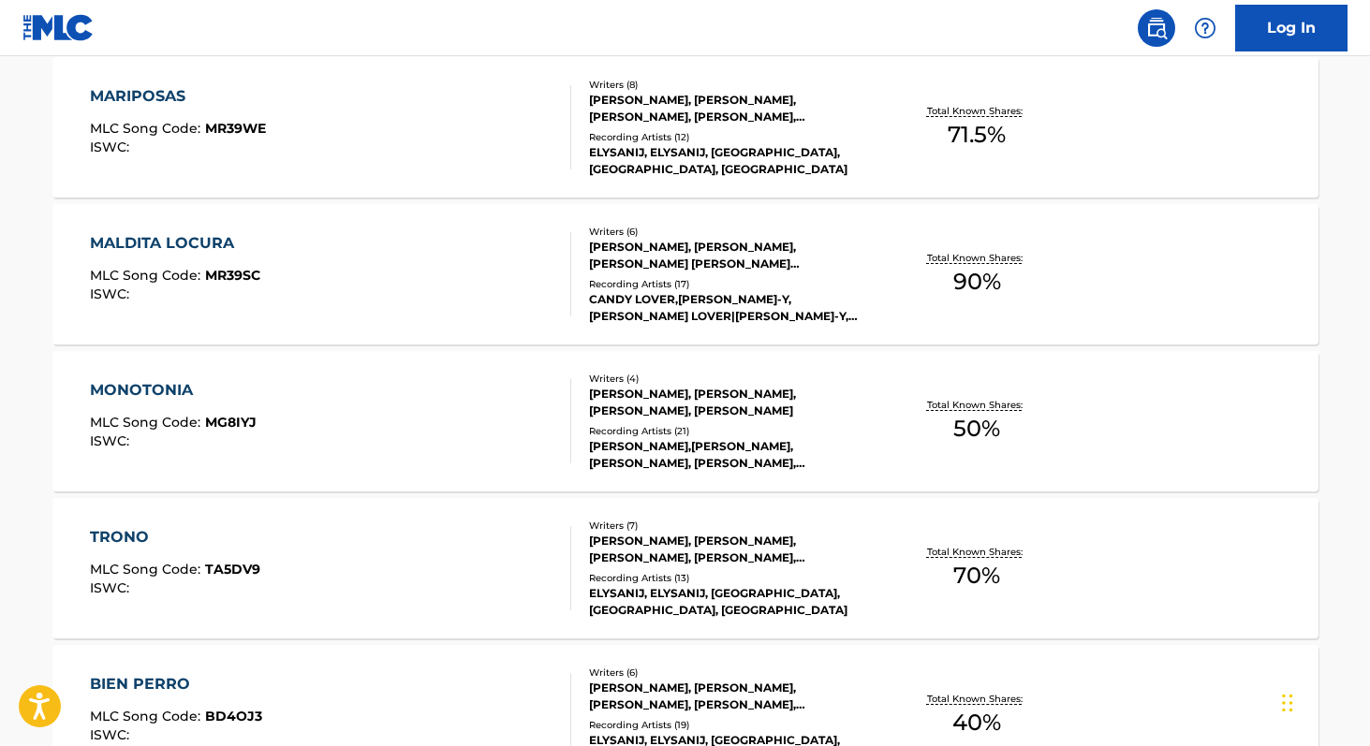
scroll to position [582, 0]
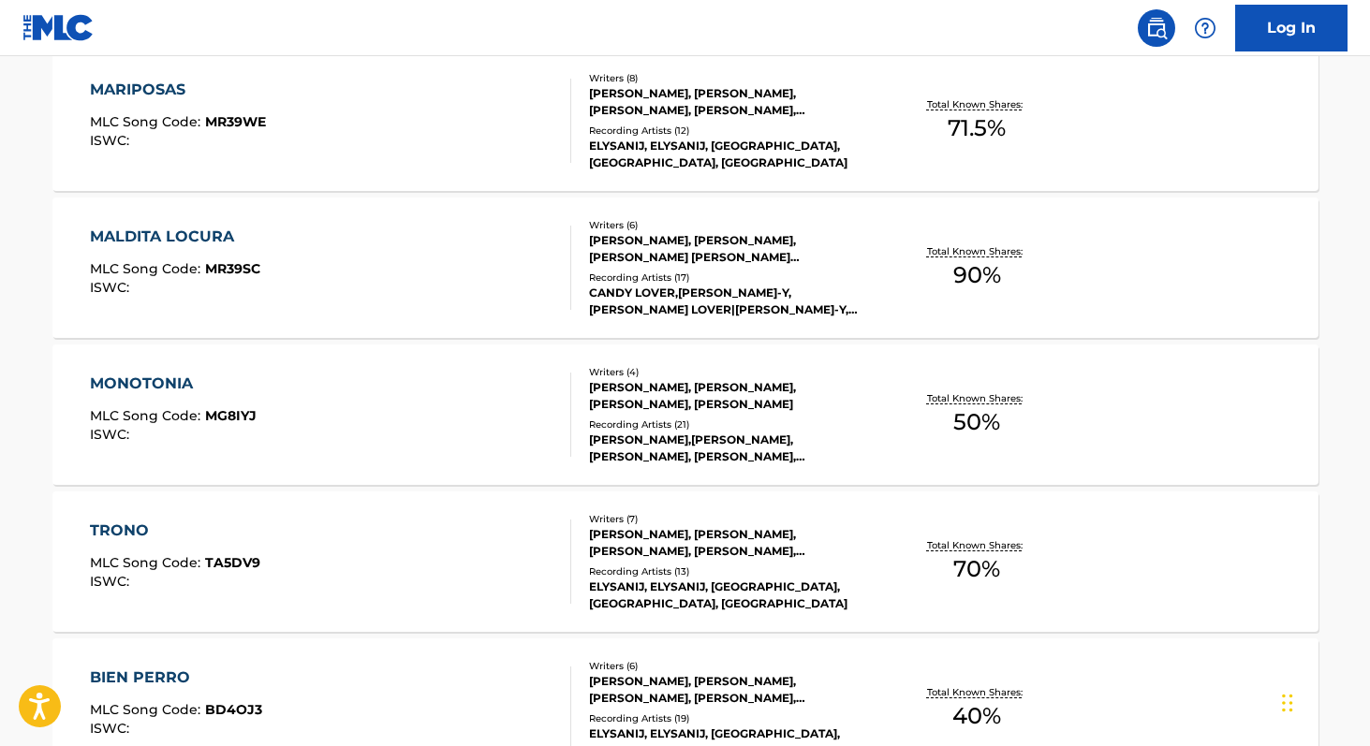
click at [983, 559] on span "70 %" at bounding box center [976, 569] width 47 height 34
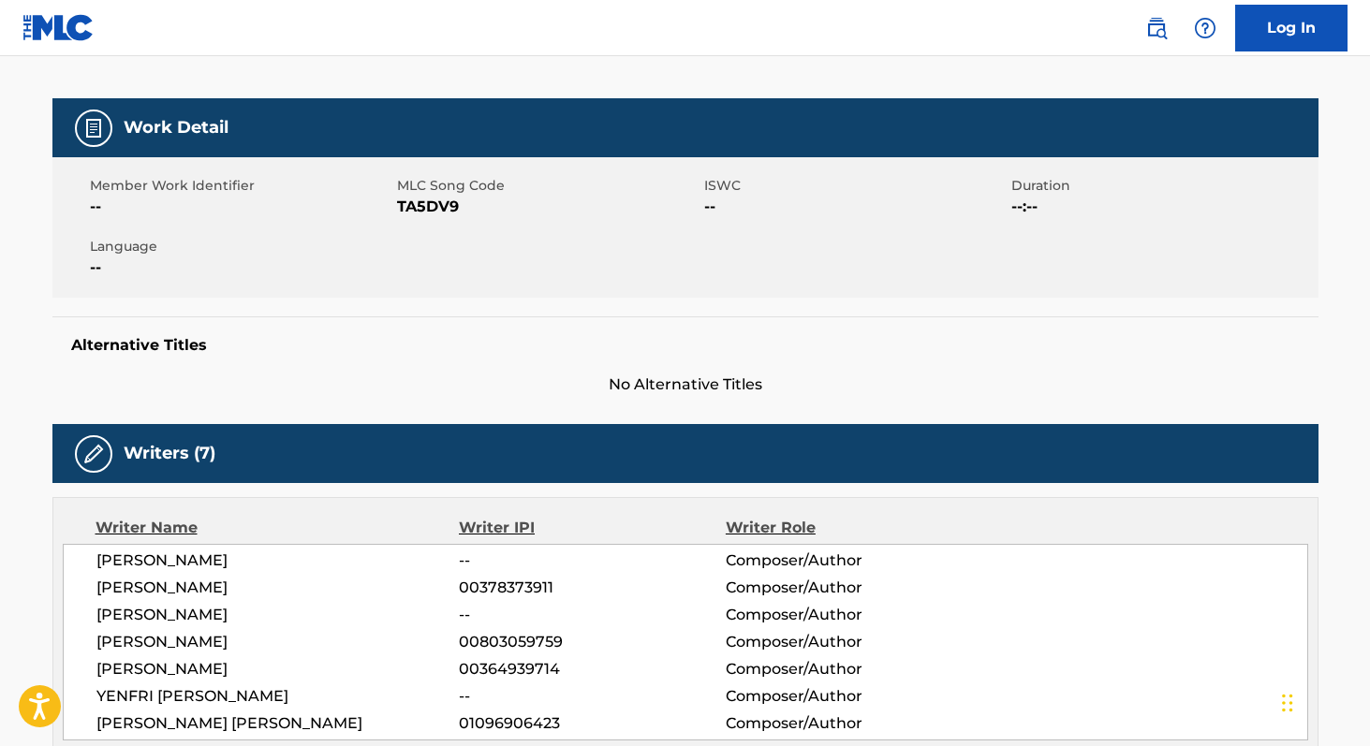
scroll to position [227, 0]
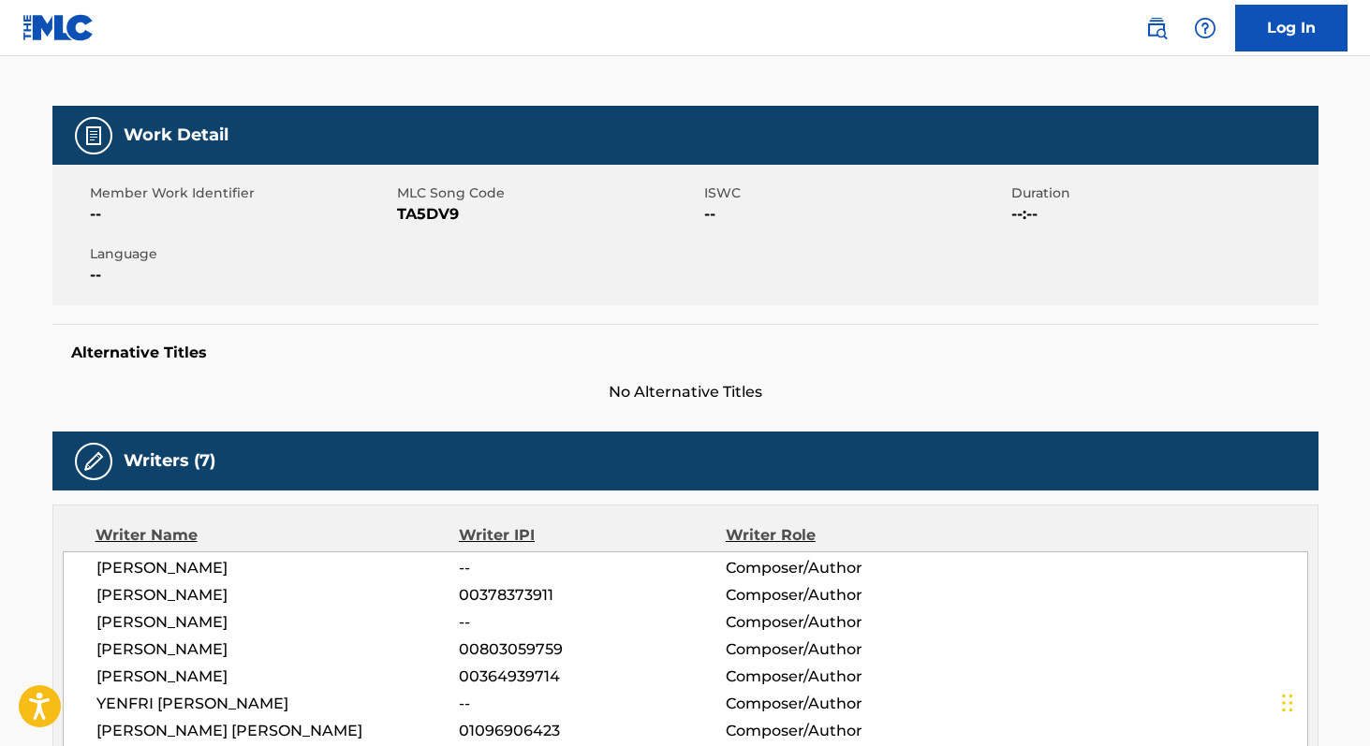
click at [432, 216] on span "TA5DV9" at bounding box center [548, 214] width 302 height 22
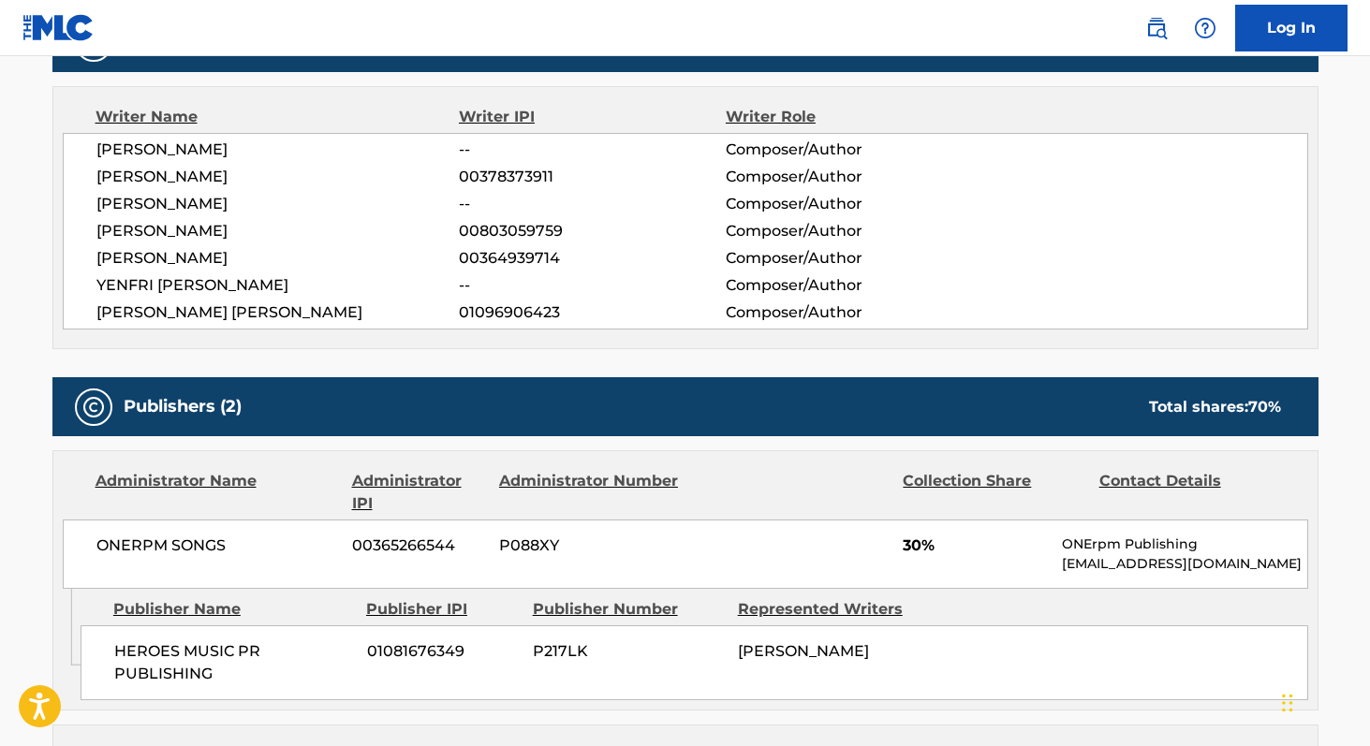
scroll to position [647, 0]
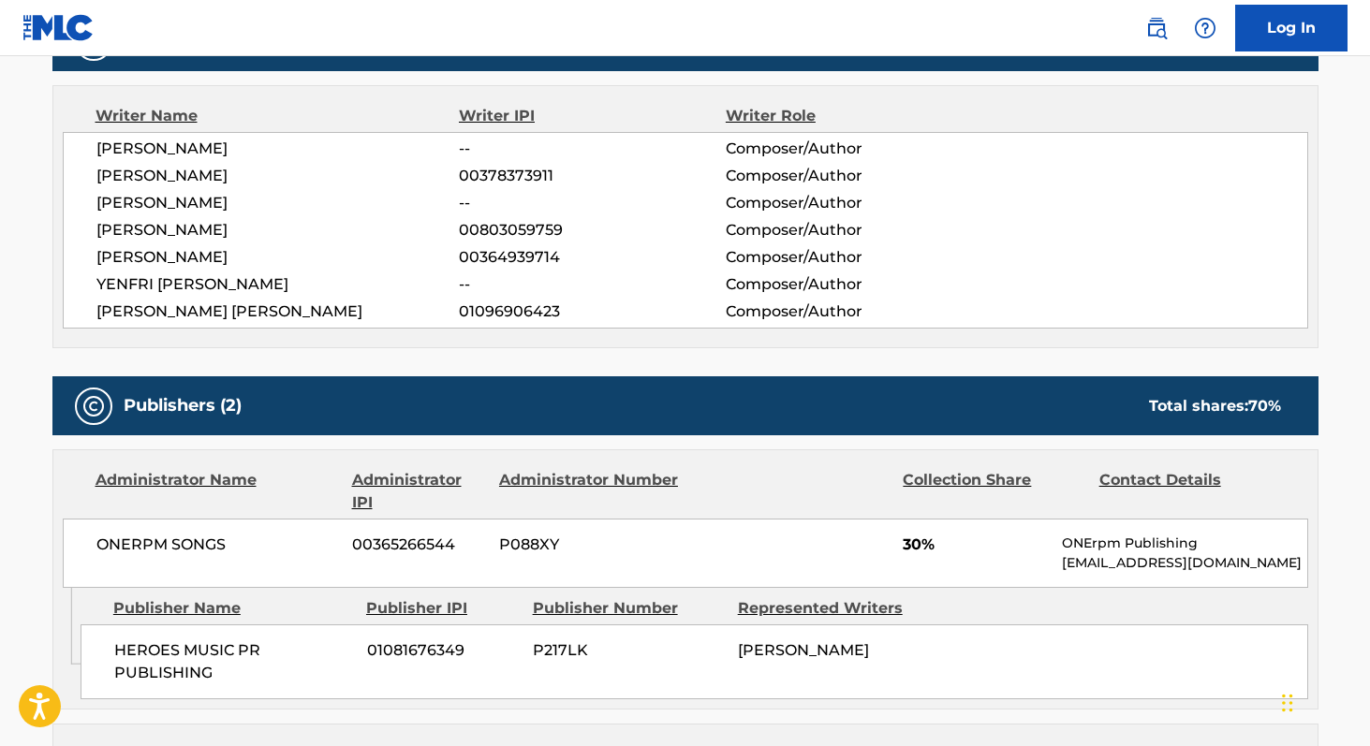
click at [129, 539] on span "ONERPM SONGS" at bounding box center [217, 545] width 242 height 22
click at [484, 178] on span "00378373911" at bounding box center [592, 176] width 266 height 22
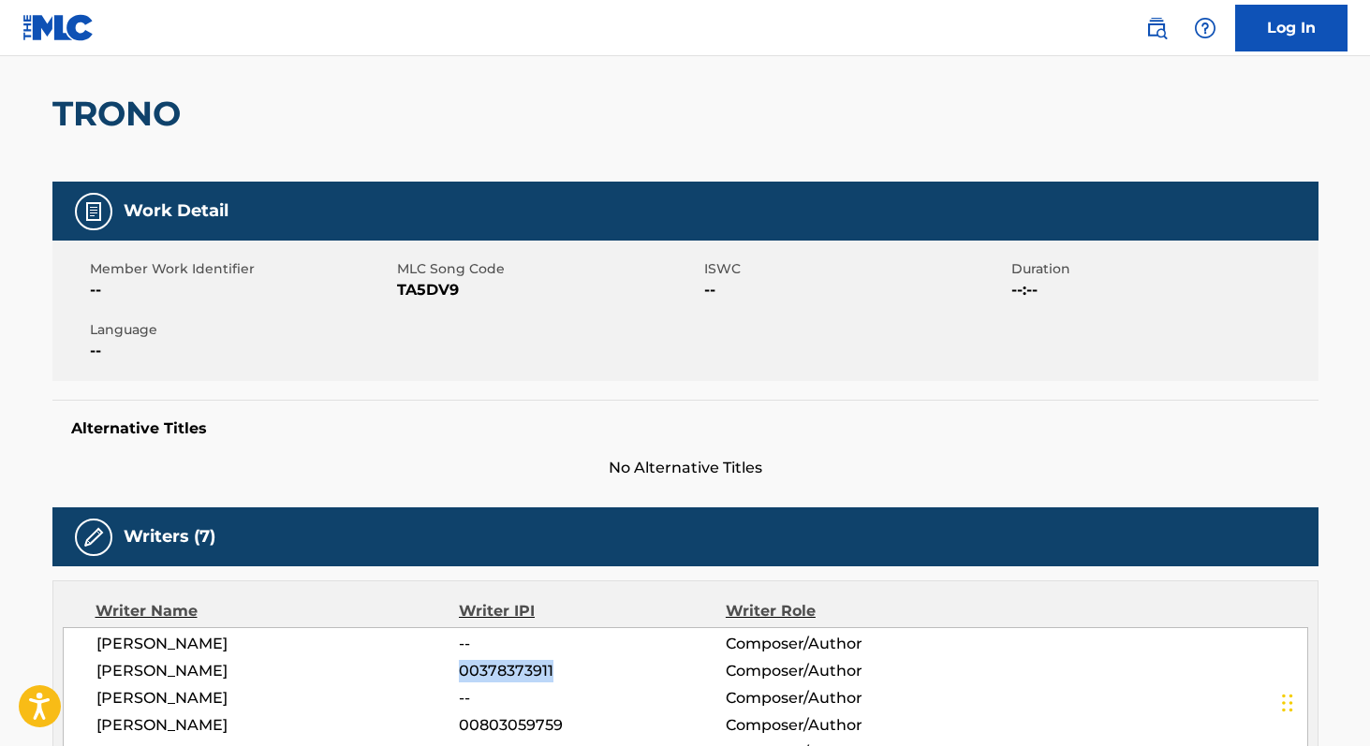
scroll to position [0, 0]
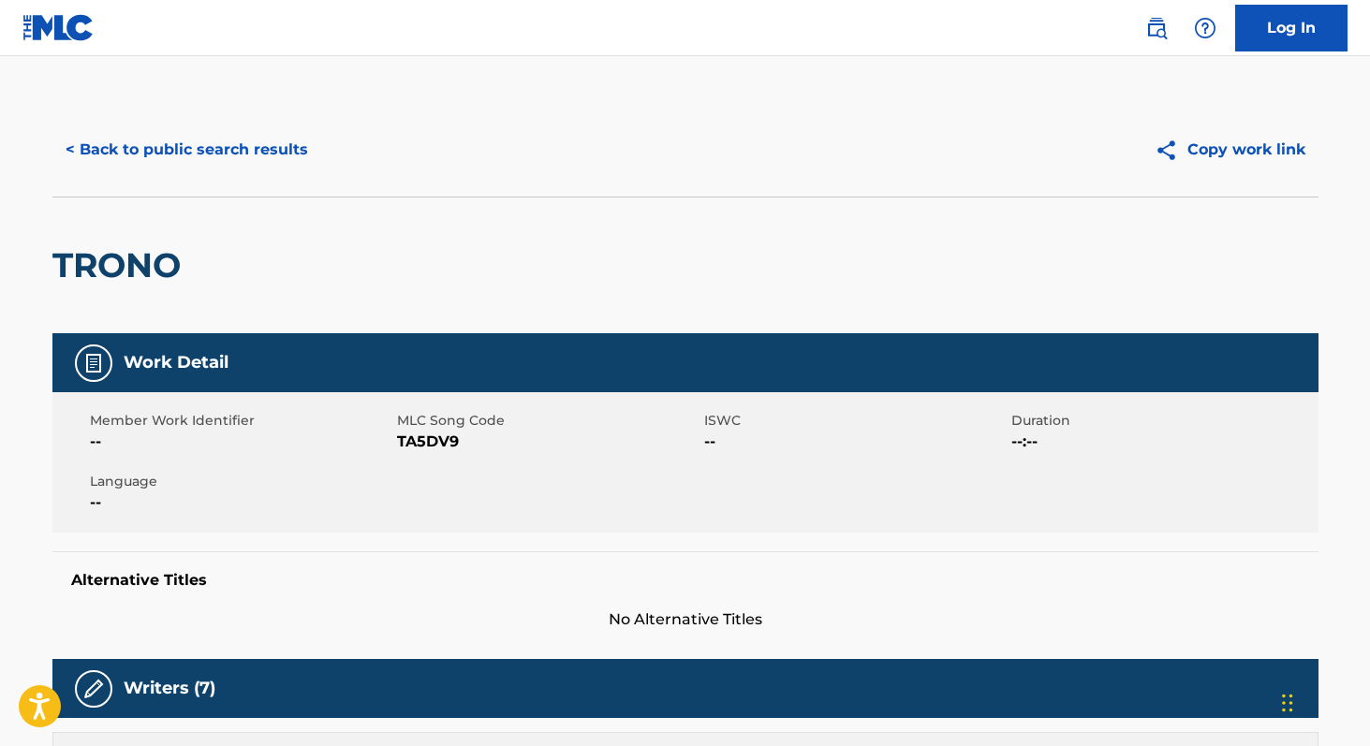
click at [219, 162] on button "< Back to public search results" at bounding box center [186, 149] width 269 height 47
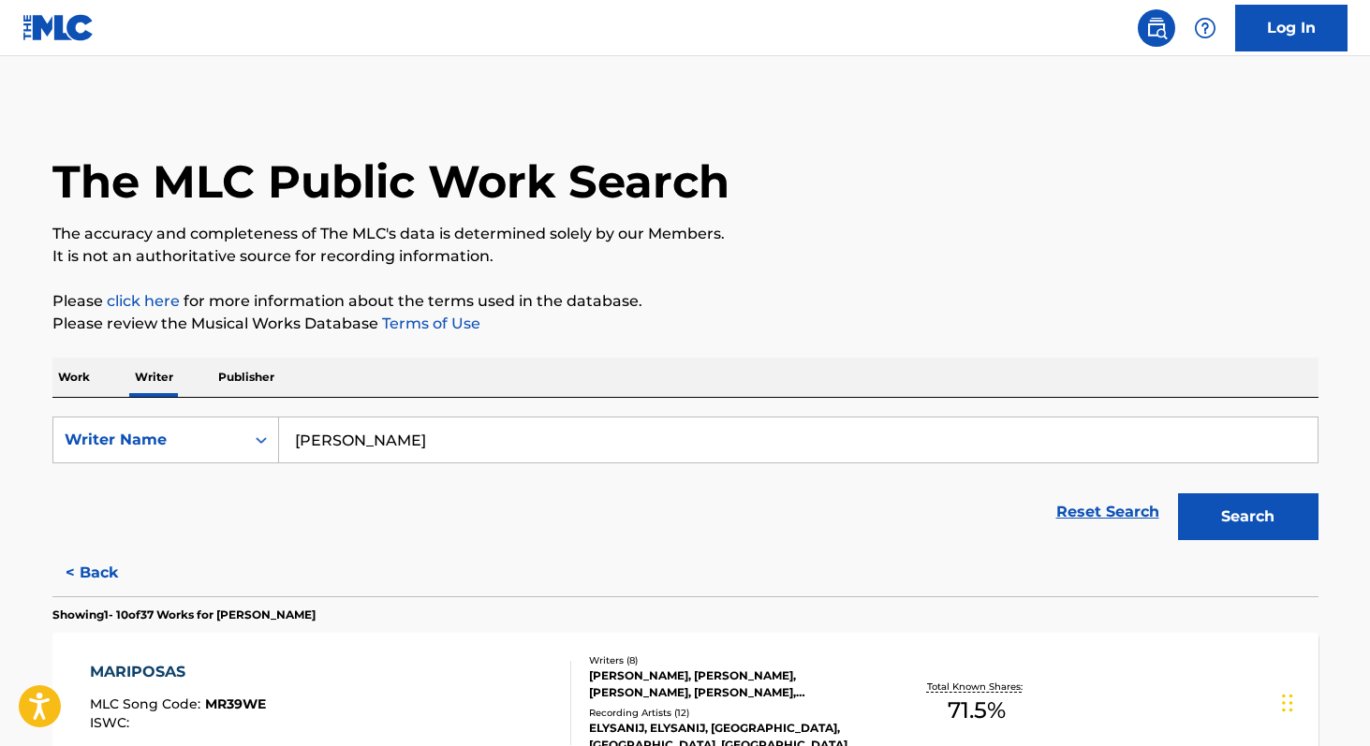
click at [71, 372] on p "Work" at bounding box center [73, 377] width 43 height 39
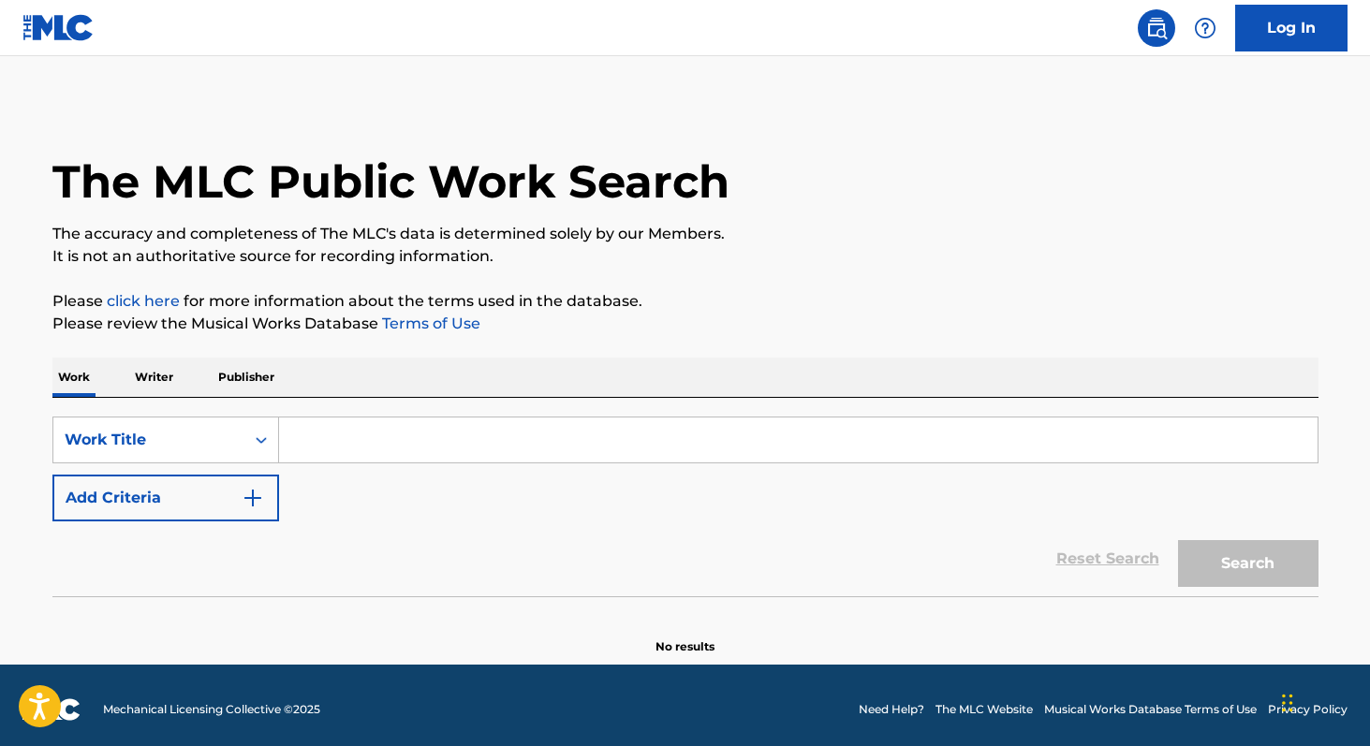
click at [341, 448] on input "Search Form" at bounding box center [798, 439] width 1038 height 45
paste input "un engaño más"
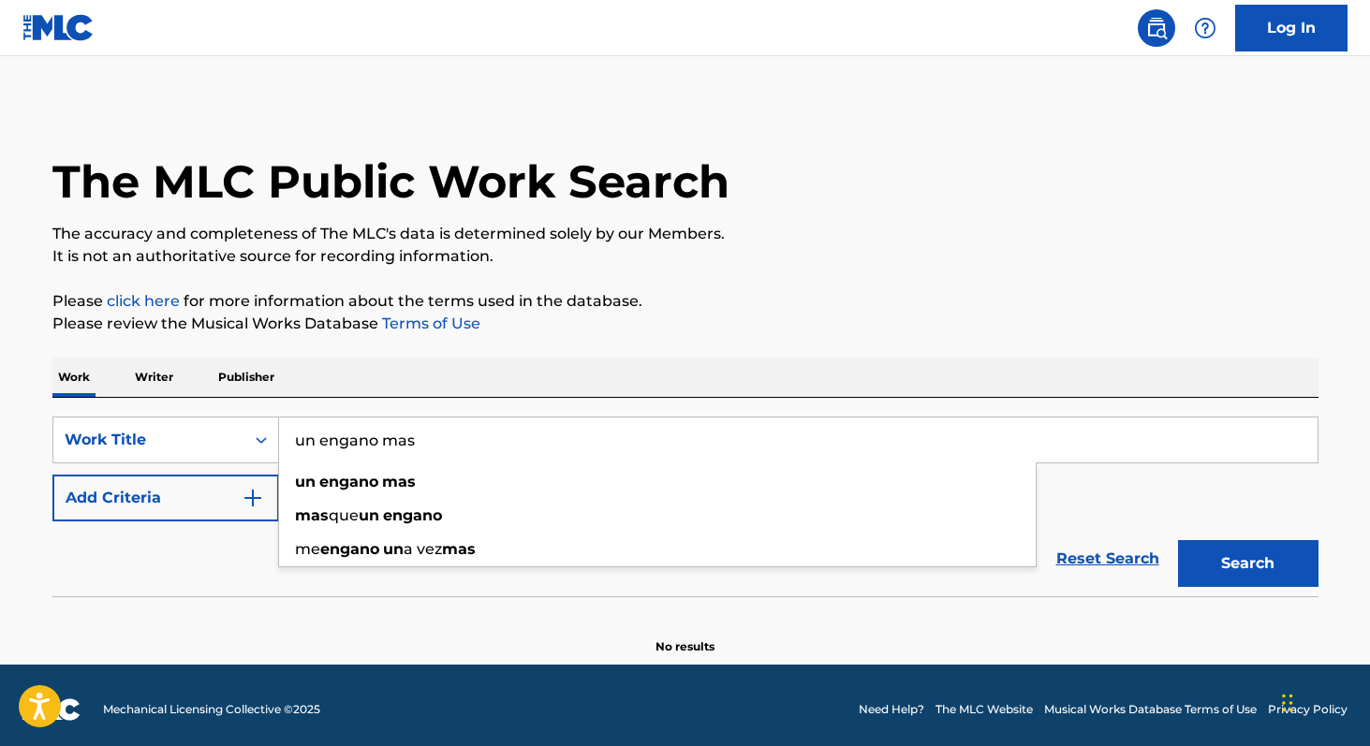
type input "un engano mas"
click at [1178, 540] on button "Search" at bounding box center [1248, 563] width 140 height 47
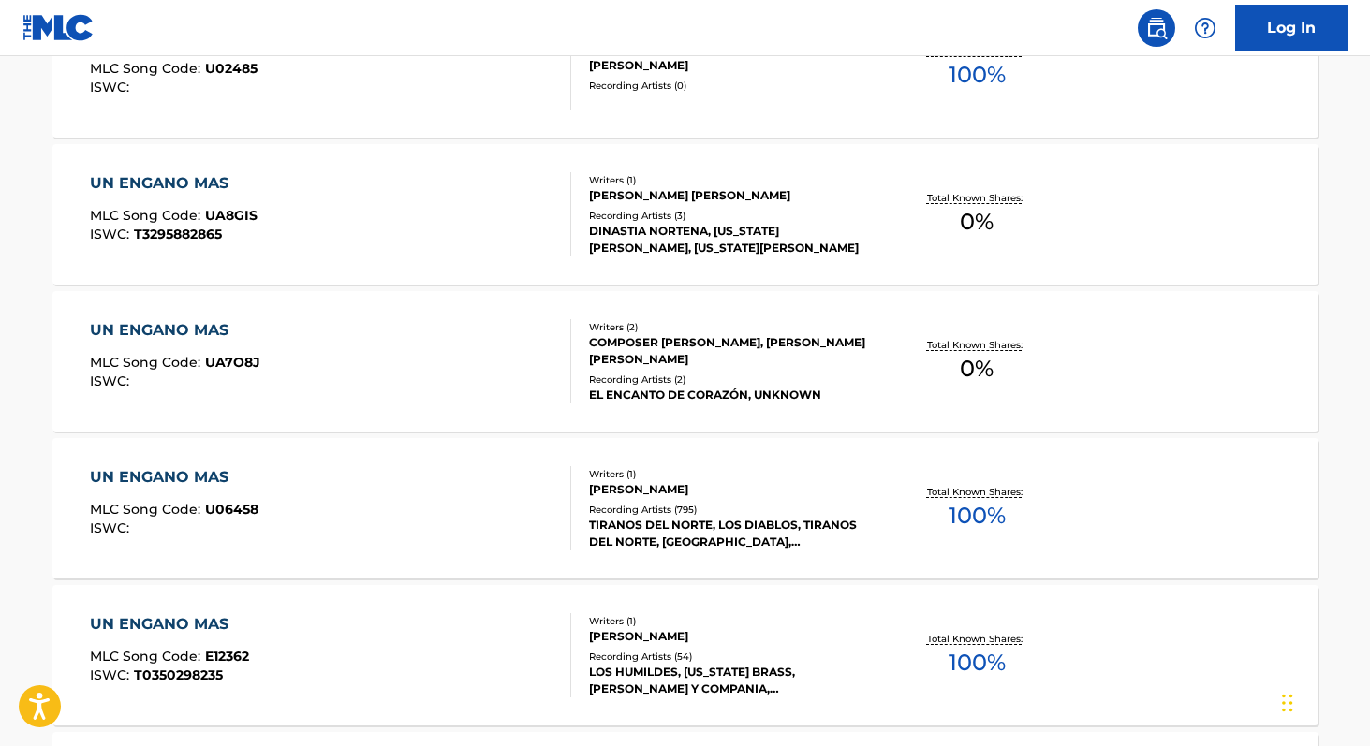
scroll to position [637, 0]
click at [970, 510] on span "100 %" at bounding box center [976, 515] width 57 height 34
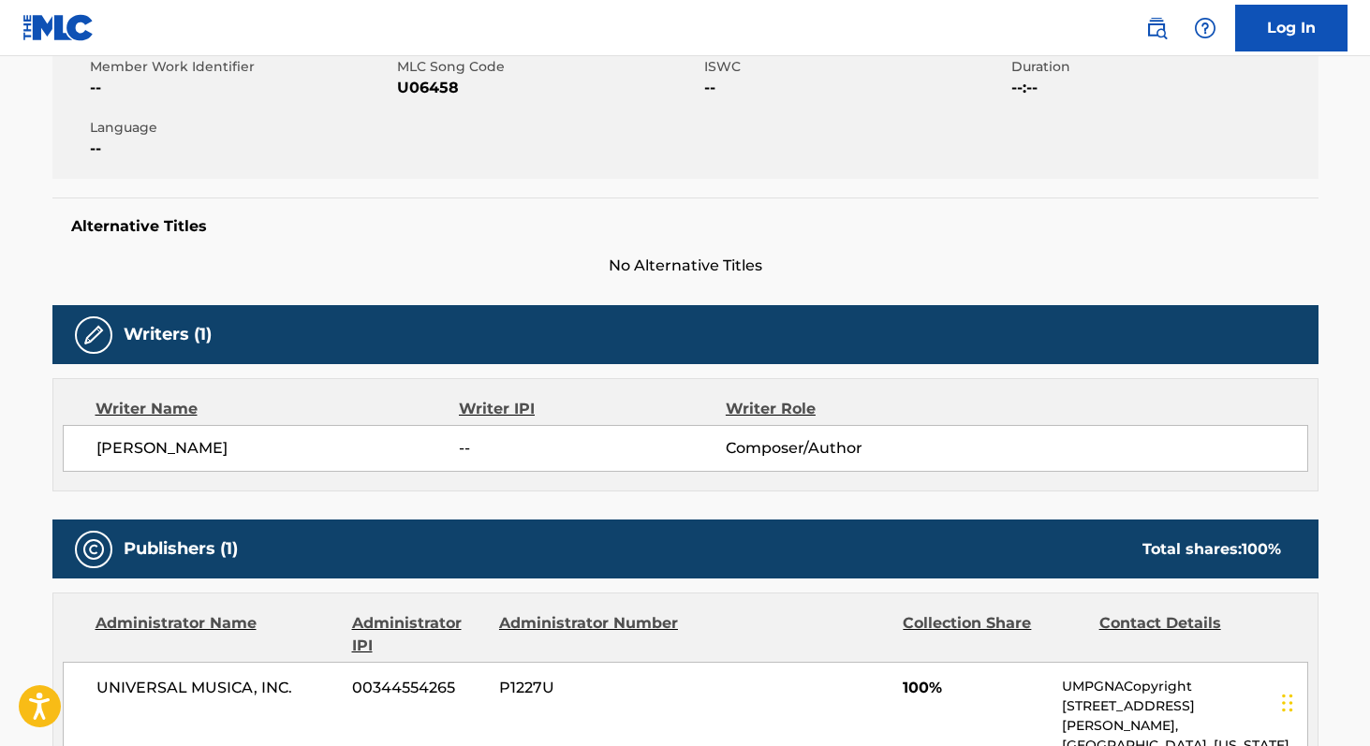
scroll to position [389, 0]
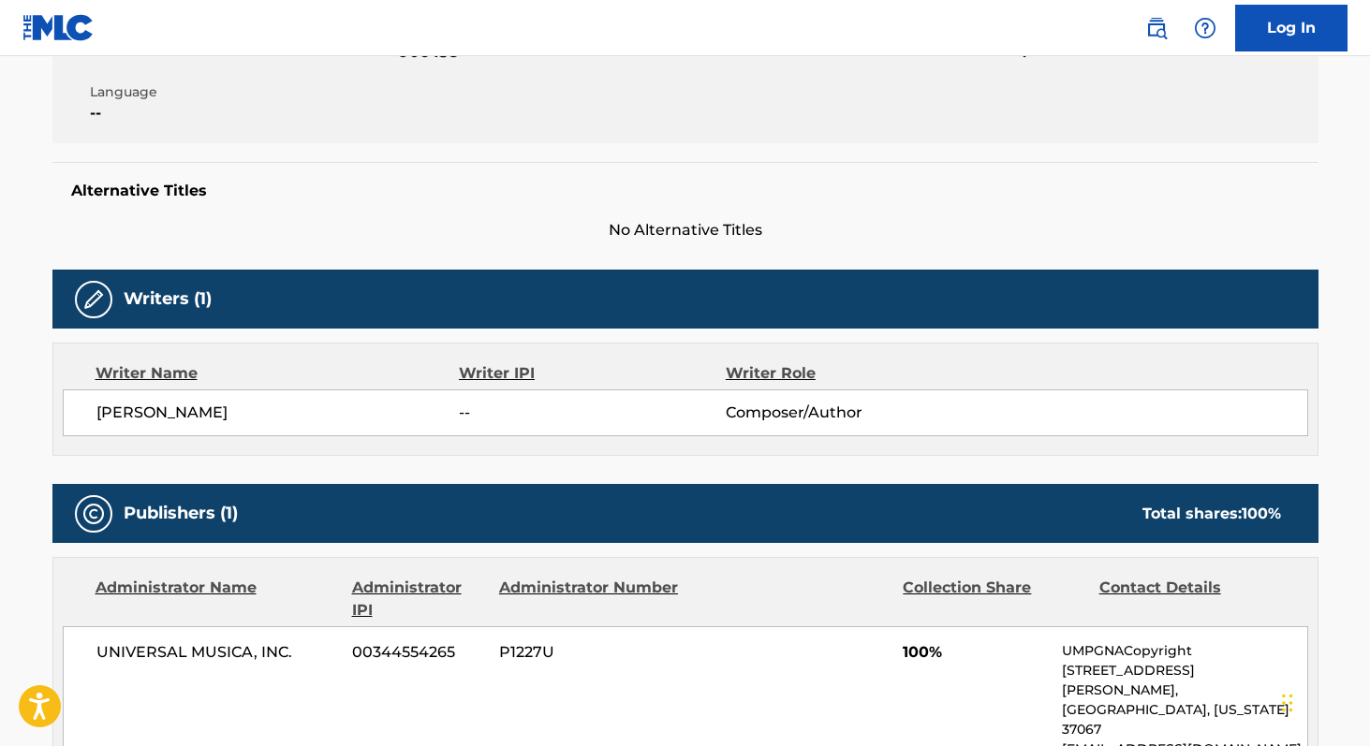
click at [131, 414] on span "[PERSON_NAME]" at bounding box center [277, 413] width 363 height 22
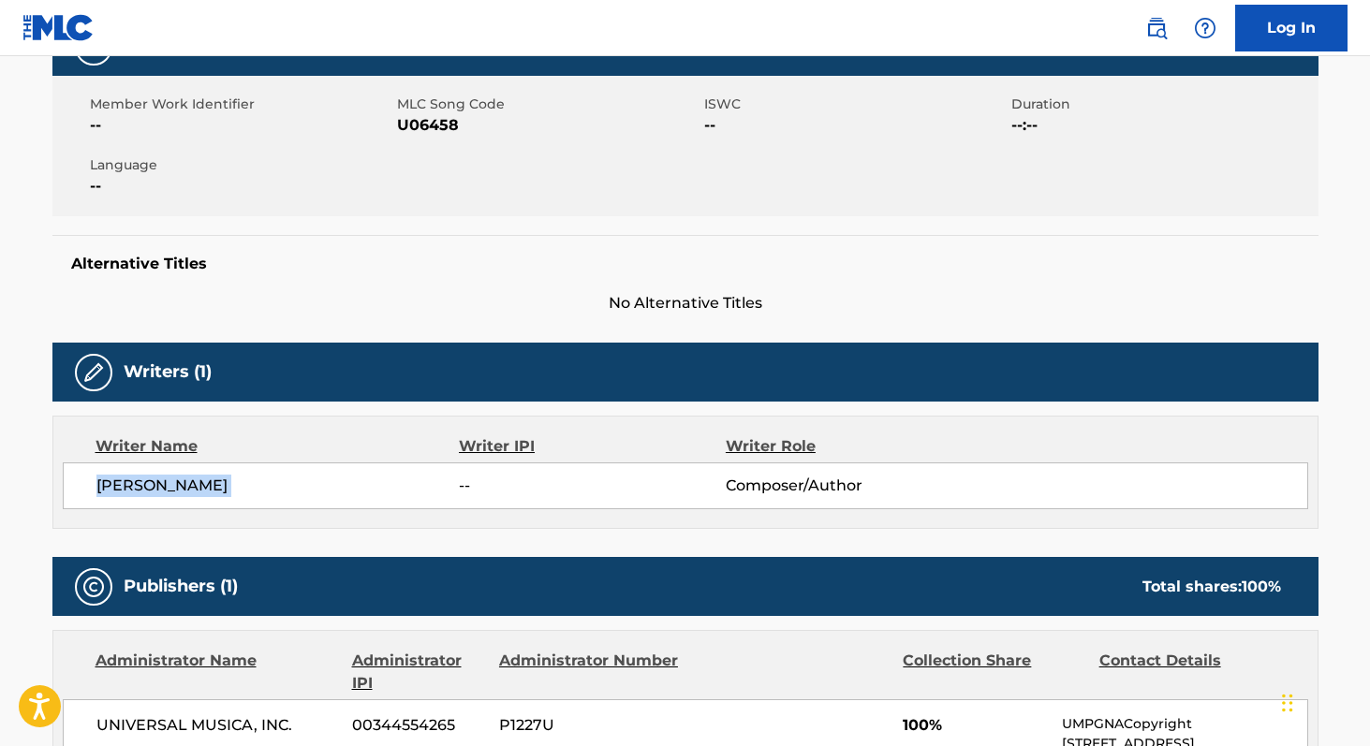
scroll to position [304, 0]
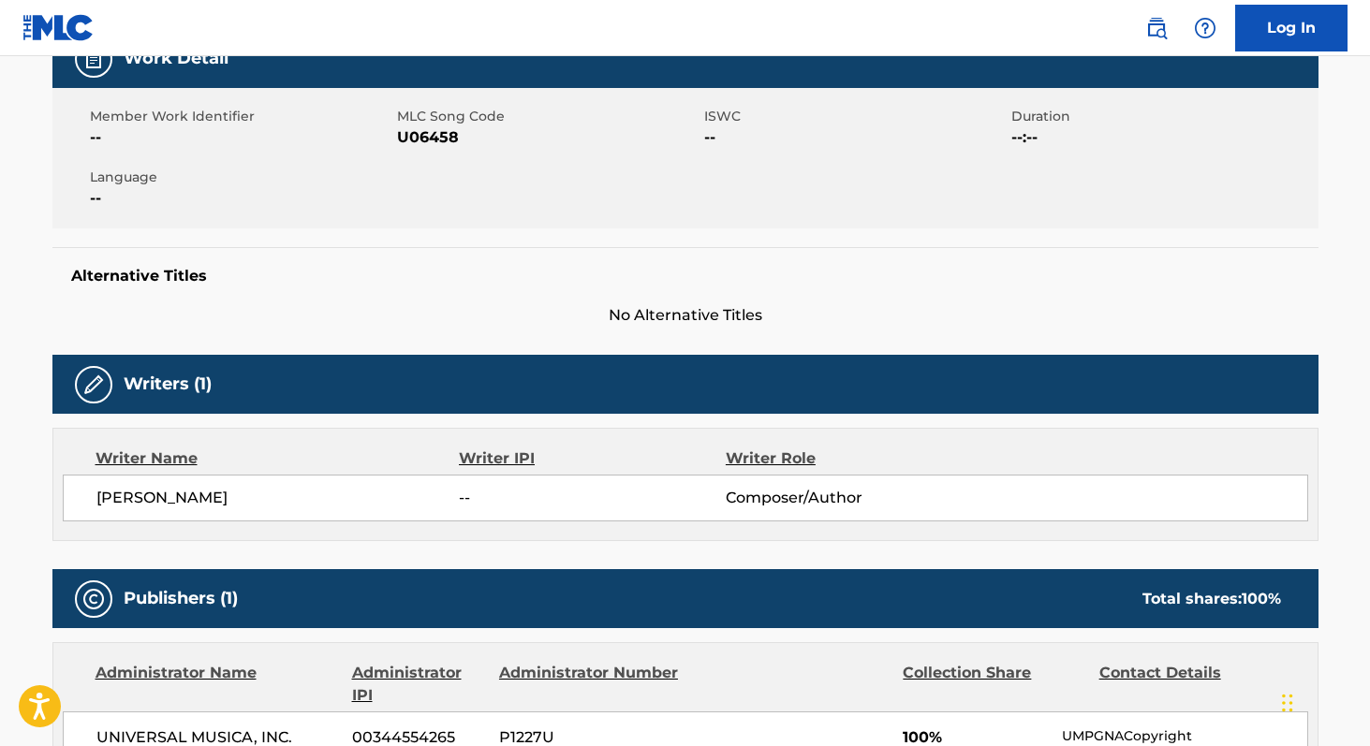
click at [419, 133] on span "U06458" at bounding box center [548, 137] width 302 height 22
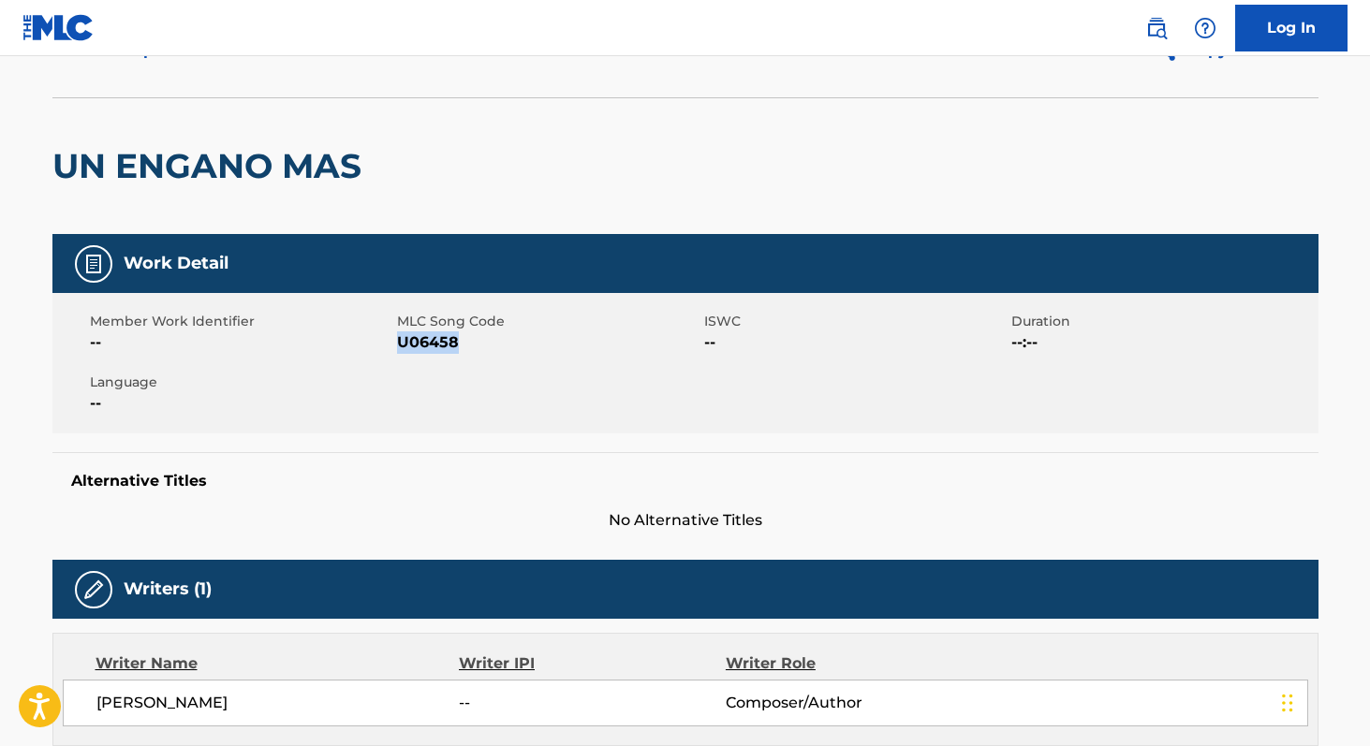
scroll to position [0, 0]
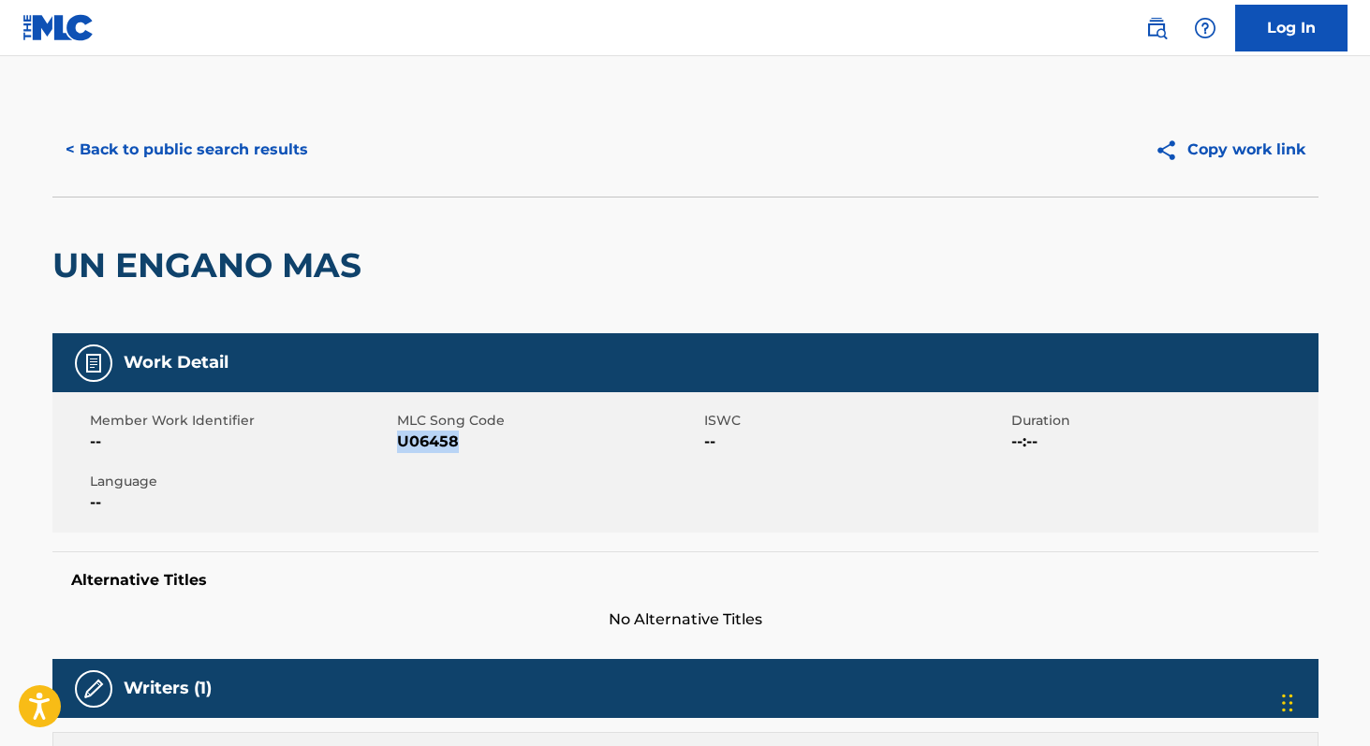
click at [261, 148] on button "< Back to public search results" at bounding box center [186, 149] width 269 height 47
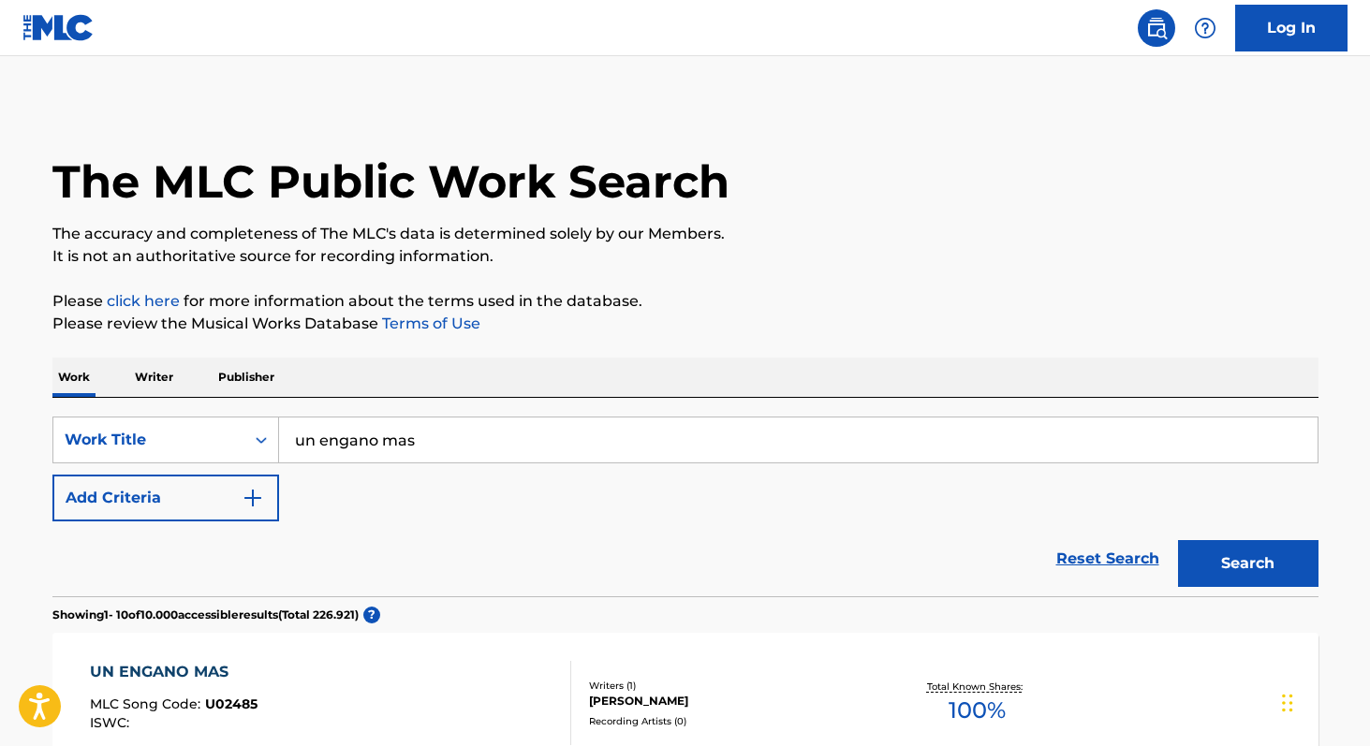
click at [535, 454] on input "un engano mas" at bounding box center [798, 439] width 1038 height 45
paste input "Limpio Soy"
type input "Limpio Soy"
click at [1237, 563] on button "Search" at bounding box center [1248, 563] width 140 height 47
